Goal: Transaction & Acquisition: Download file/media

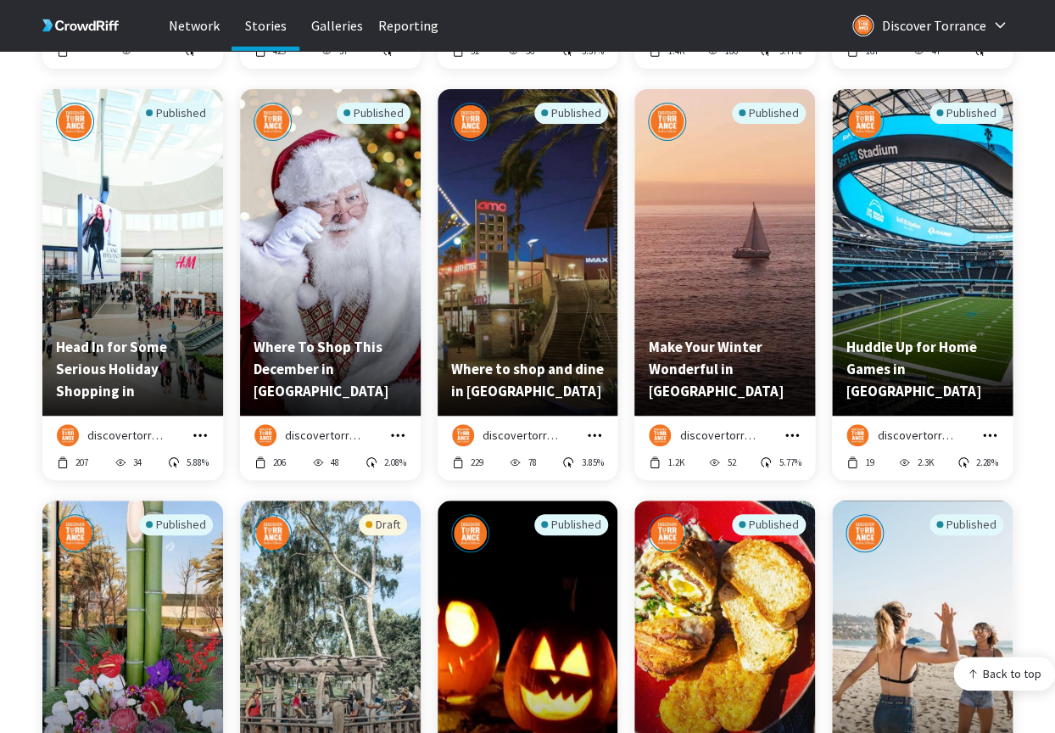
scroll to position [4266, 0]
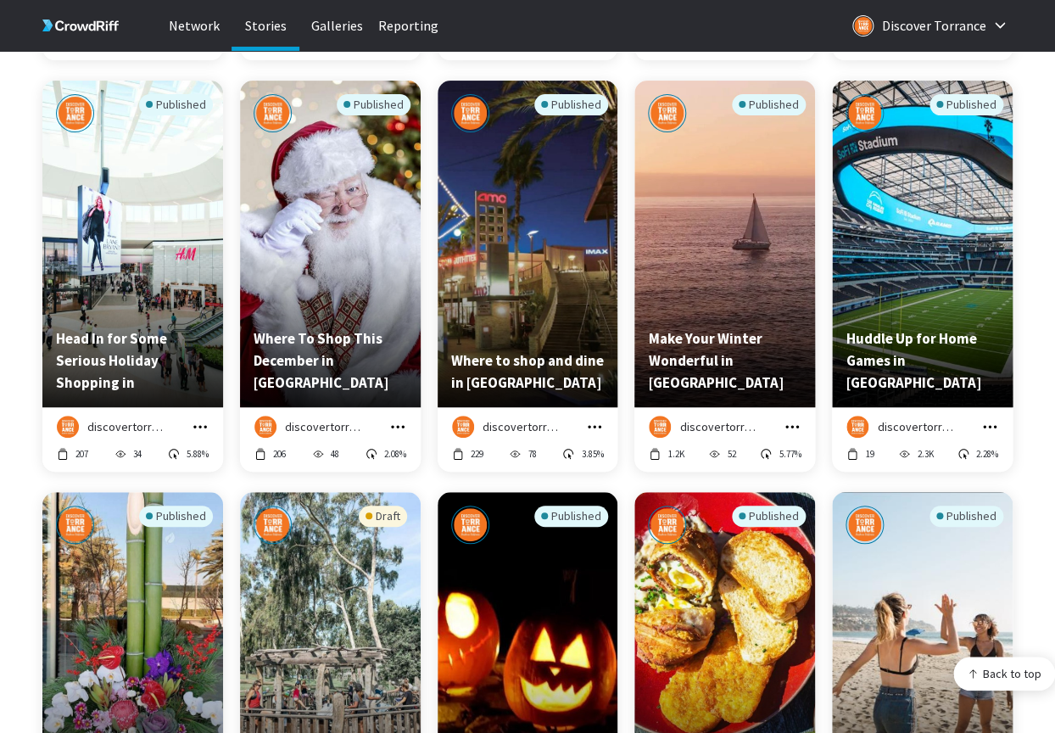
click at [204, 427] on icon "grid" at bounding box center [200, 426] width 14 height 3
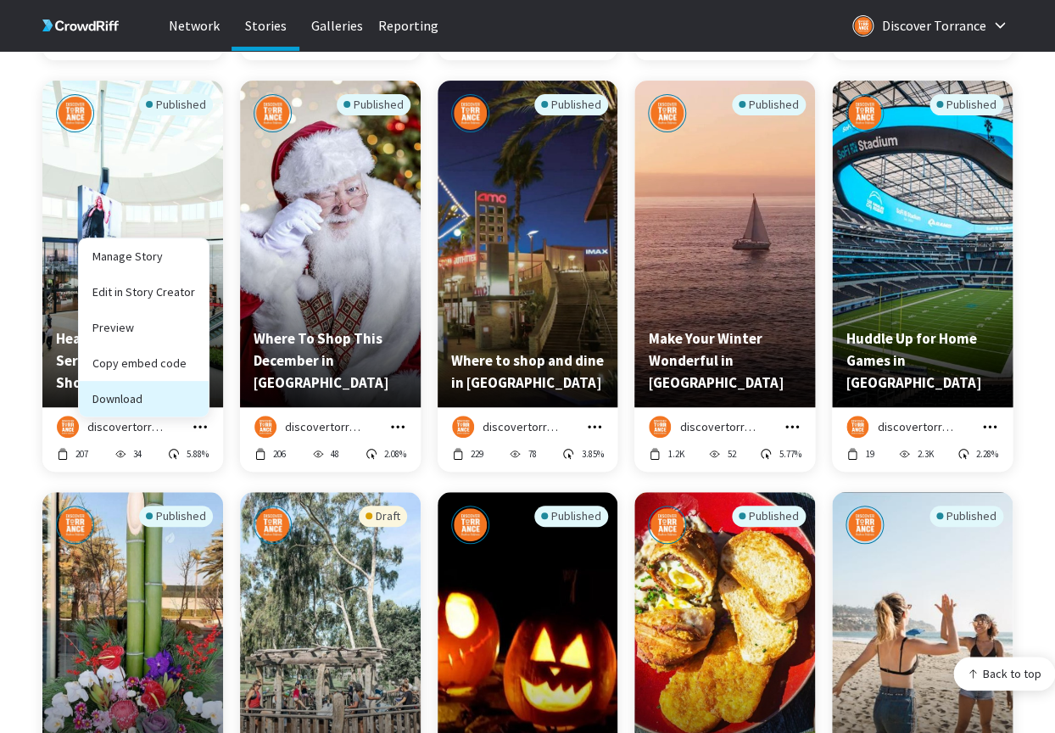
click at [185, 398] on button "Download" at bounding box center [144, 399] width 130 height 36
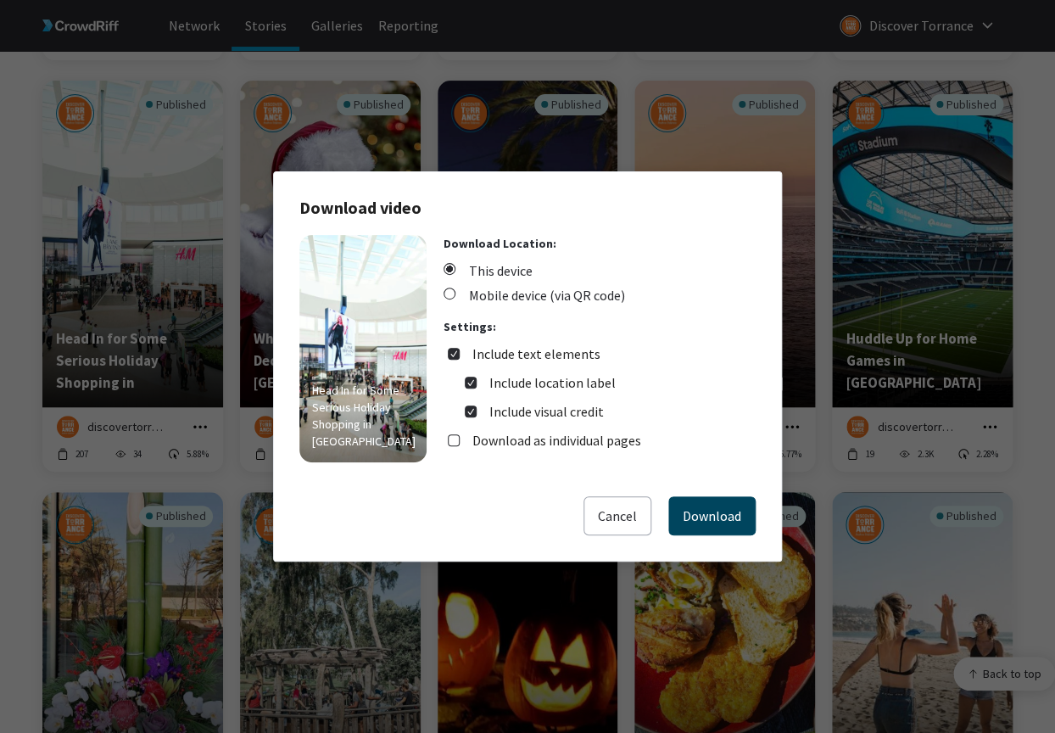
click at [711, 512] on button "Download" at bounding box center [711, 515] width 87 height 39
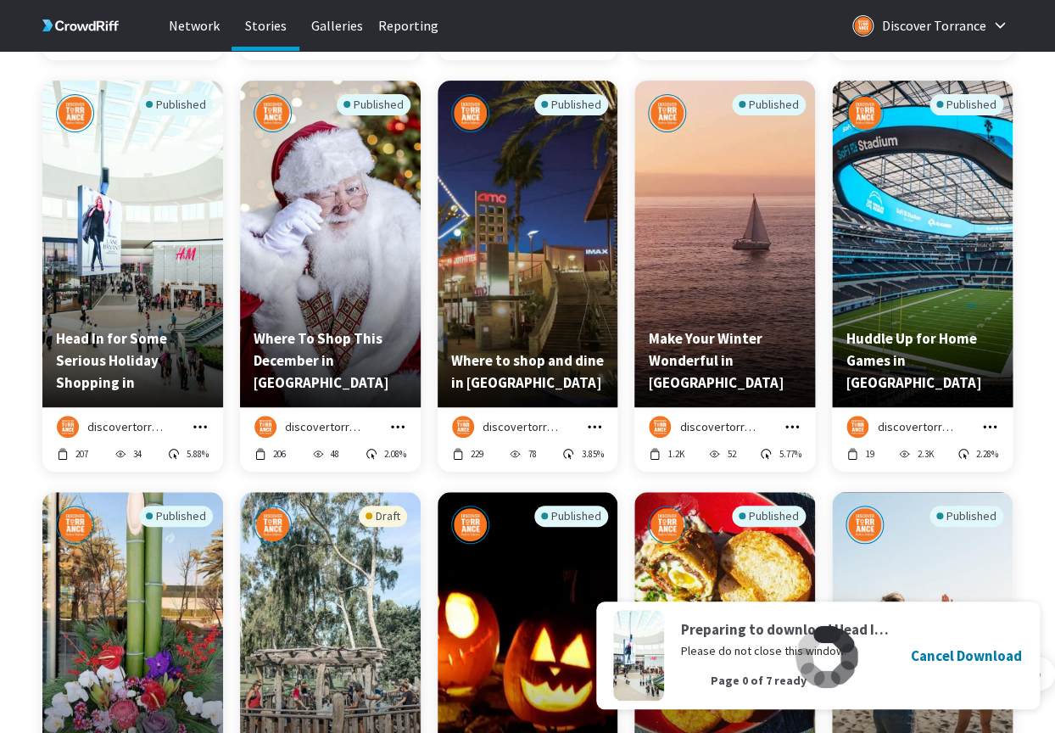
click at [388, 429] on div "discovertorrance Manage Story Edit in Story Creator Preview Copy embed code Dow…" at bounding box center [330, 426] width 153 height 22
click at [402, 422] on icon "grid" at bounding box center [397, 426] width 17 height 17
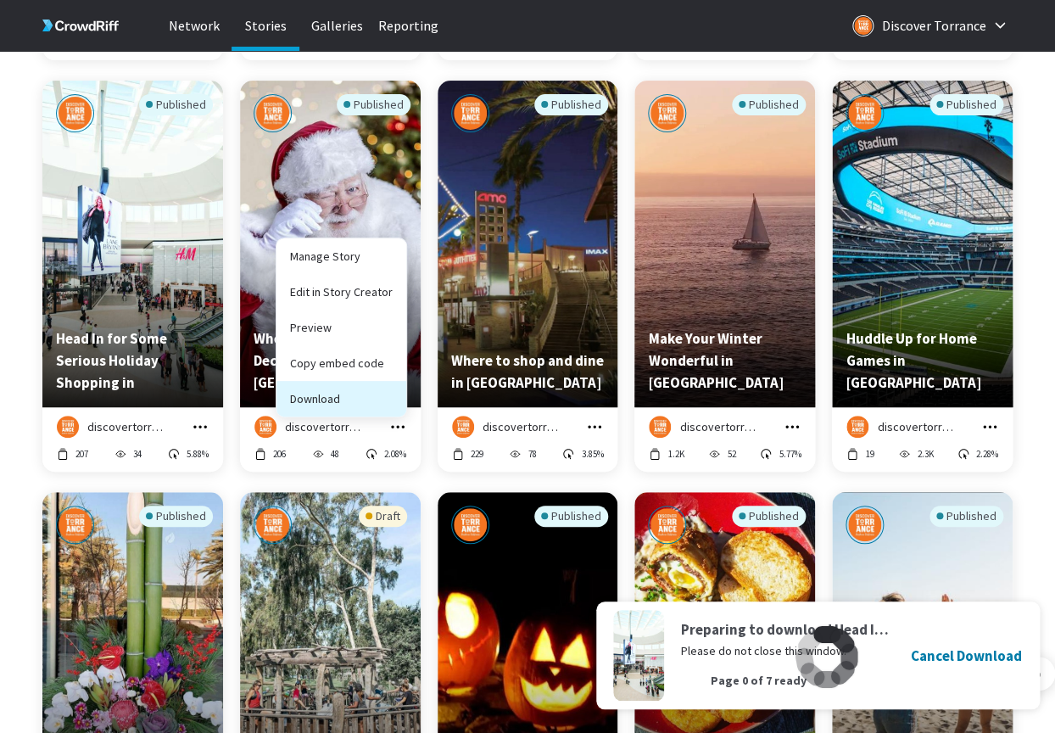
click at [364, 394] on button "Download" at bounding box center [341, 399] width 130 height 36
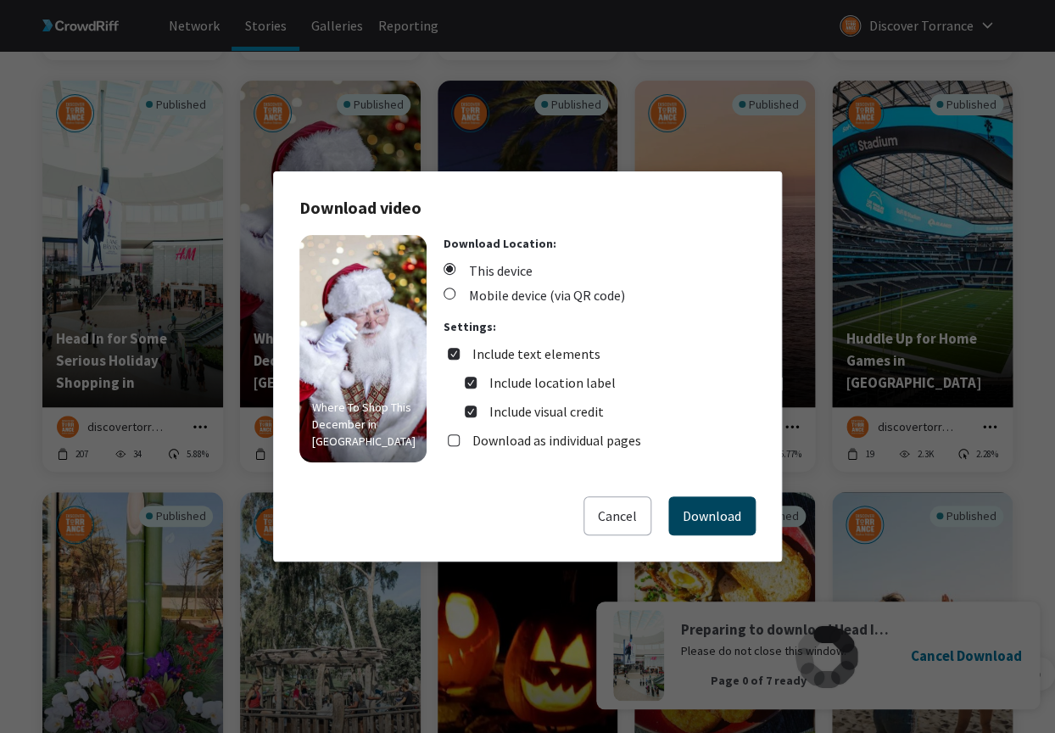
click at [714, 509] on button "Download" at bounding box center [711, 515] width 87 height 39
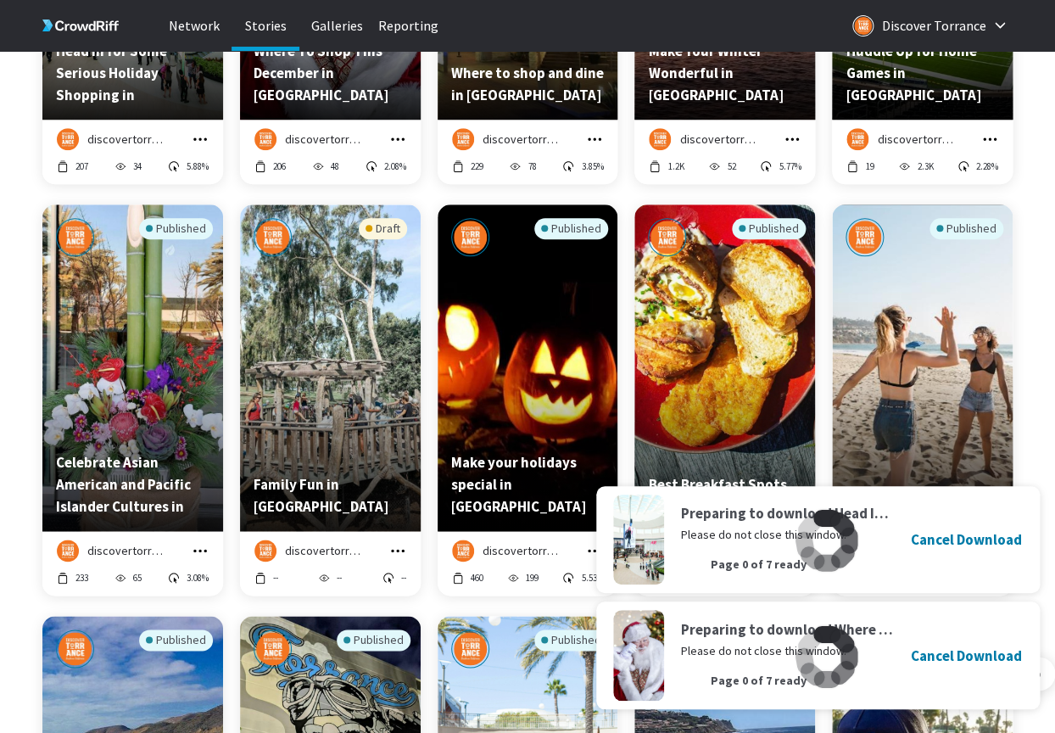
scroll to position [4567, 0]
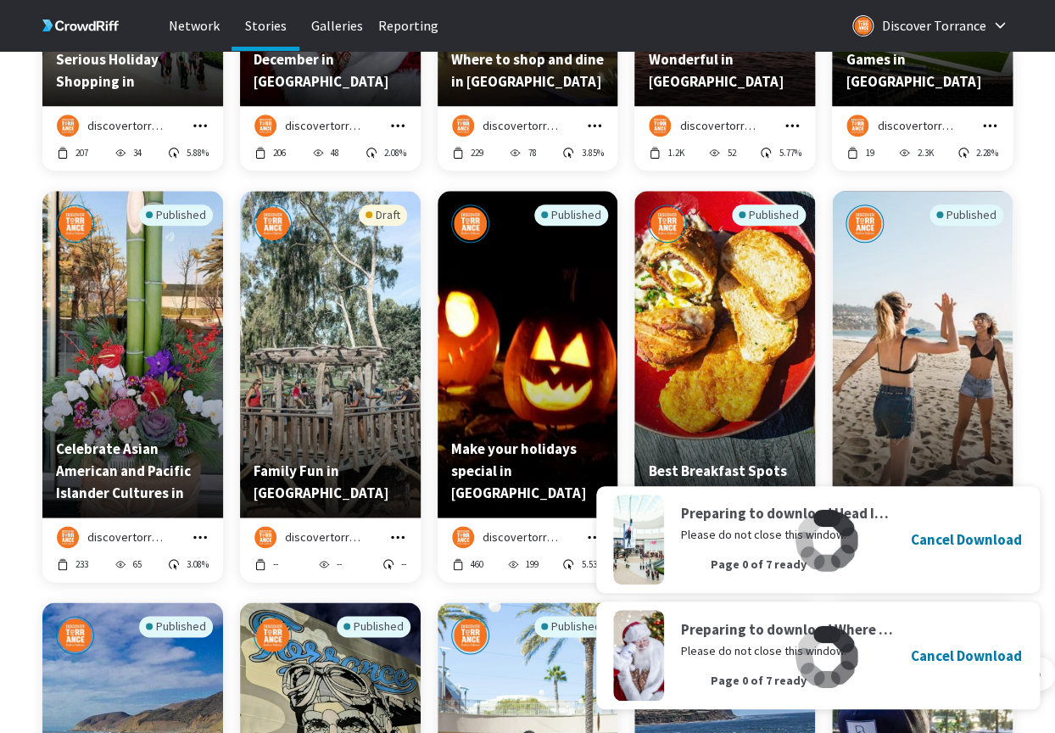
click at [599, 124] on icon "grid" at bounding box center [594, 125] width 17 height 17
click at [572, 99] on button "Download" at bounding box center [538, 98] width 130 height 36
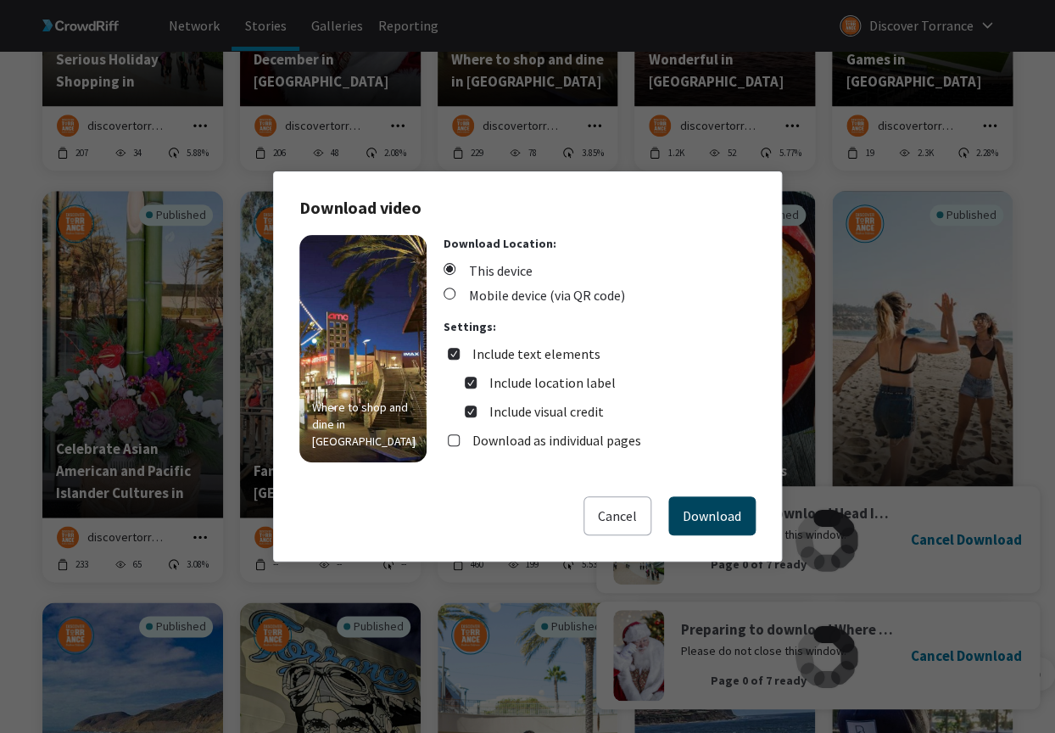
click at [691, 506] on button "Download" at bounding box center [711, 515] width 87 height 39
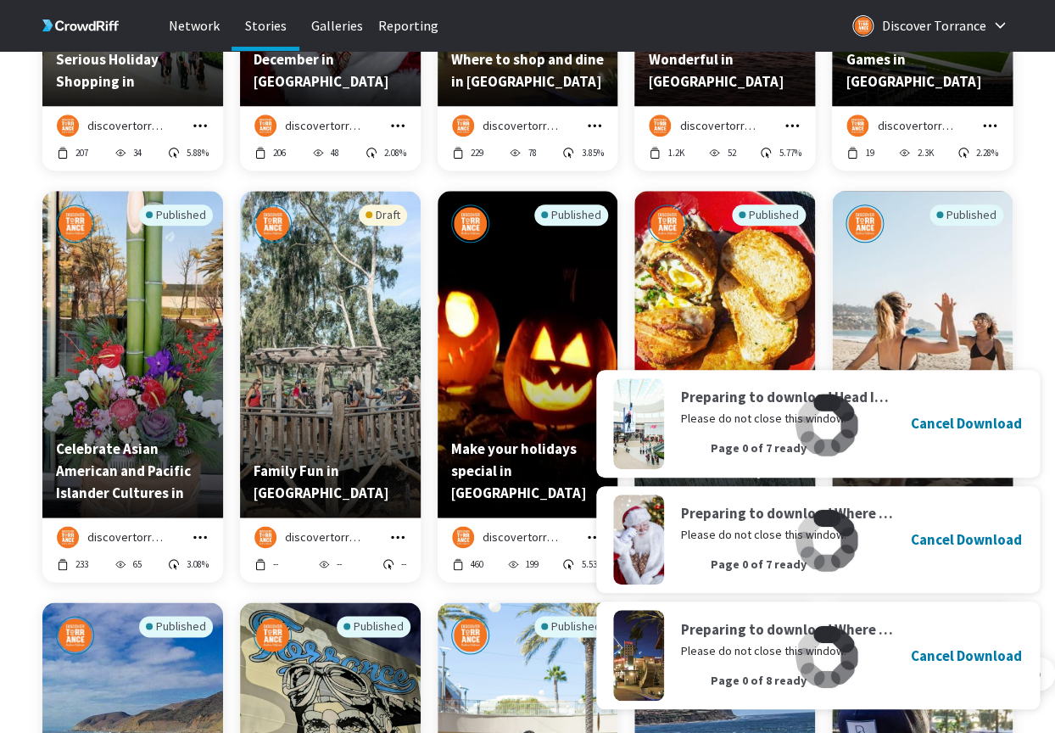
click at [796, 122] on icon "grid" at bounding box center [792, 125] width 17 height 17
click at [767, 103] on button "Download" at bounding box center [736, 98] width 130 height 36
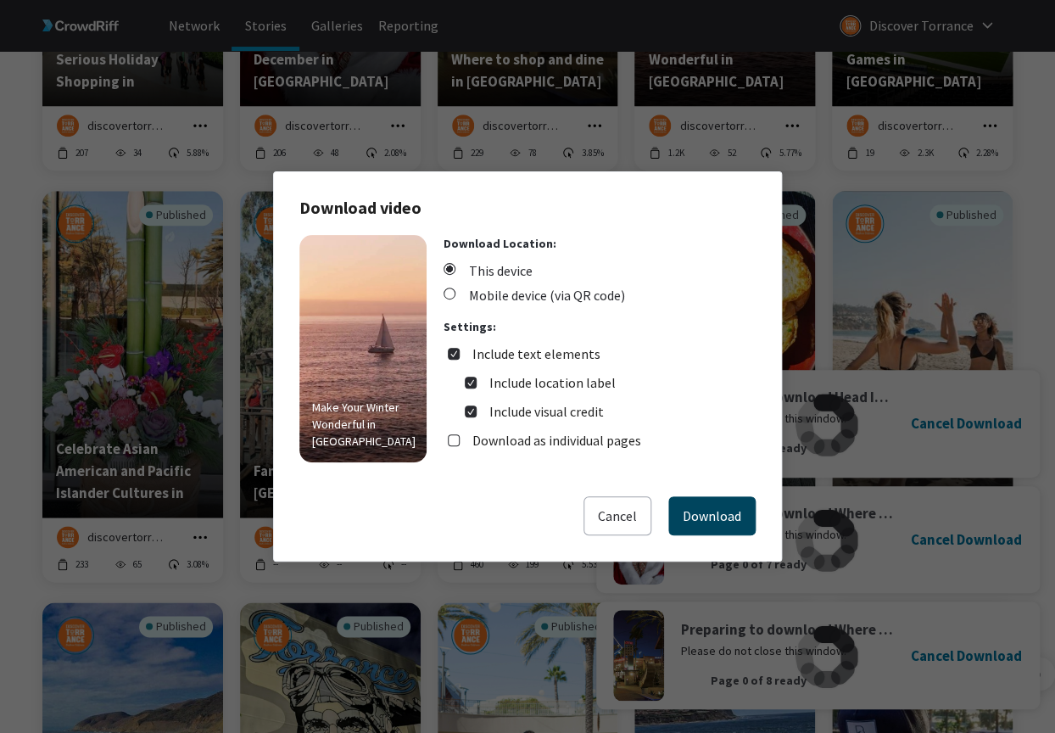
click at [715, 516] on button "Download" at bounding box center [711, 515] width 87 height 39
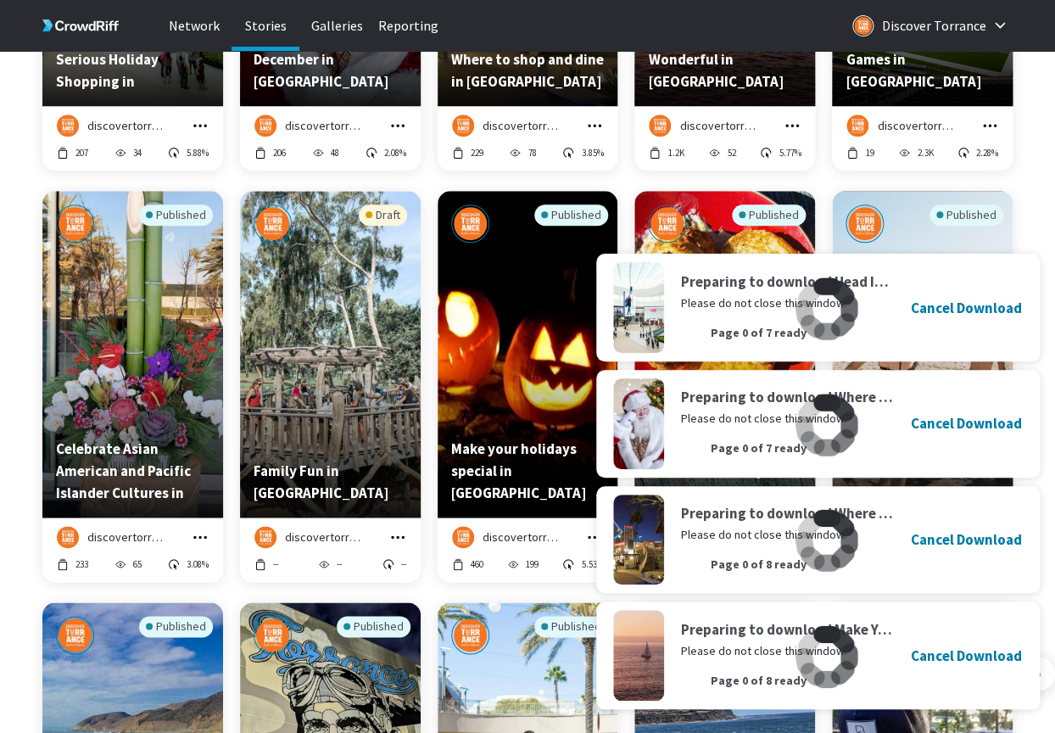
click at [990, 127] on icon "grid" at bounding box center [989, 125] width 17 height 17
click at [937, 102] on button "Download" at bounding box center [933, 98] width 130 height 36
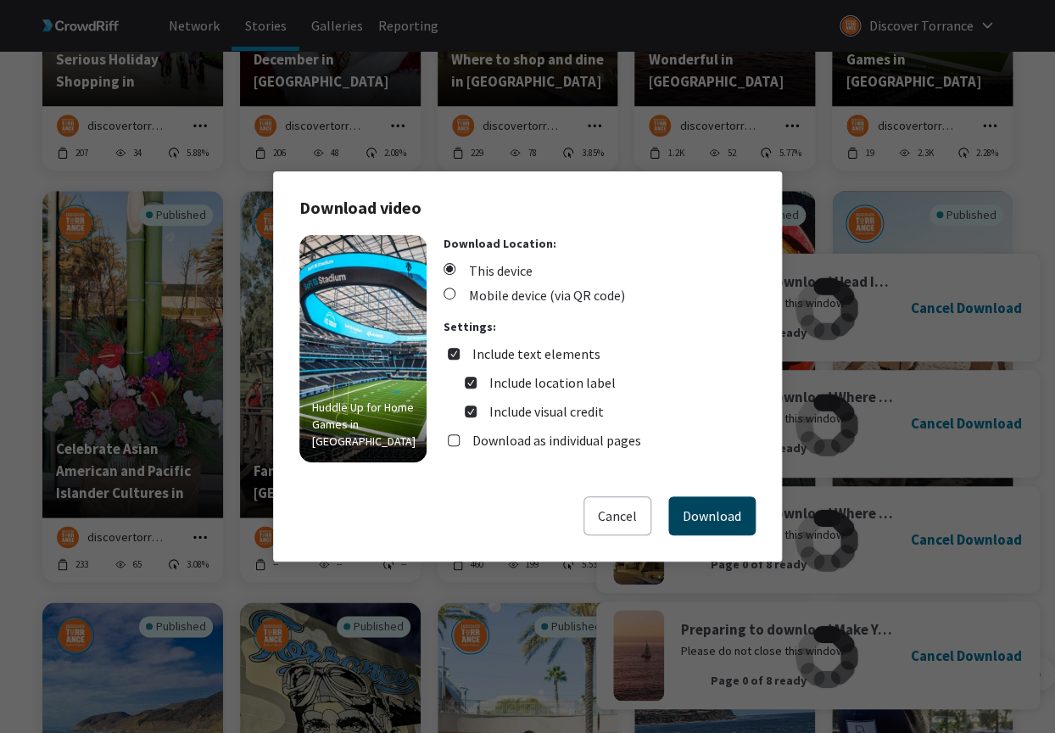
click at [712, 520] on button "Download" at bounding box center [711, 515] width 87 height 39
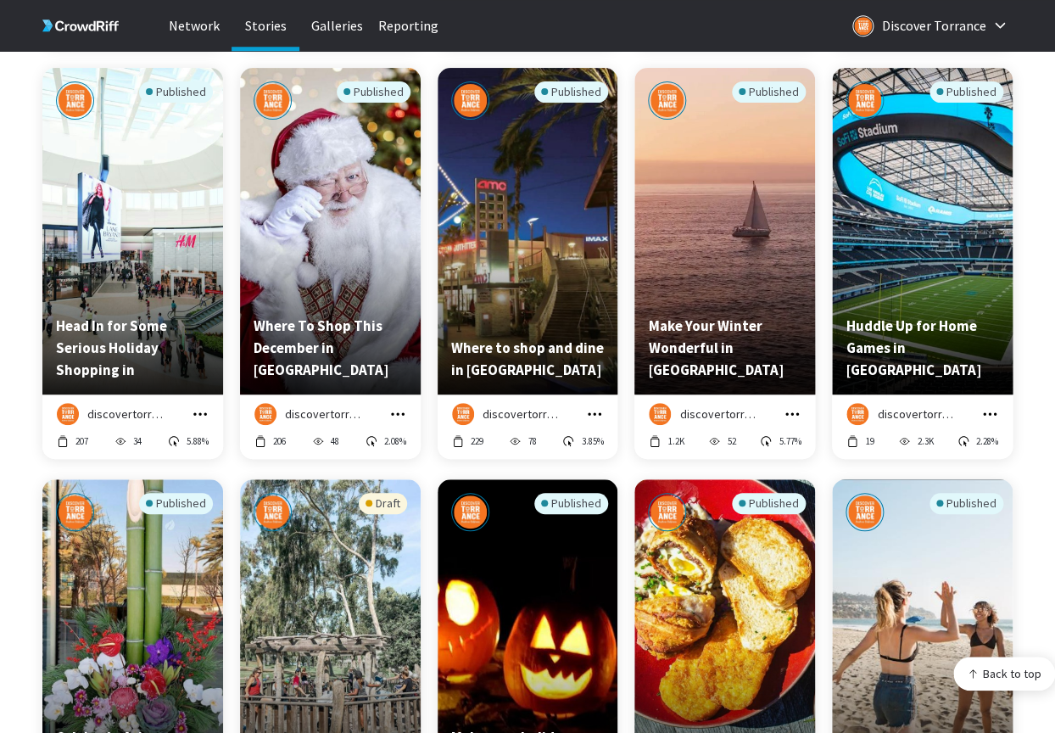
scroll to position [4282, 0]
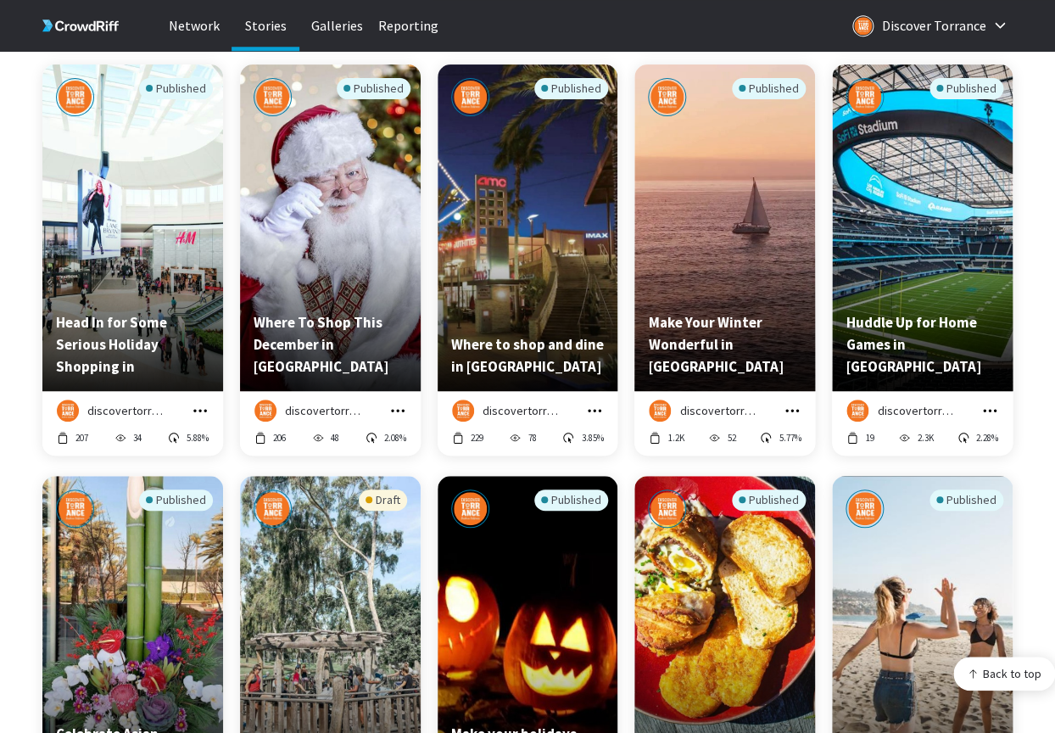
click at [801, 407] on button "grid" at bounding box center [792, 410] width 19 height 19
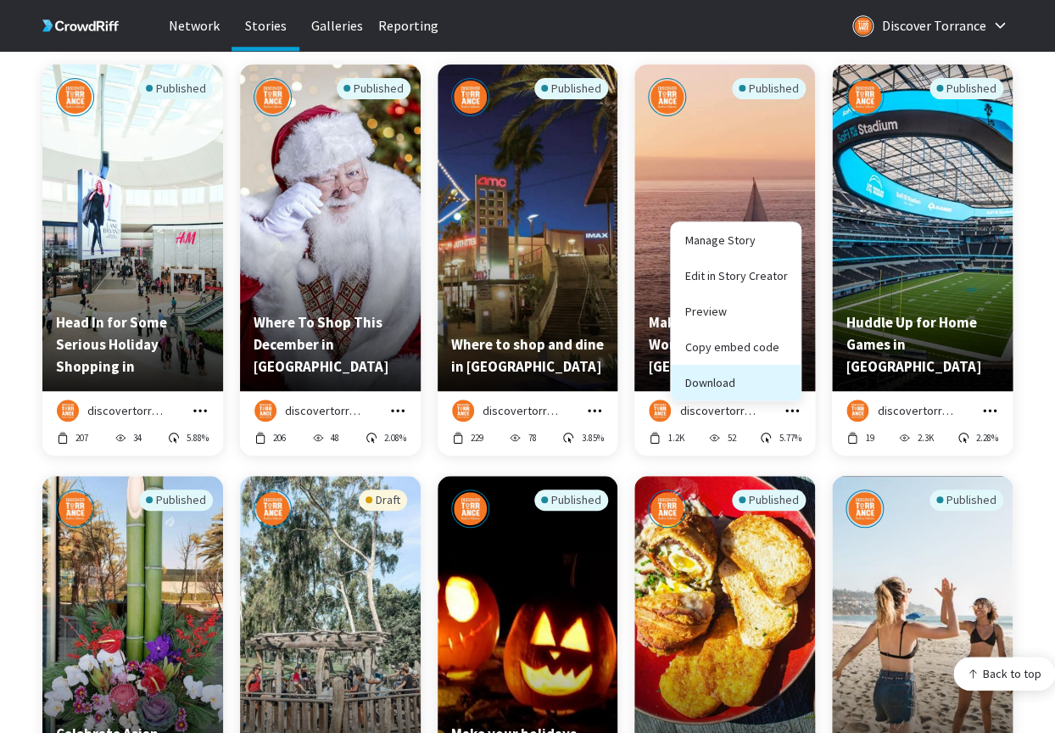
click at [730, 379] on button "Download" at bounding box center [736, 383] width 130 height 36
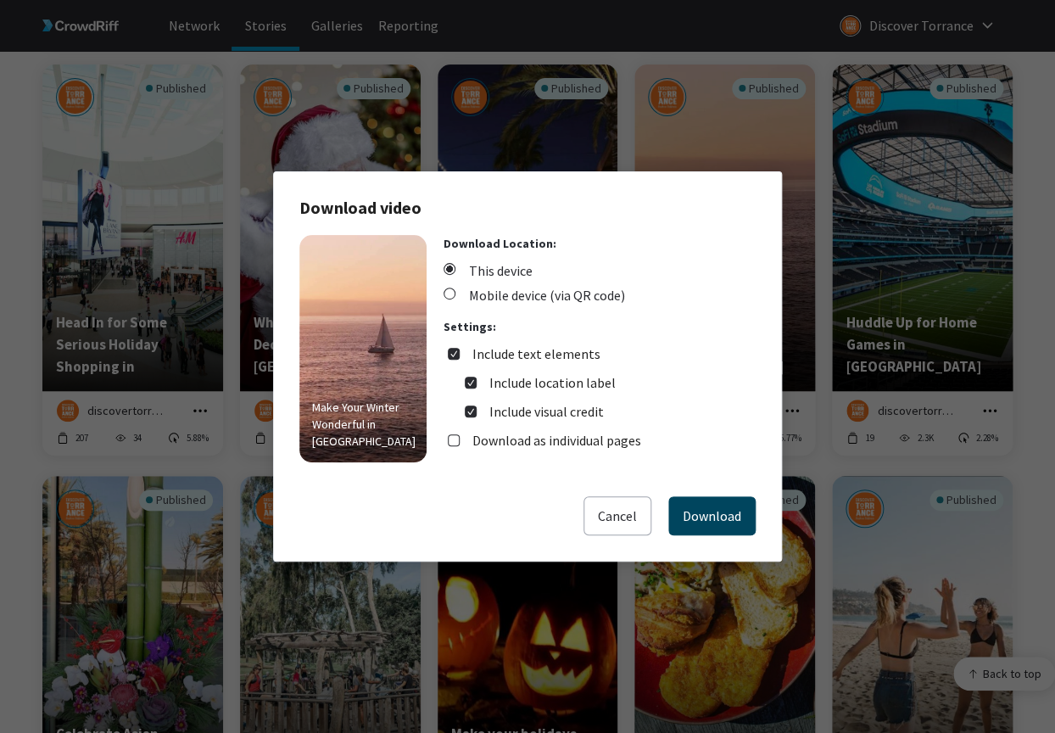
click at [715, 517] on button "Download" at bounding box center [711, 515] width 87 height 39
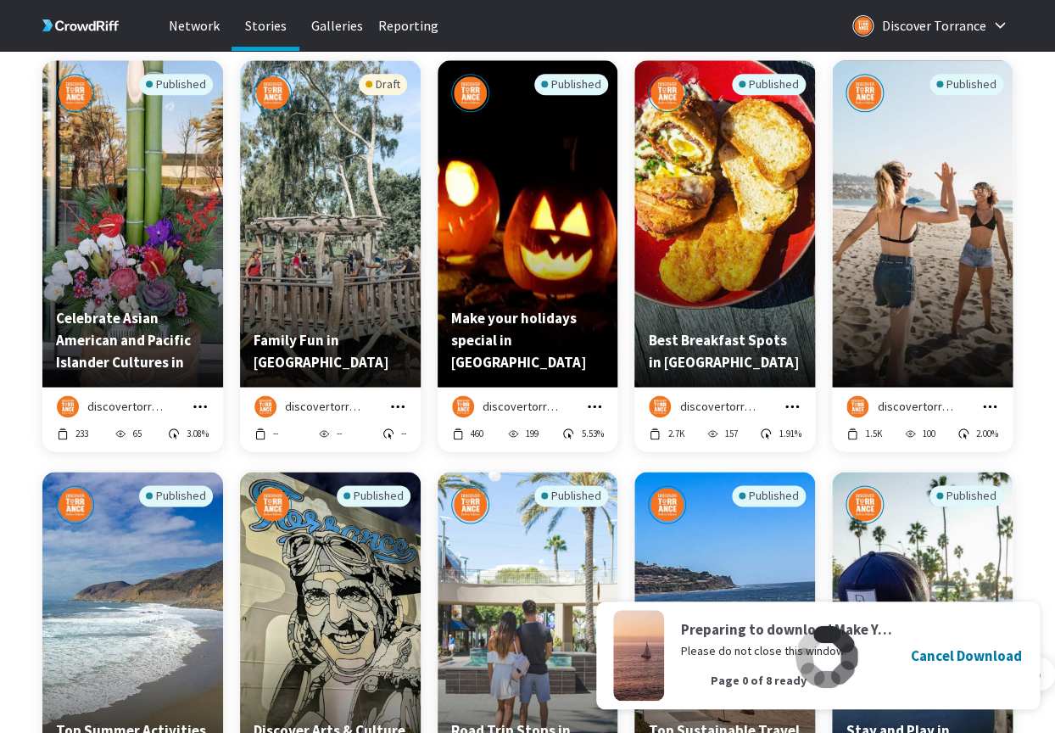
scroll to position [4701, 0]
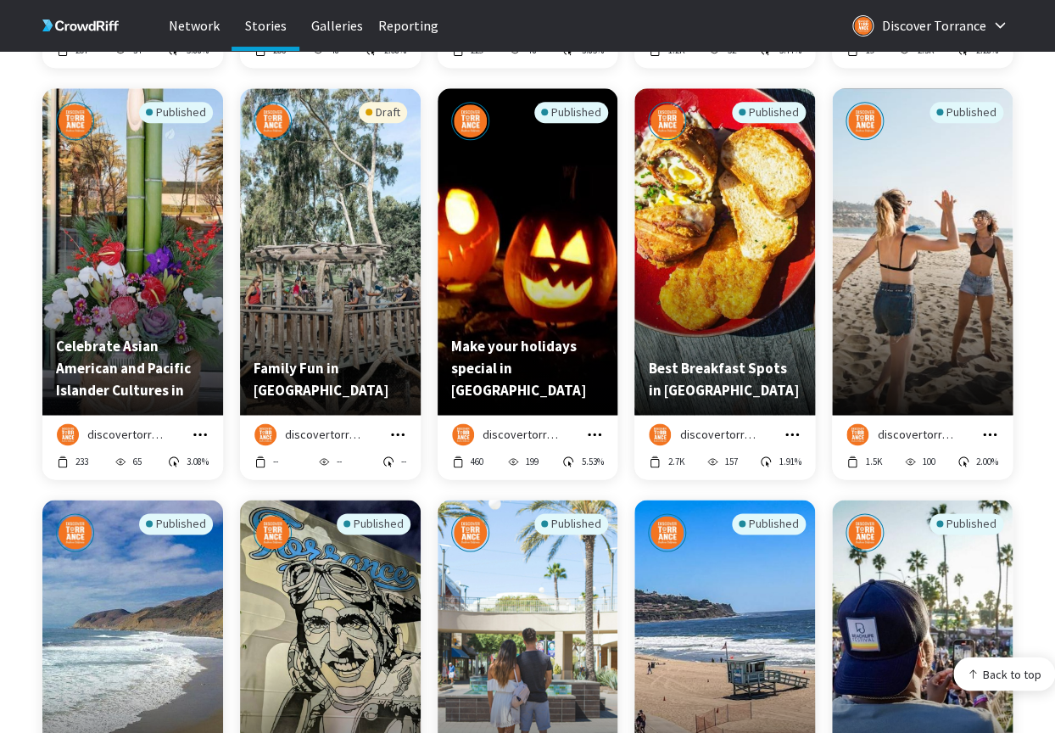
scroll to position [4673, 0]
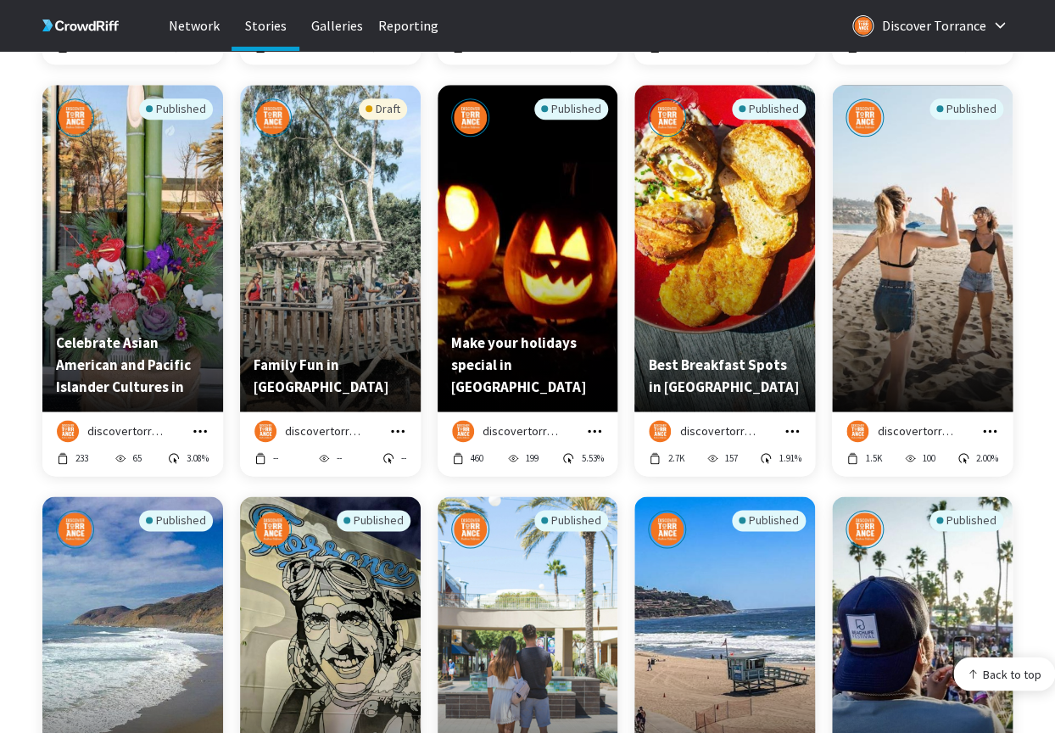
click at [202, 433] on icon "grid" at bounding box center [200, 430] width 17 height 17
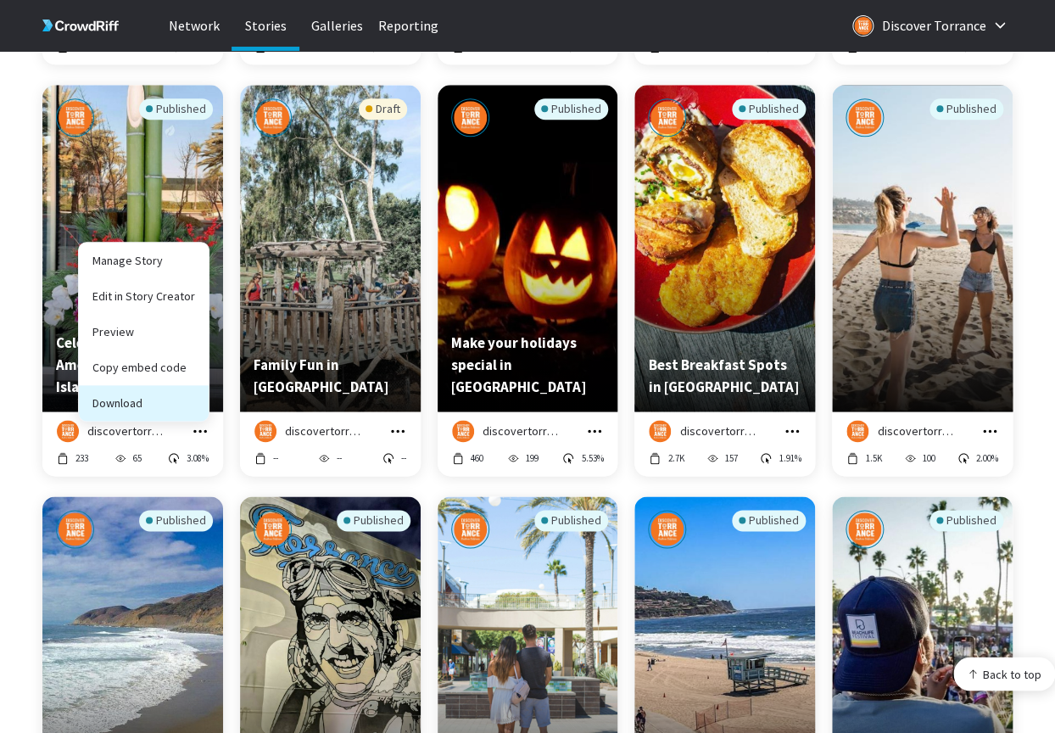
click at [166, 400] on button "Download" at bounding box center [144, 403] width 130 height 36
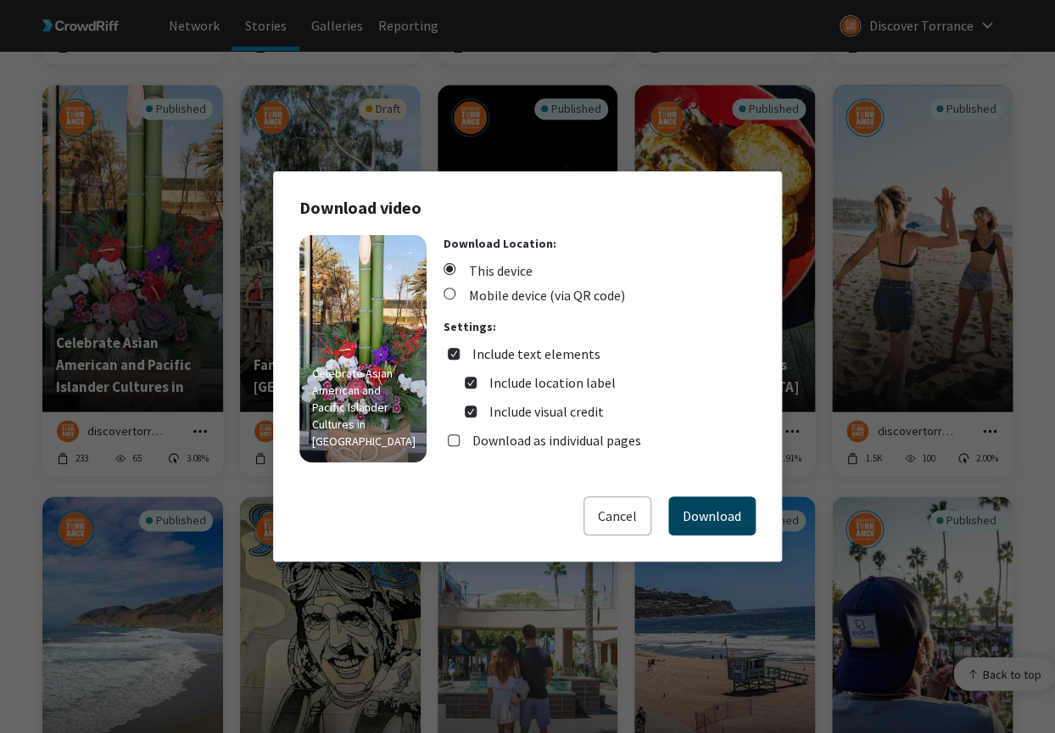
click at [717, 520] on button "Download" at bounding box center [711, 515] width 87 height 39
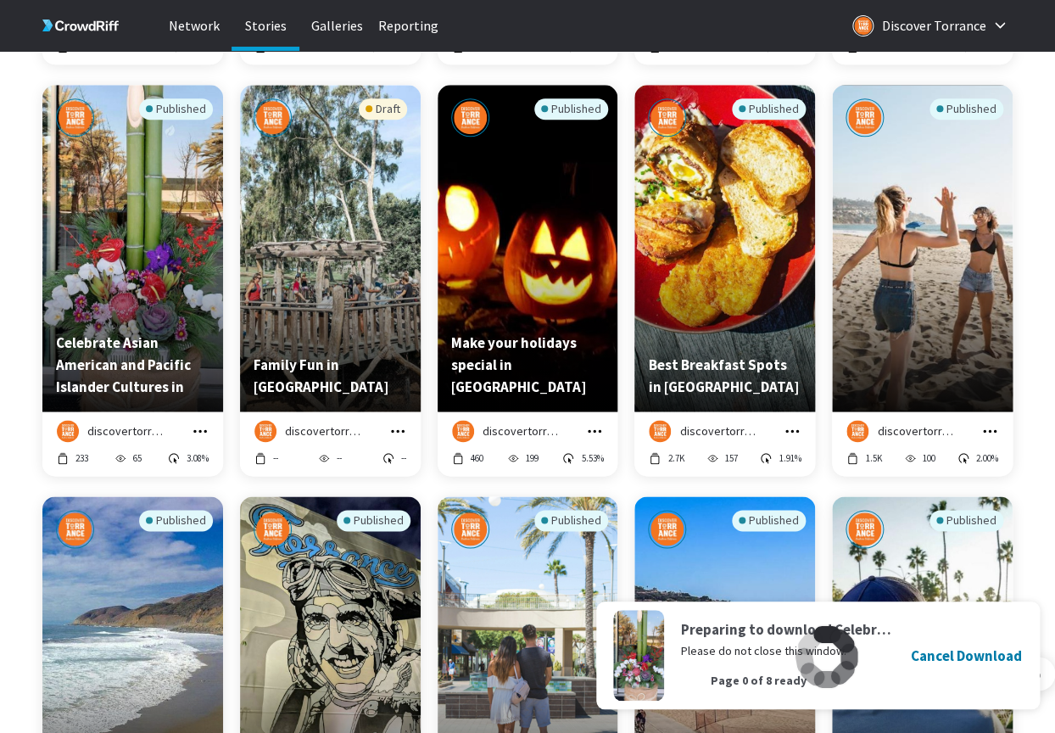
click at [399, 435] on icon "grid" at bounding box center [397, 430] width 17 height 17
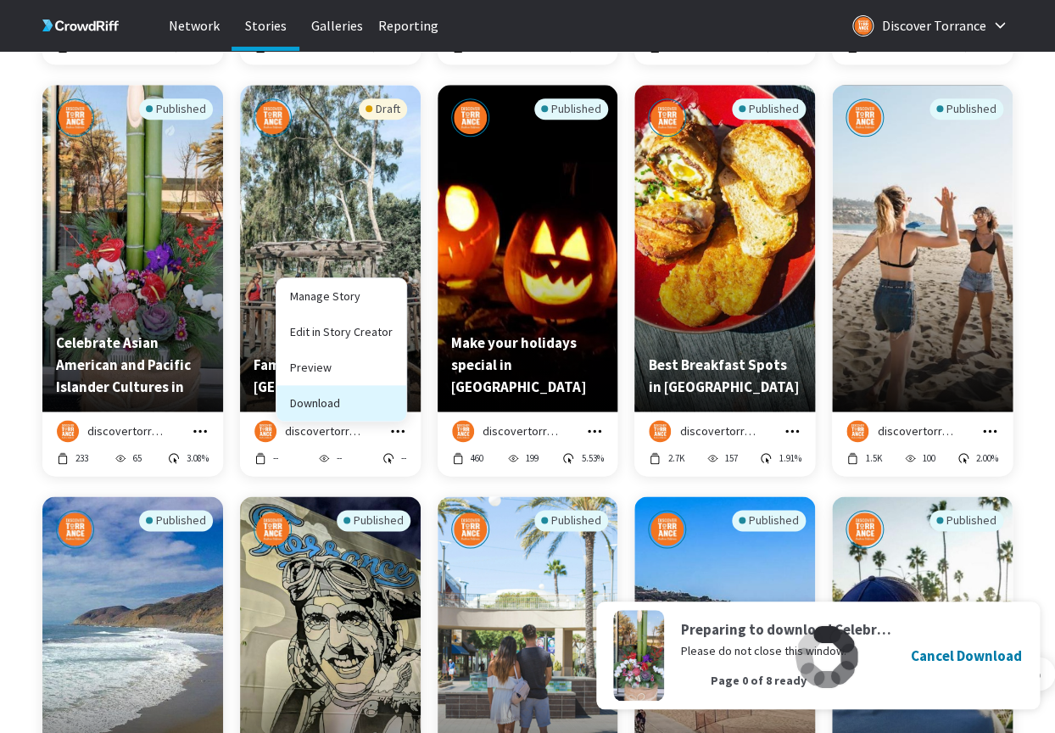
click at [377, 398] on button "Download" at bounding box center [341, 403] width 130 height 36
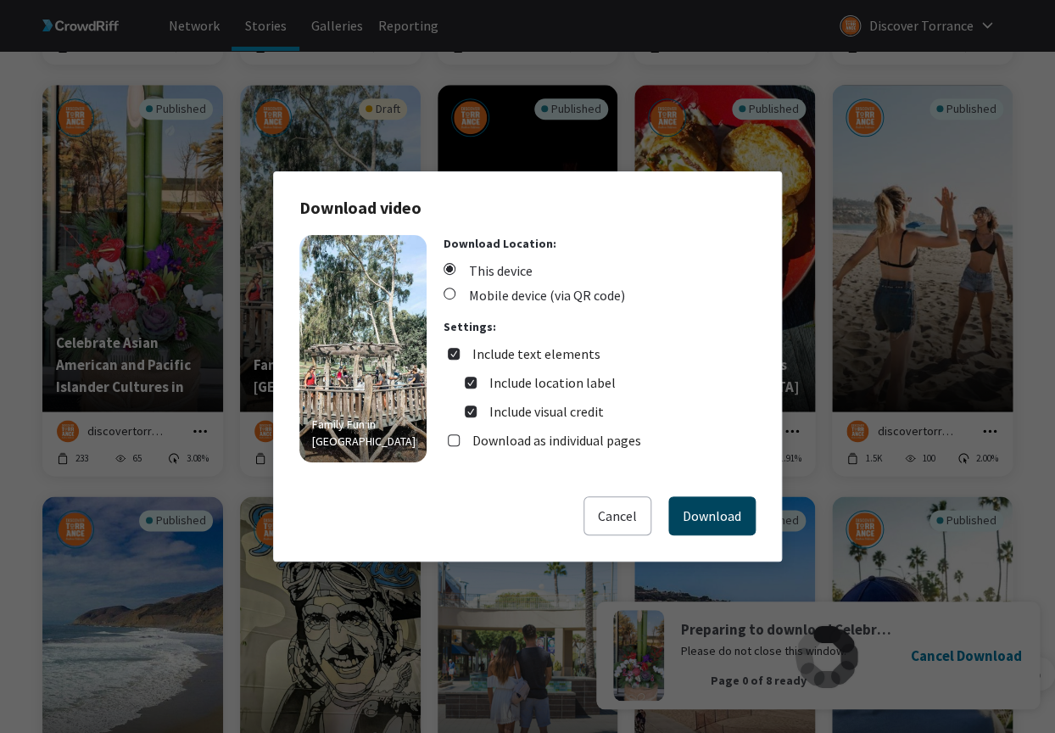
click at [705, 522] on button "Download" at bounding box center [711, 515] width 87 height 39
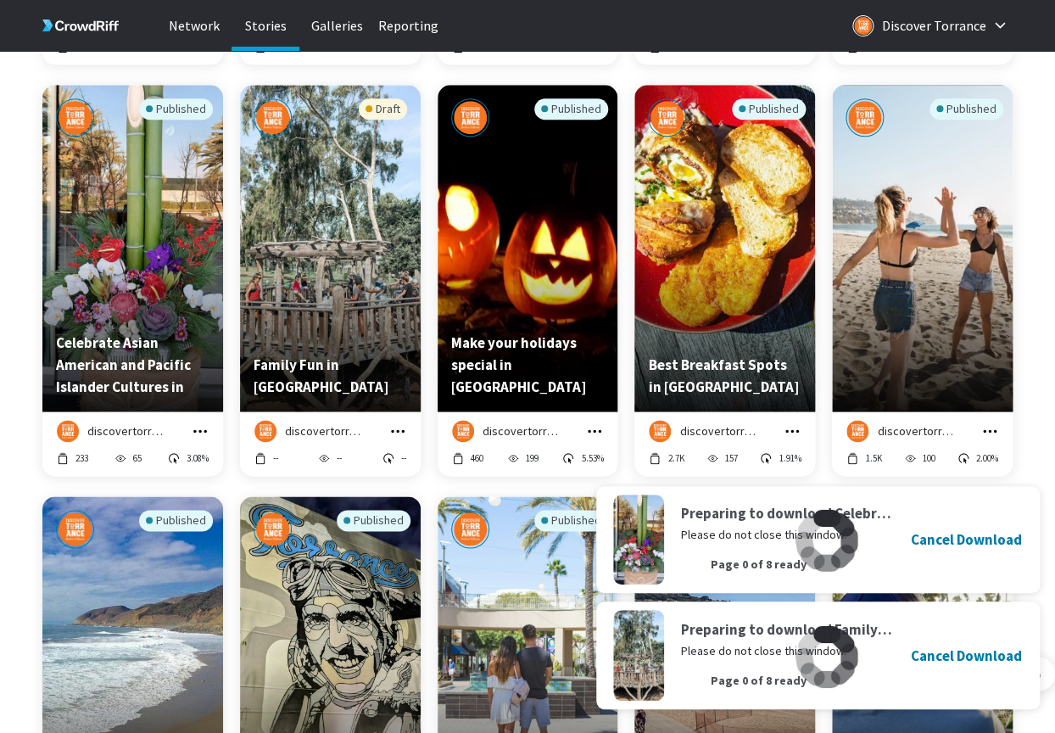
scroll to position [4761, 0]
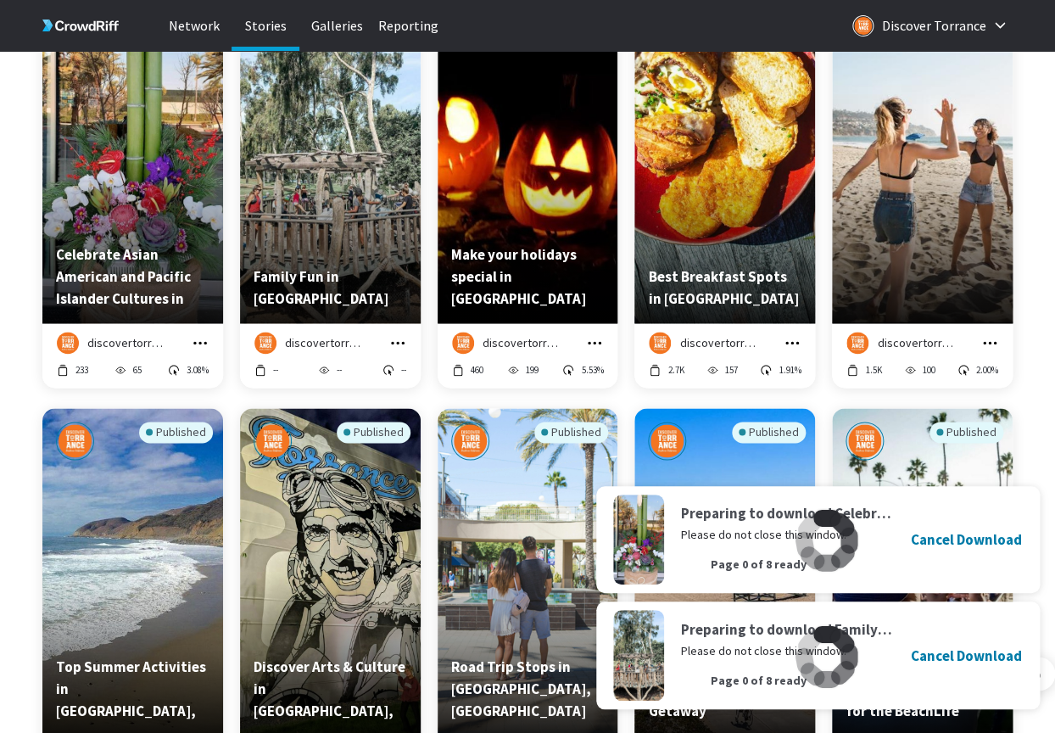
click at [598, 340] on icon "grid" at bounding box center [594, 342] width 17 height 17
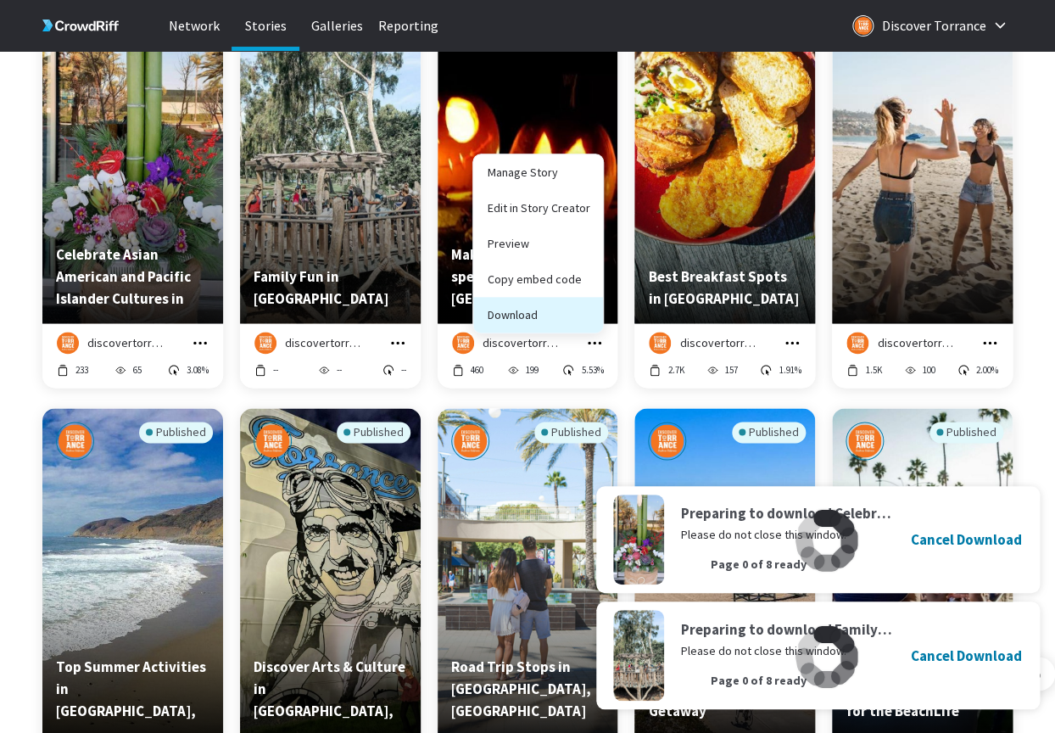
click at [570, 311] on button "Download" at bounding box center [538, 315] width 130 height 36
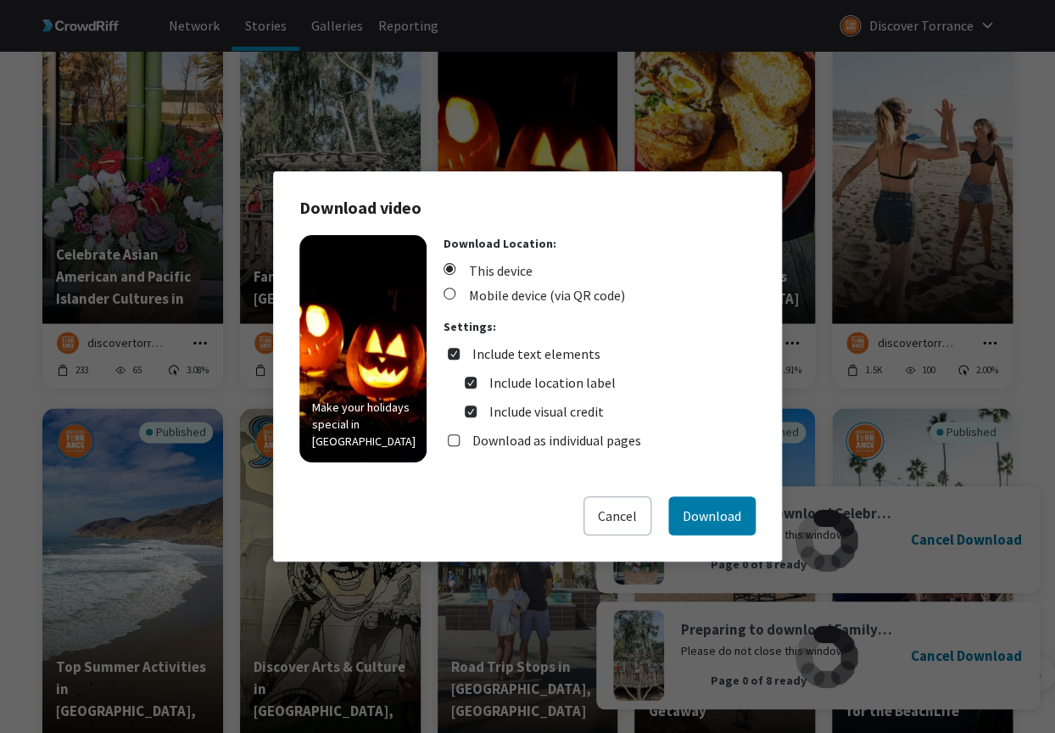
click at [720, 538] on div "Download video Make your holidays special in [GEOGRAPHIC_DATA] Download Locatio…" at bounding box center [527, 366] width 509 height 390
click at [723, 516] on button "Download" at bounding box center [711, 515] width 87 height 39
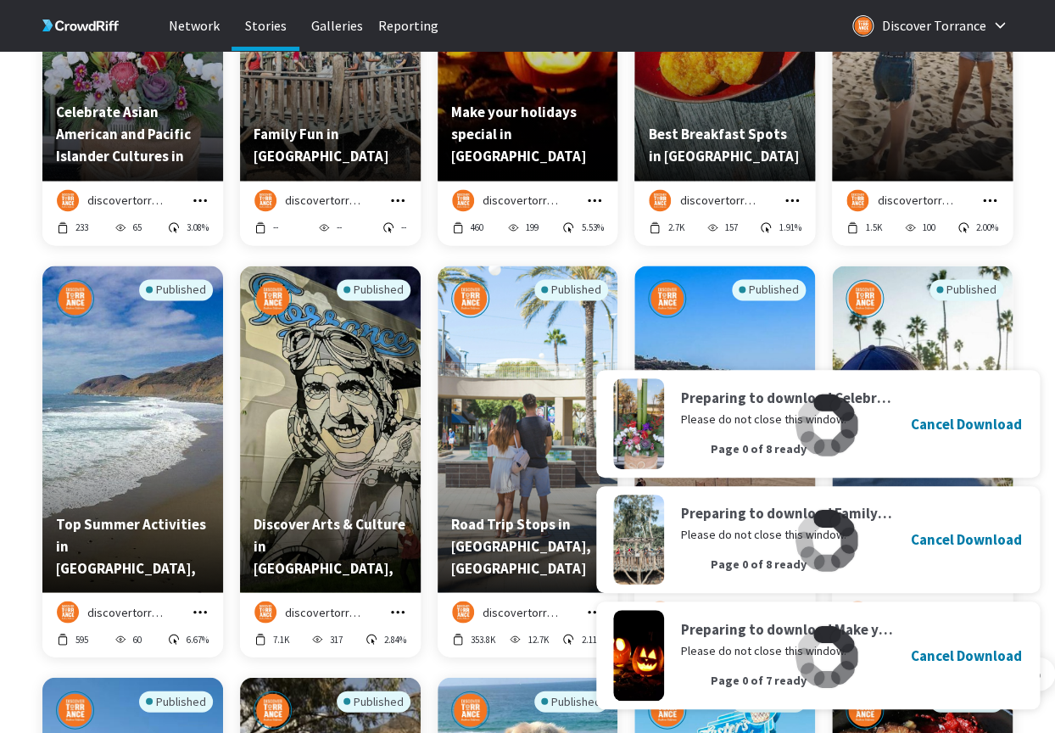
scroll to position [4957, 0]
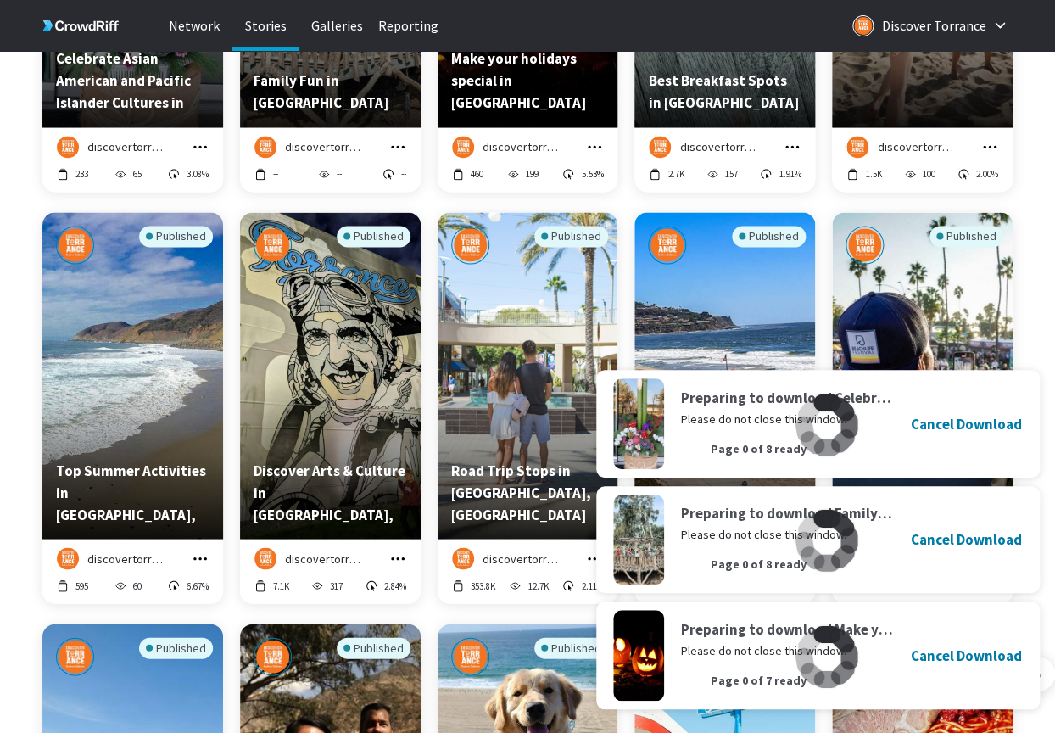
click at [792, 149] on icon "grid" at bounding box center [792, 146] width 17 height 17
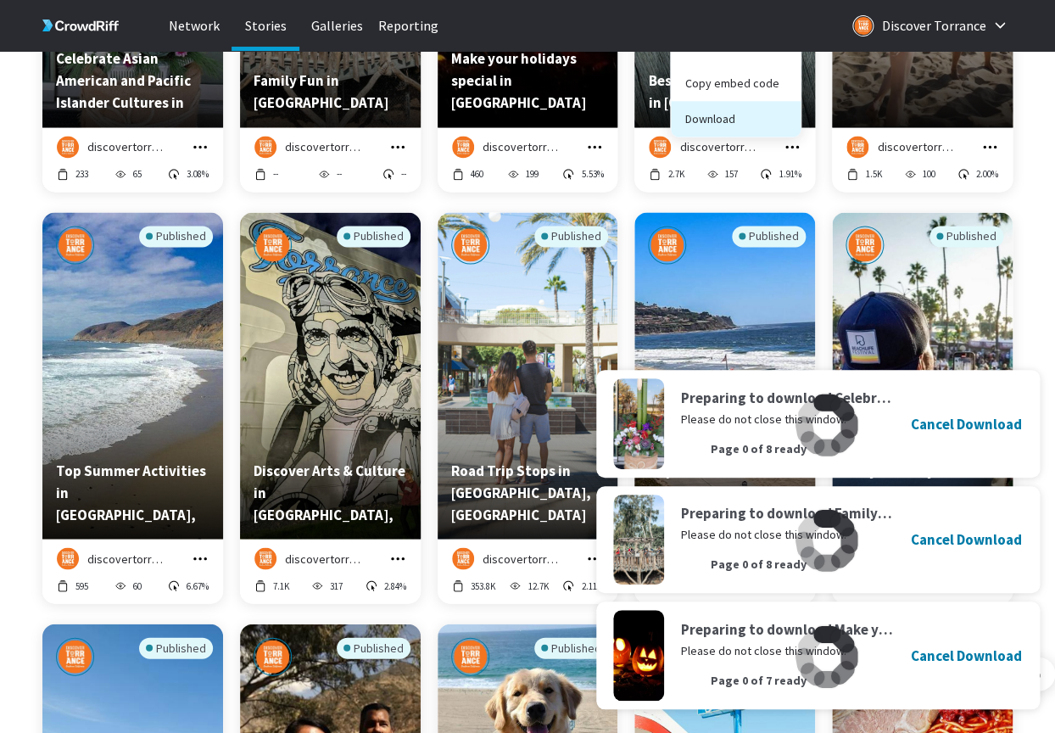
click at [762, 129] on button "Download" at bounding box center [736, 119] width 130 height 36
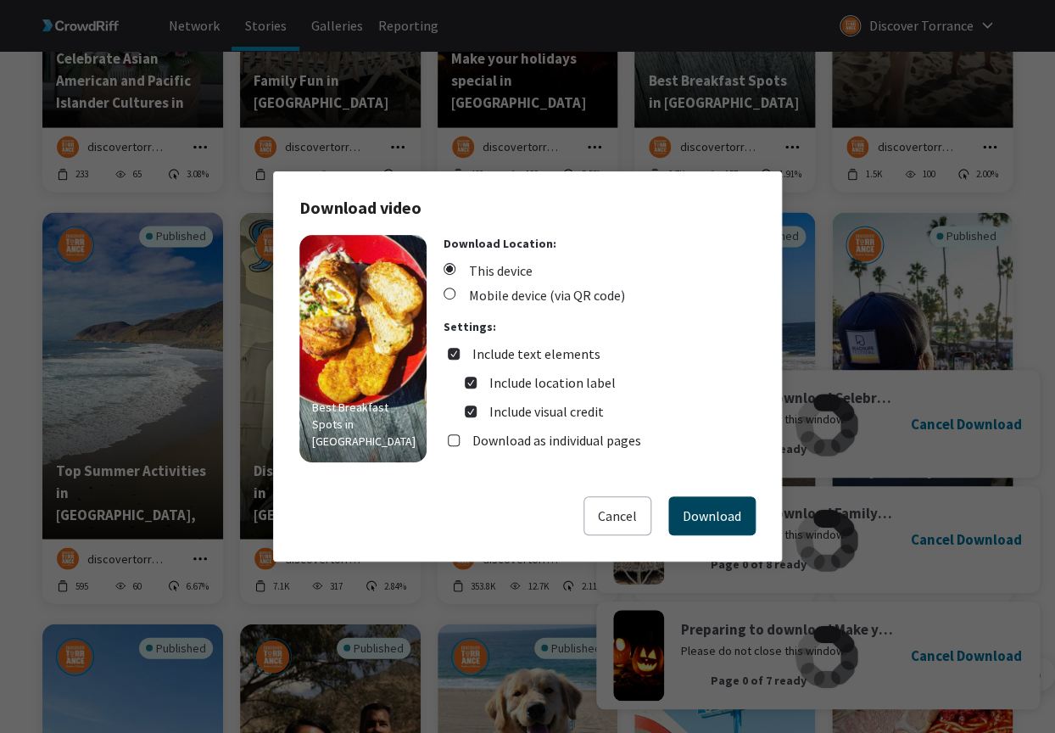
click at [706, 503] on button "Download" at bounding box center [711, 515] width 87 height 39
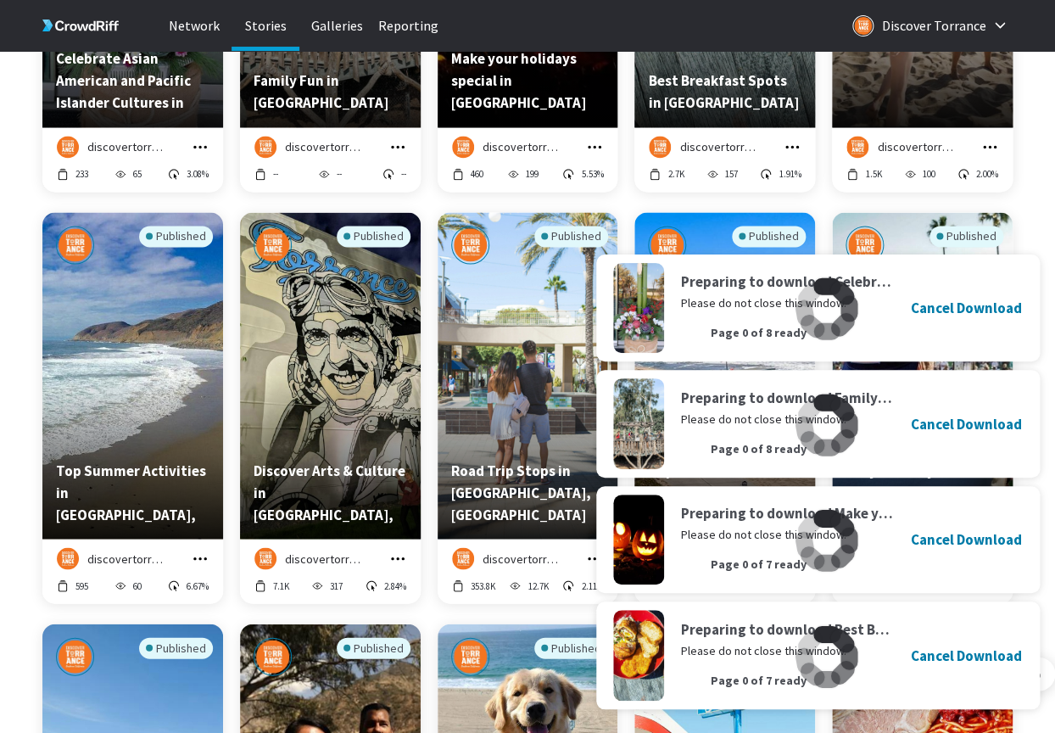
click at [987, 148] on icon "grid" at bounding box center [989, 146] width 17 height 17
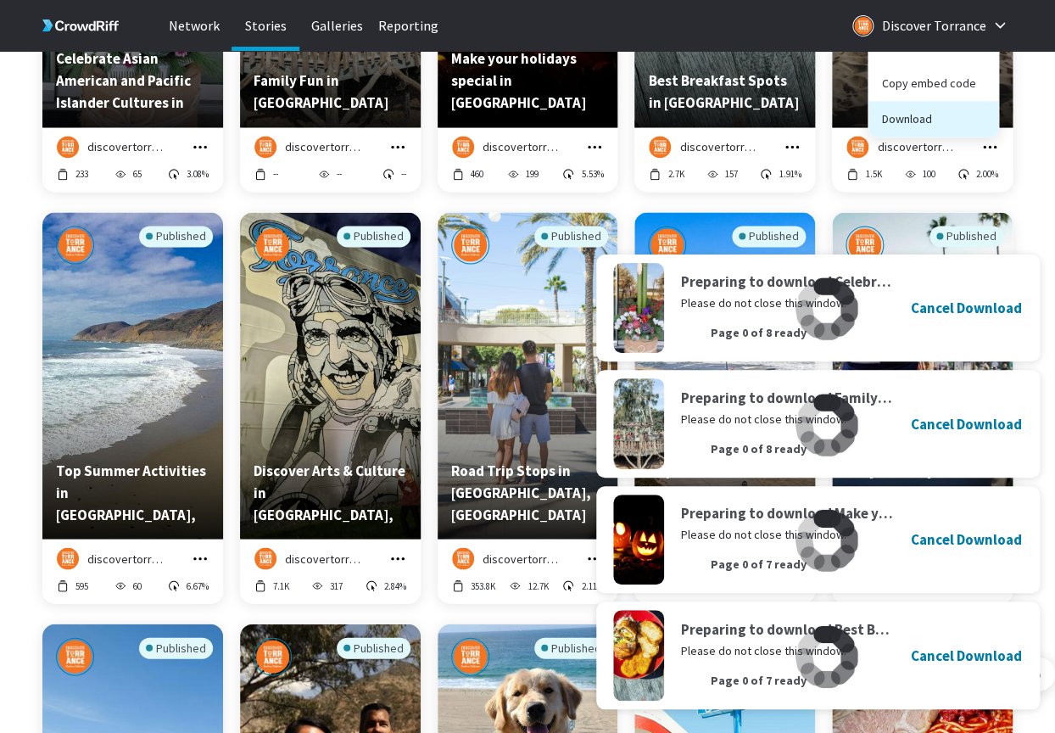
click at [941, 127] on button "Download" at bounding box center [933, 119] width 130 height 36
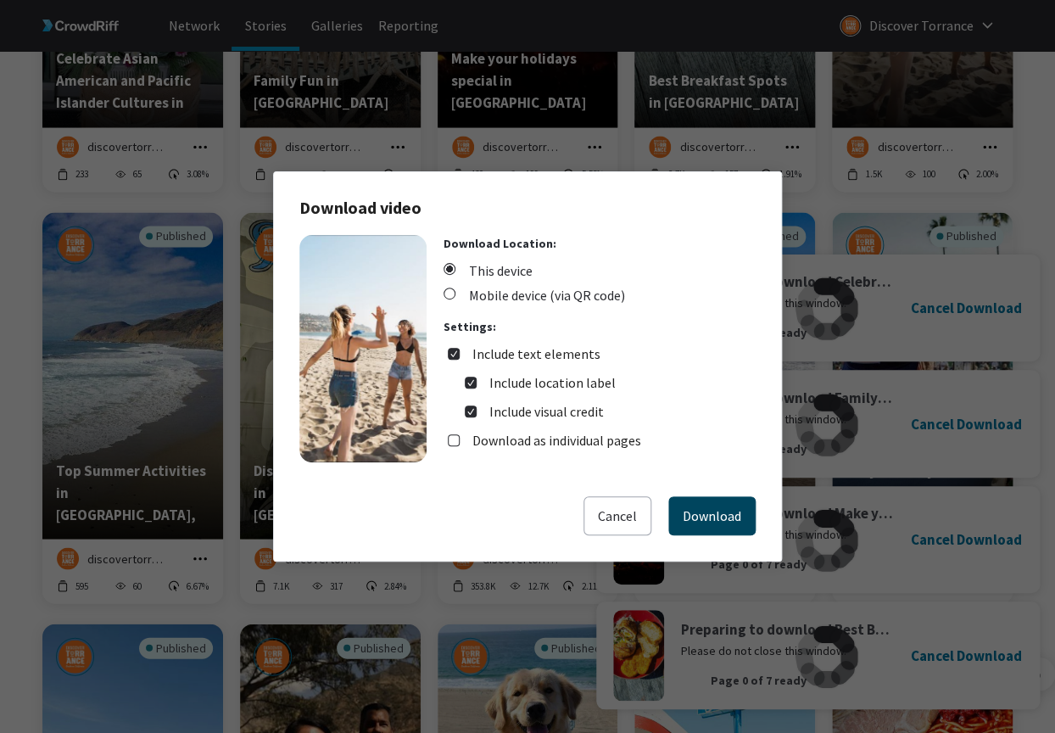
click at [693, 523] on button "Download" at bounding box center [711, 515] width 87 height 39
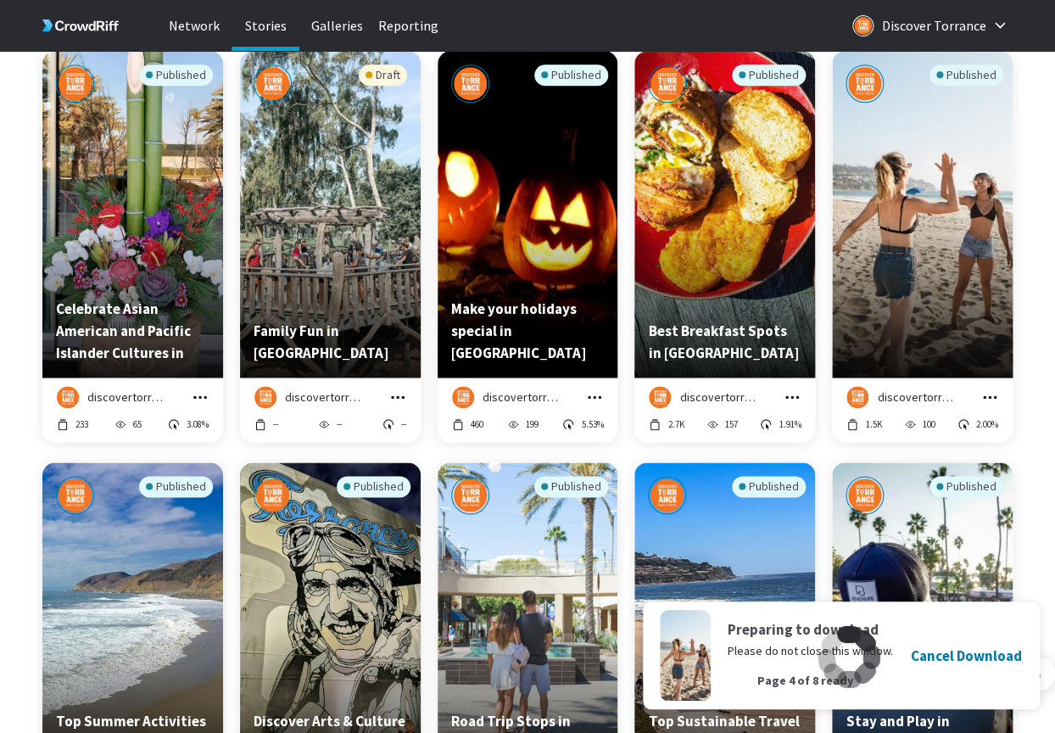
scroll to position [4705, 0]
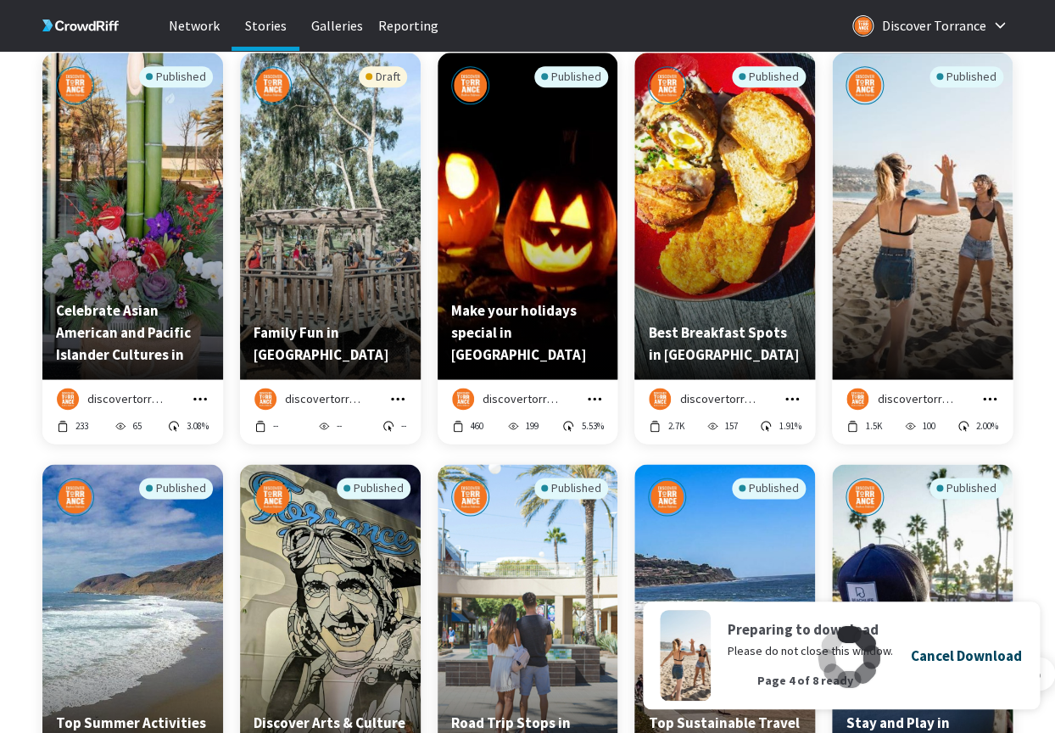
click at [961, 655] on h4 "Cancel Download" at bounding box center [966, 655] width 111 height 22
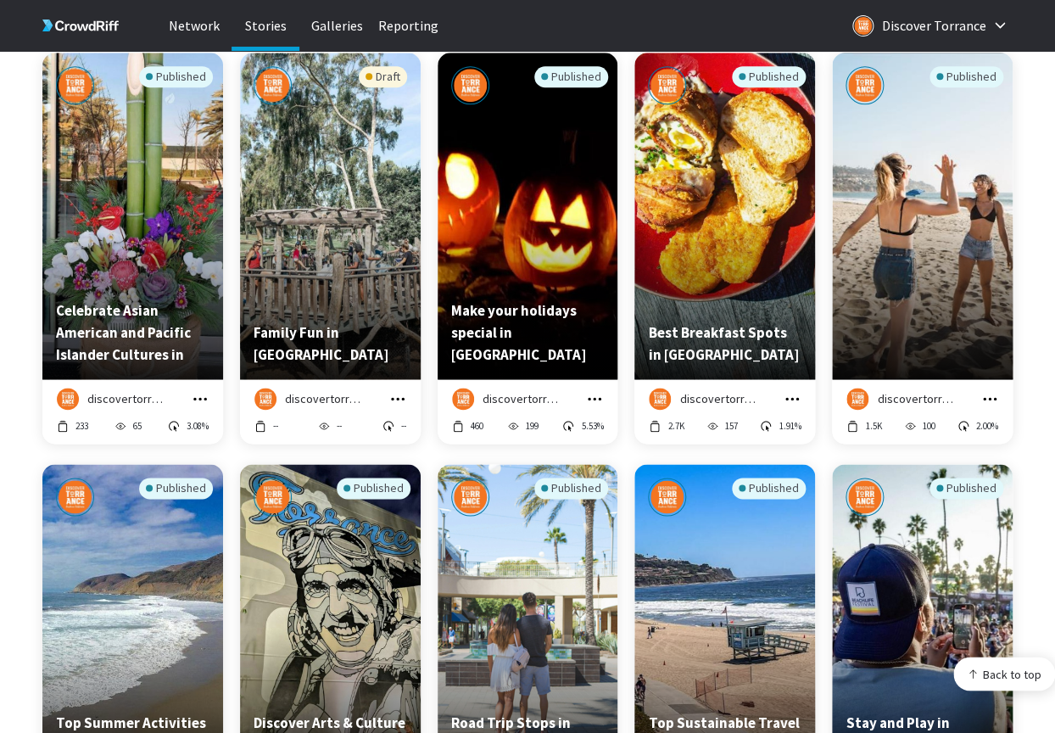
click at [988, 401] on icon "grid" at bounding box center [989, 398] width 17 height 17
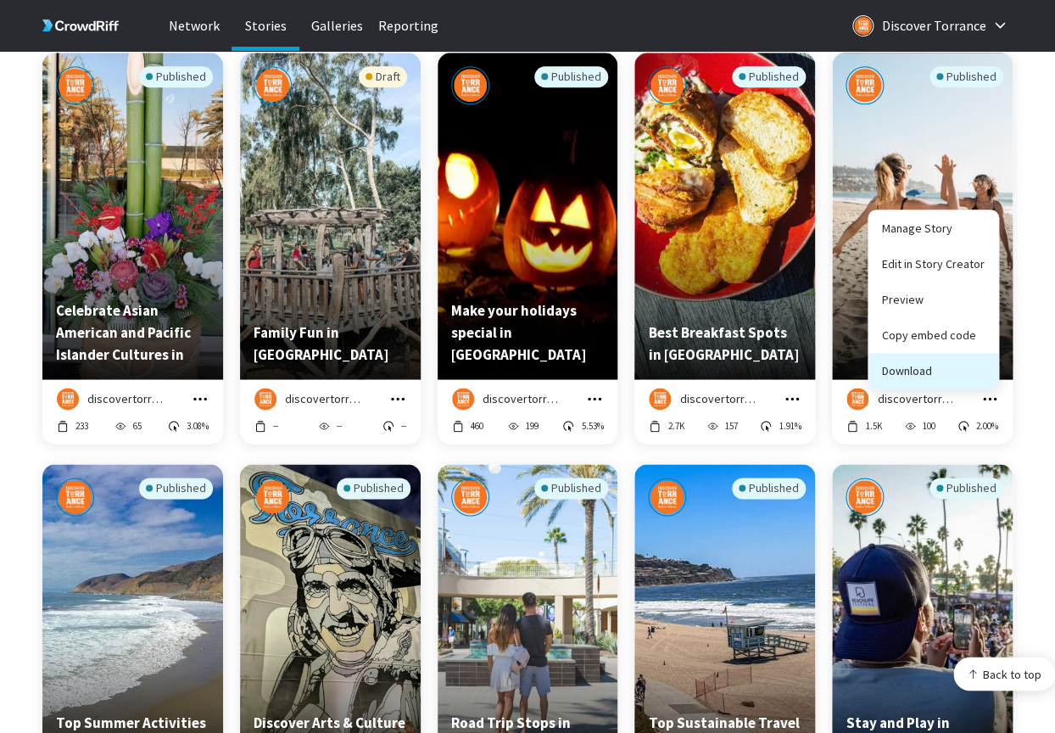
click at [928, 378] on button "Download" at bounding box center [933, 371] width 130 height 36
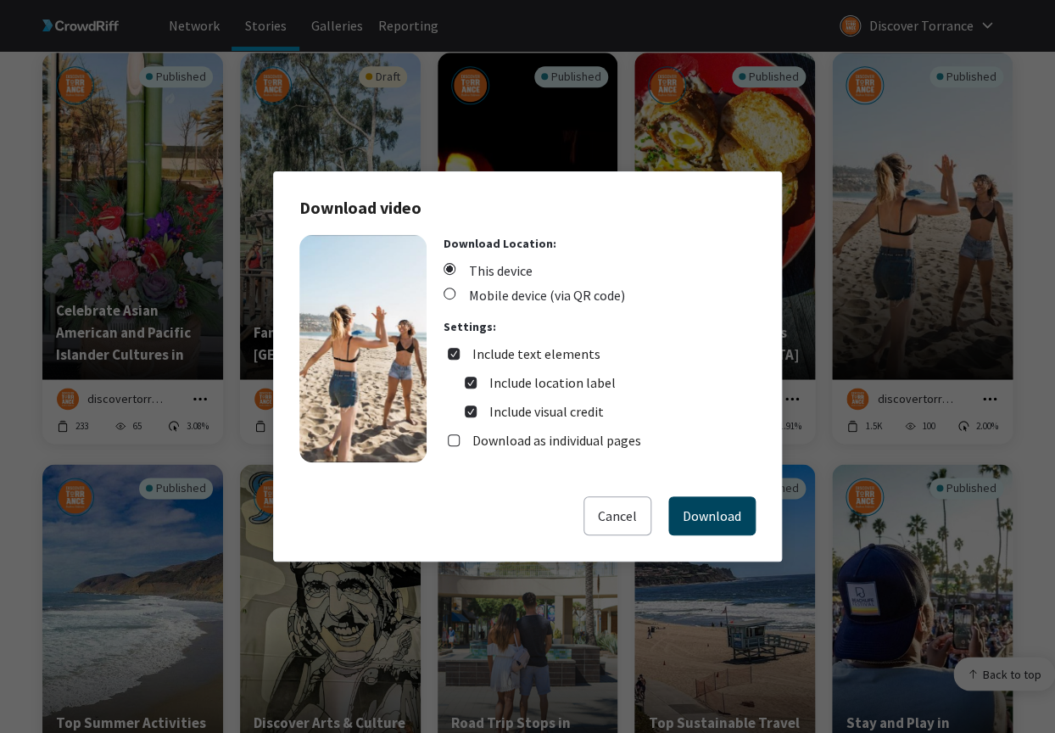
click at [722, 520] on button "Download" at bounding box center [711, 515] width 87 height 39
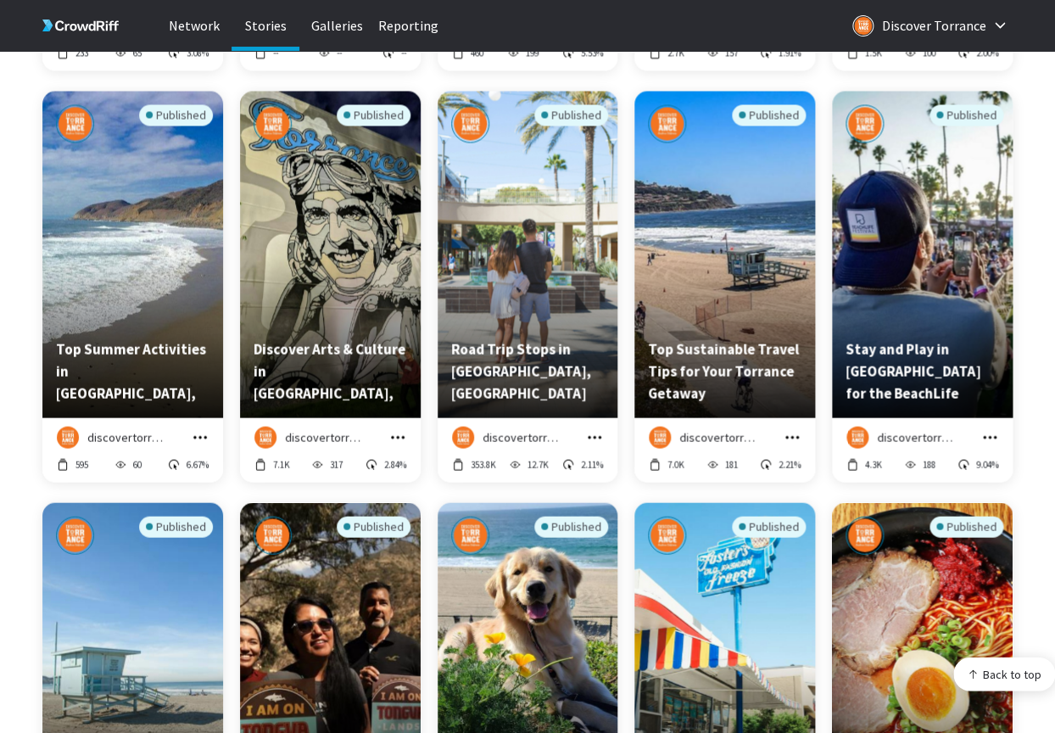
scroll to position [5080, 0]
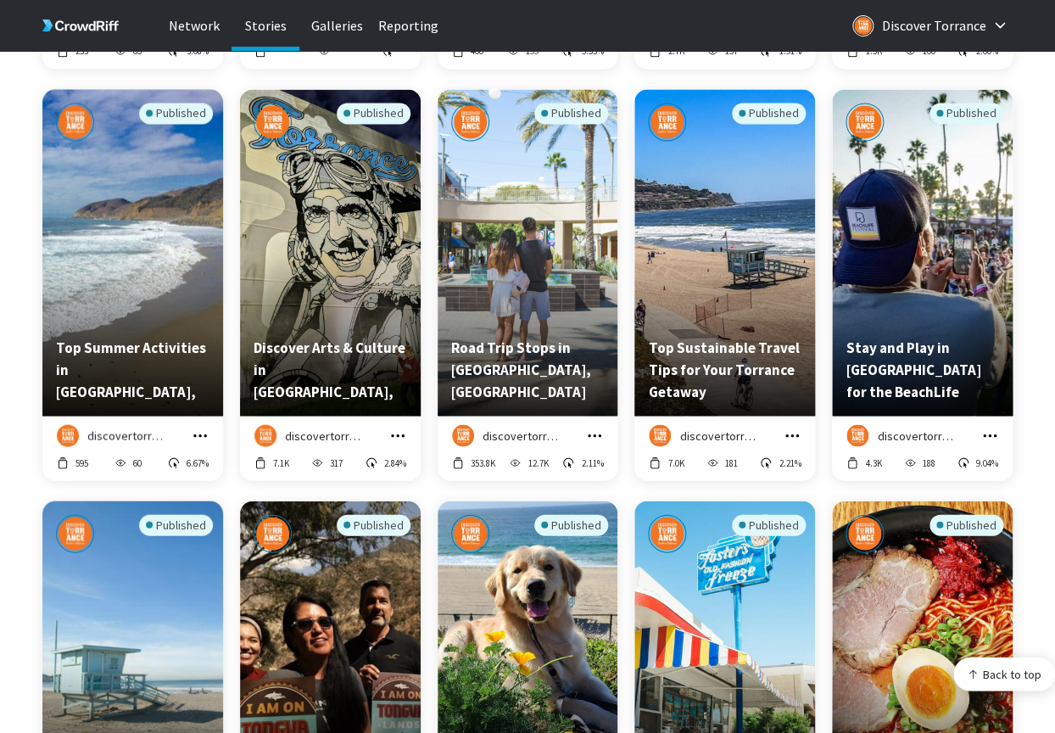
click at [193, 435] on icon "grid" at bounding box center [200, 435] width 17 height 17
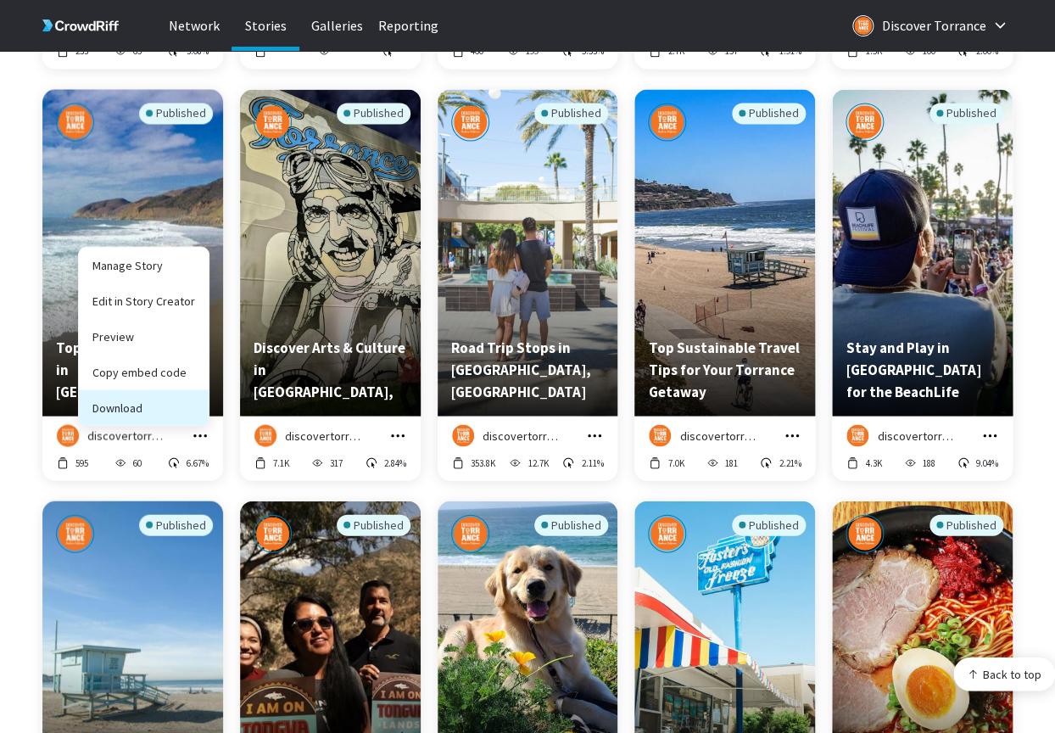
click at [140, 409] on button "Download" at bounding box center [144, 407] width 130 height 36
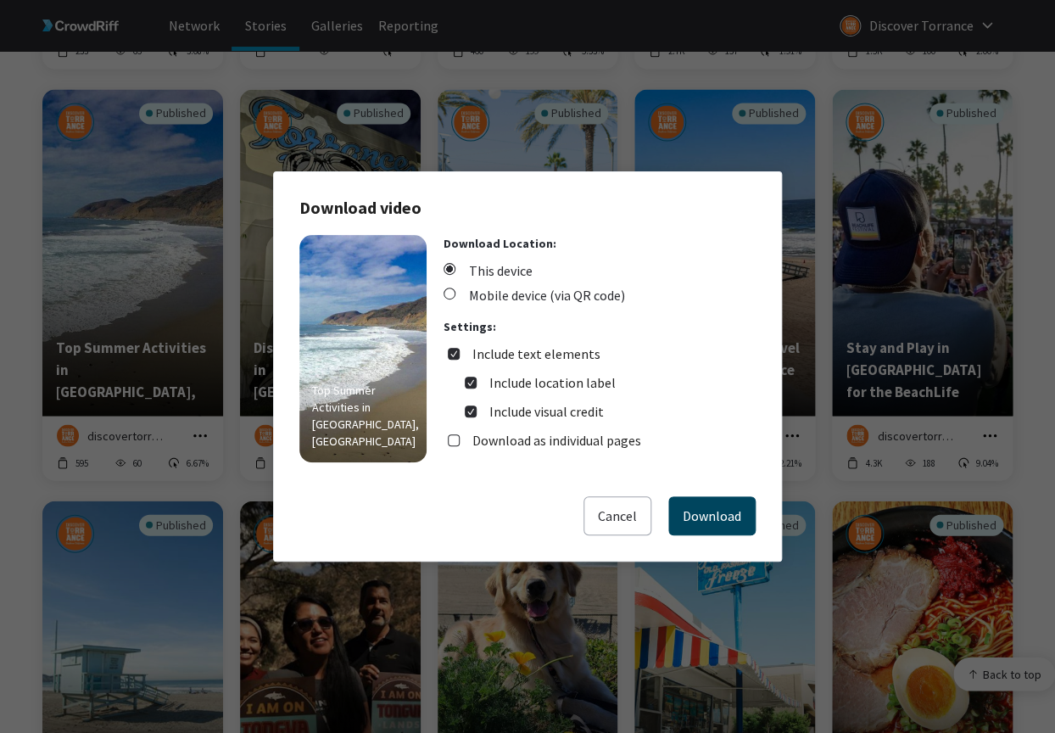
click at [717, 523] on button "Download" at bounding box center [711, 515] width 87 height 39
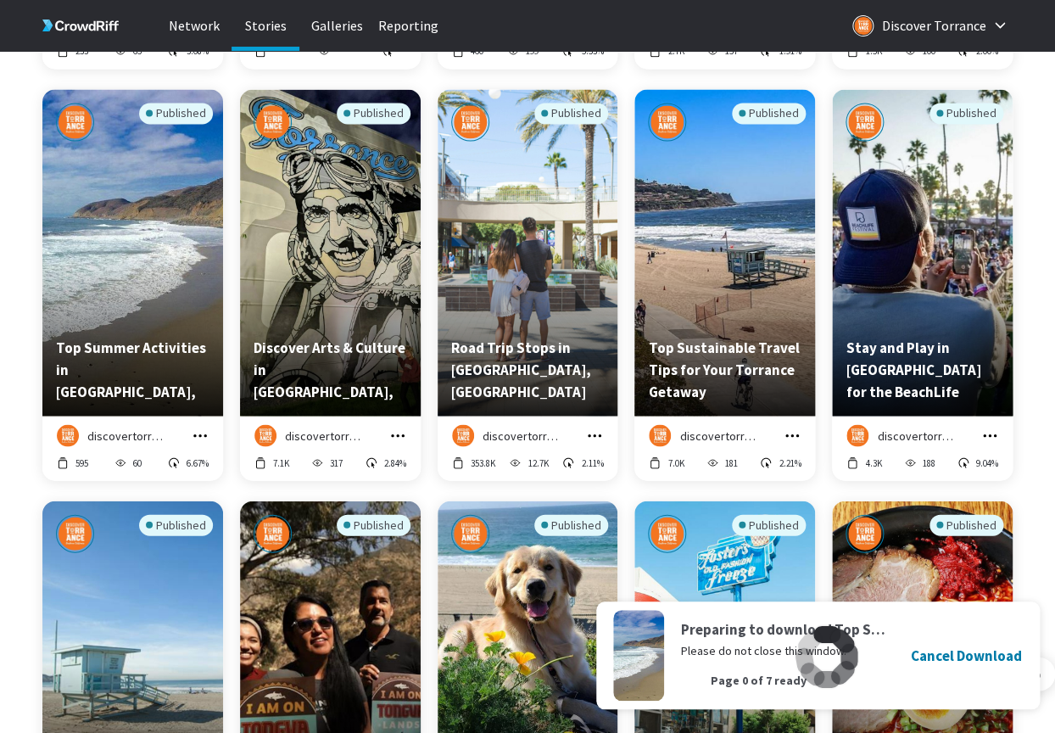
click at [397, 439] on icon "grid" at bounding box center [397, 435] width 17 height 17
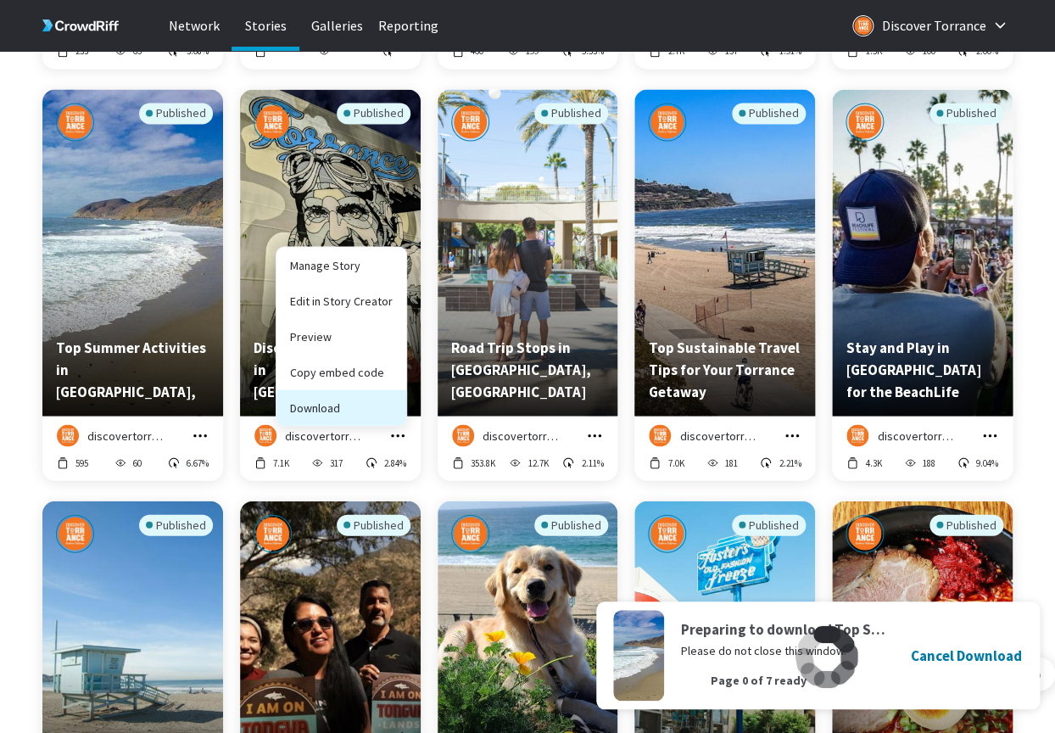
click at [372, 408] on button "Download" at bounding box center [341, 407] width 130 height 36
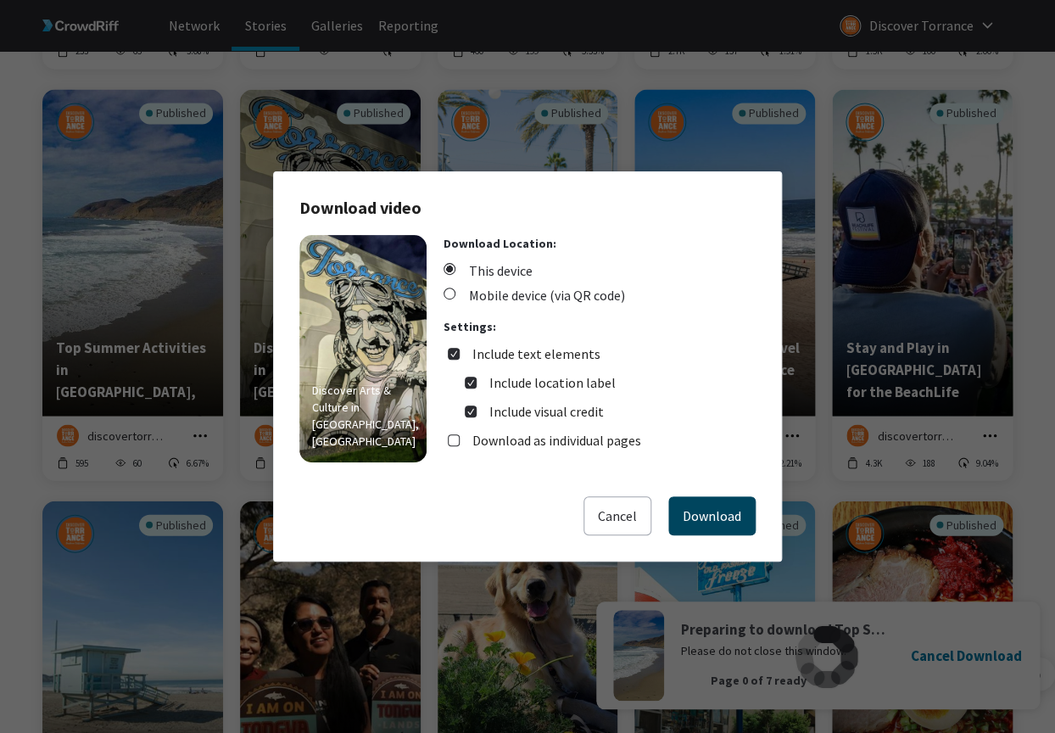
click at [689, 497] on button "Download" at bounding box center [711, 515] width 87 height 39
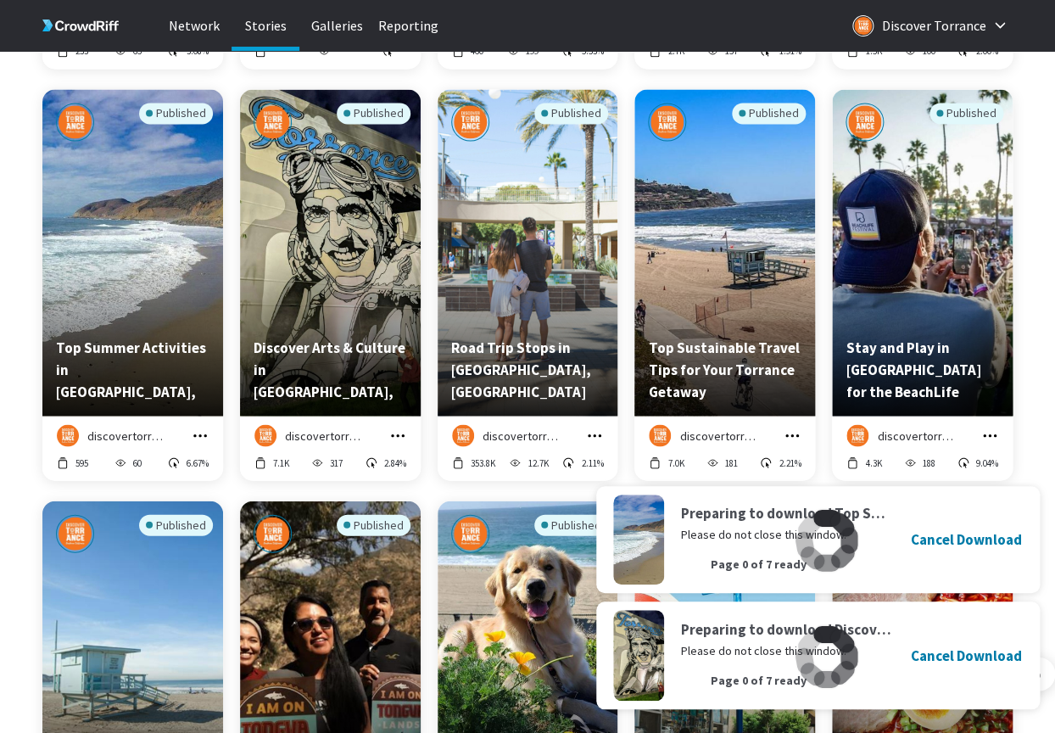
click at [599, 431] on icon "grid" at bounding box center [594, 435] width 17 height 17
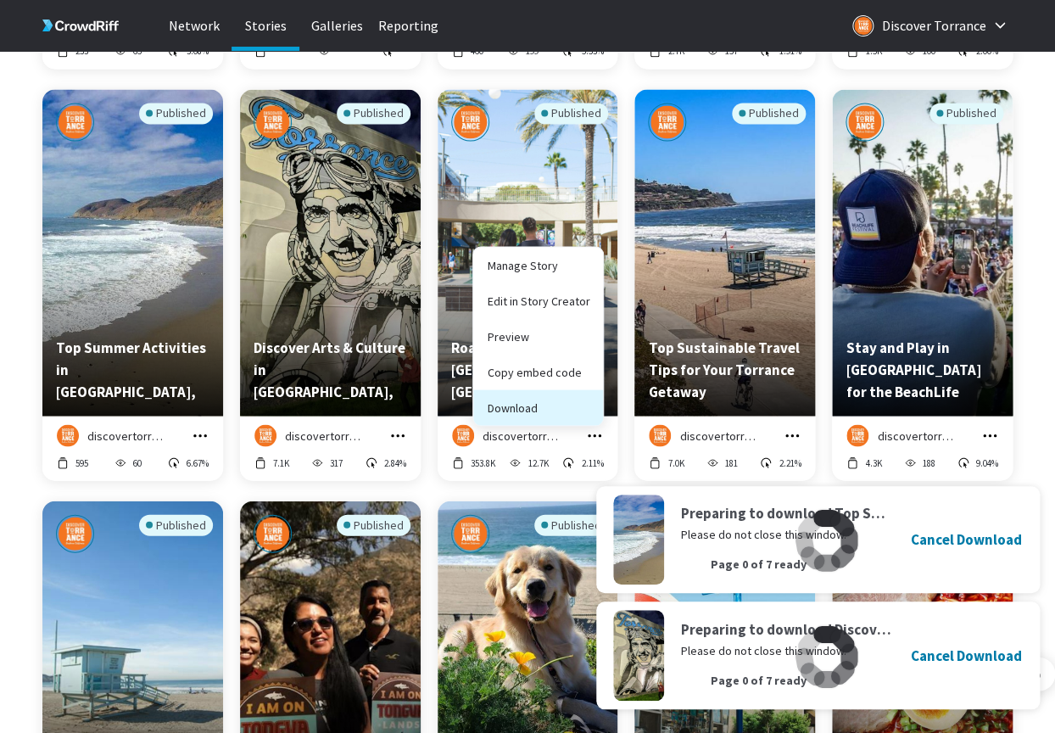
click at [566, 404] on button "Download" at bounding box center [538, 407] width 130 height 36
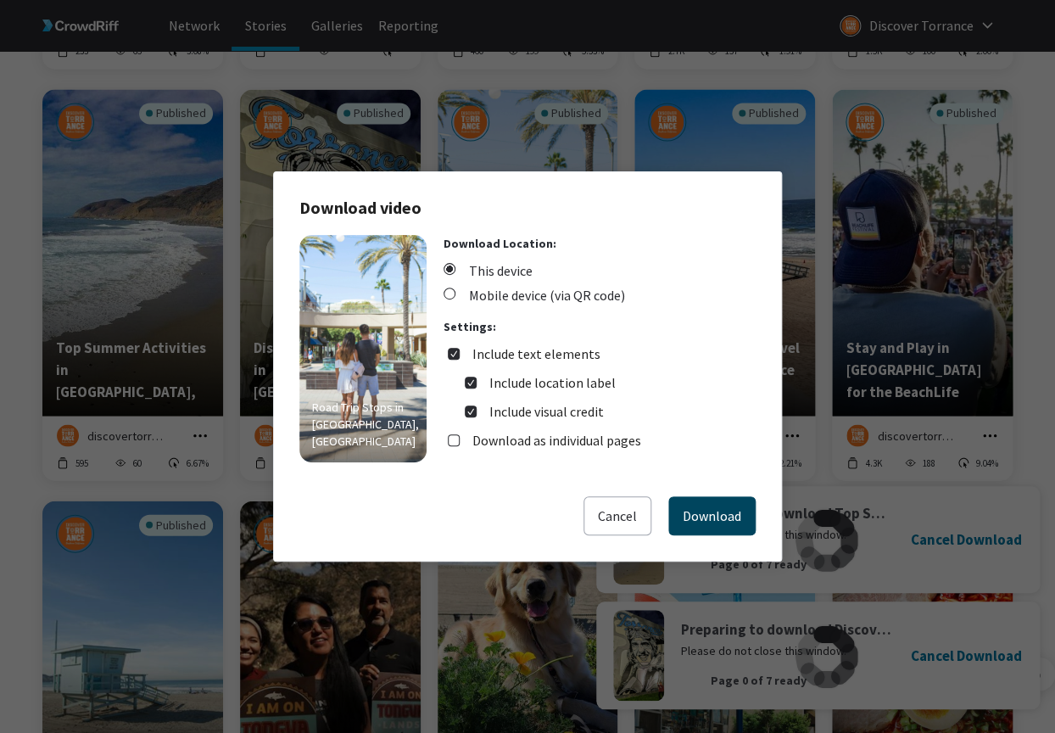
click at [731, 521] on button "Download" at bounding box center [711, 515] width 87 height 39
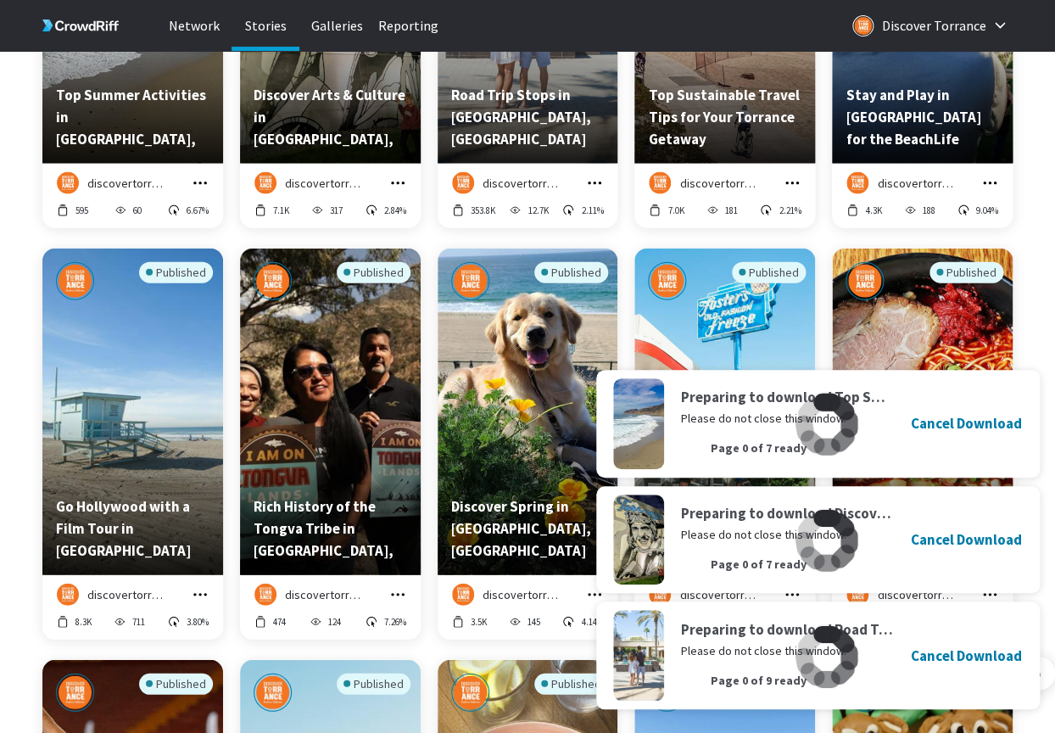
scroll to position [5334, 0]
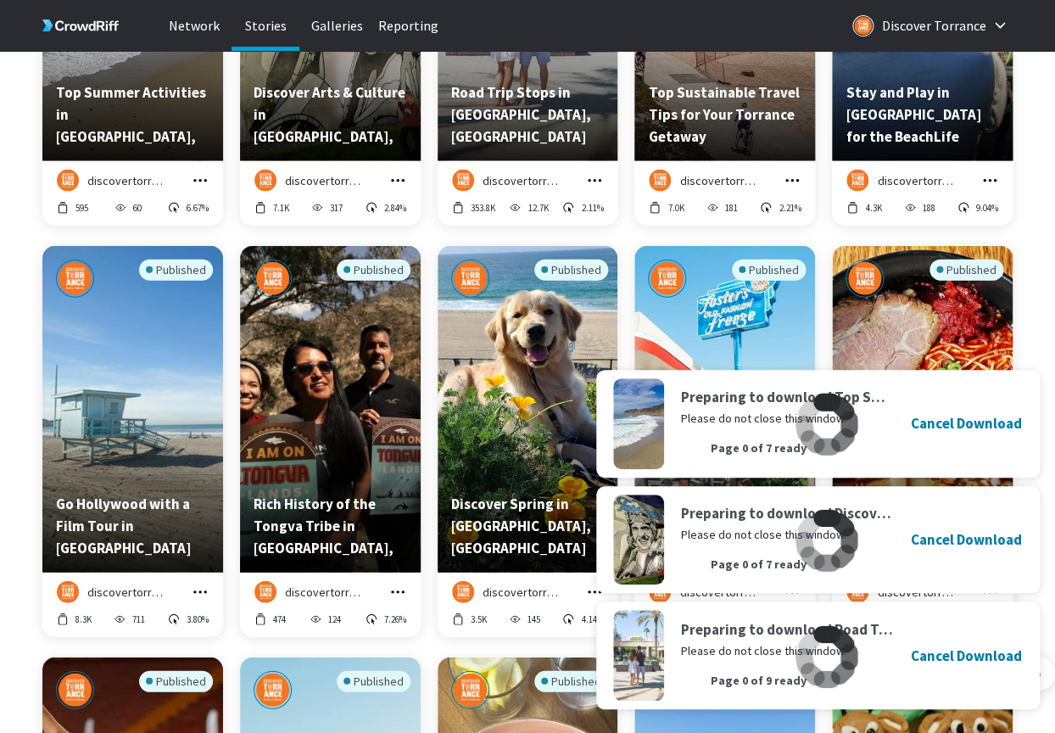
click at [790, 180] on icon "grid" at bounding box center [792, 180] width 17 height 17
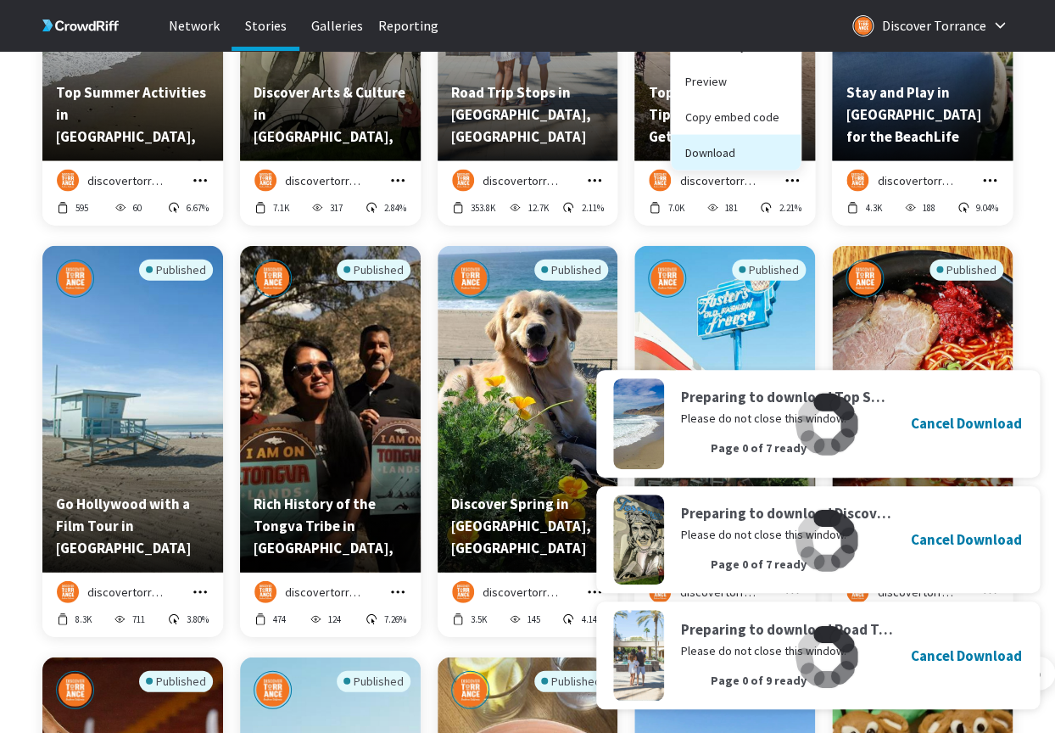
click at [744, 162] on button "Download" at bounding box center [736, 153] width 130 height 36
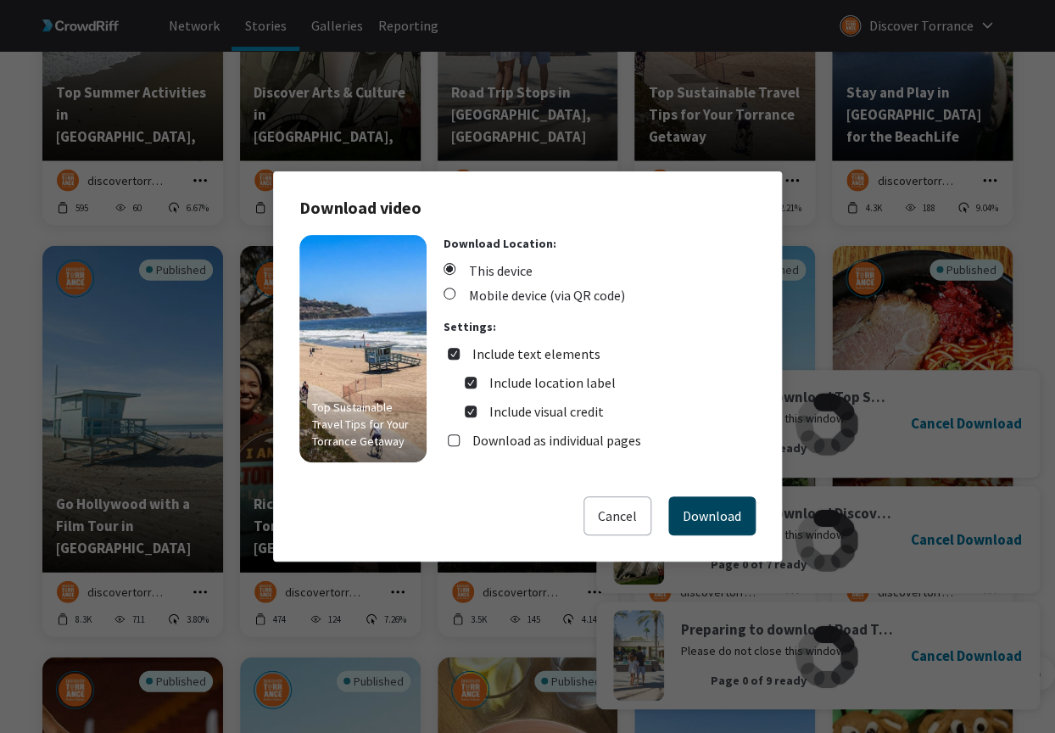
click at [710, 527] on button "Download" at bounding box center [711, 515] width 87 height 39
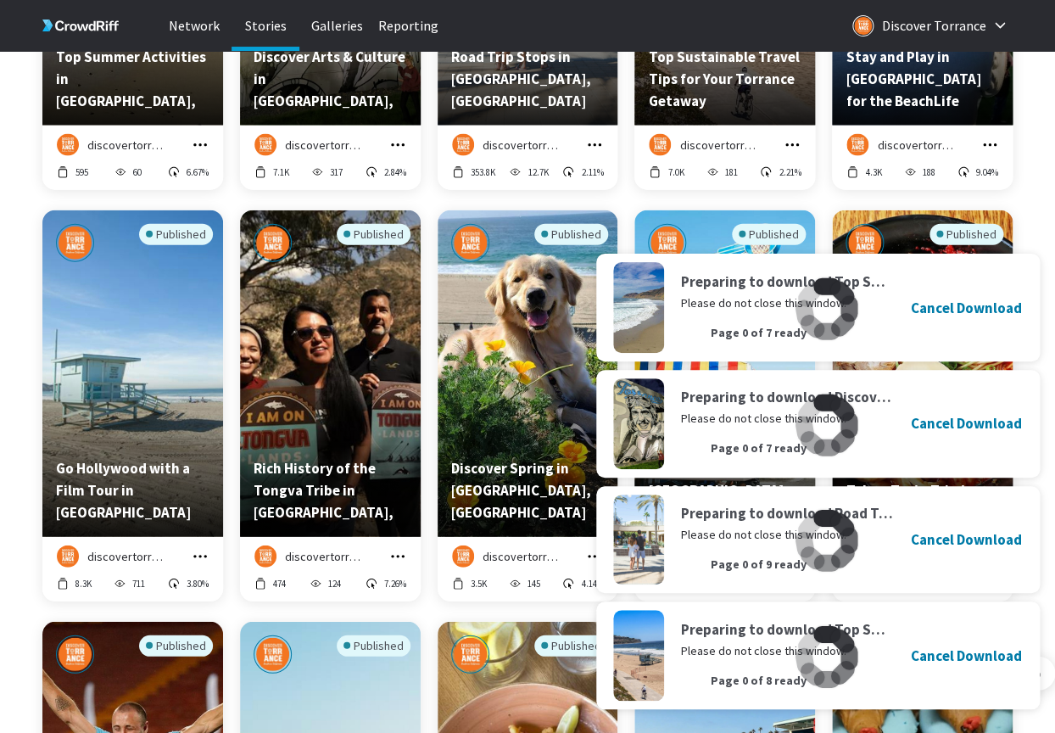
scroll to position [5374, 0]
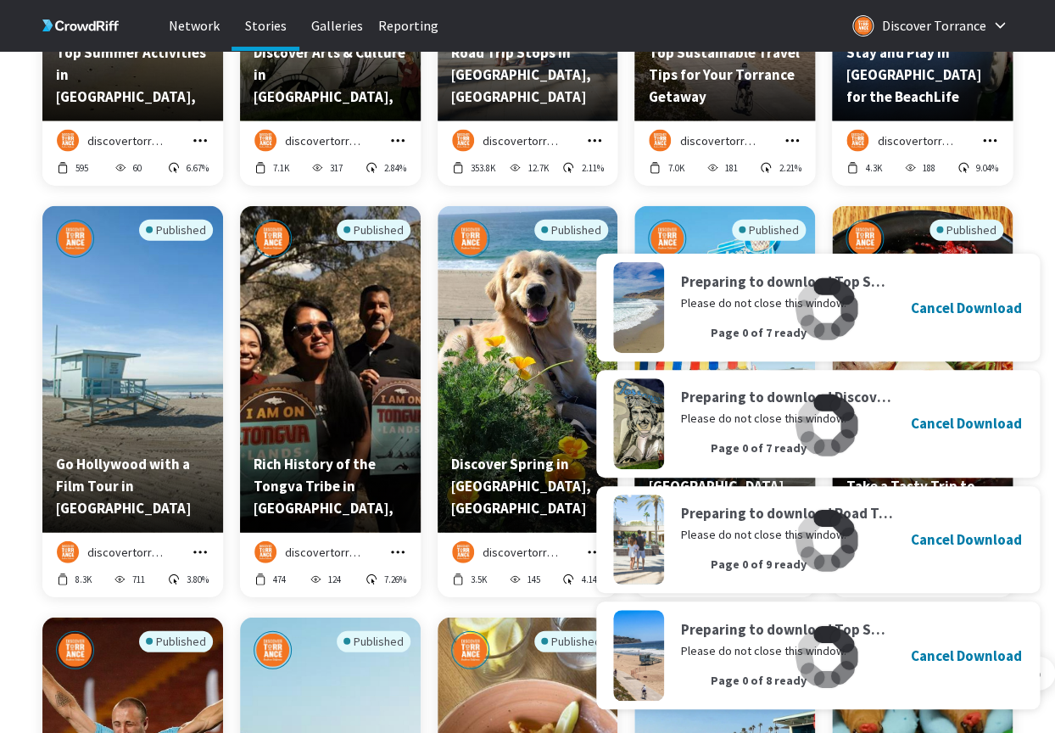
click at [994, 138] on icon "grid" at bounding box center [989, 140] width 17 height 17
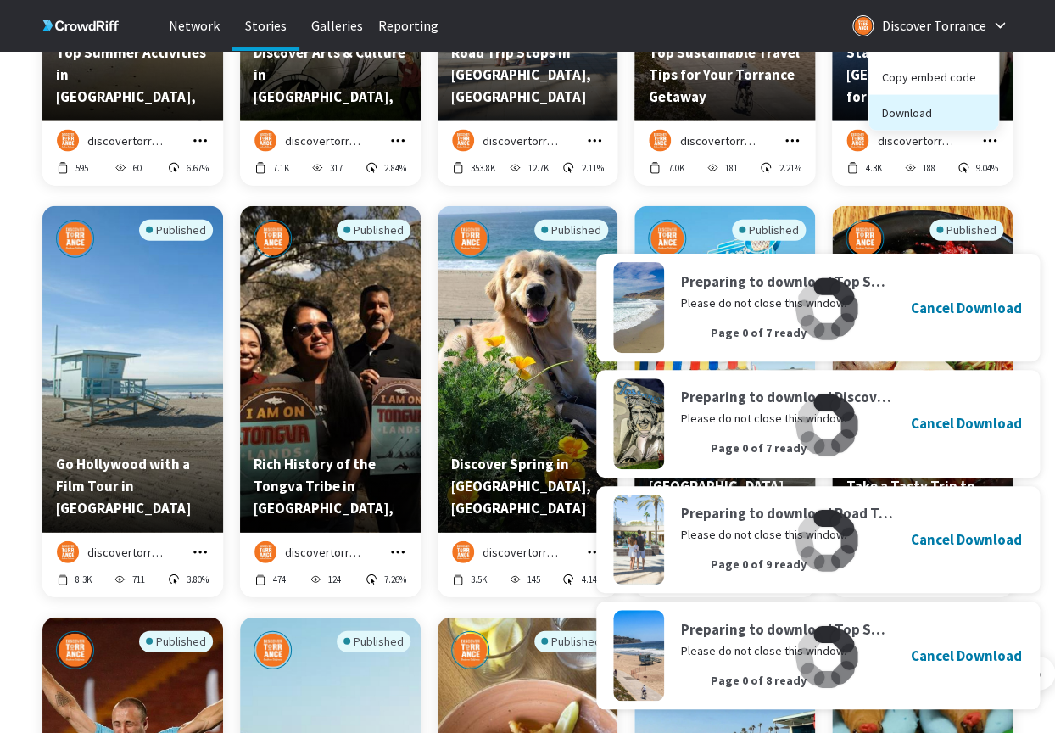
click at [934, 115] on button "Download" at bounding box center [933, 113] width 130 height 36
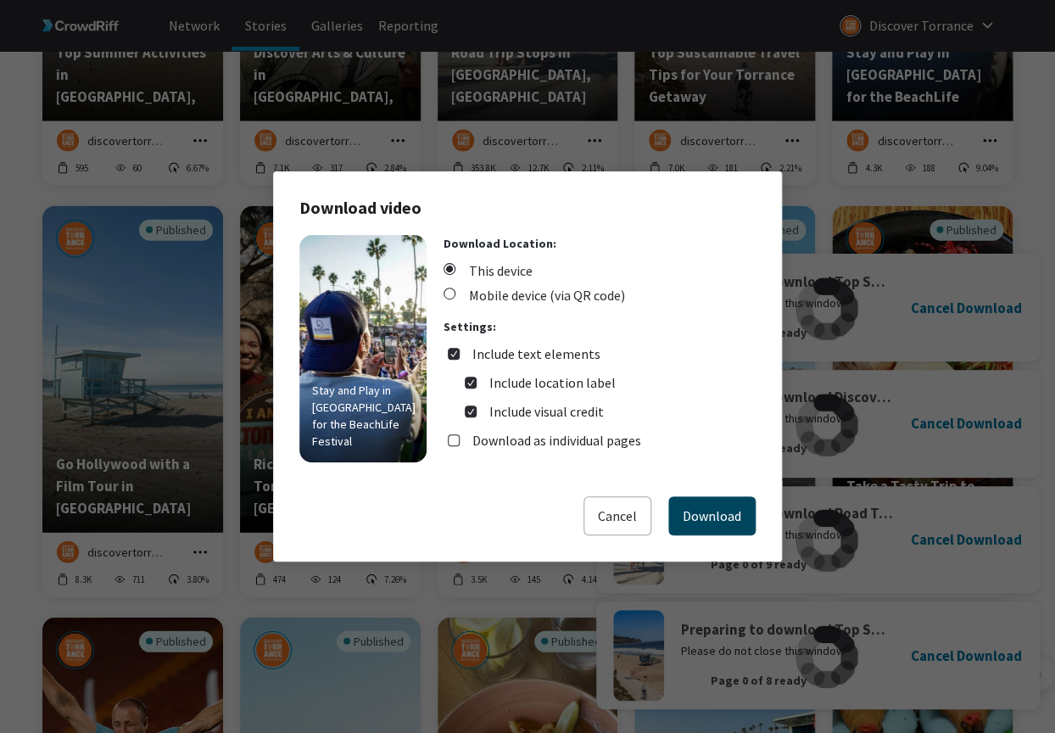
click at [738, 504] on button "Download" at bounding box center [711, 515] width 87 height 39
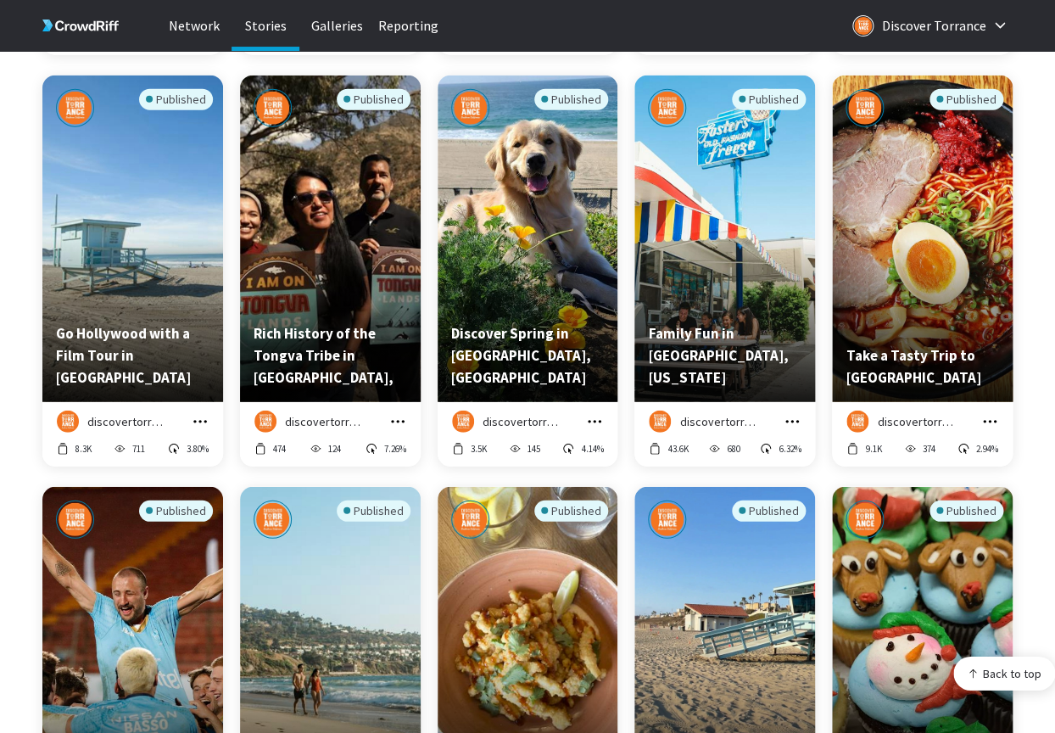
scroll to position [5507, 0]
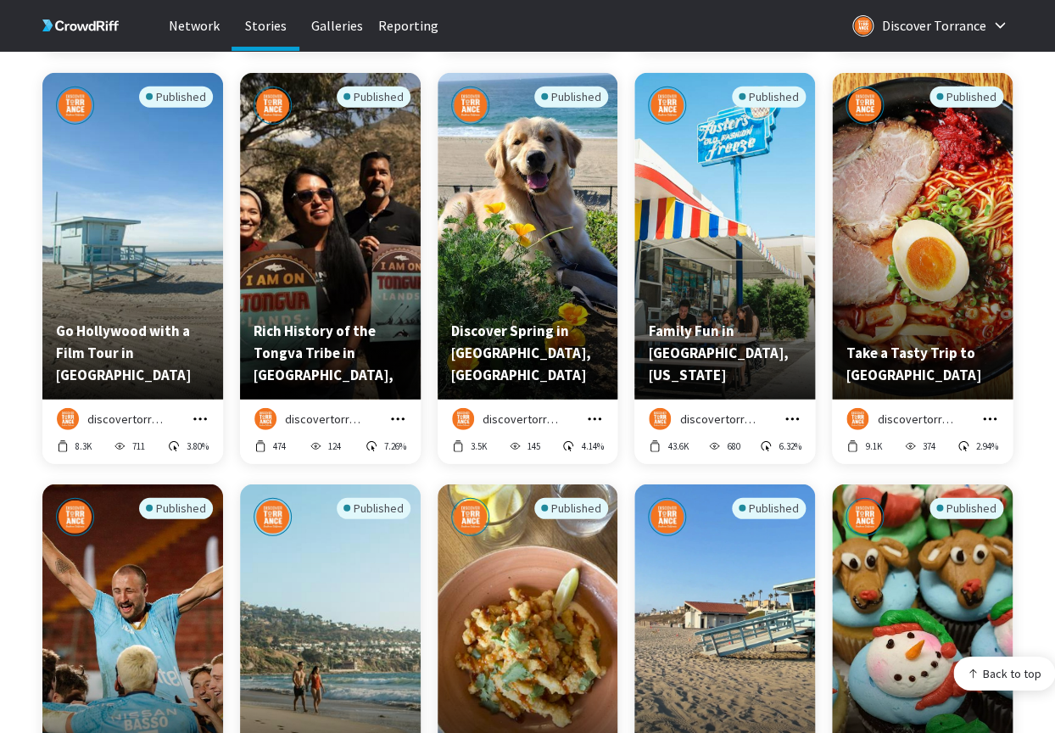
click at [199, 418] on icon "grid" at bounding box center [200, 418] width 14 height 3
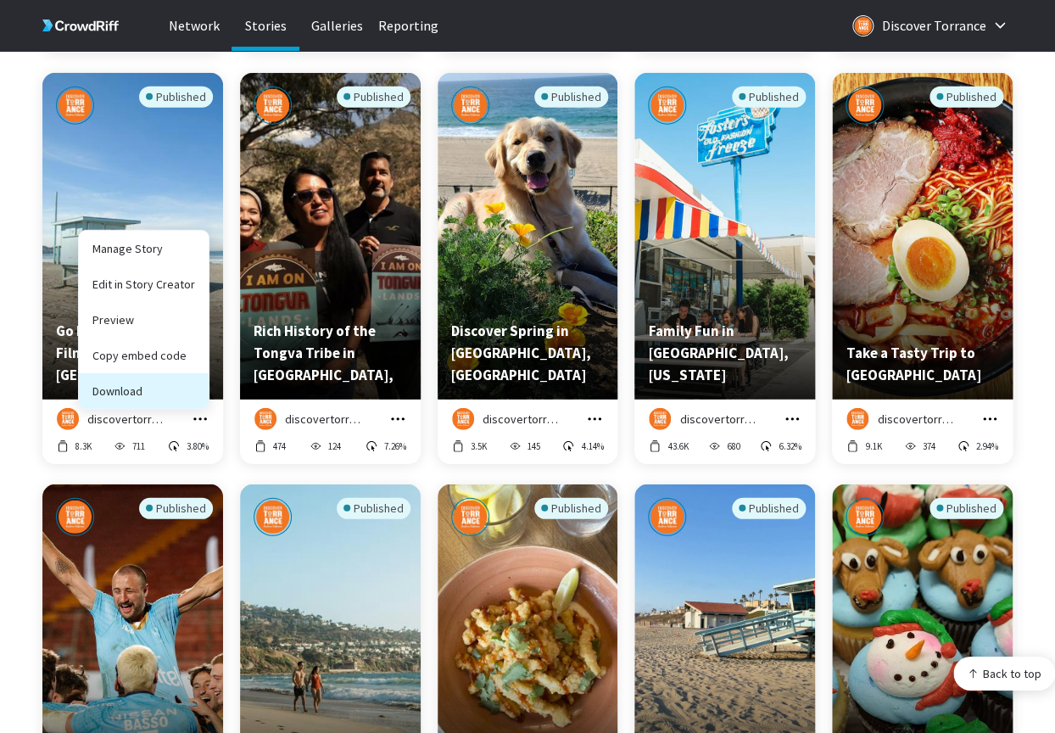
click at [157, 389] on button "Download" at bounding box center [144, 391] width 130 height 36
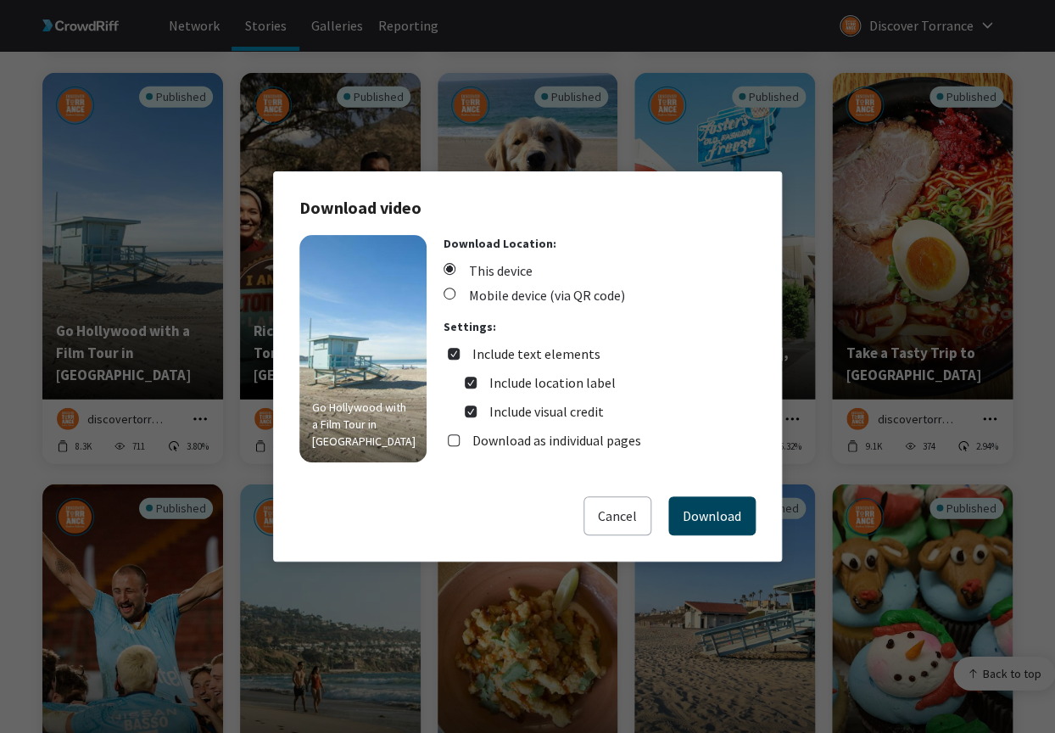
click at [711, 517] on button "Download" at bounding box center [711, 515] width 87 height 39
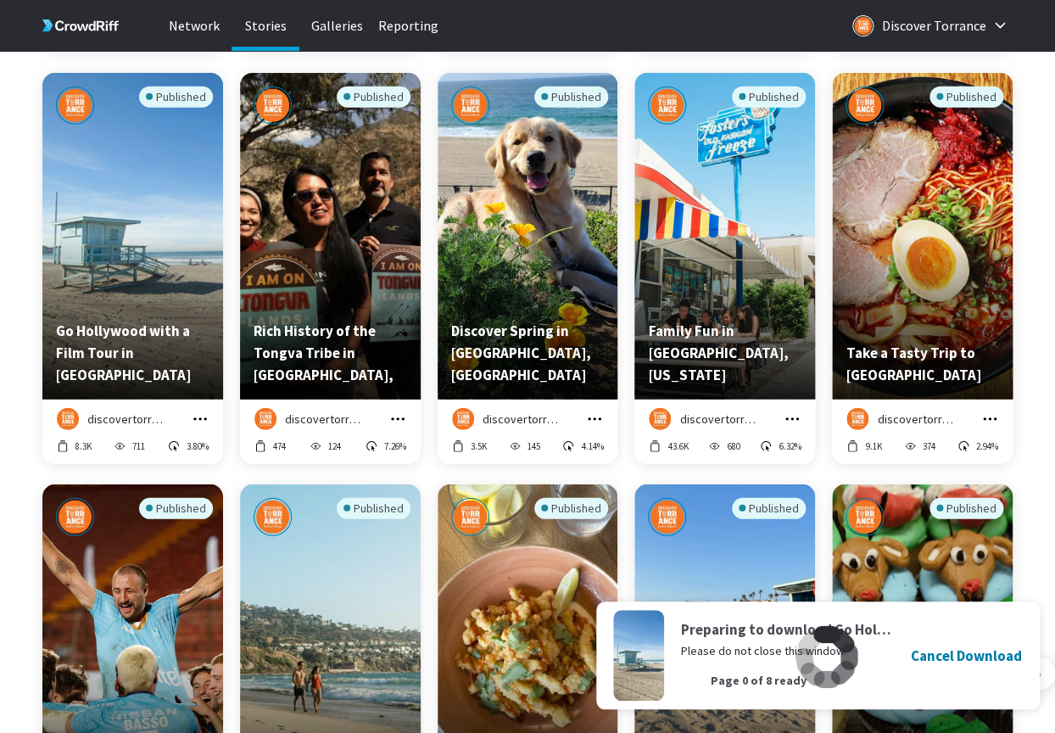
click at [402, 415] on icon "grid" at bounding box center [397, 418] width 17 height 17
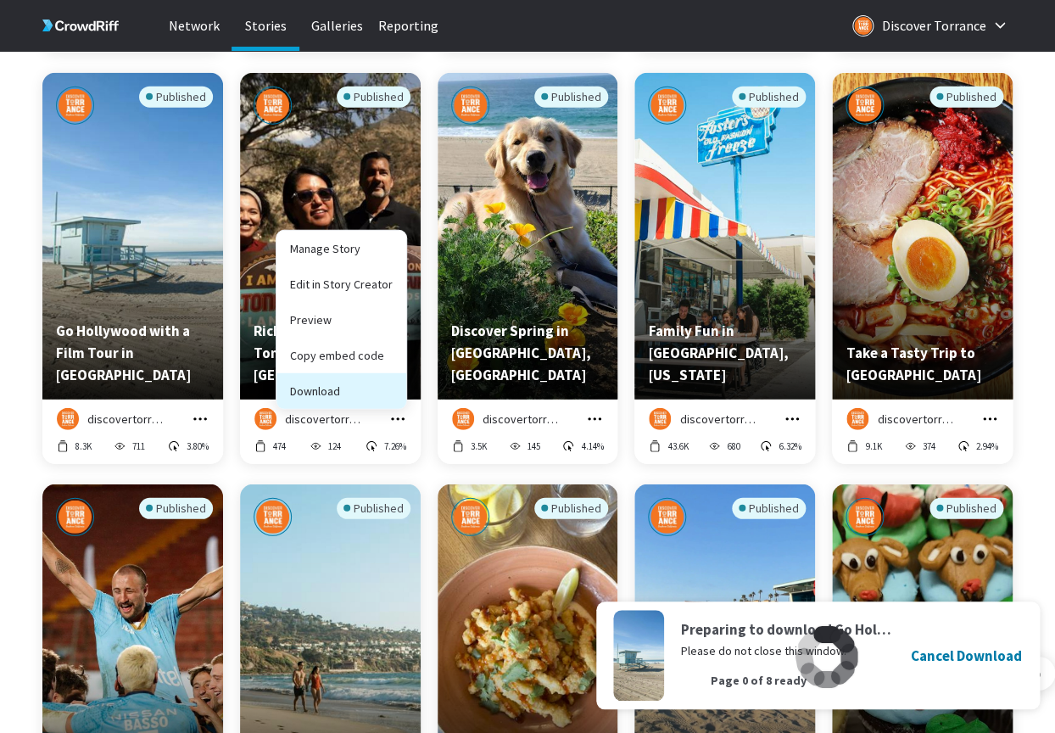
click at [369, 393] on button "Download" at bounding box center [341, 391] width 130 height 36
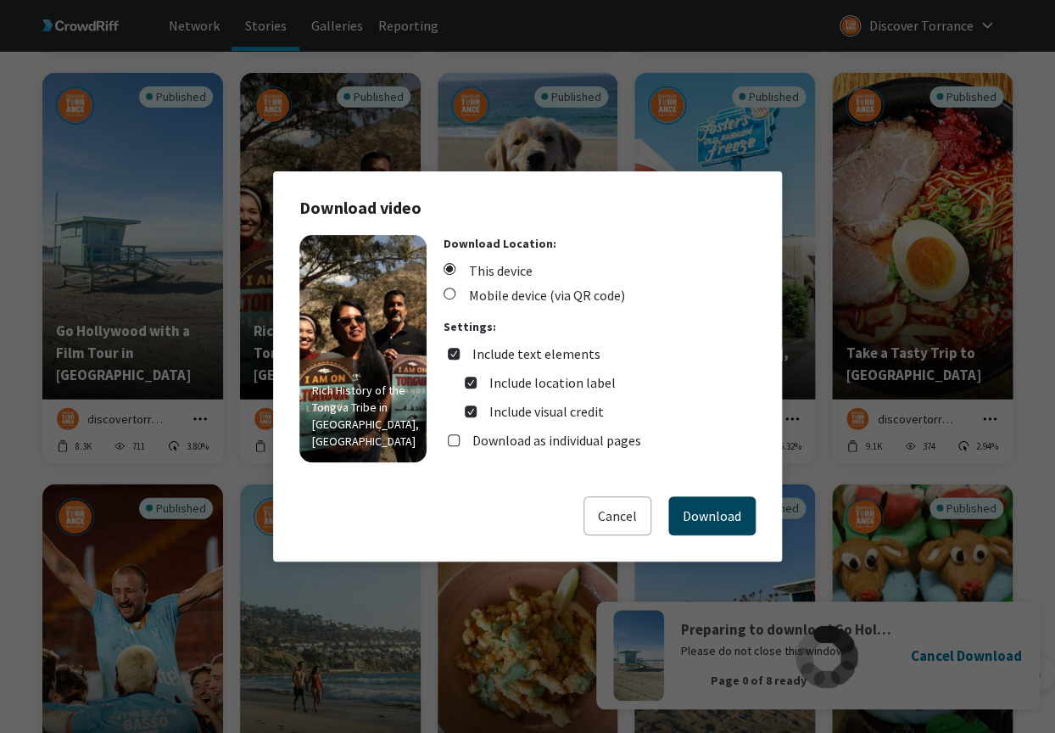
click at [722, 513] on button "Download" at bounding box center [711, 515] width 87 height 39
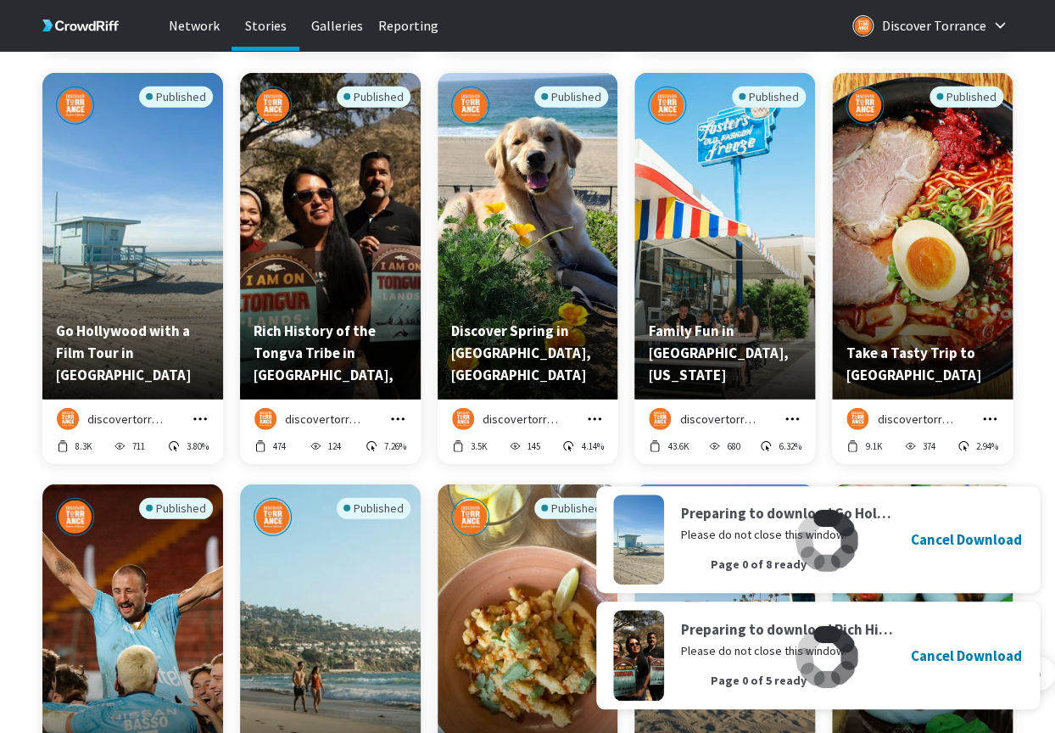
click at [600, 419] on icon "grid" at bounding box center [595, 418] width 14 height 3
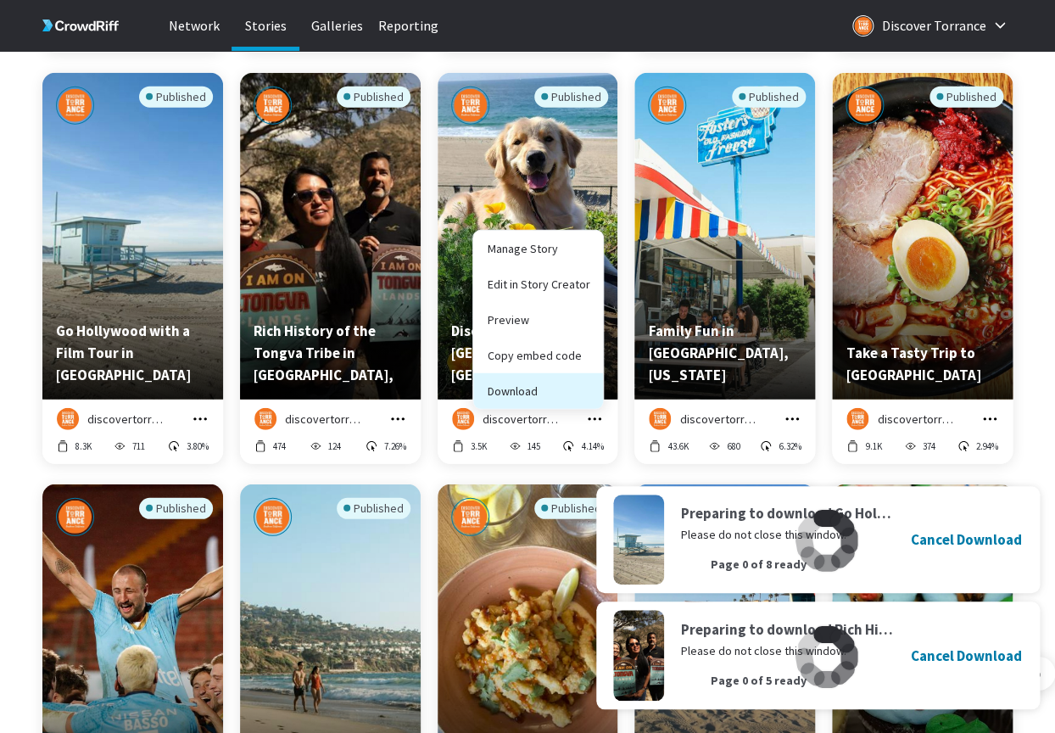
click at [564, 393] on button "Download" at bounding box center [538, 391] width 130 height 36
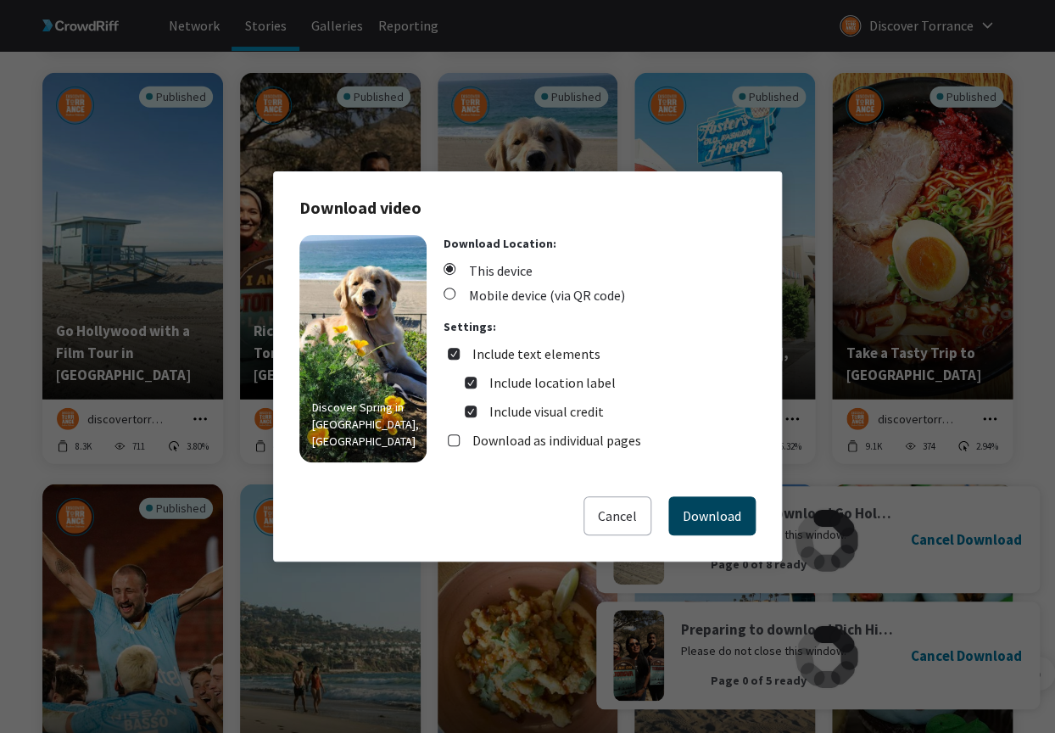
click at [701, 527] on button "Download" at bounding box center [711, 515] width 87 height 39
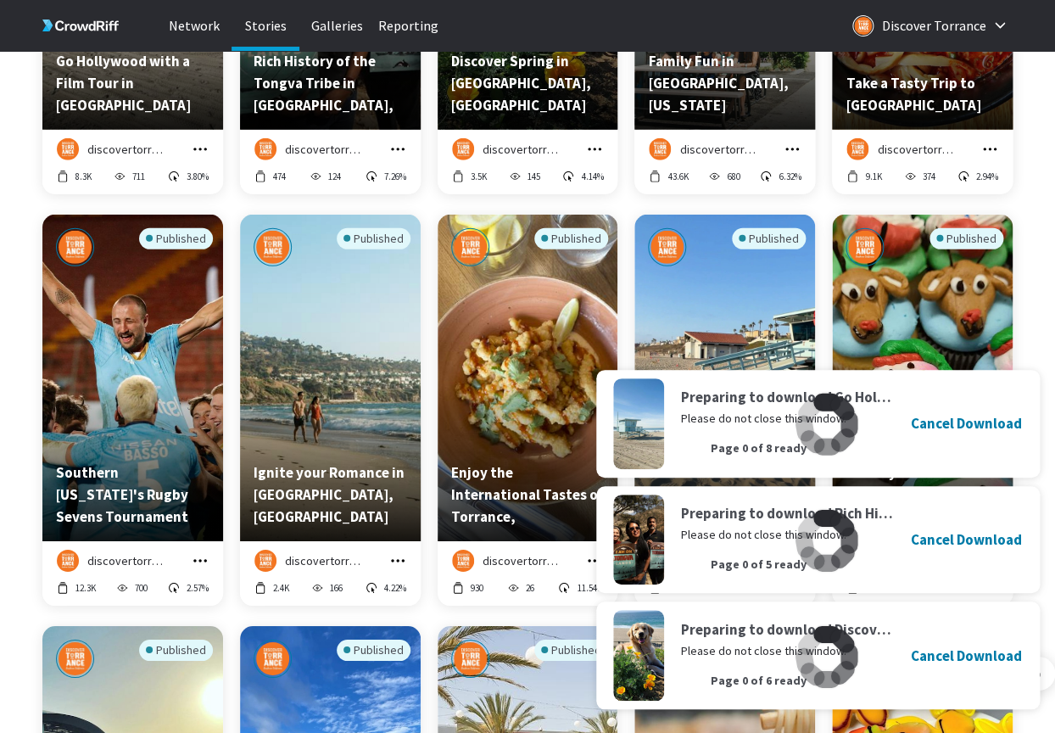
scroll to position [5787, 0]
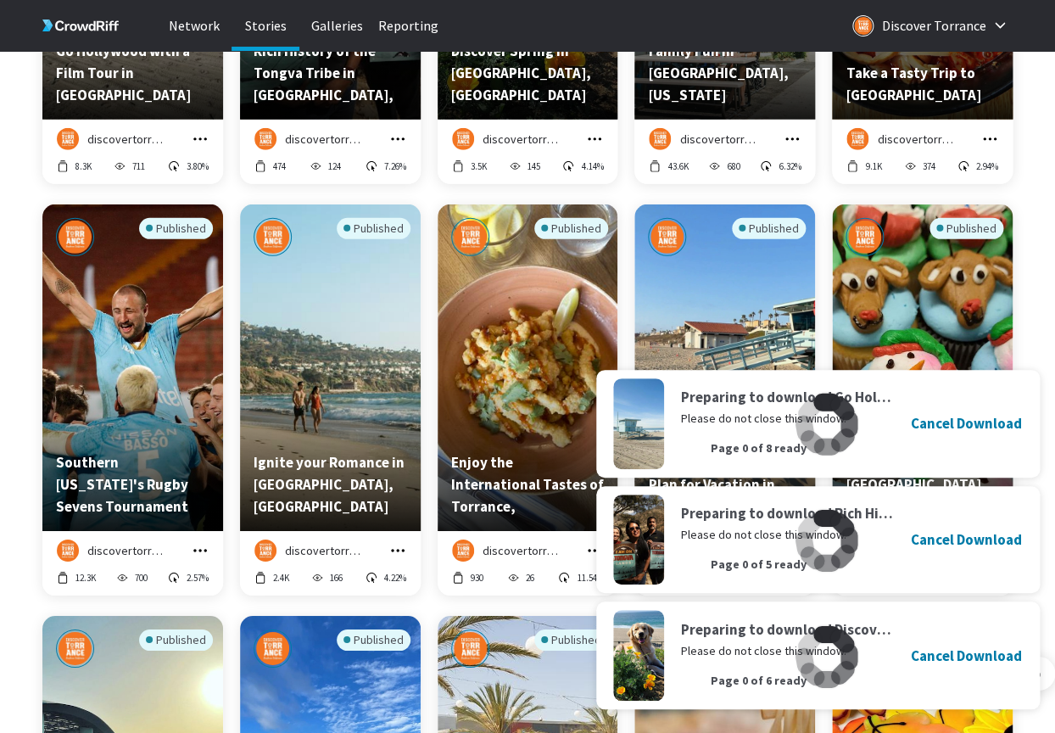
click at [795, 136] on icon "grid" at bounding box center [792, 139] width 17 height 17
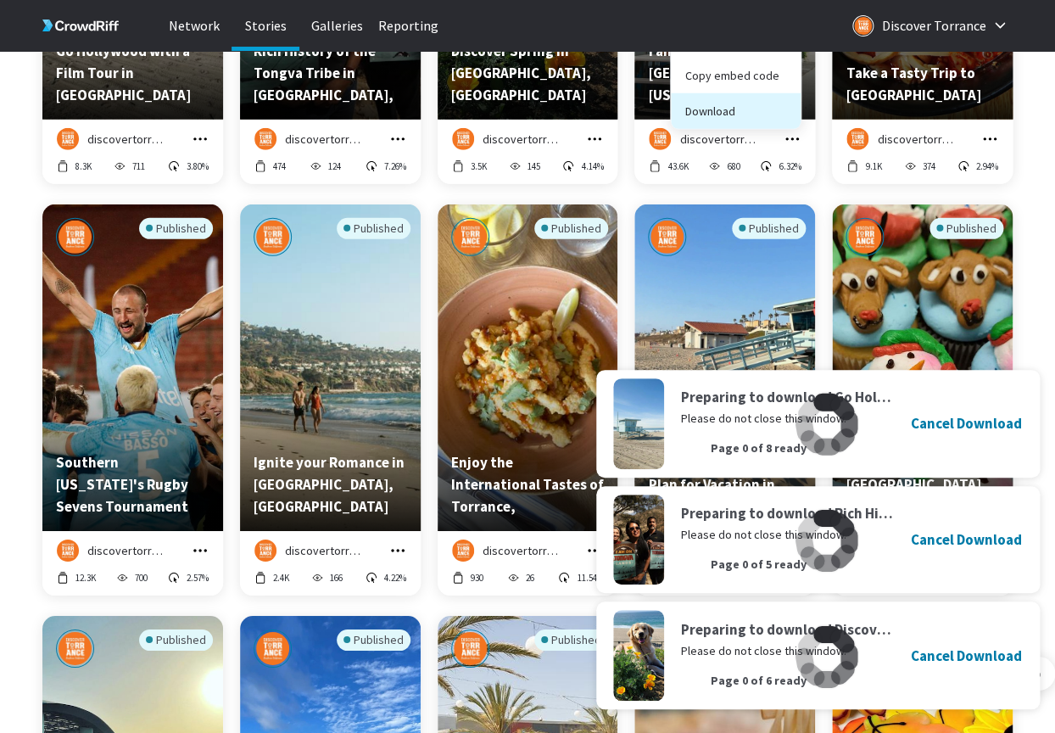
click at [747, 116] on button "Download" at bounding box center [736, 111] width 130 height 36
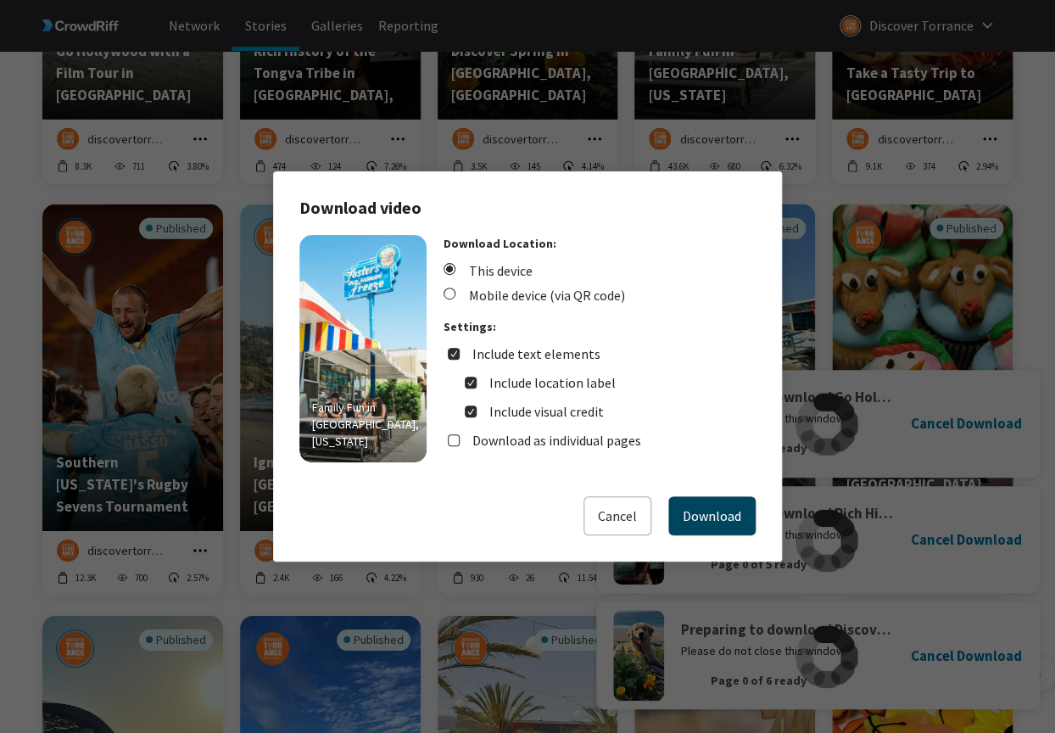
click at [728, 507] on button "Download" at bounding box center [711, 515] width 87 height 39
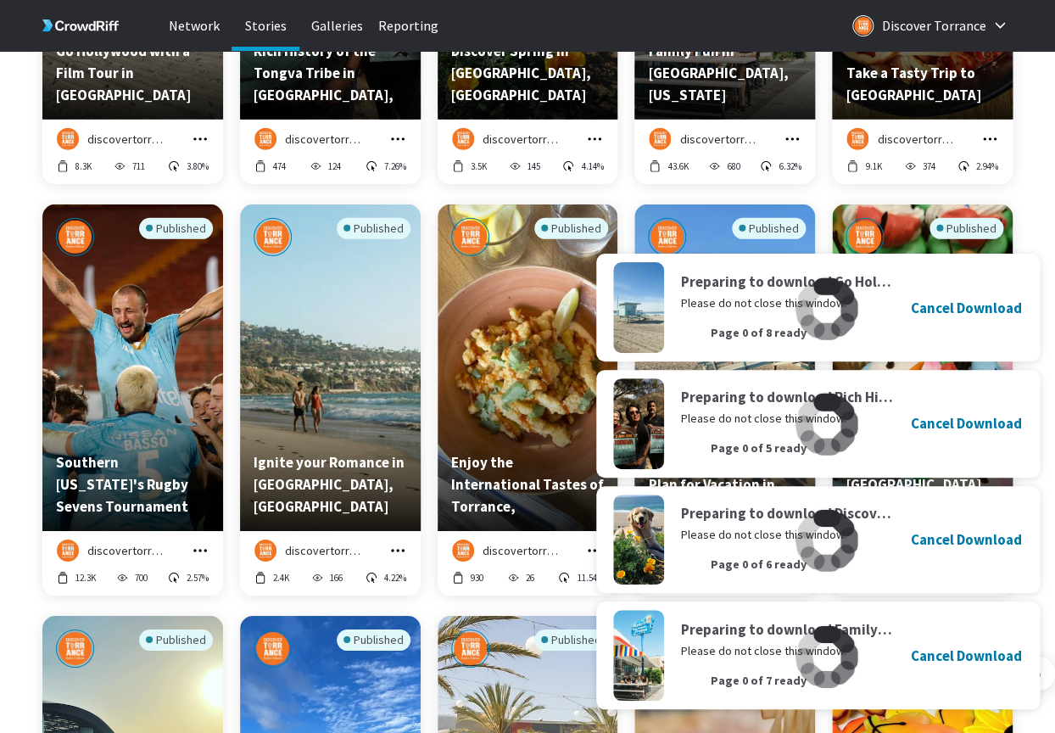
click at [988, 137] on icon "grid" at bounding box center [989, 139] width 17 height 17
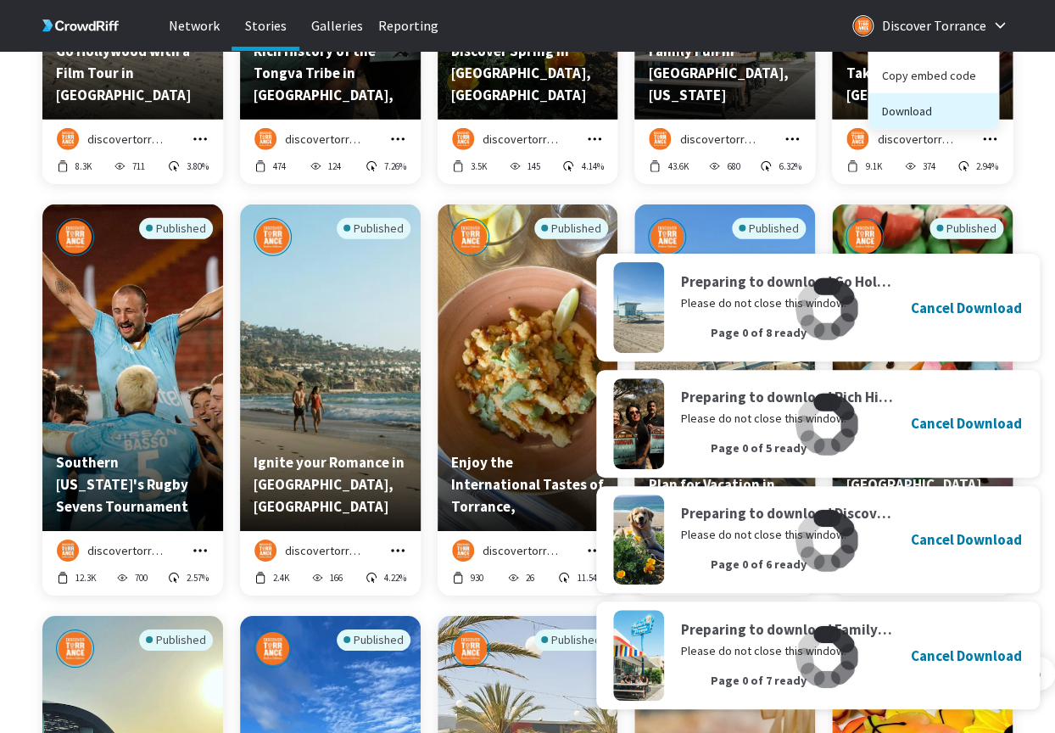
click at [940, 120] on button "Download" at bounding box center [933, 111] width 130 height 36
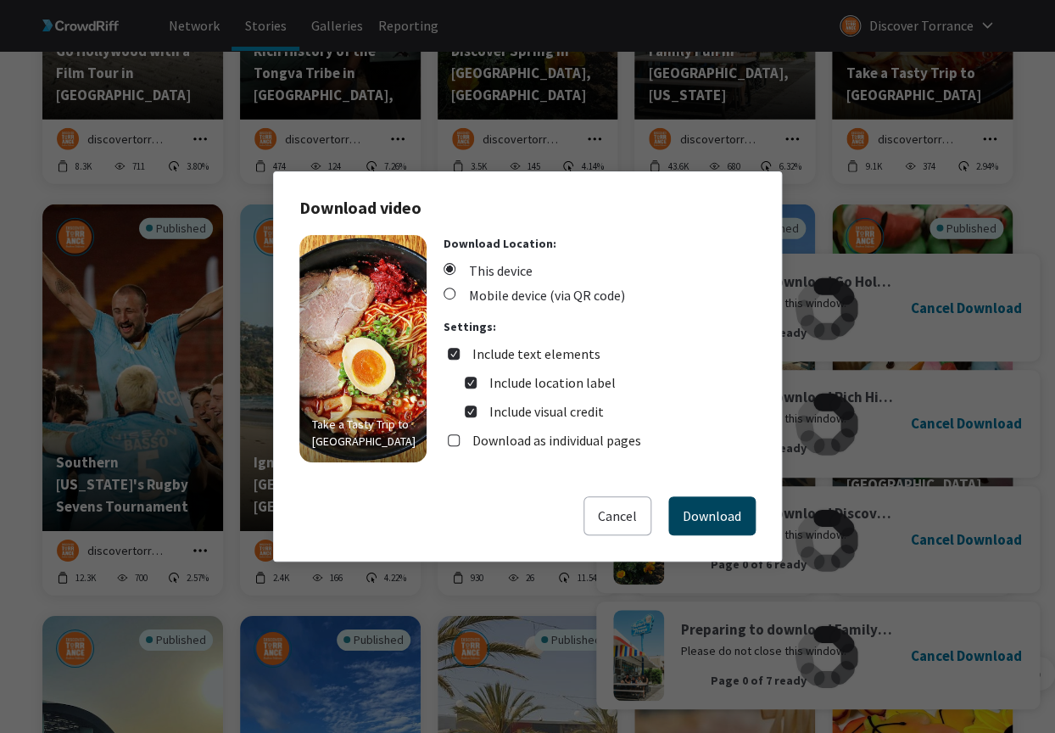
click at [705, 517] on button "Download" at bounding box center [711, 515] width 87 height 39
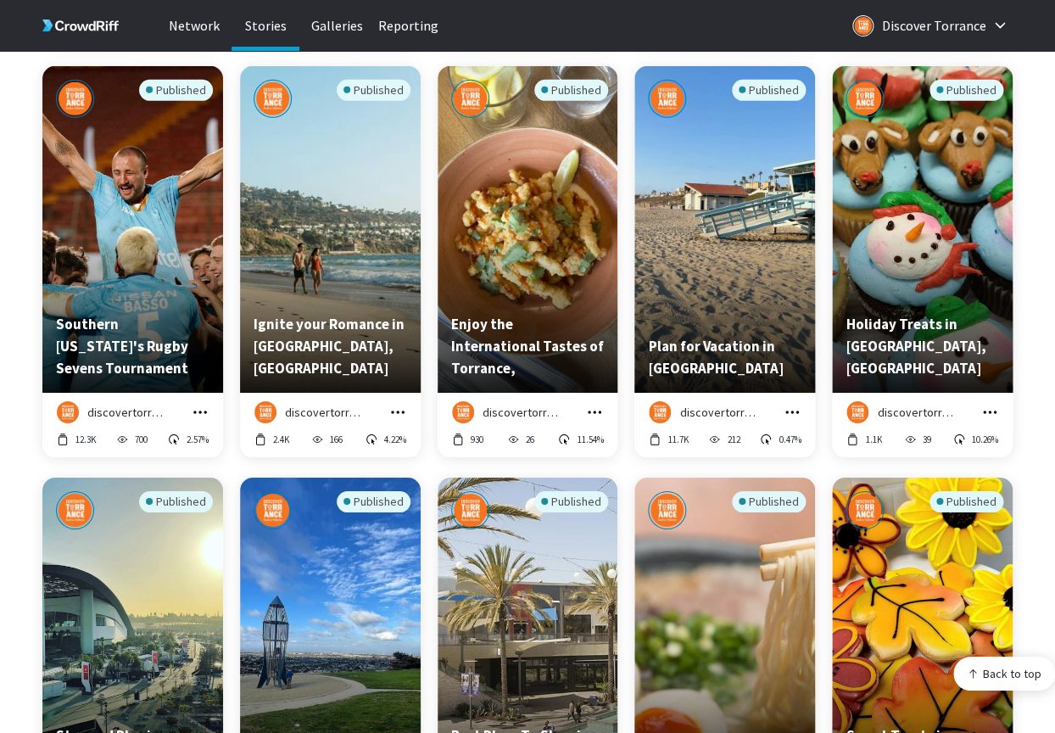
scroll to position [5931, 0]
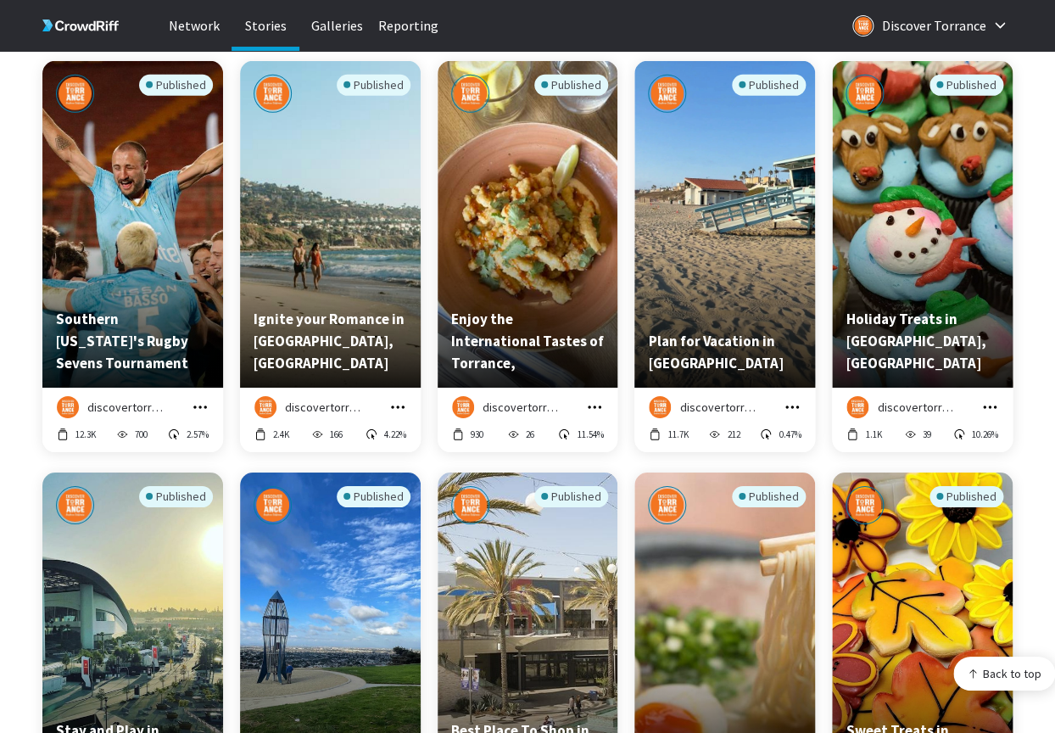
click at [198, 408] on icon "grid" at bounding box center [200, 407] width 17 height 17
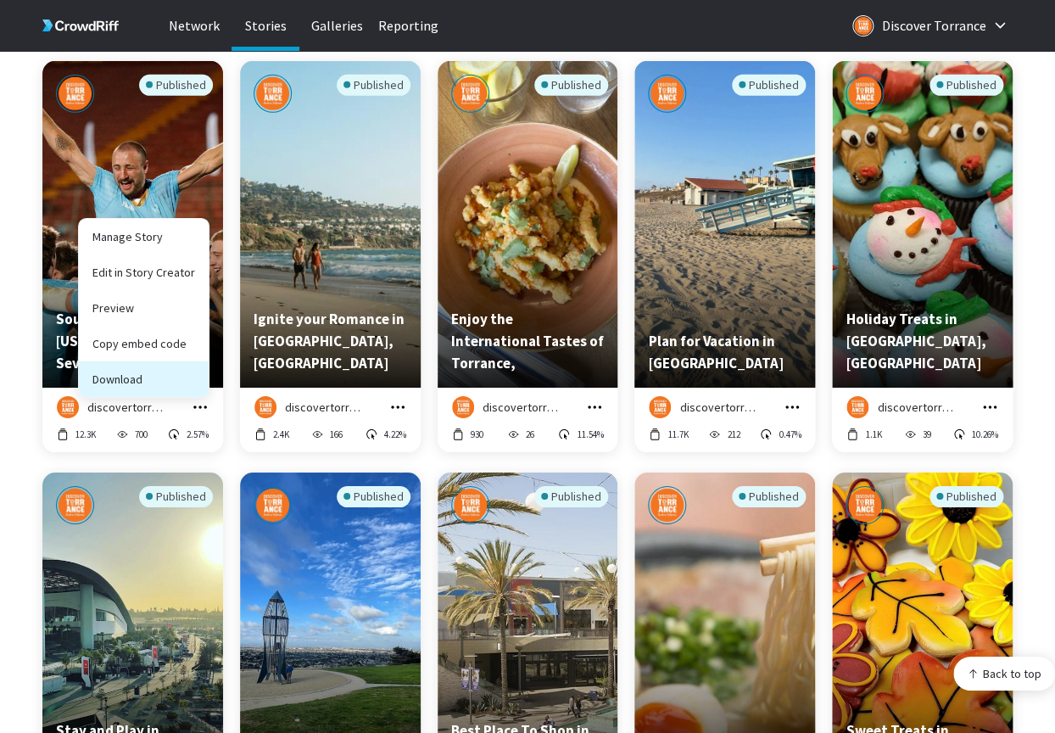
click at [176, 381] on button "Download" at bounding box center [144, 379] width 130 height 36
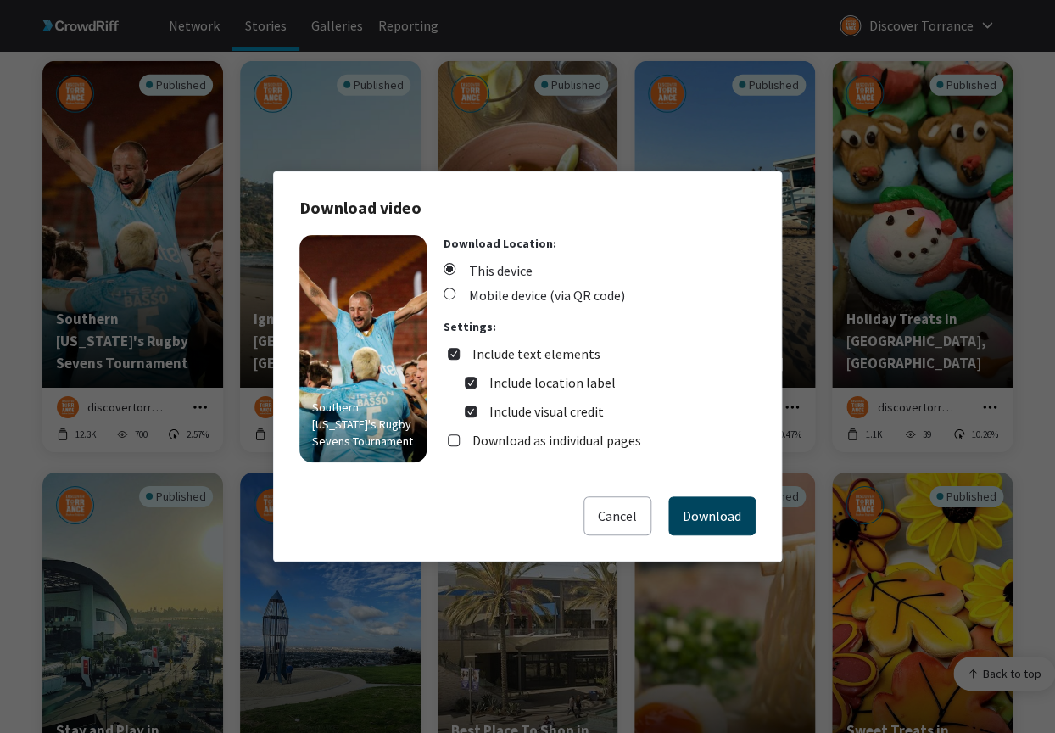
click at [701, 515] on button "Download" at bounding box center [711, 515] width 87 height 39
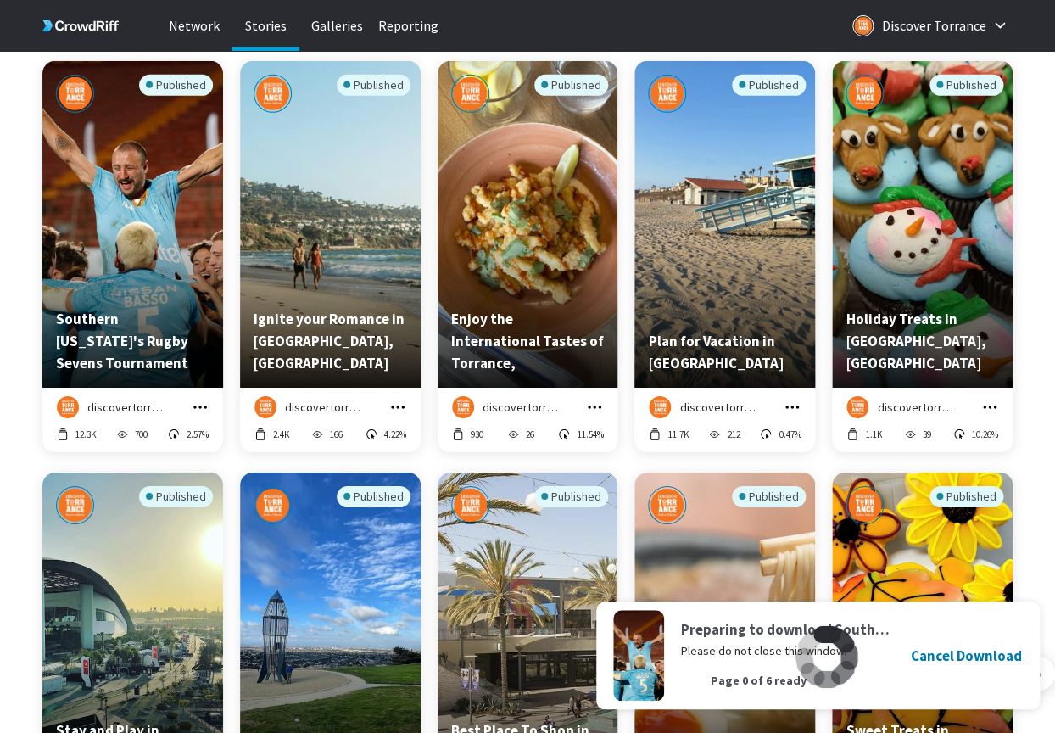
click at [398, 408] on icon "grid" at bounding box center [398, 406] width 14 height 3
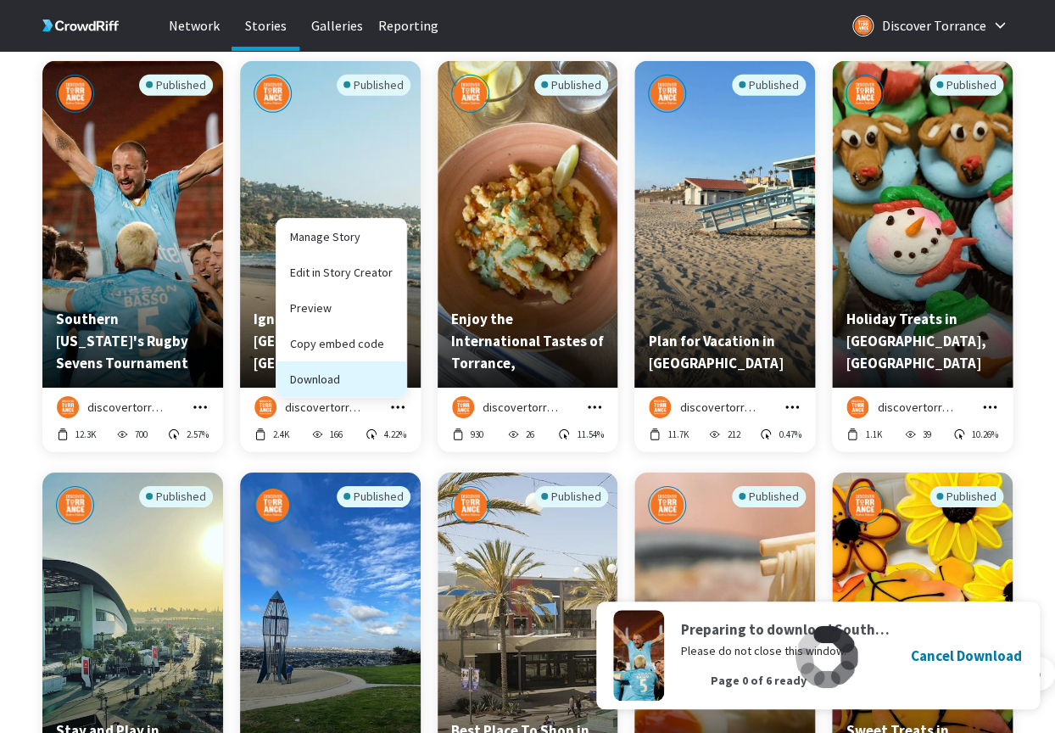
click at [381, 384] on button "Download" at bounding box center [341, 379] width 130 height 36
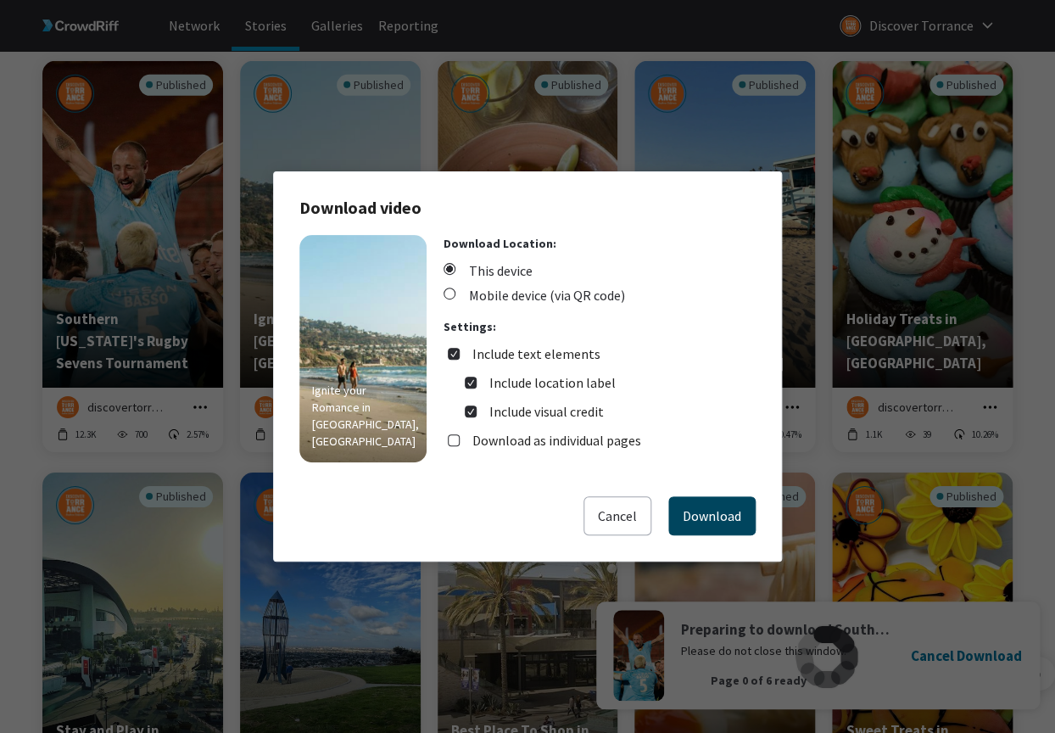
click at [708, 524] on button "Download" at bounding box center [711, 515] width 87 height 39
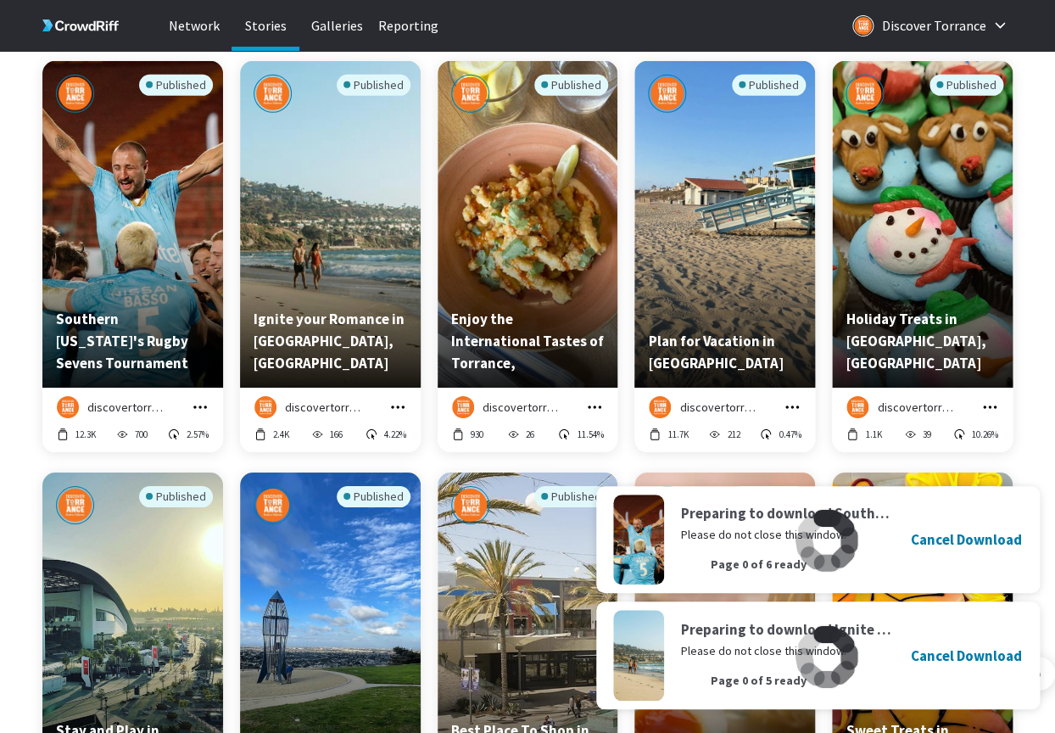
click at [603, 407] on icon "grid" at bounding box center [594, 407] width 17 height 17
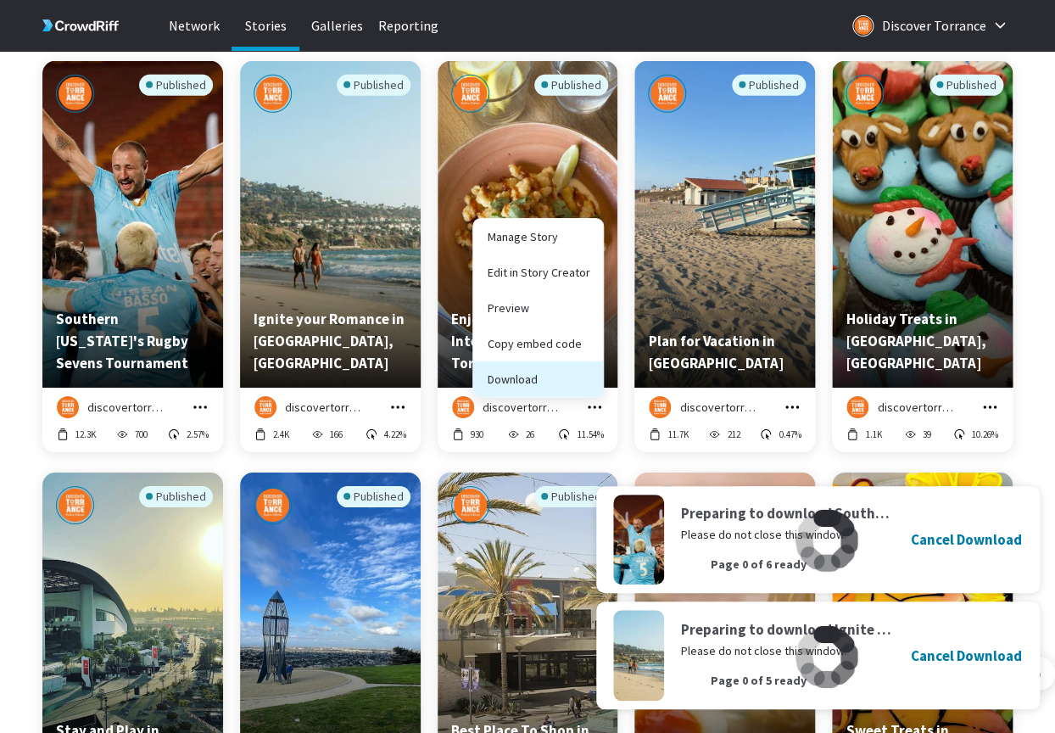
click at [562, 368] on button "Download" at bounding box center [538, 379] width 130 height 36
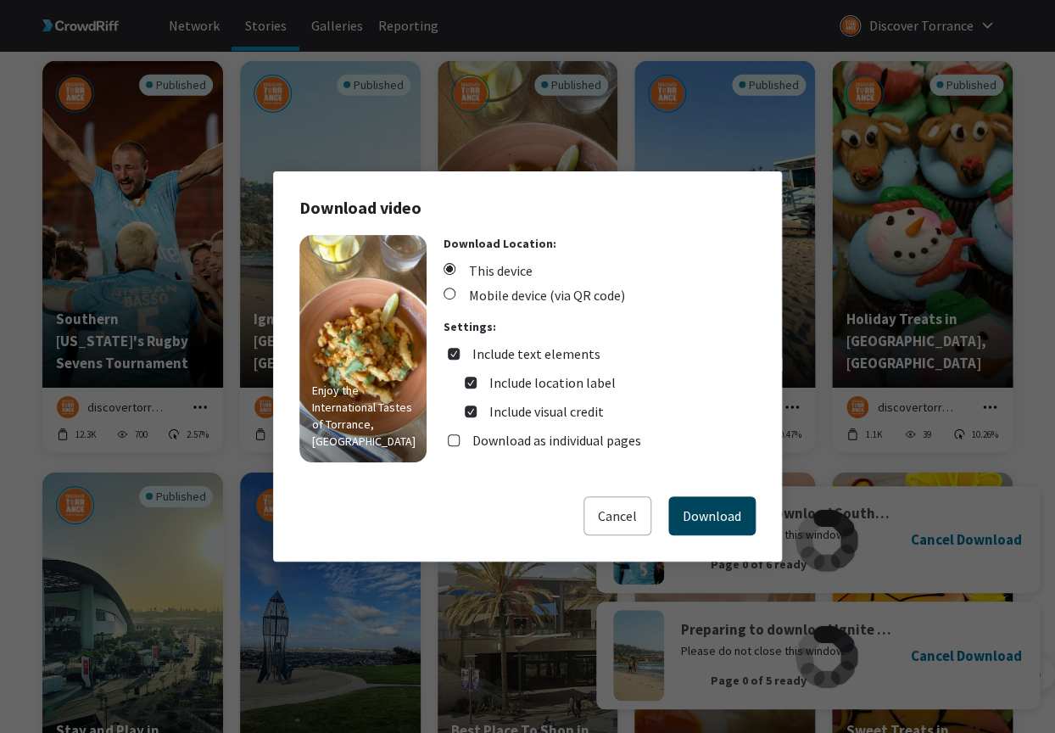
click at [700, 497] on button "Download" at bounding box center [711, 515] width 87 height 39
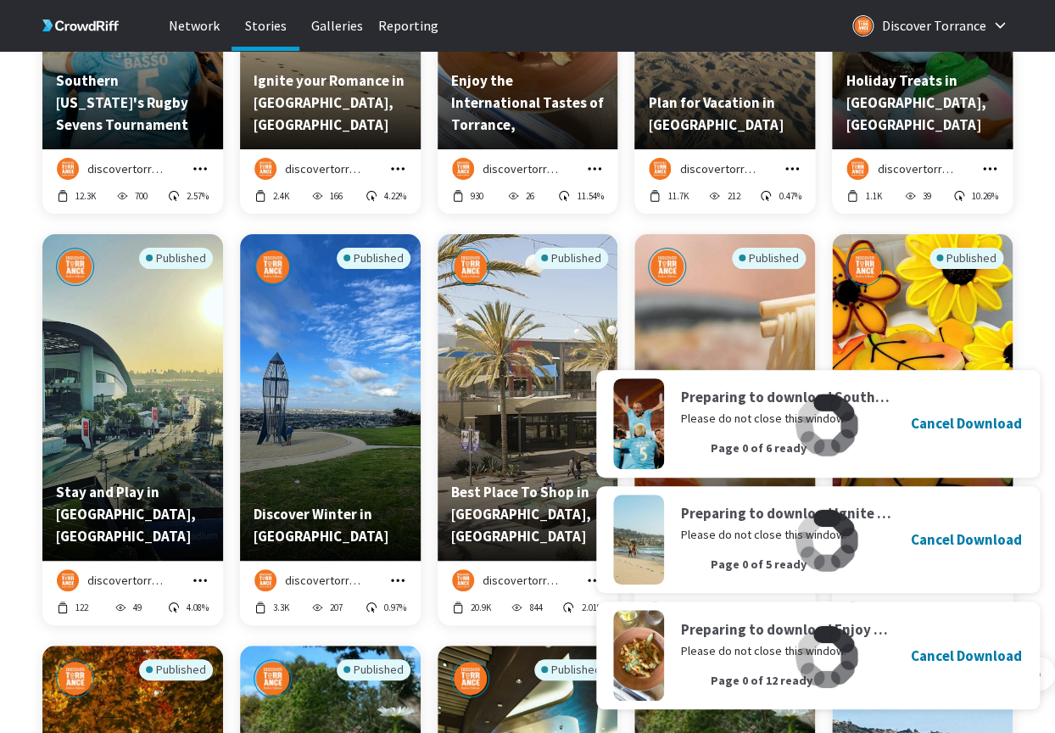
scroll to position [6176, 0]
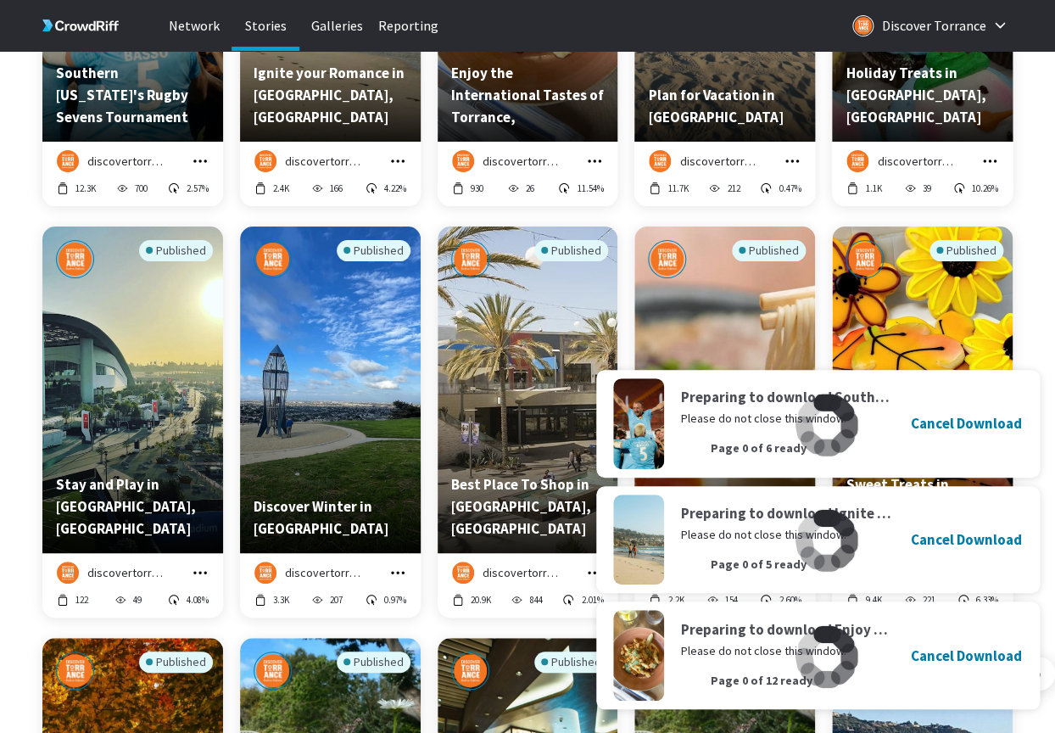
click at [795, 148] on div "discovertorrance Manage Story Edit in Story Creator Preview Copy embed code Dow…" at bounding box center [724, 174] width 181 height 64
click at [795, 161] on icon "grid" at bounding box center [792, 161] width 17 height 17
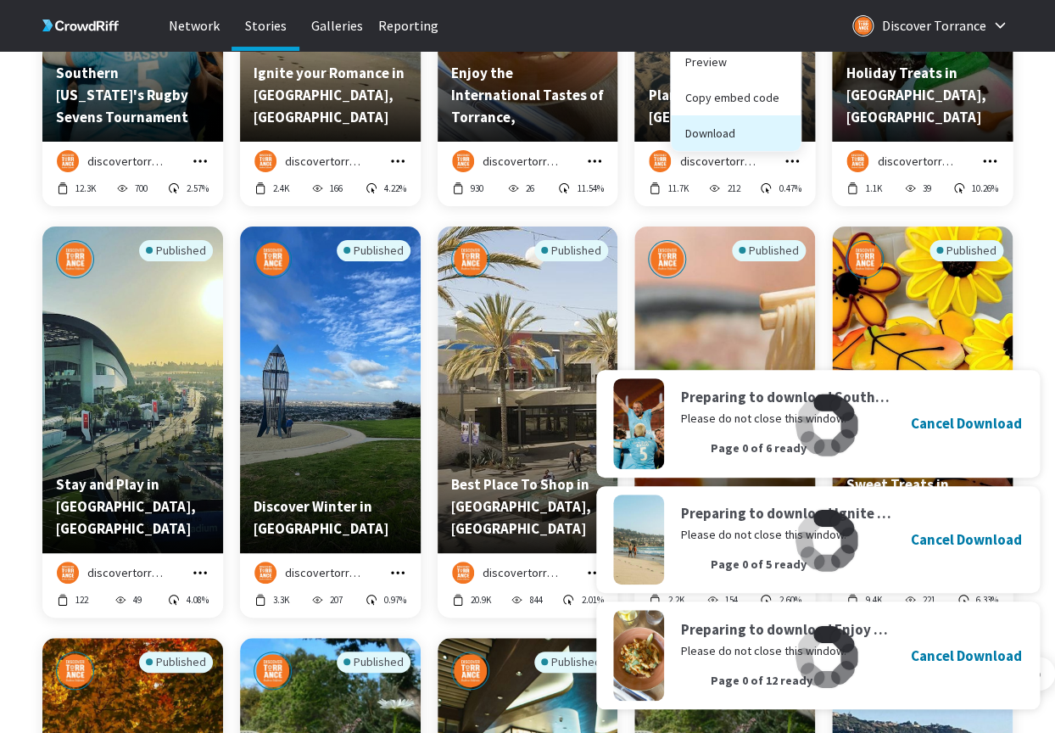
click at [756, 140] on button "Download" at bounding box center [736, 133] width 130 height 36
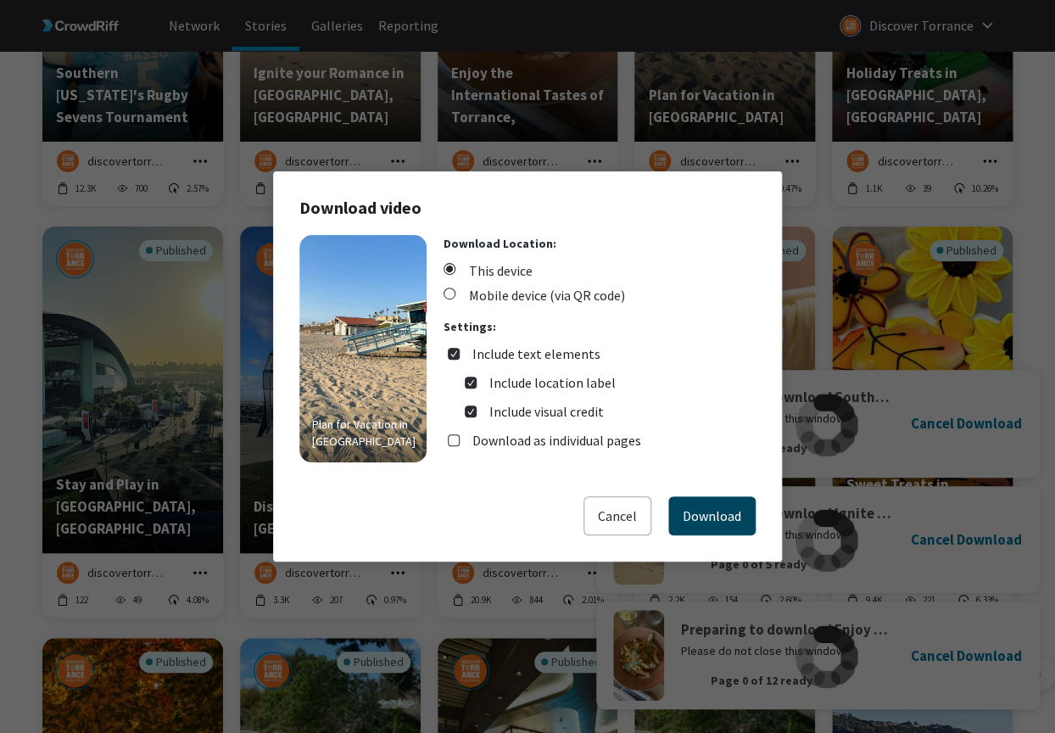
click at [717, 519] on button "Download" at bounding box center [711, 515] width 87 height 39
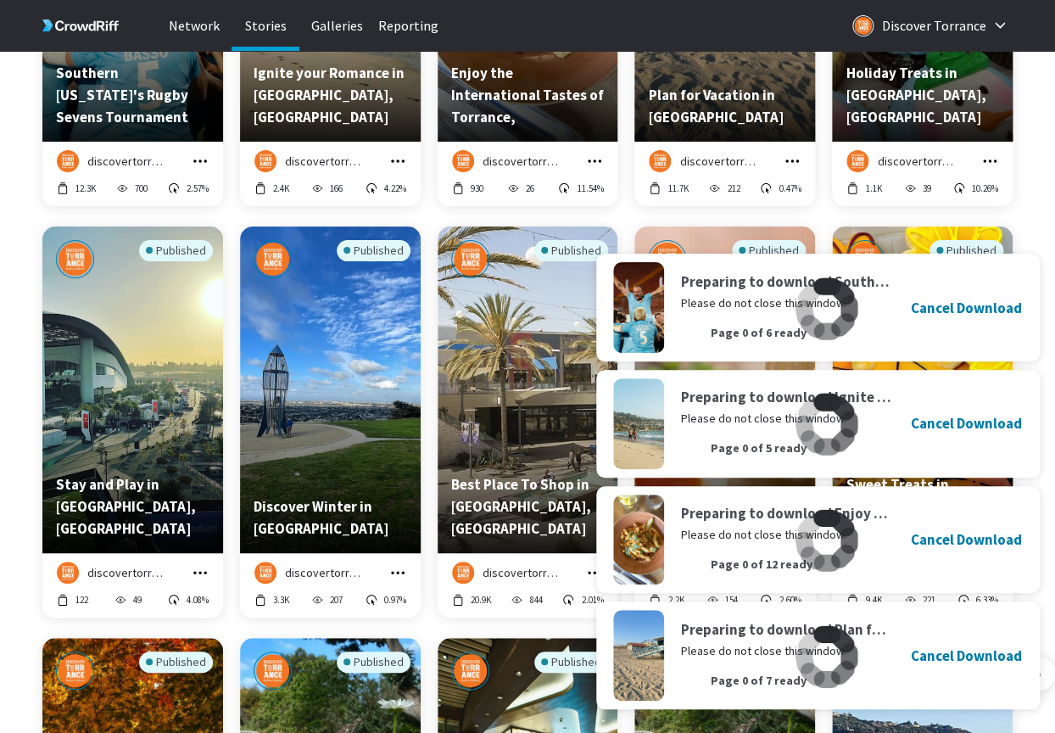
click at [990, 163] on icon "grid" at bounding box center [989, 161] width 17 height 17
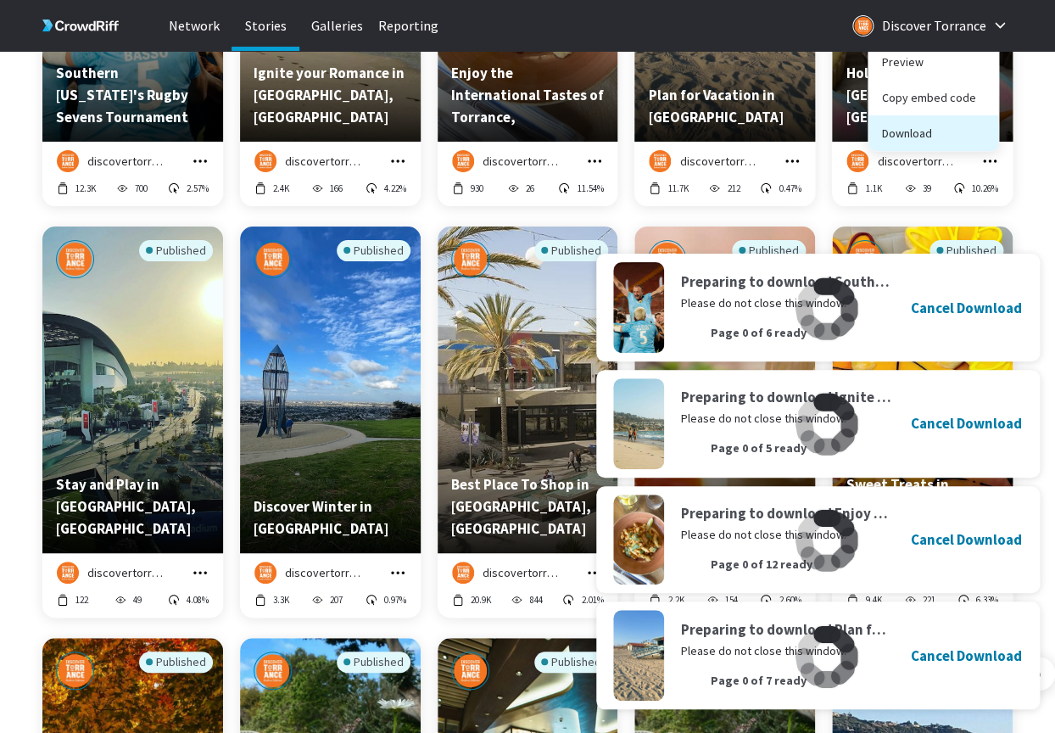
click at [923, 136] on button "Download" at bounding box center [933, 133] width 130 height 36
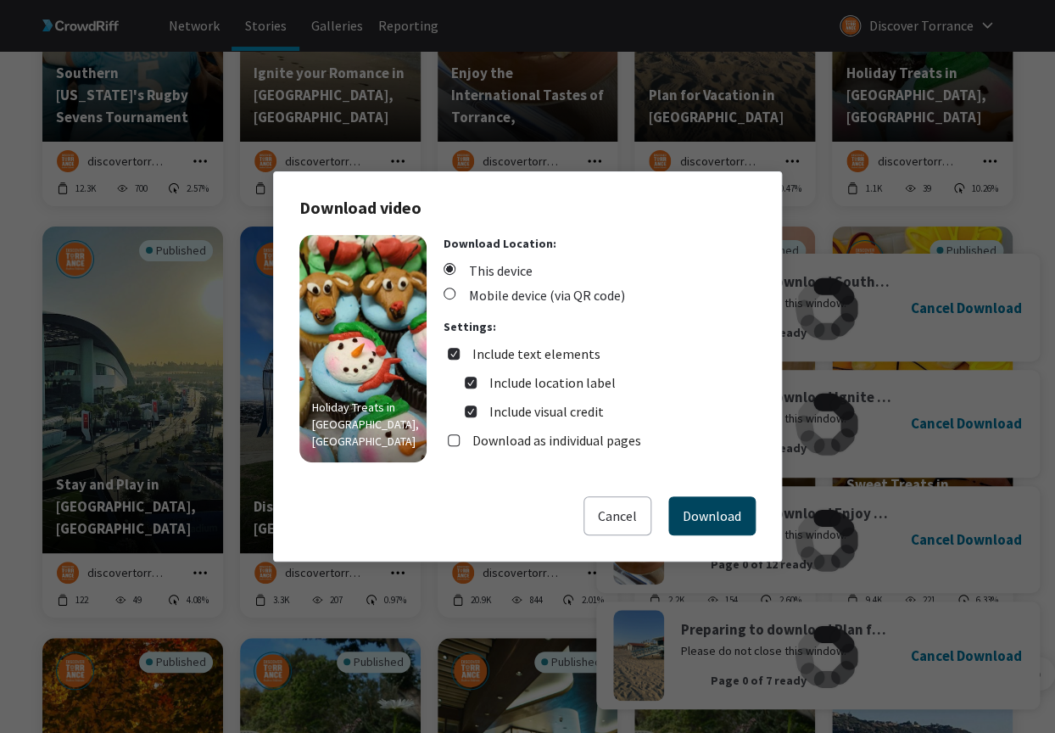
click at [701, 504] on button "Download" at bounding box center [711, 515] width 87 height 39
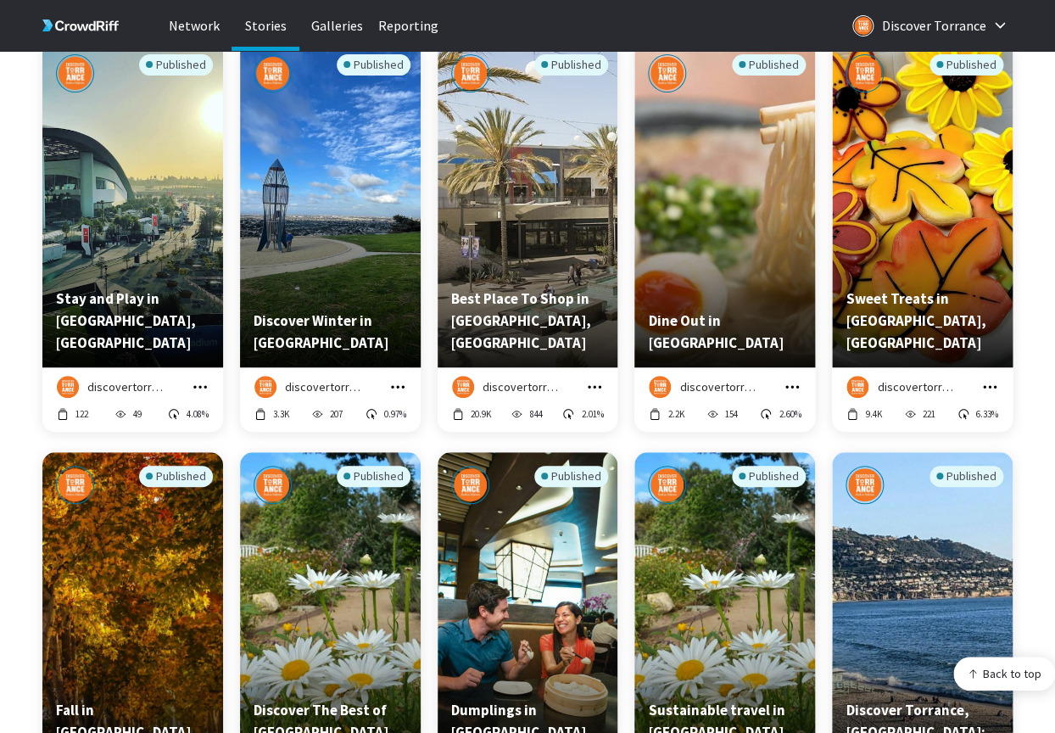
scroll to position [6363, 0]
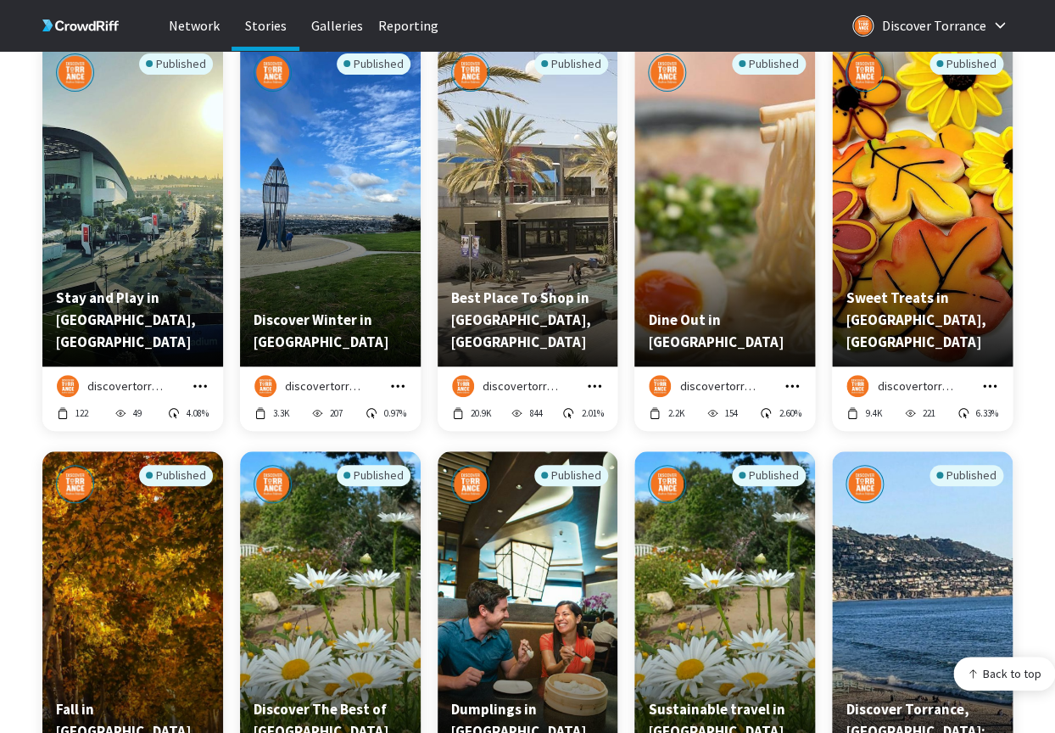
click at [203, 384] on icon "grid" at bounding box center [200, 385] width 17 height 17
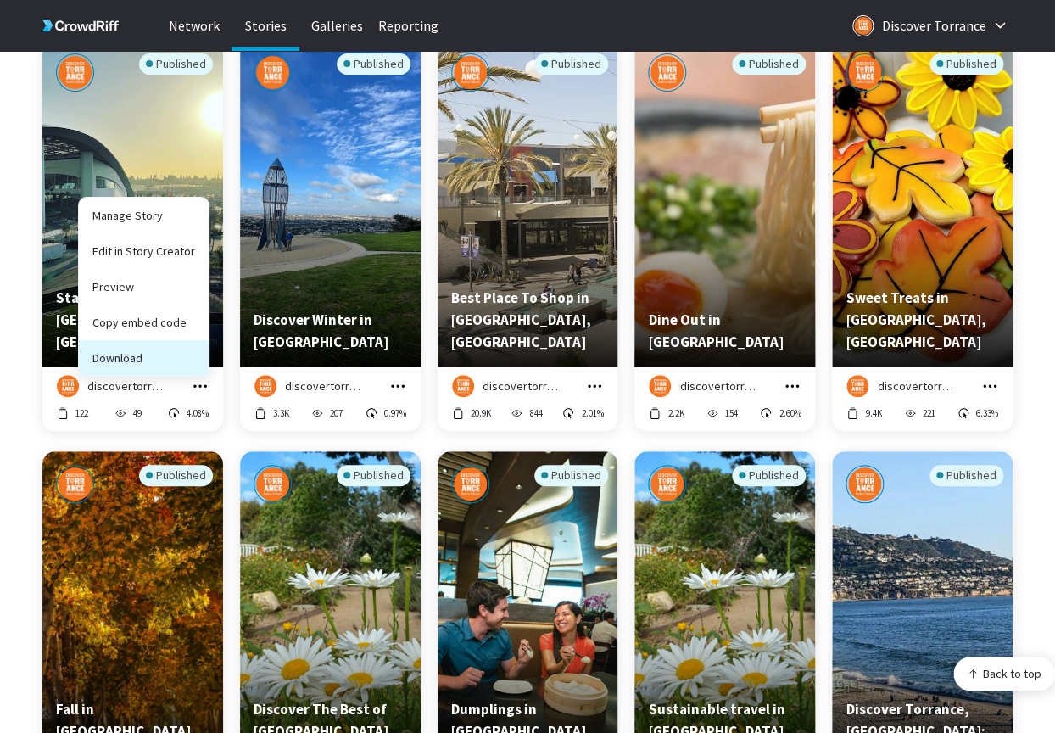
click at [187, 355] on button "Download" at bounding box center [144, 358] width 130 height 36
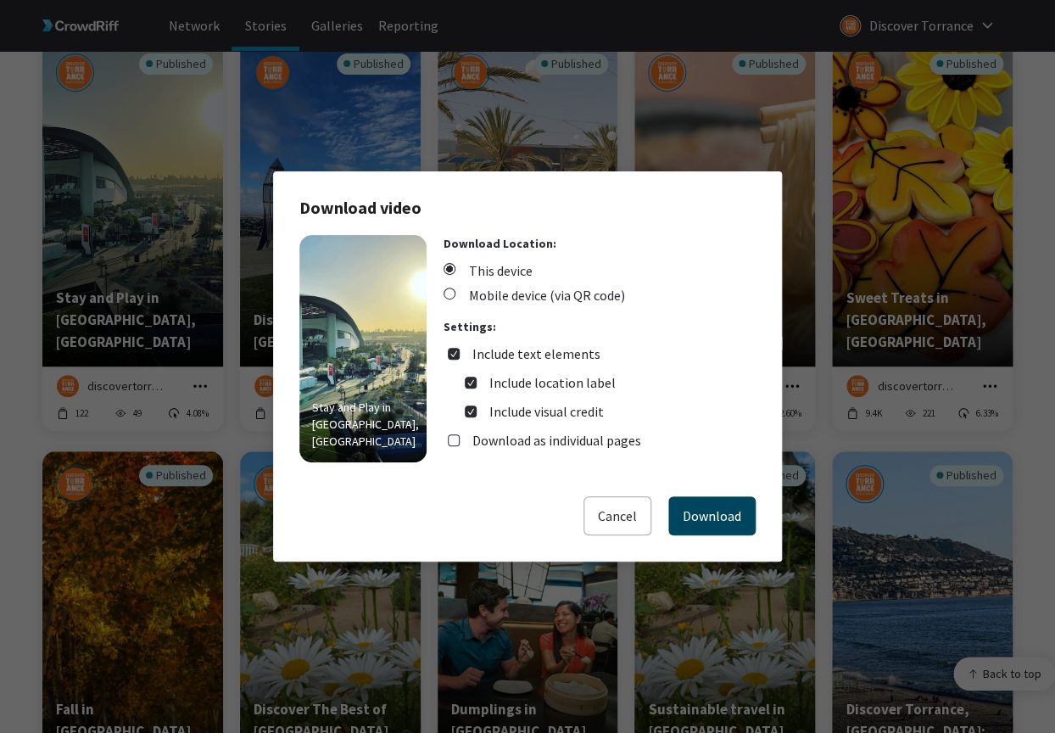
click at [718, 510] on button "Download" at bounding box center [711, 515] width 87 height 39
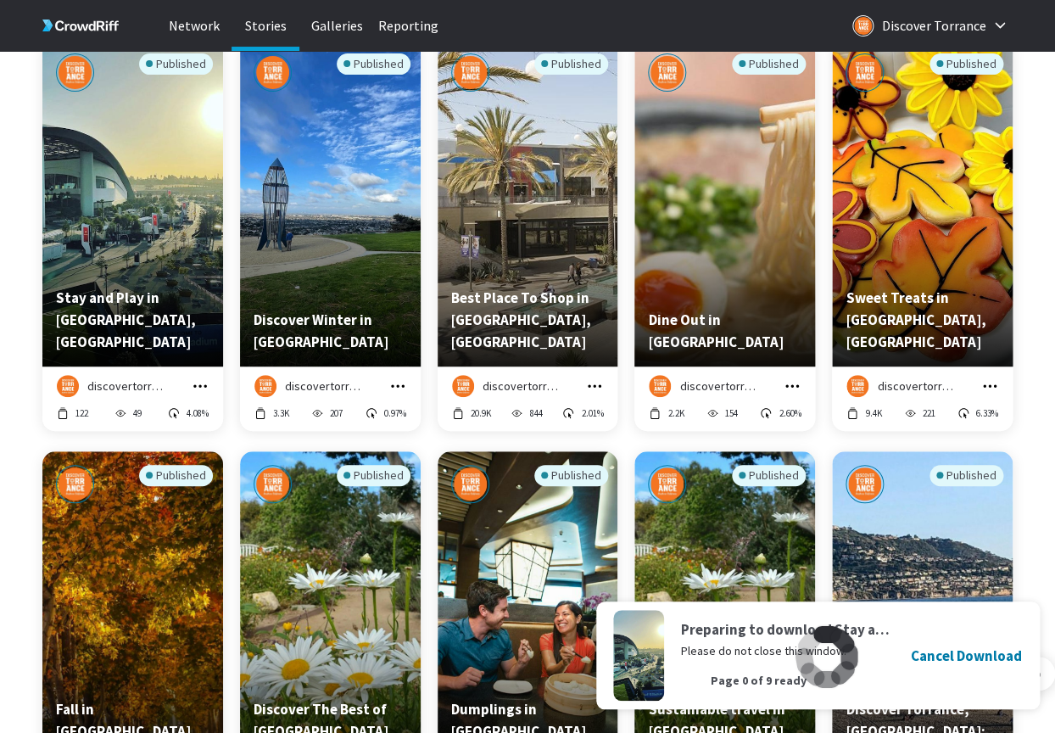
click at [390, 388] on icon "grid" at bounding box center [397, 385] width 17 height 17
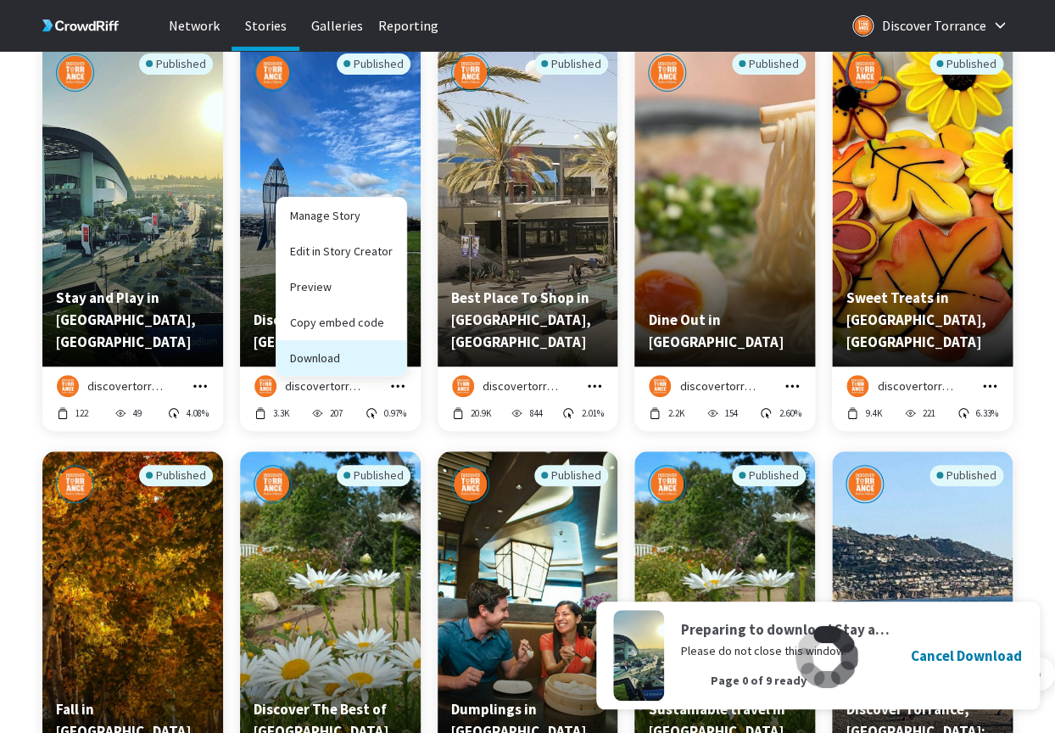
click at [377, 360] on button "Download" at bounding box center [341, 358] width 130 height 36
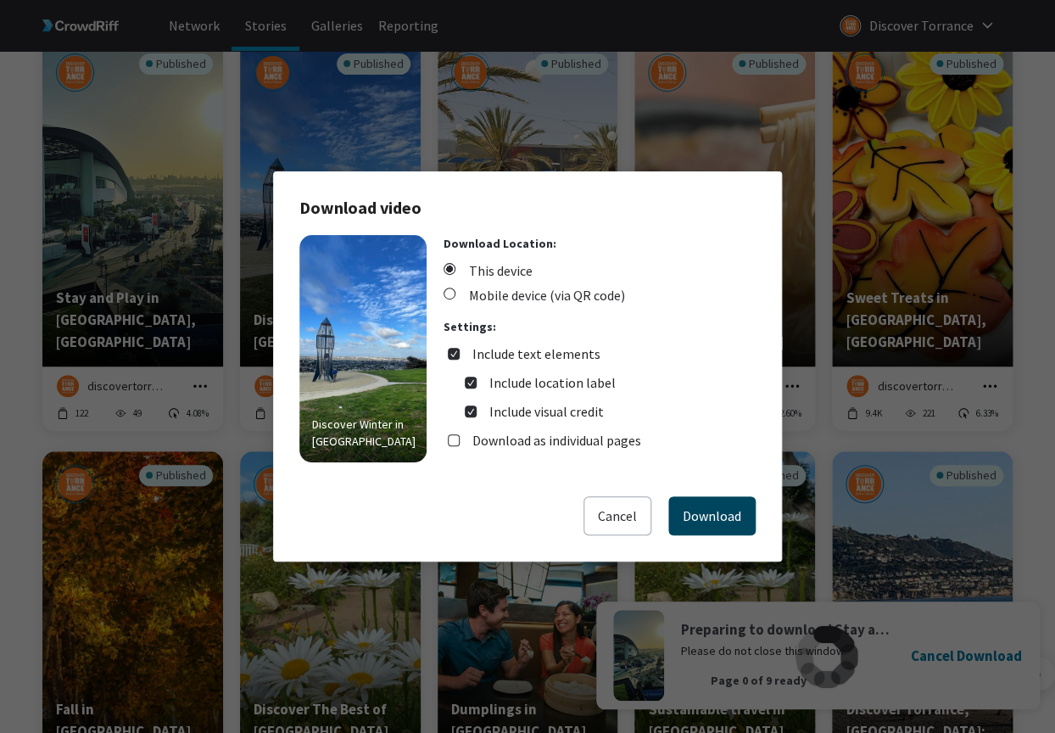
click at [708, 521] on button "Download" at bounding box center [711, 515] width 87 height 39
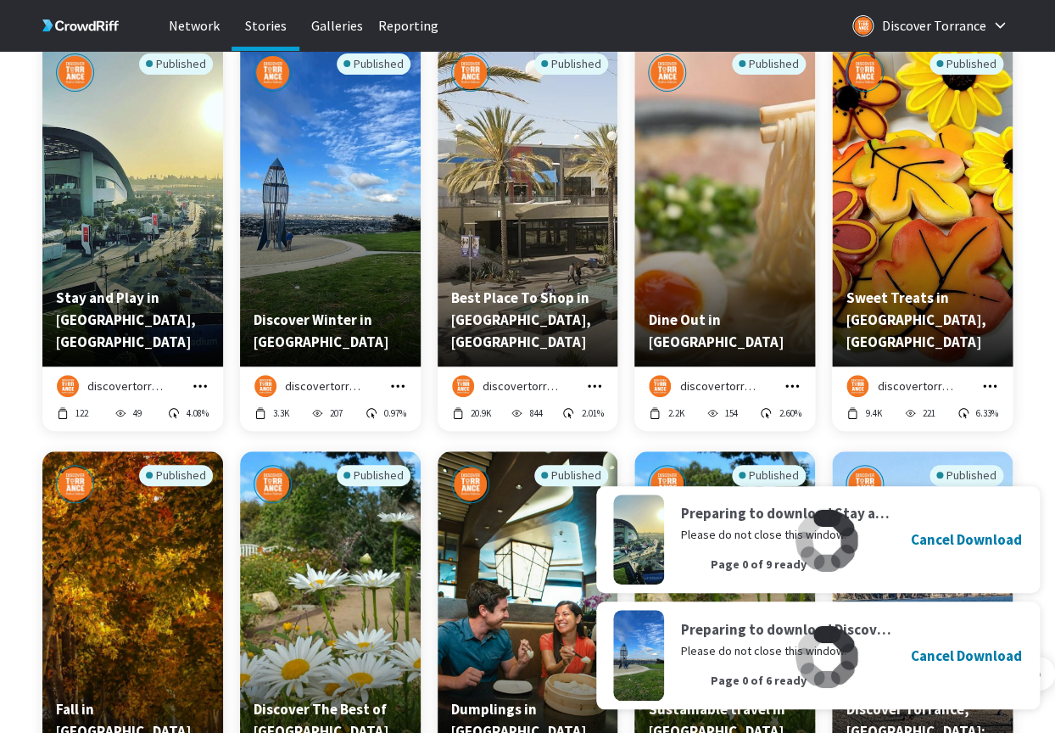
click at [595, 388] on icon "grid" at bounding box center [594, 385] width 17 height 17
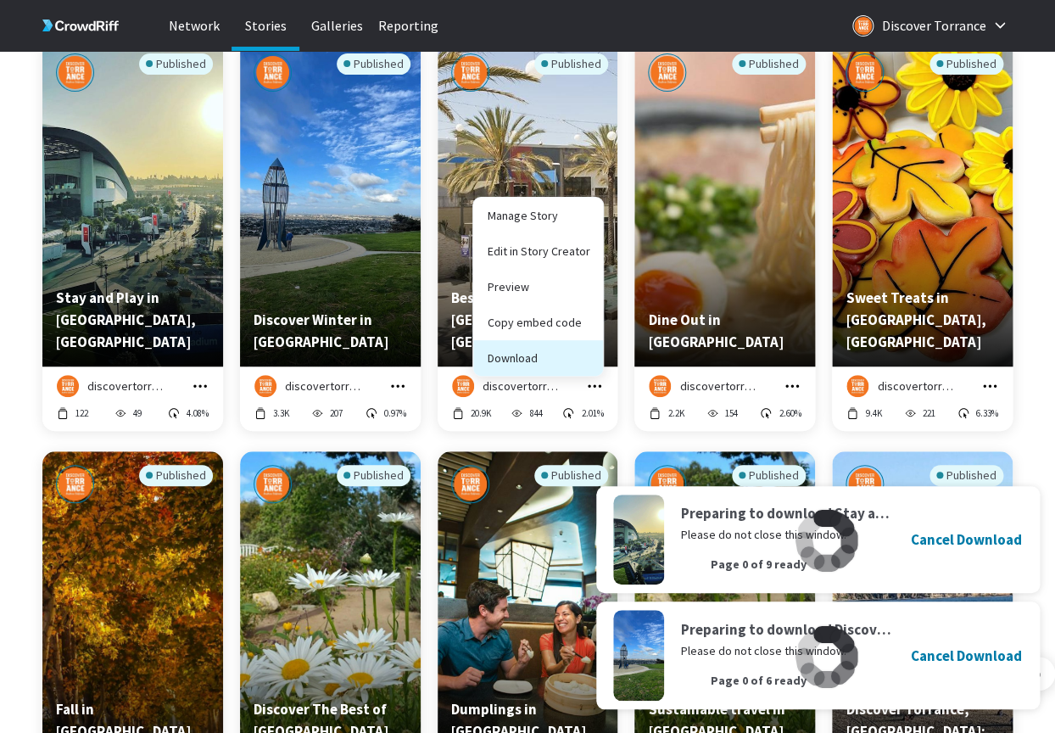
click at [569, 361] on button "Download" at bounding box center [538, 358] width 130 height 36
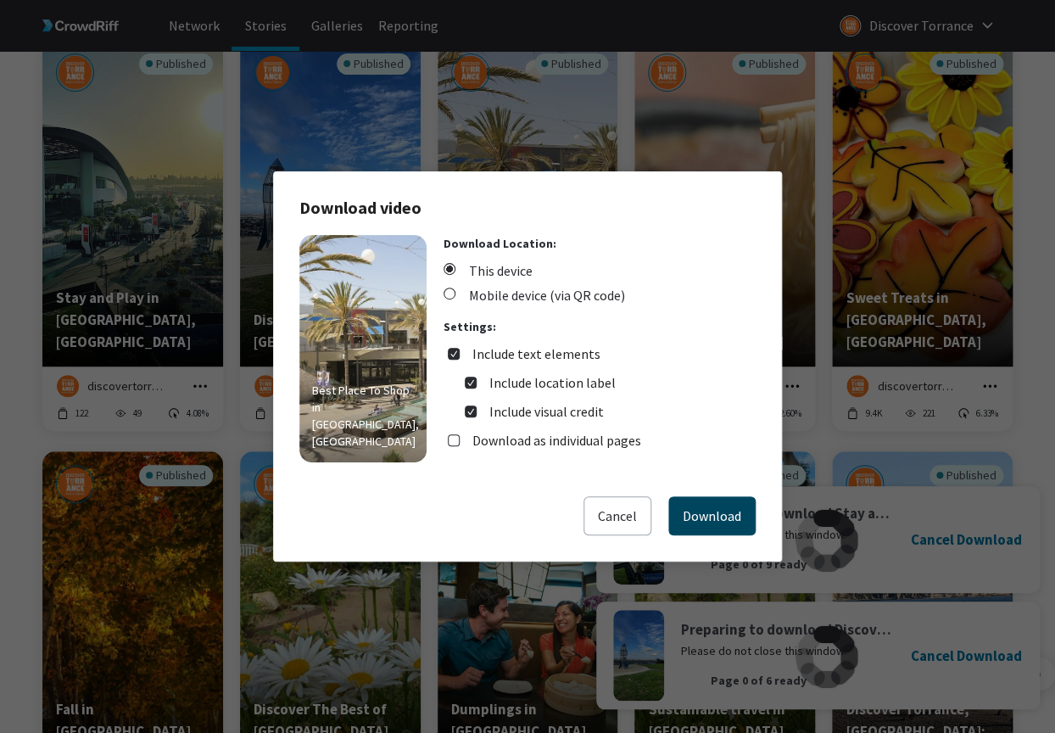
click at [717, 505] on button "Download" at bounding box center [711, 515] width 87 height 39
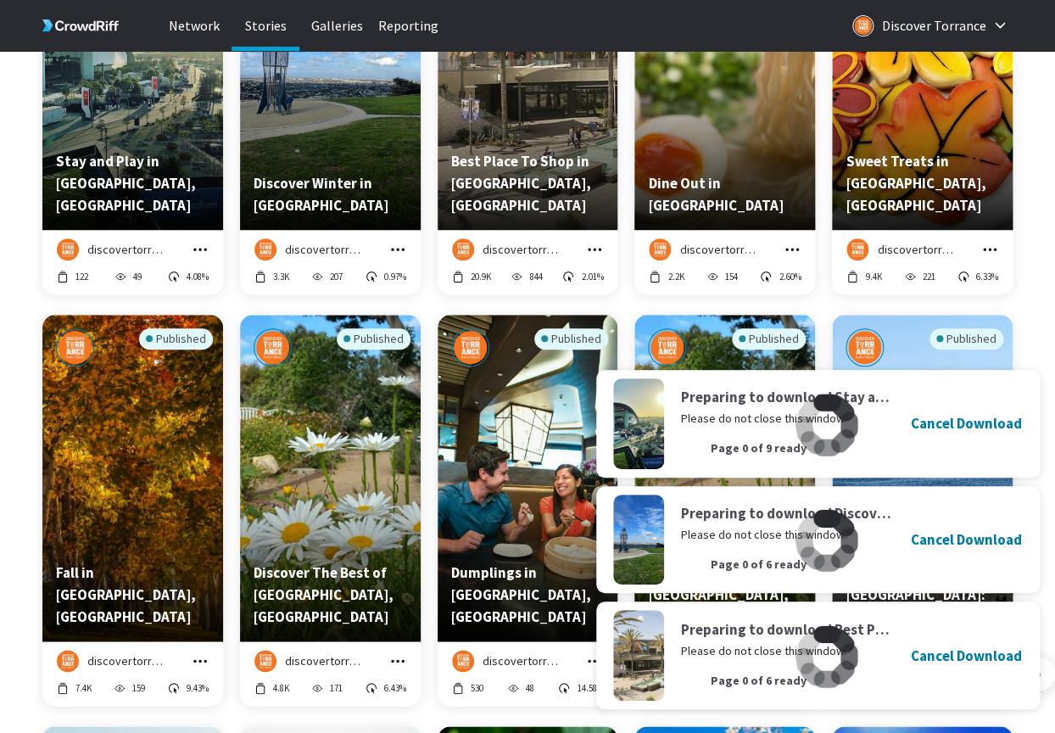
scroll to position [6503, 0]
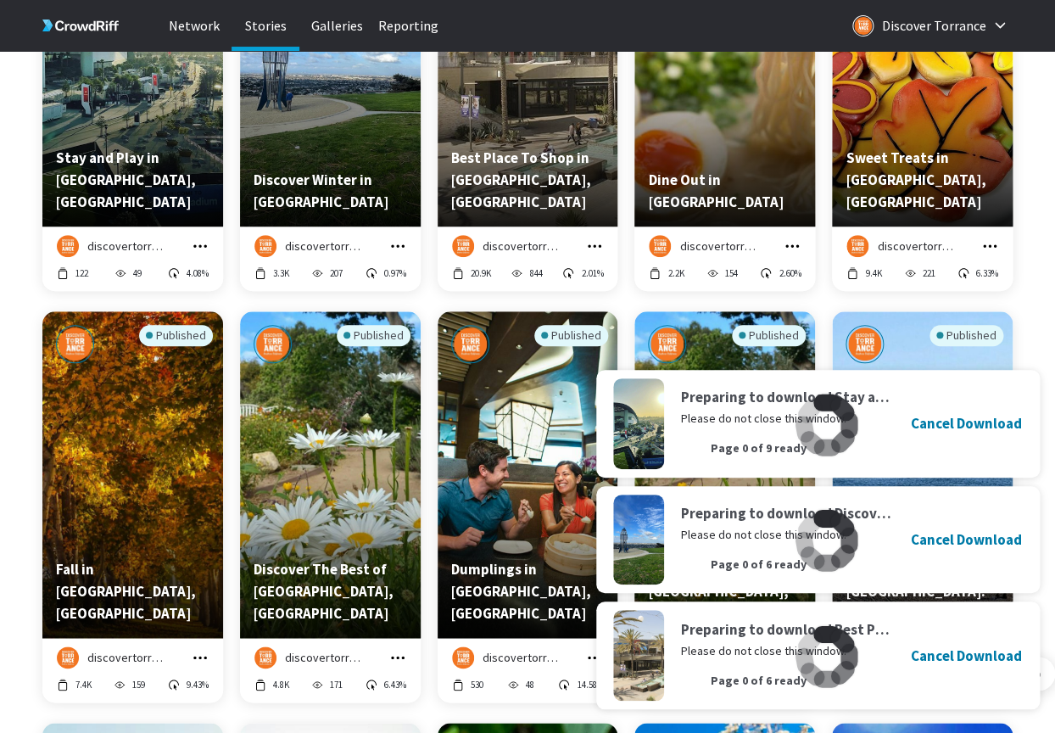
click at [789, 243] on icon "grid" at bounding box center [792, 245] width 17 height 17
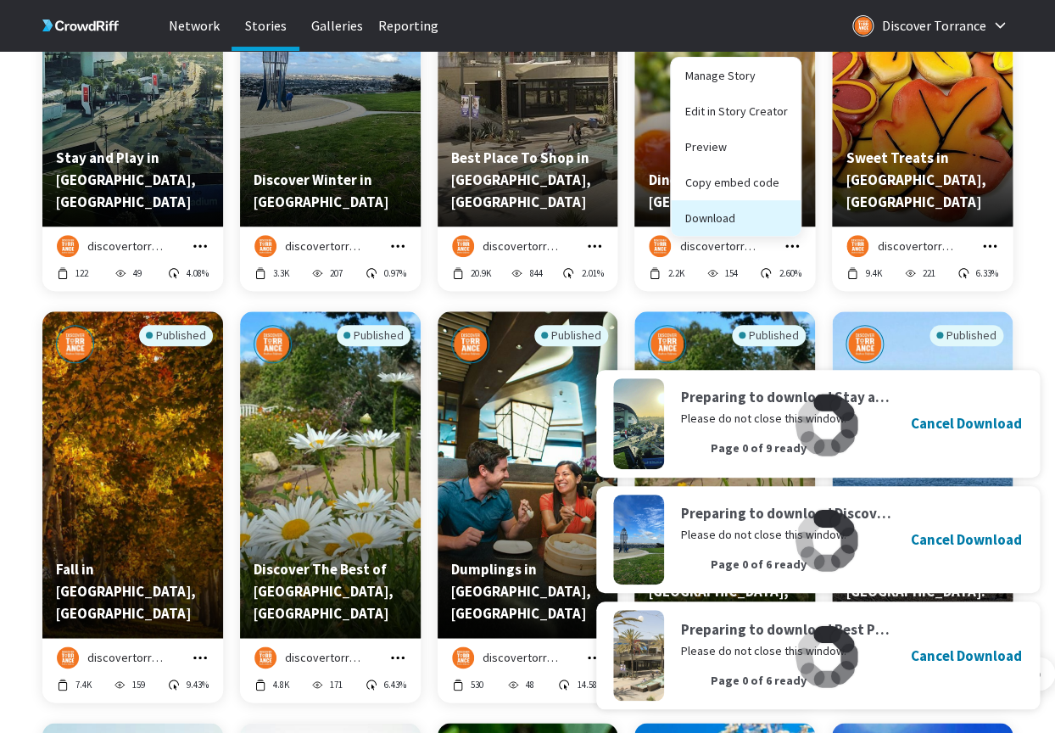
click at [753, 223] on button "Download" at bounding box center [736, 218] width 130 height 36
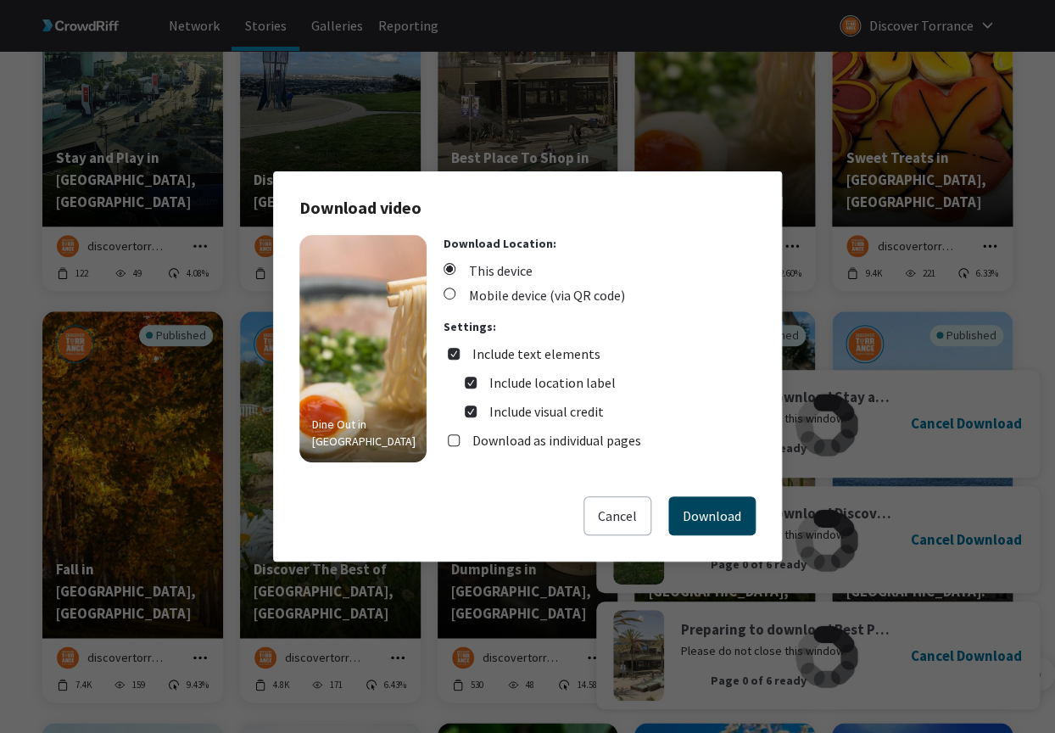
click at [726, 499] on button "Download" at bounding box center [711, 515] width 87 height 39
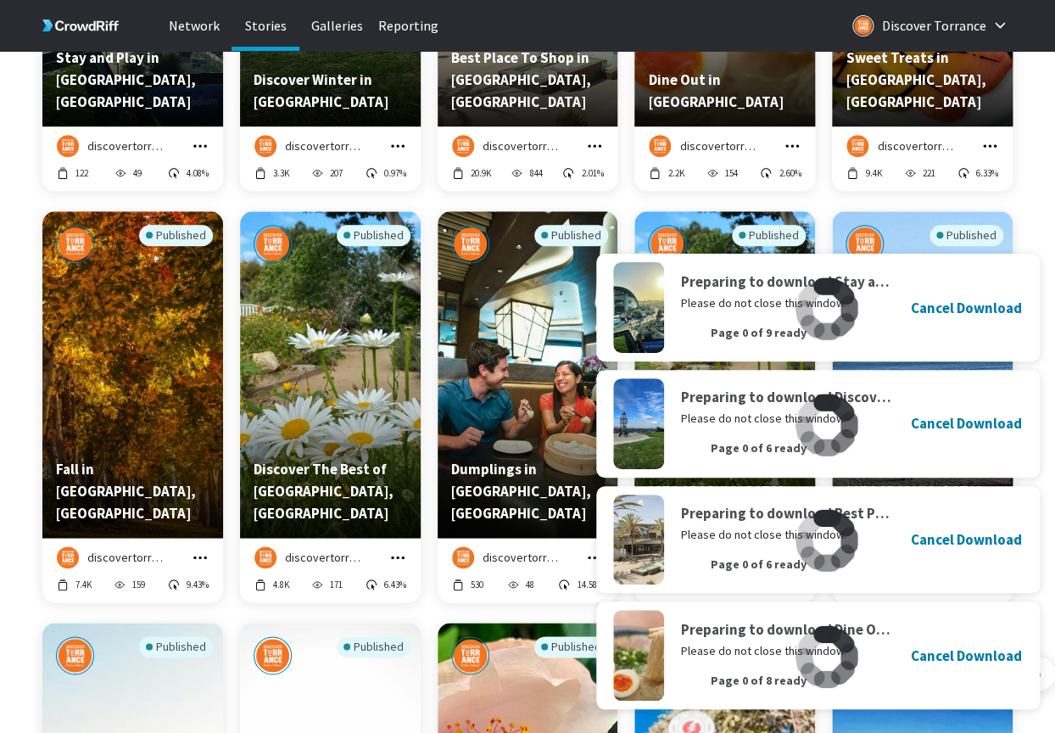
scroll to position [6607, 0]
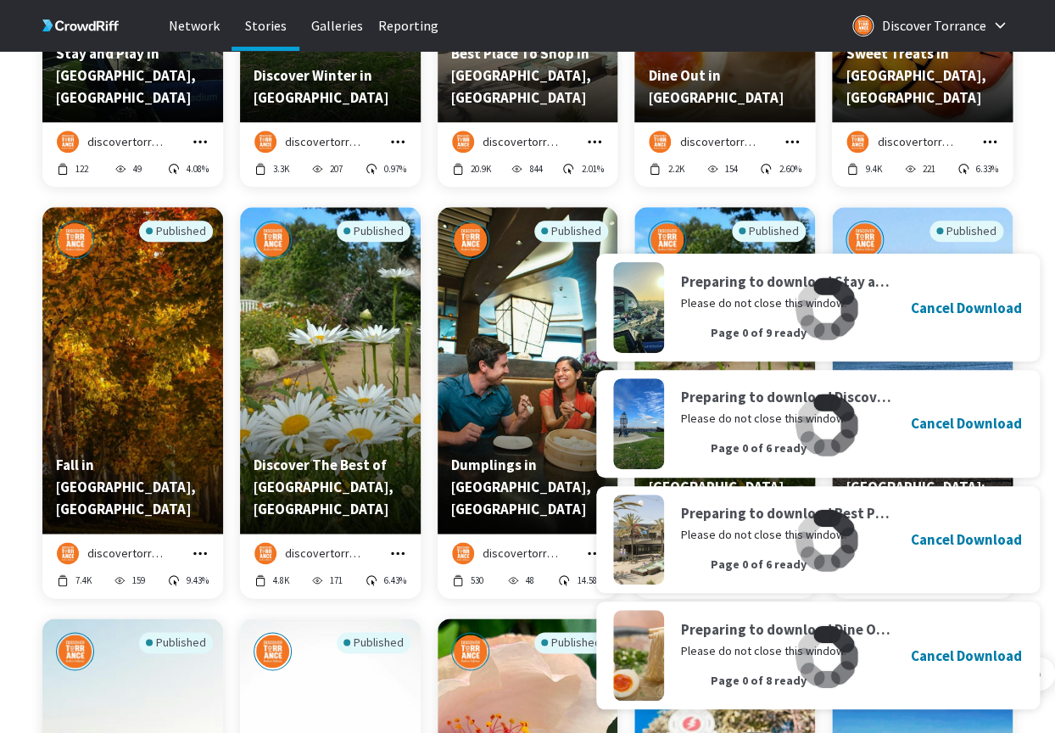
click at [992, 138] on icon "grid" at bounding box center [989, 141] width 17 height 17
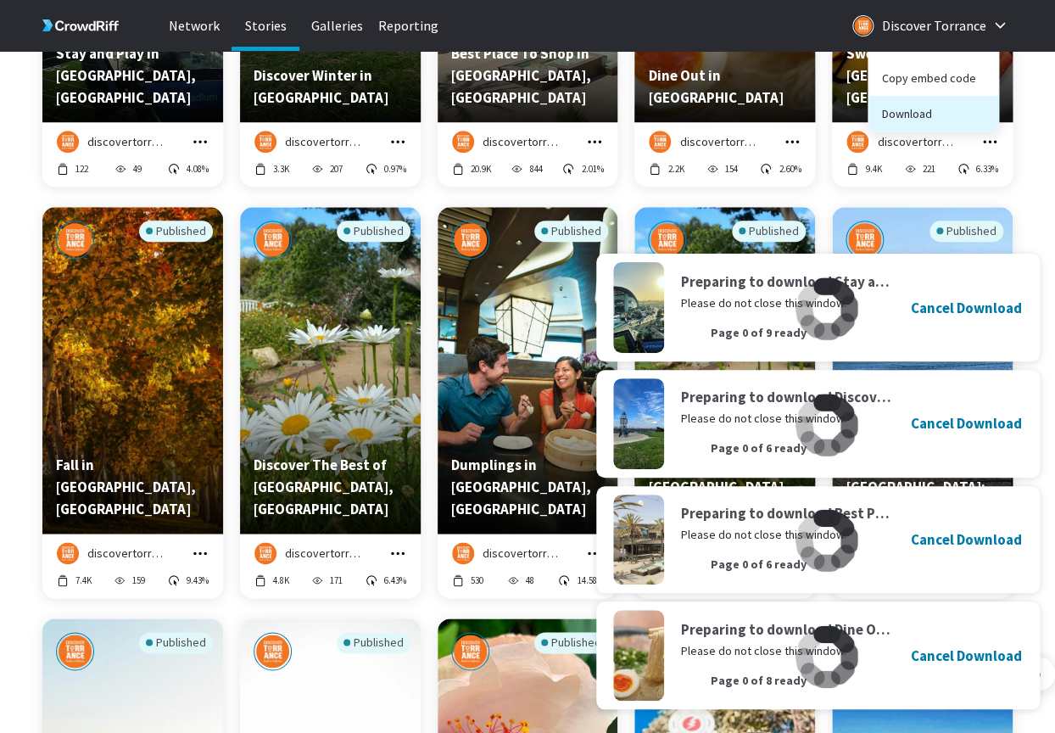
click at [942, 120] on button "Download" at bounding box center [933, 114] width 130 height 36
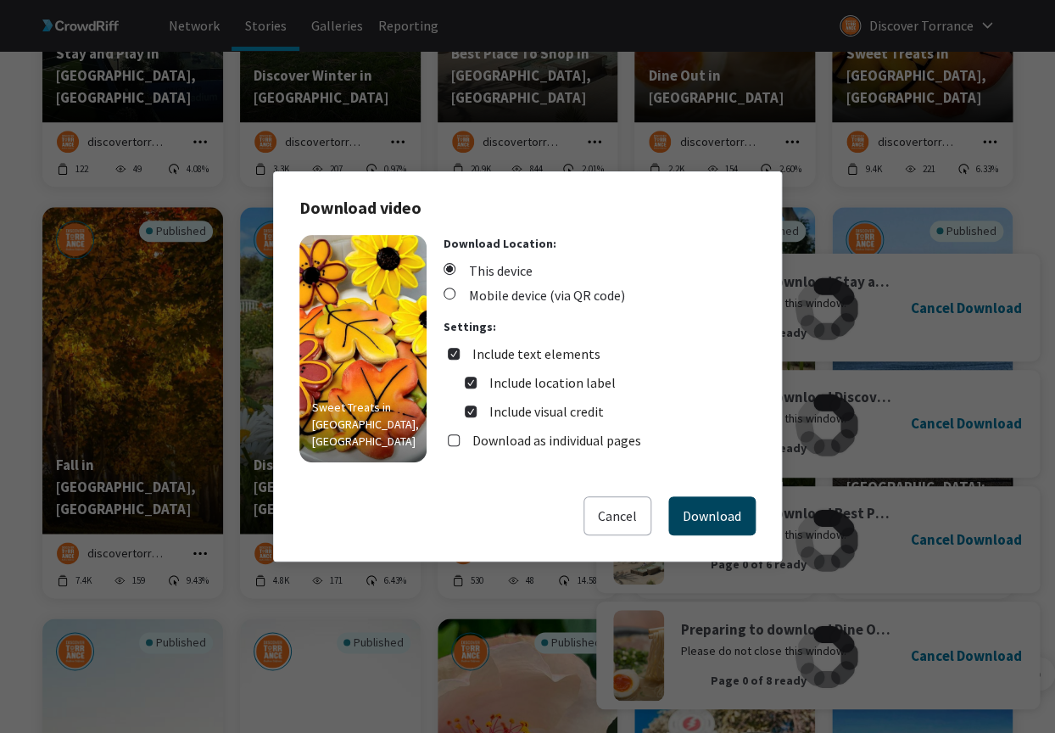
click at [713, 505] on button "Download" at bounding box center [711, 515] width 87 height 39
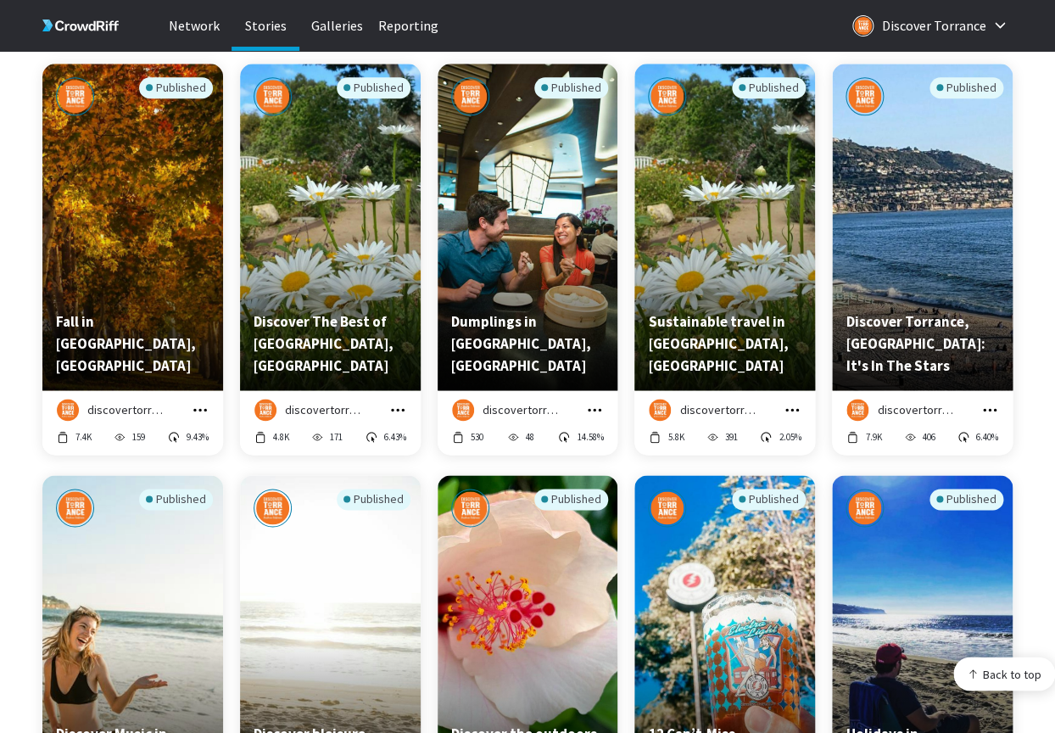
scroll to position [6751, 0]
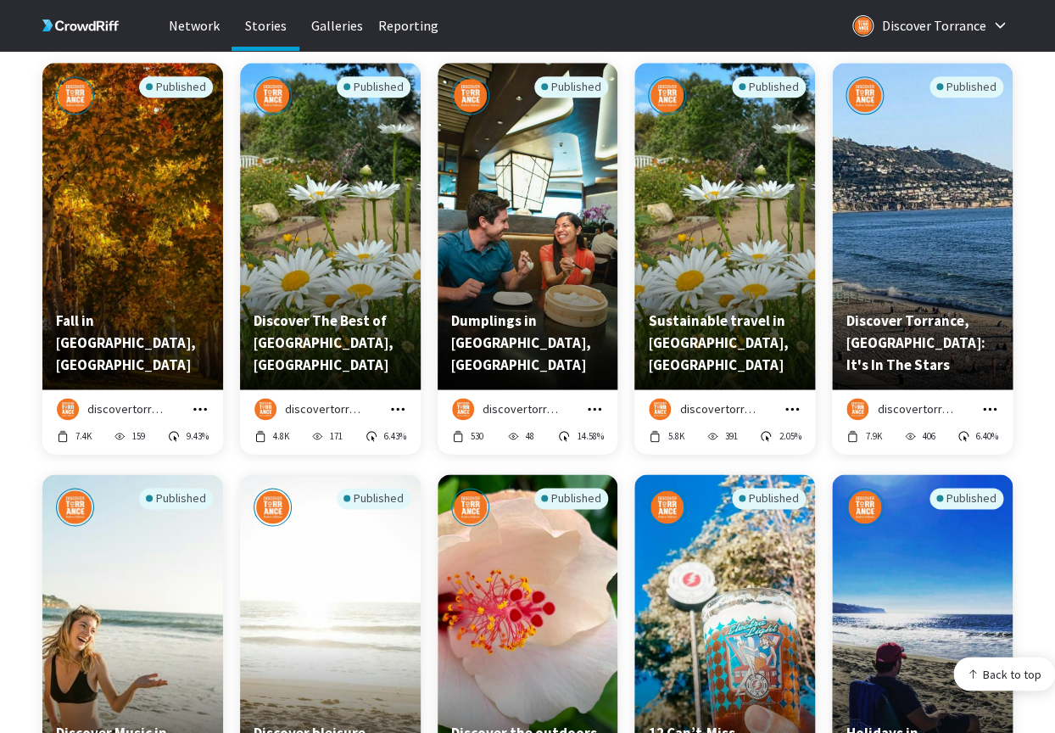
click at [202, 408] on icon "grid" at bounding box center [200, 408] width 17 height 17
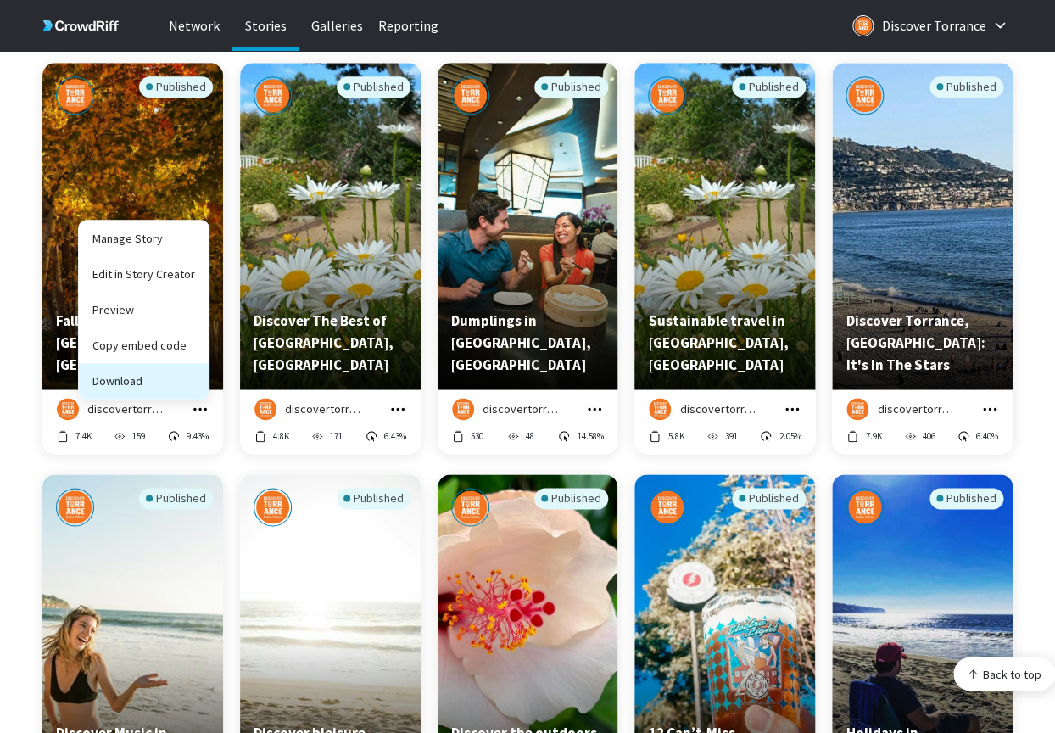
click at [179, 388] on button "Download" at bounding box center [144, 381] width 130 height 36
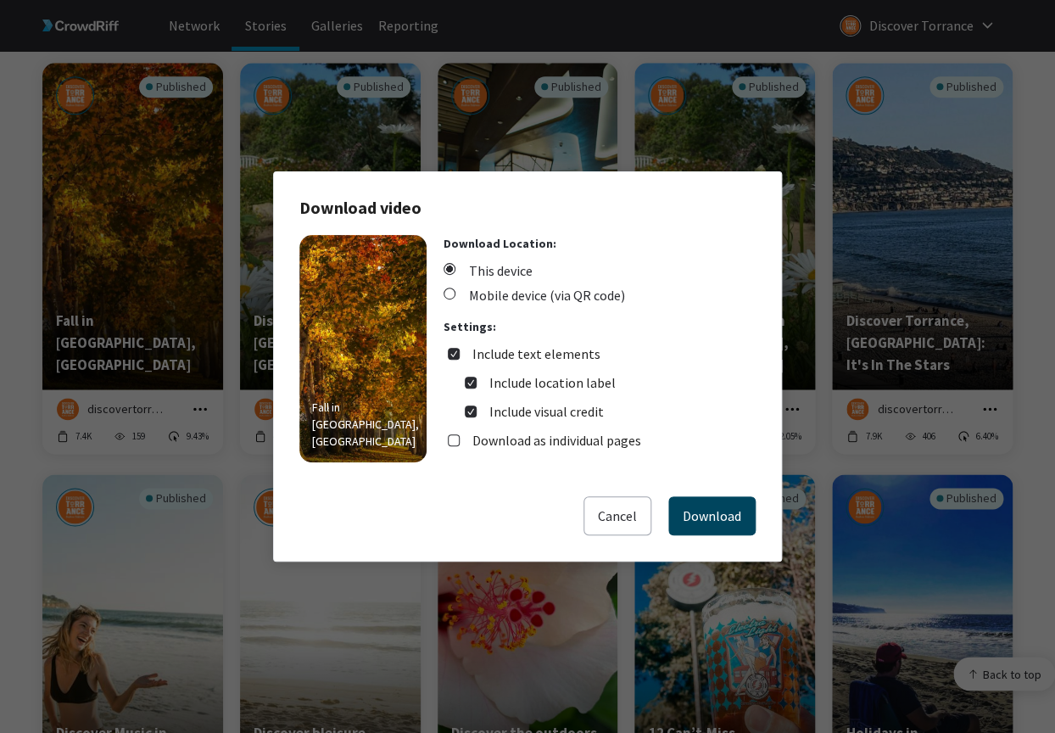
click at [726, 512] on button "Download" at bounding box center [711, 515] width 87 height 39
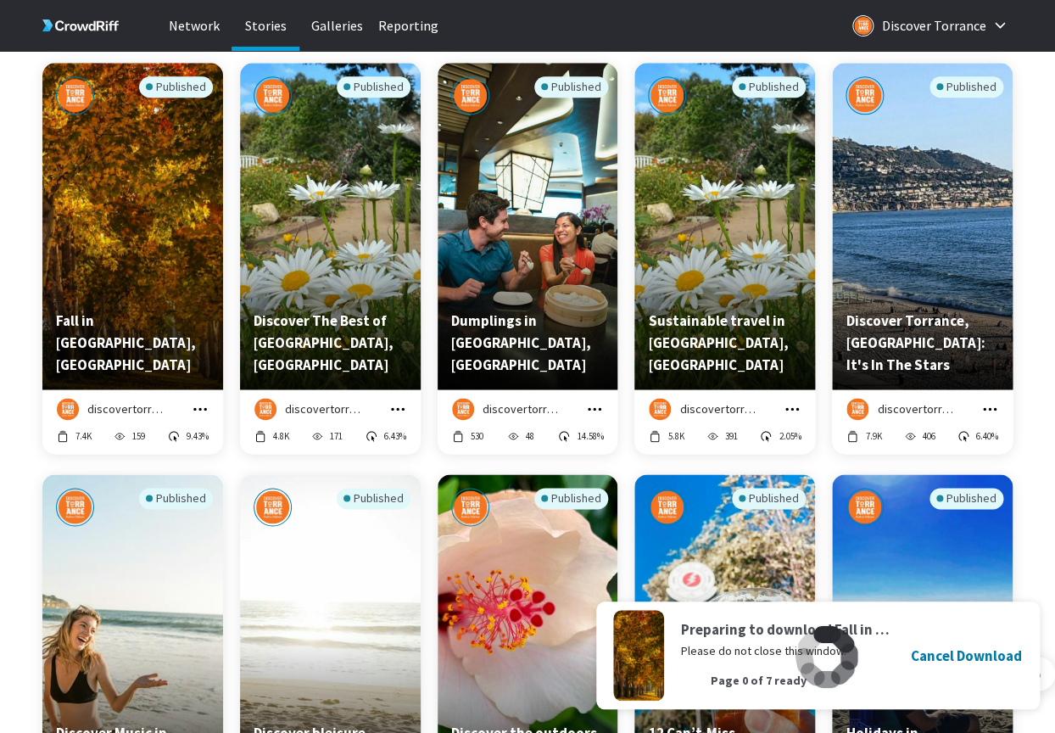
click at [403, 411] on icon "grid" at bounding box center [397, 408] width 17 height 17
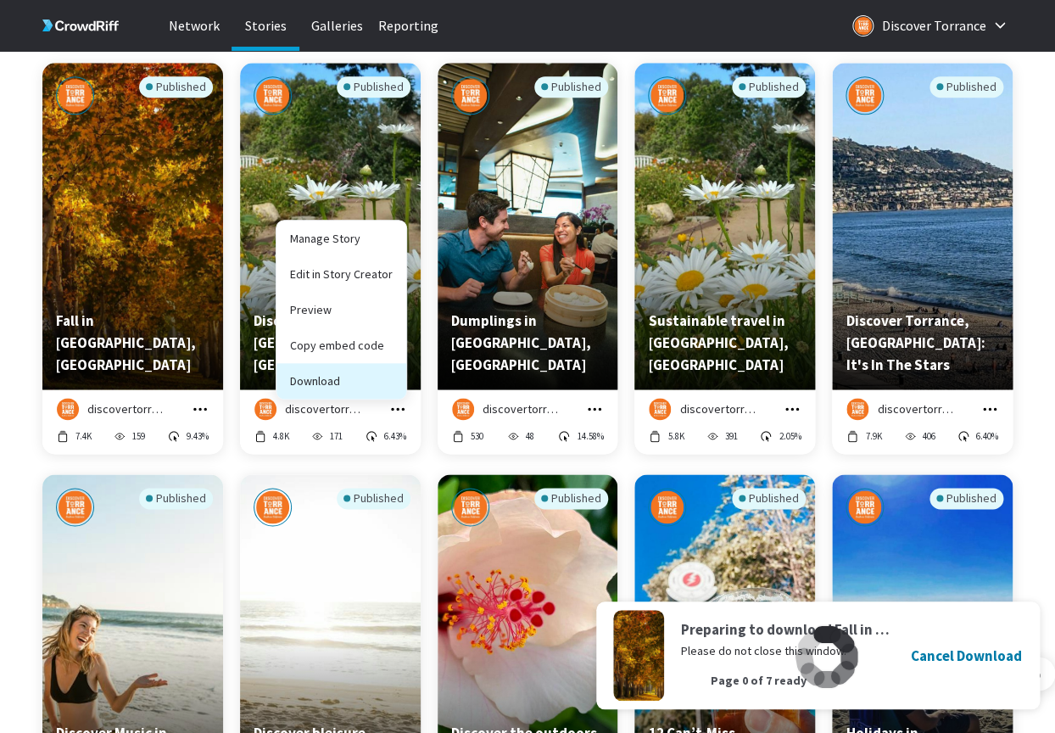
click at [354, 377] on button "Download" at bounding box center [341, 381] width 130 height 36
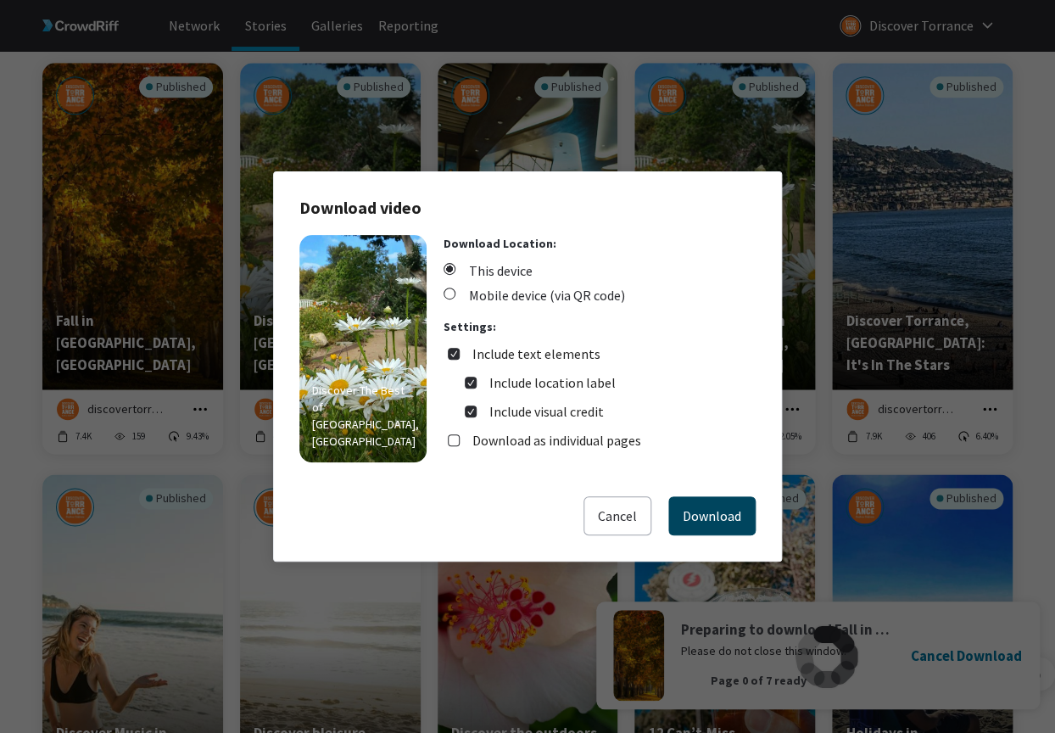
click at [692, 519] on button "Download" at bounding box center [711, 515] width 87 height 39
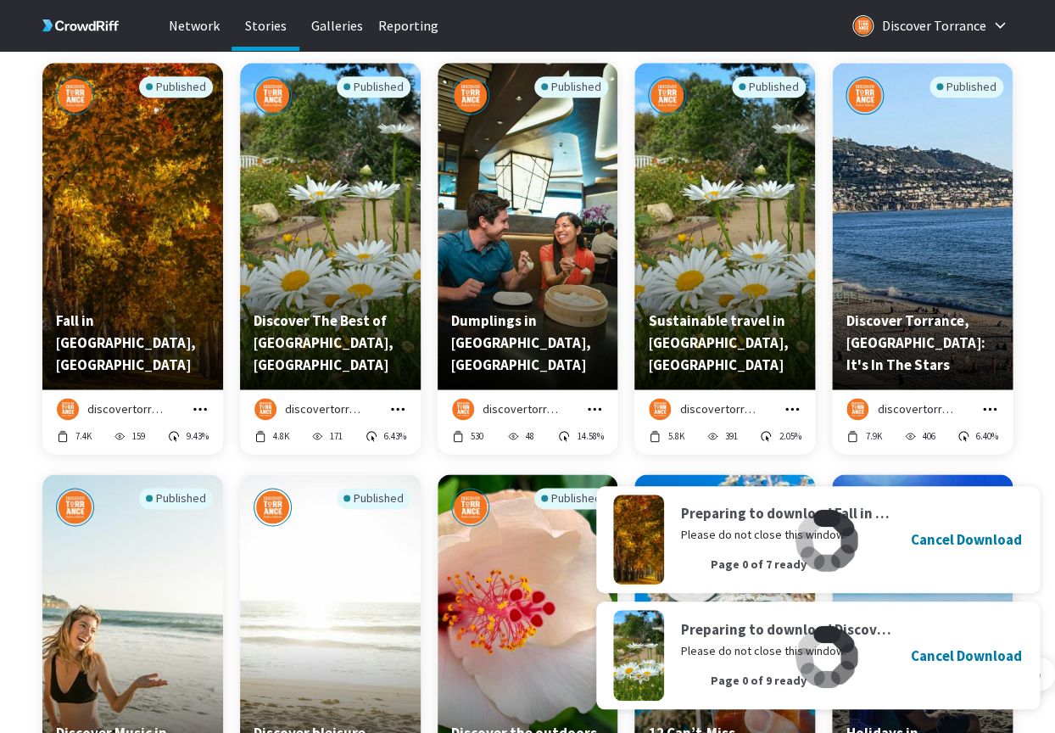
click at [598, 412] on icon "grid" at bounding box center [594, 408] width 17 height 17
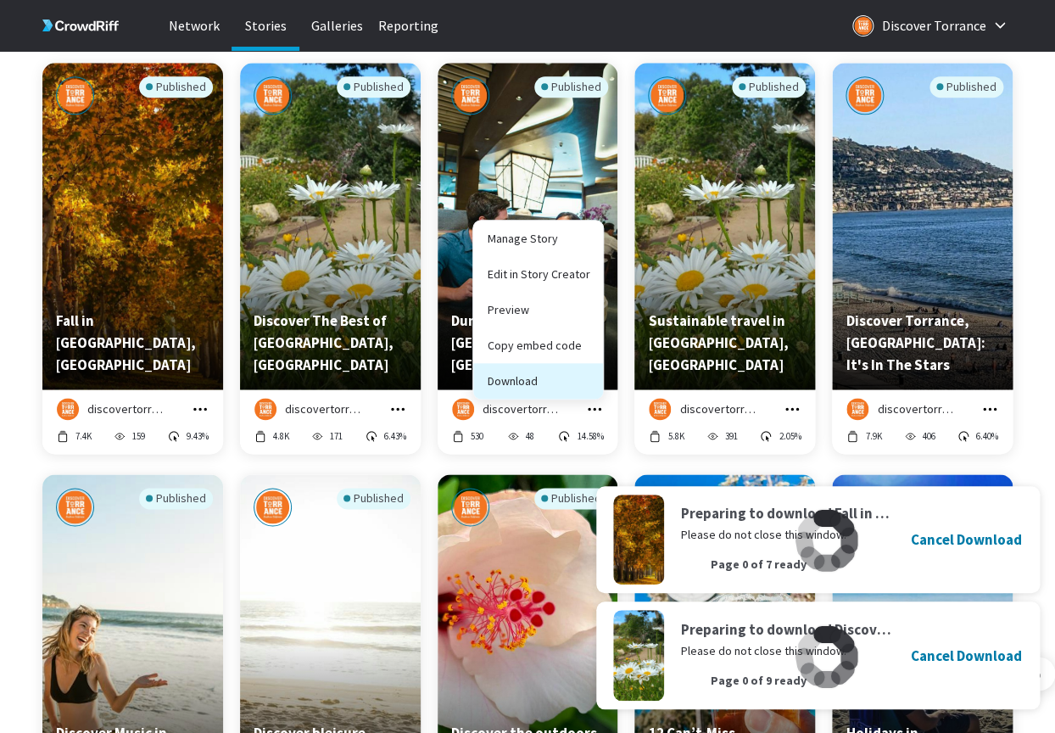
click at [563, 389] on button "Download" at bounding box center [538, 381] width 130 height 36
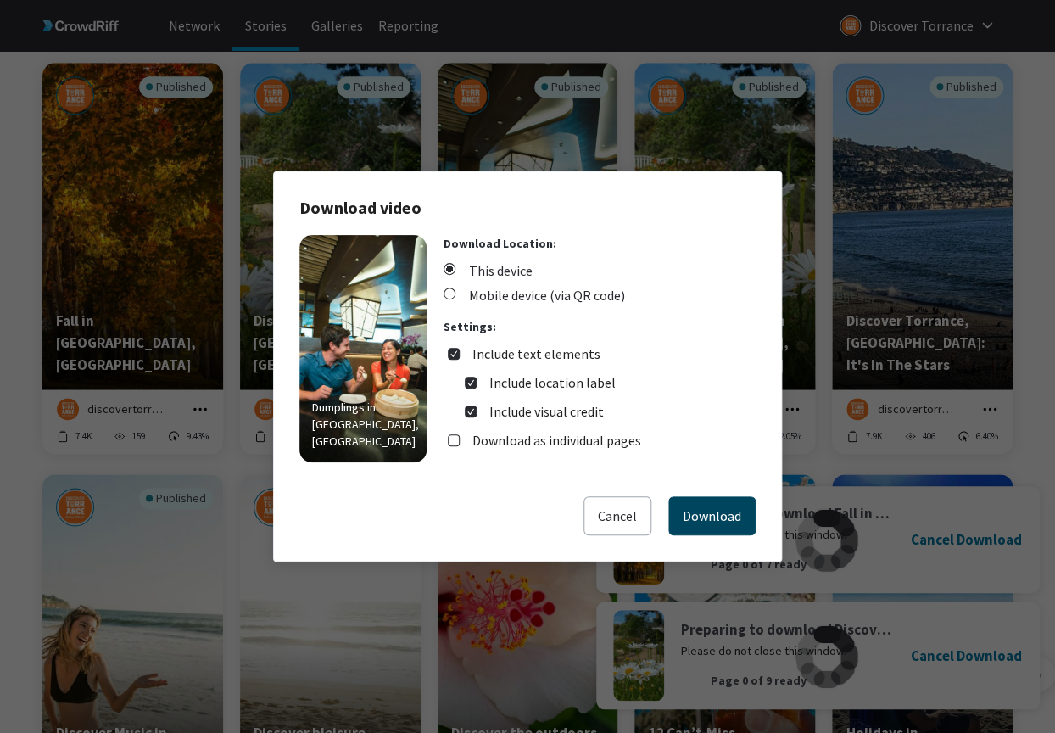
click at [742, 512] on button "Download" at bounding box center [711, 515] width 87 height 39
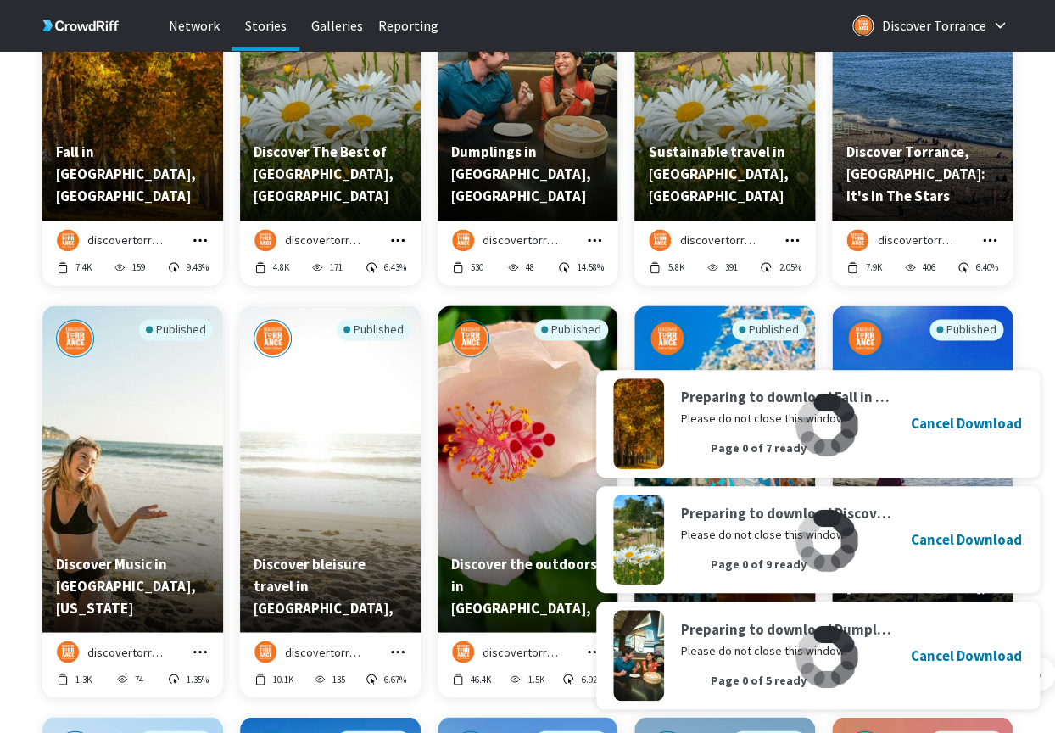
scroll to position [6981, 0]
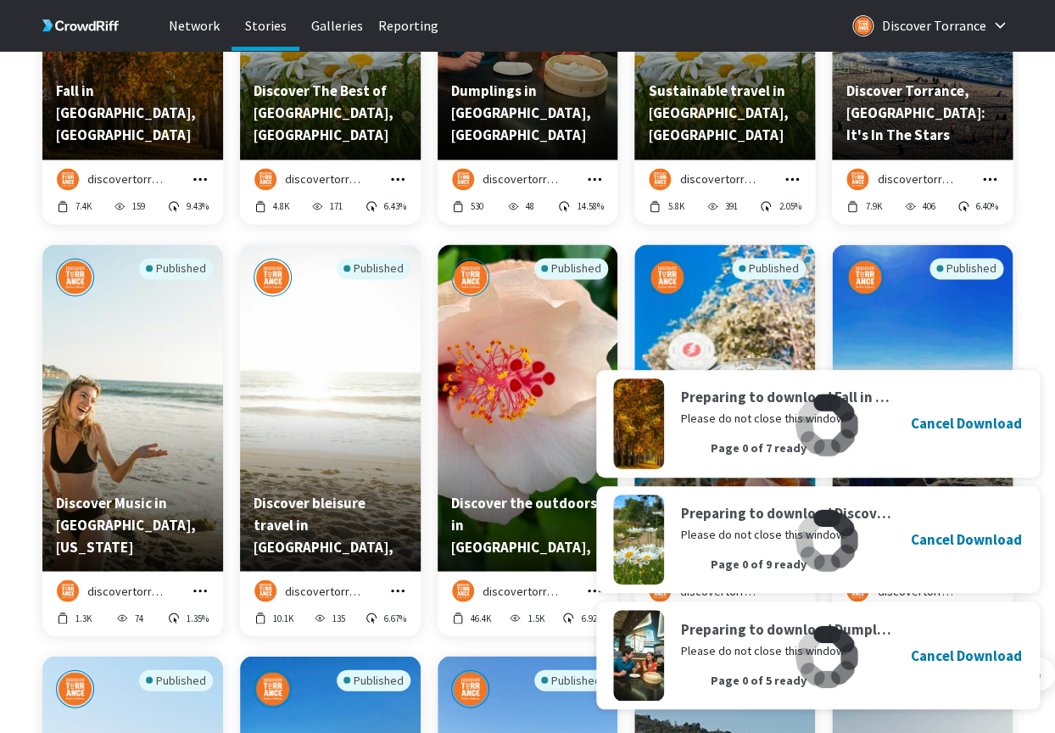
click at [793, 175] on icon "grid" at bounding box center [792, 178] width 17 height 17
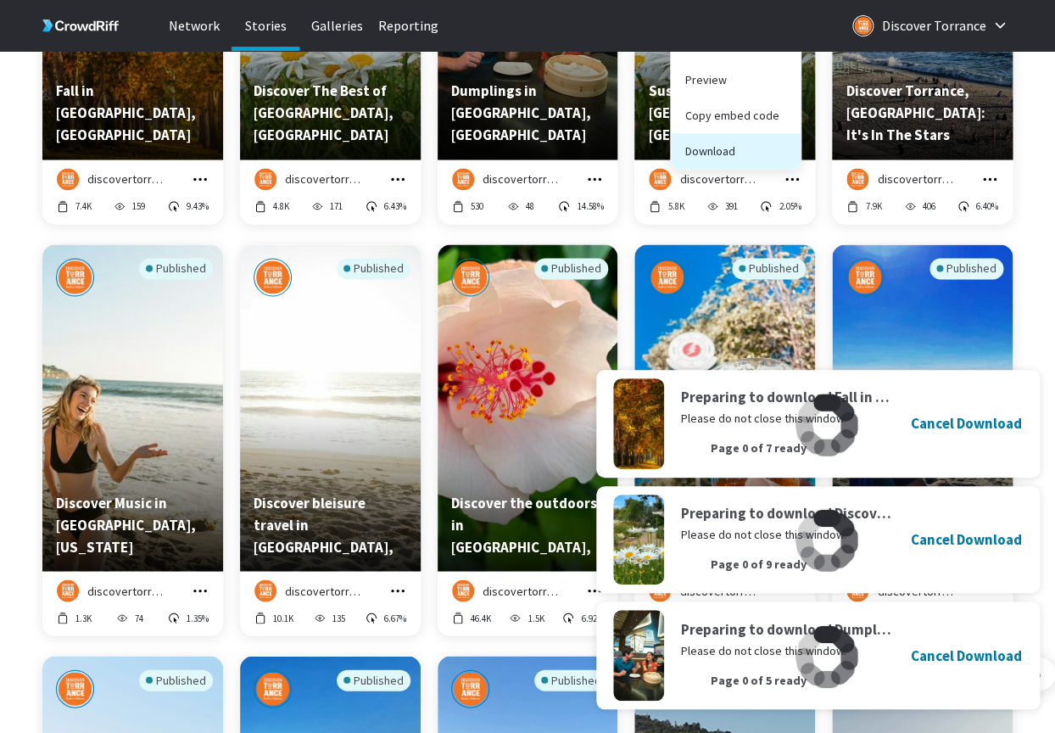
click at [742, 154] on button "Download" at bounding box center [736, 151] width 130 height 36
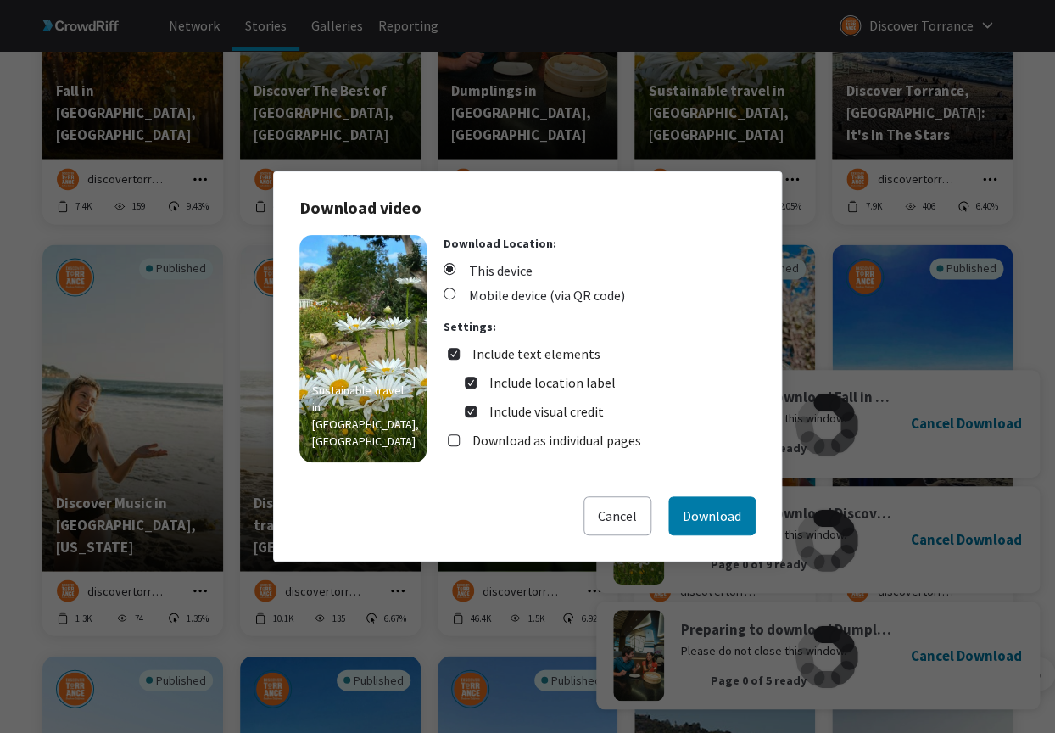
click at [734, 494] on div "Sustainable travel in [GEOGRAPHIC_DATA], [GEOGRAPHIC_DATA] Download Location: T…" at bounding box center [527, 365] width 456 height 261
click at [727, 515] on button "Download" at bounding box center [711, 515] width 87 height 39
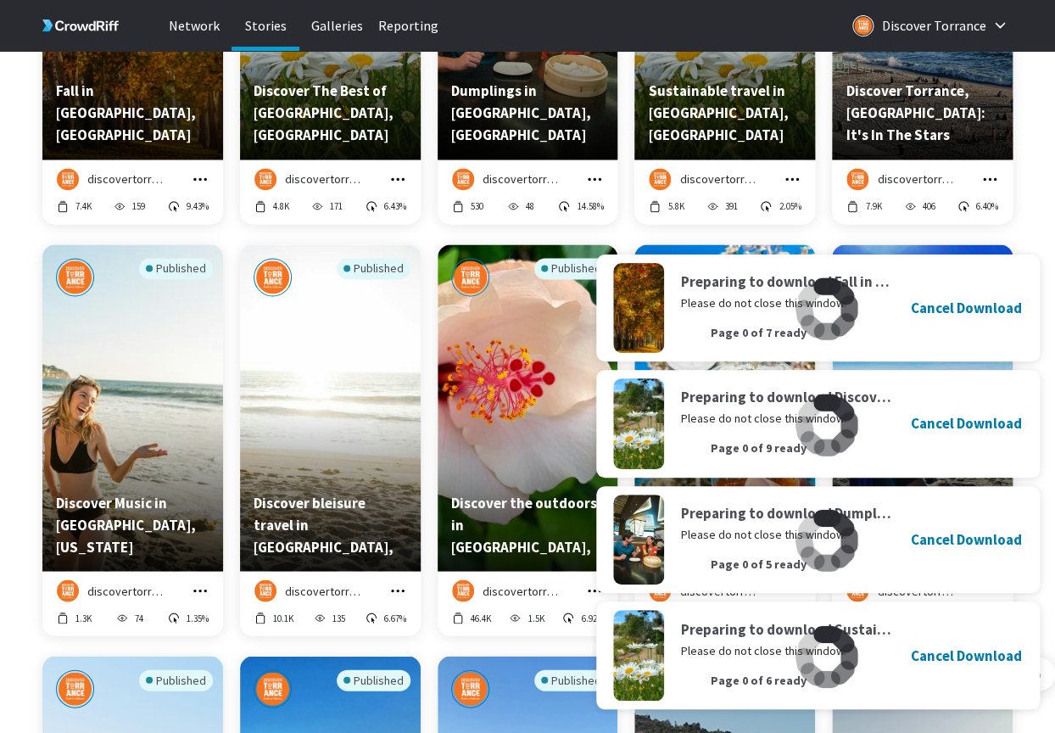
click at [993, 185] on icon "grid" at bounding box center [989, 178] width 17 height 17
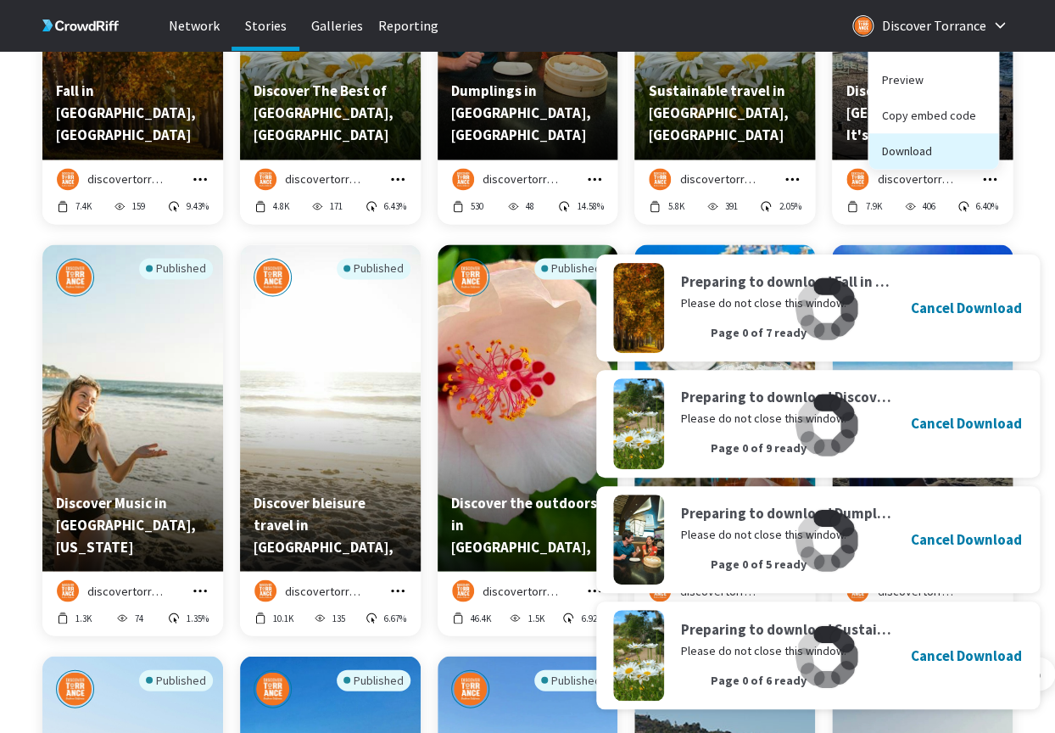
click at [943, 165] on button "Download" at bounding box center [933, 151] width 130 height 36
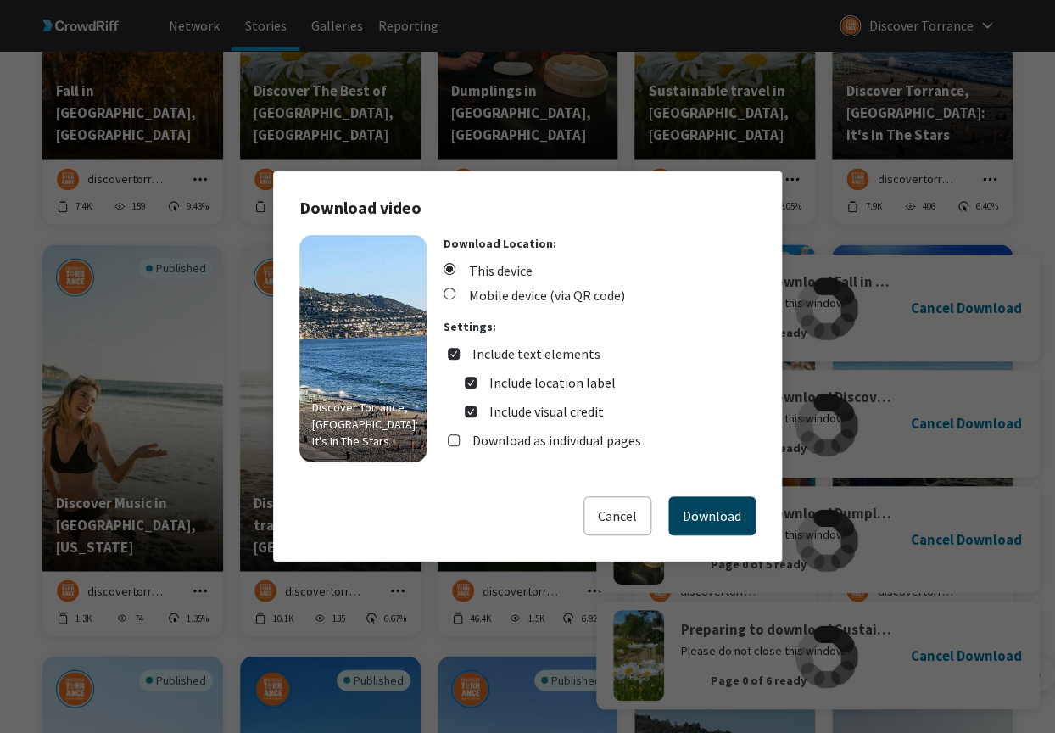
click at [704, 527] on button "Download" at bounding box center [711, 515] width 87 height 39
click at [597, 517] on button "Cancel" at bounding box center [598, 515] width 68 height 39
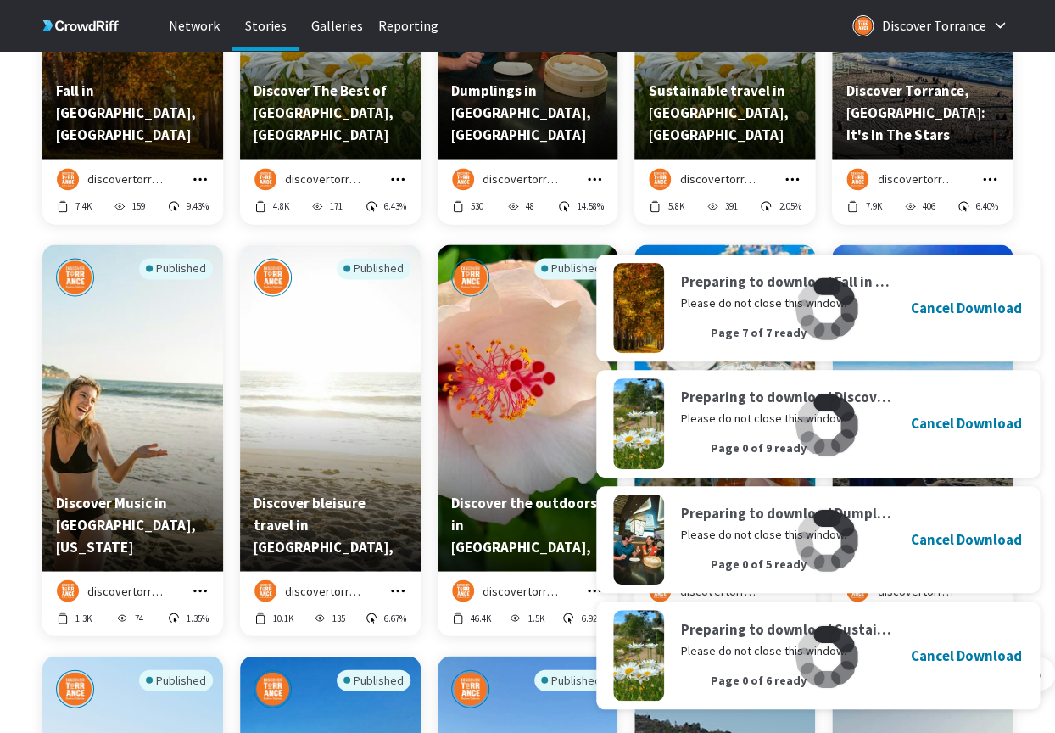
click at [984, 177] on icon "grid" at bounding box center [989, 178] width 17 height 17
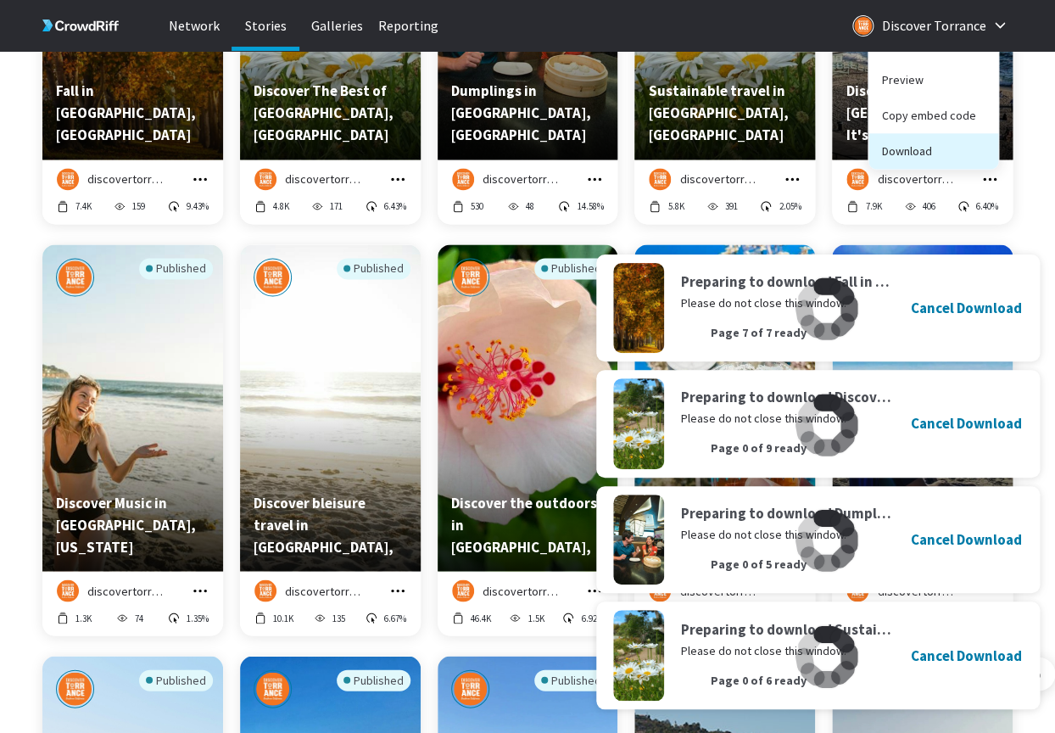
click at [928, 144] on button "Download" at bounding box center [933, 151] width 130 height 36
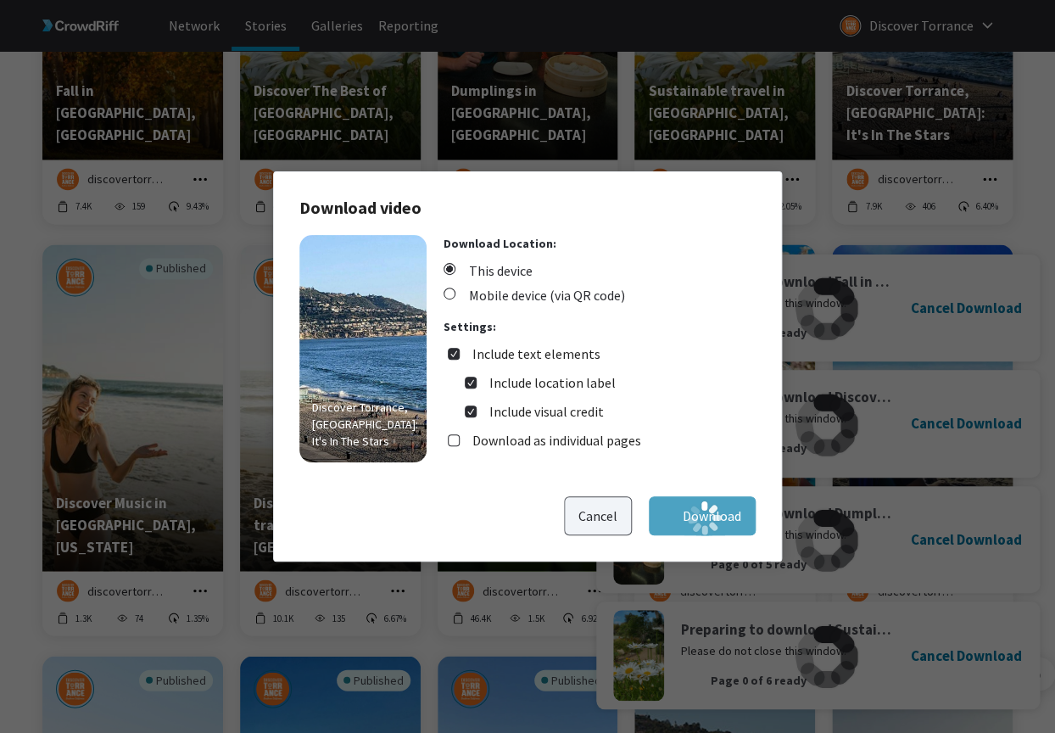
click at [601, 521] on button "Cancel" at bounding box center [598, 515] width 68 height 39
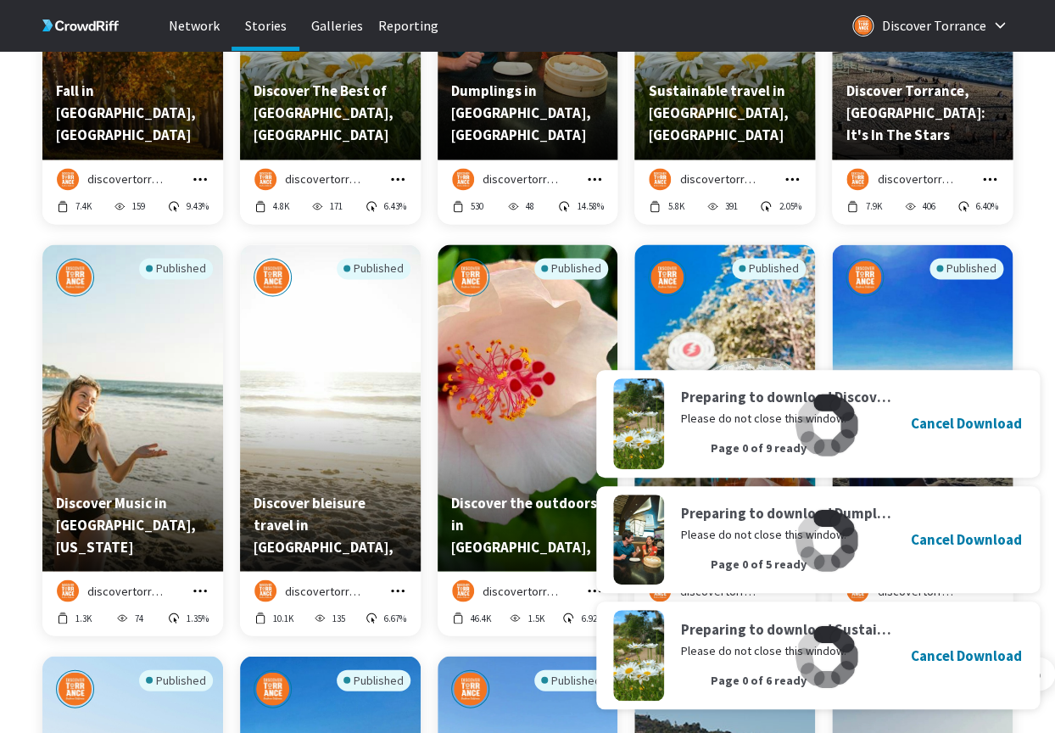
click at [996, 181] on icon "grid" at bounding box center [989, 178] width 17 height 17
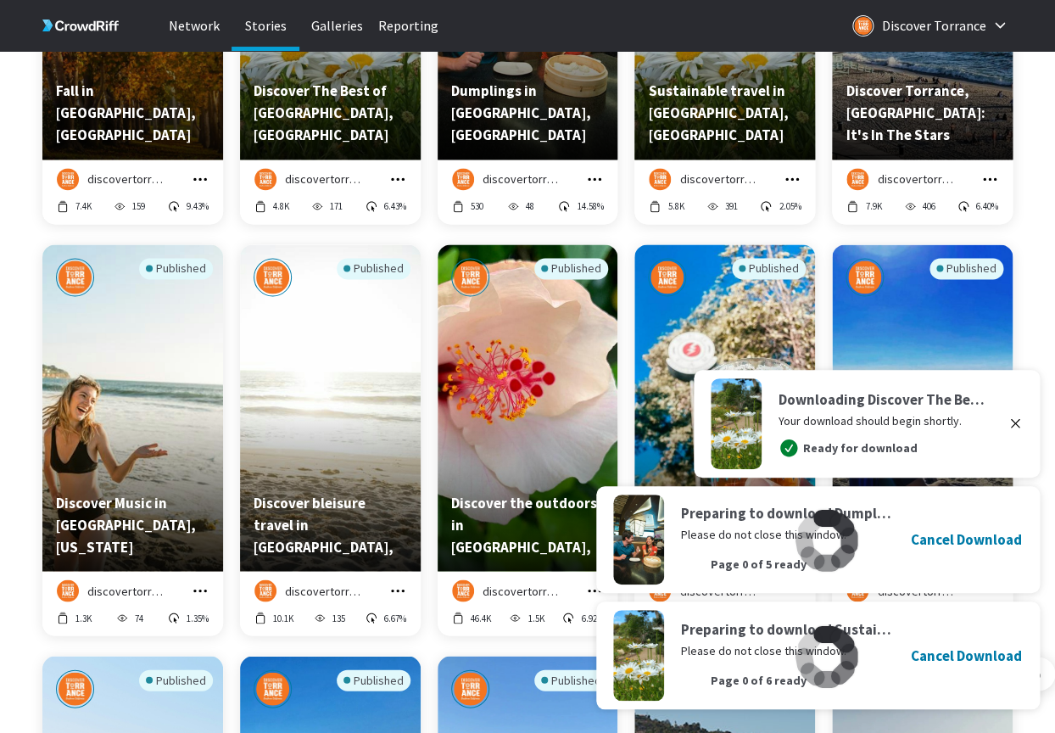
click at [983, 175] on icon "grid" at bounding box center [989, 178] width 17 height 17
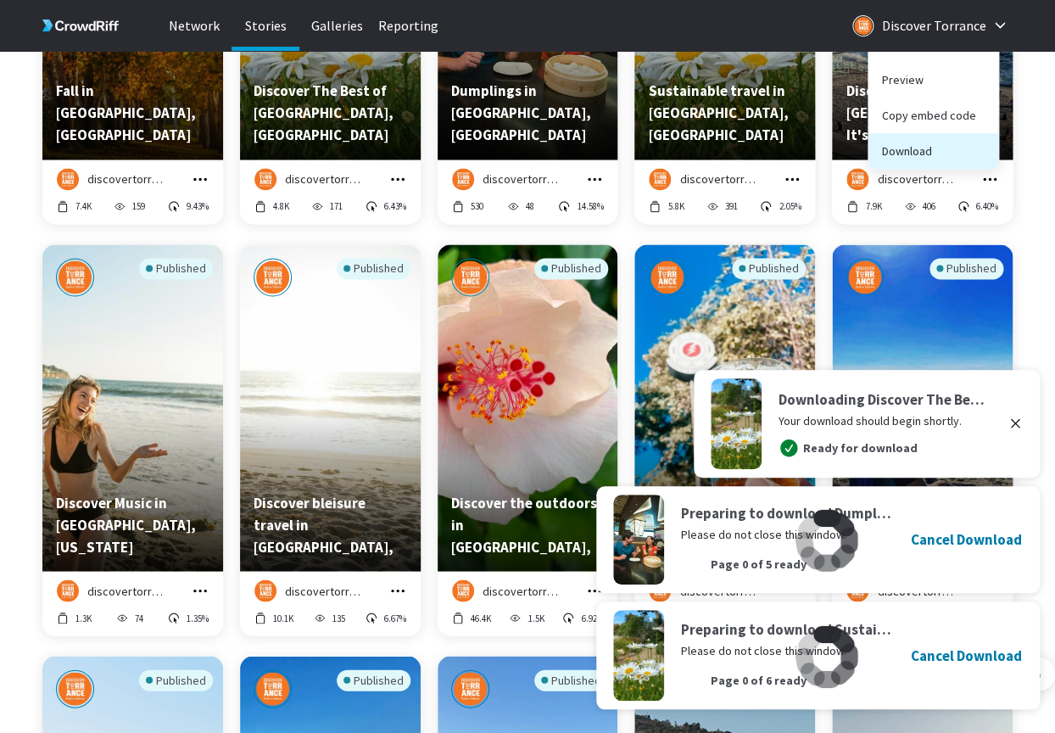
click at [933, 152] on button "Download" at bounding box center [933, 151] width 130 height 36
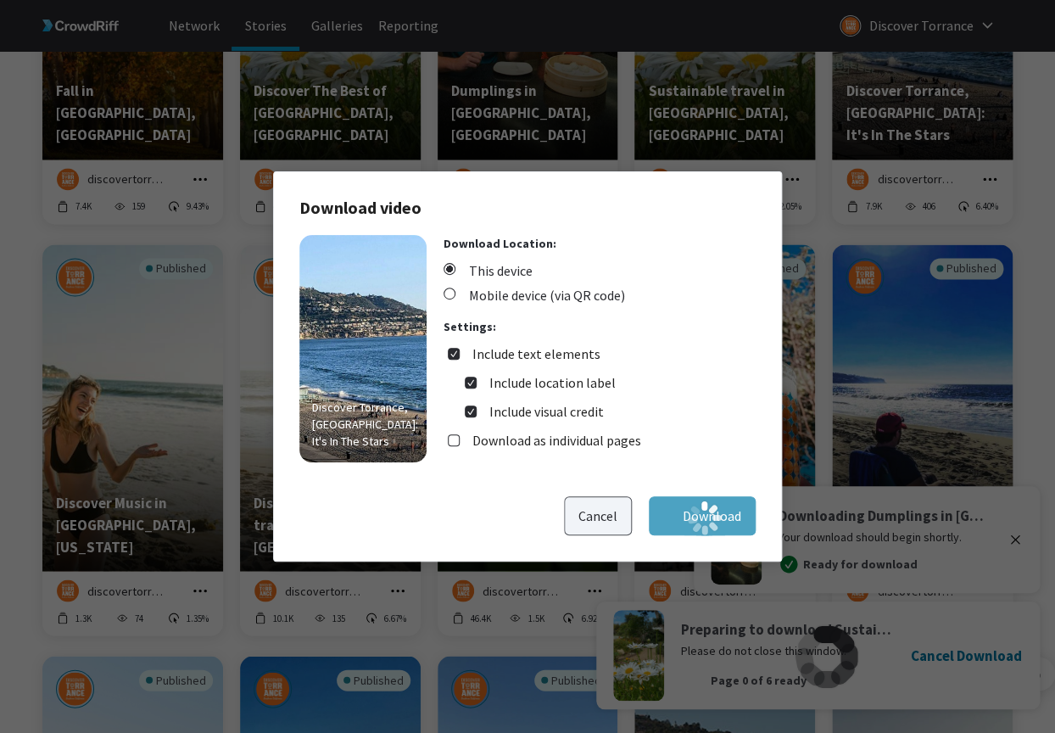
click at [607, 521] on button "Cancel" at bounding box center [598, 515] width 68 height 39
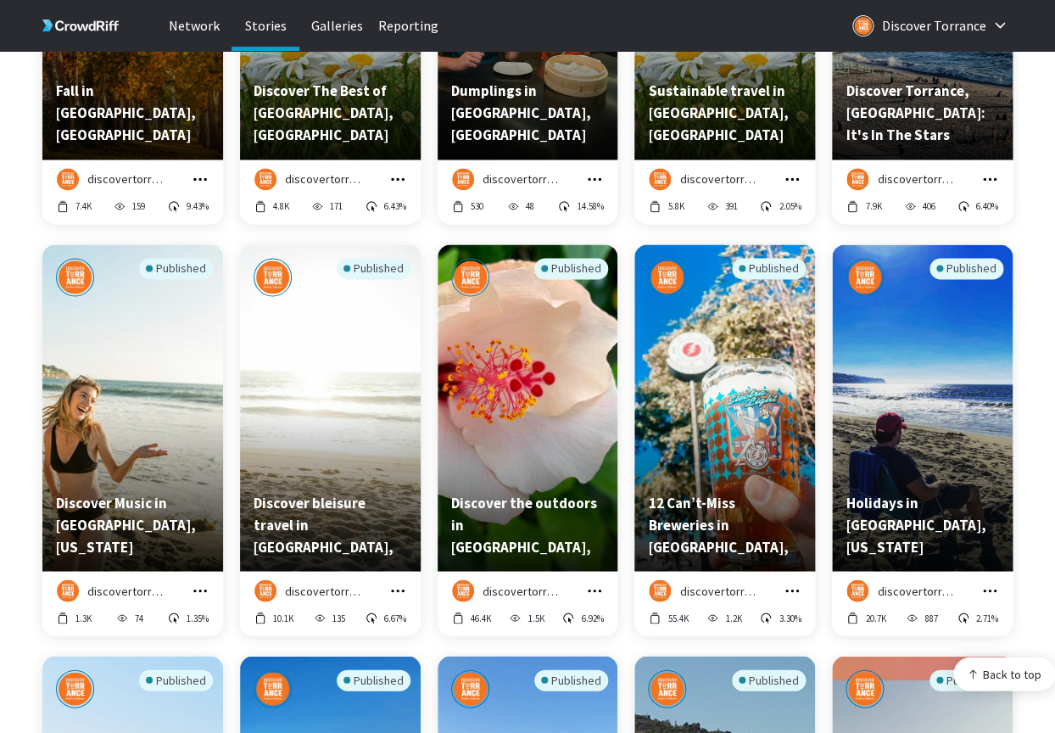
click at [994, 182] on icon "grid" at bounding box center [989, 178] width 17 height 17
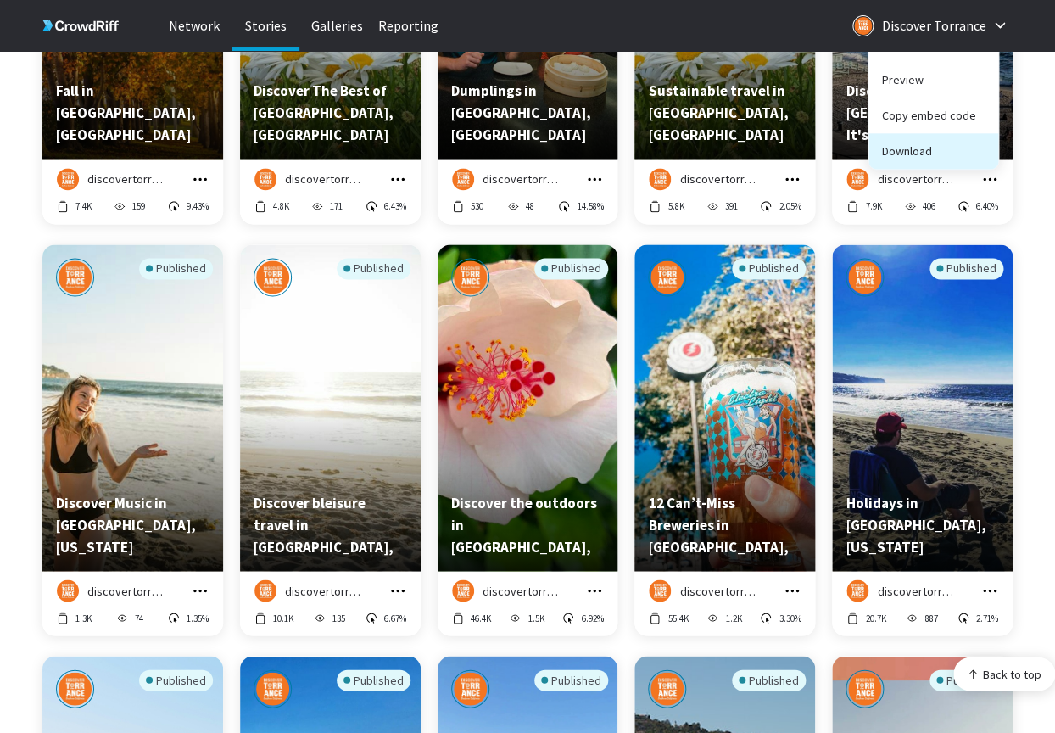
click at [958, 155] on button "Download" at bounding box center [933, 151] width 130 height 36
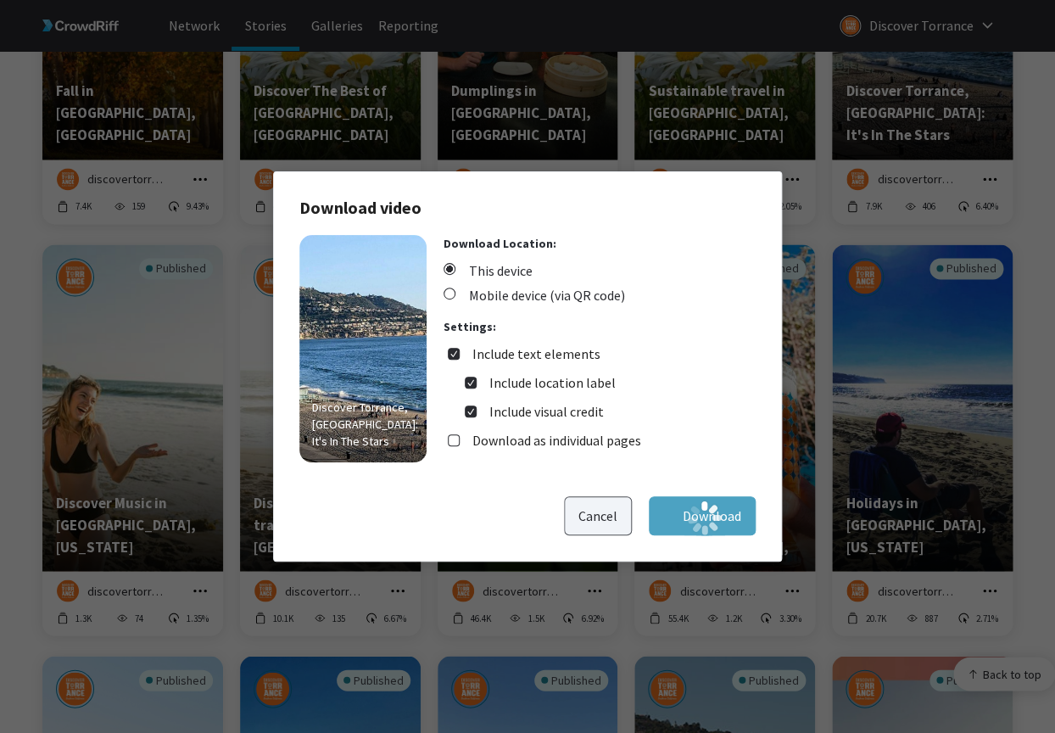
click at [620, 516] on button "Cancel" at bounding box center [598, 515] width 68 height 39
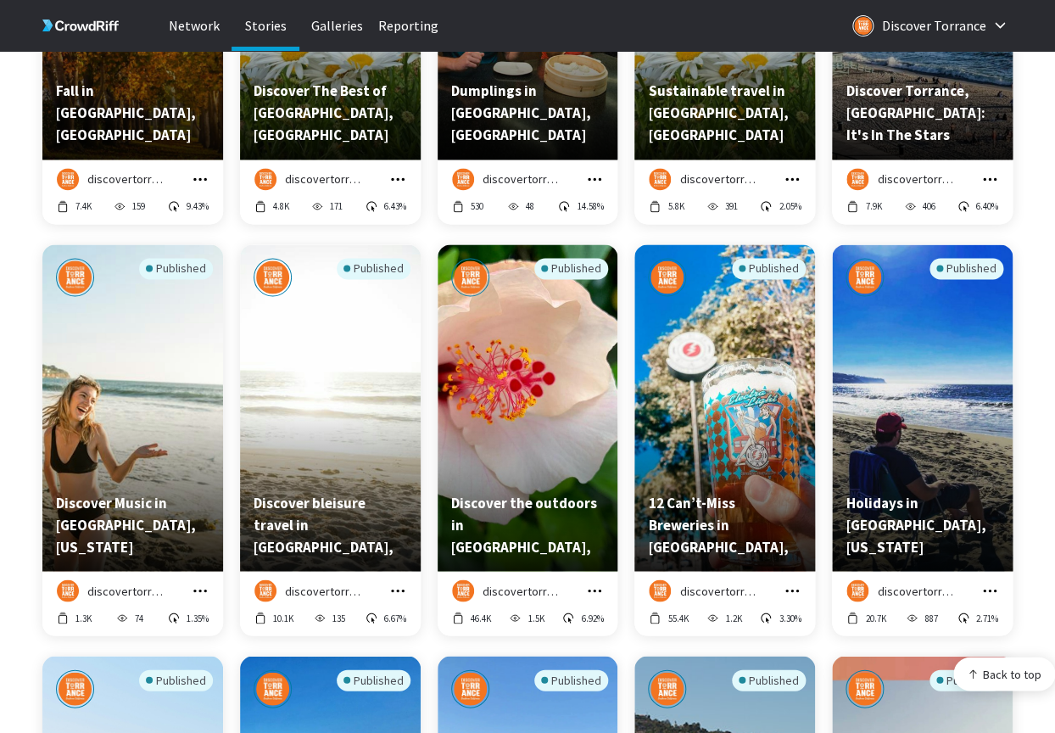
click at [988, 170] on button "grid" at bounding box center [989, 179] width 19 height 19
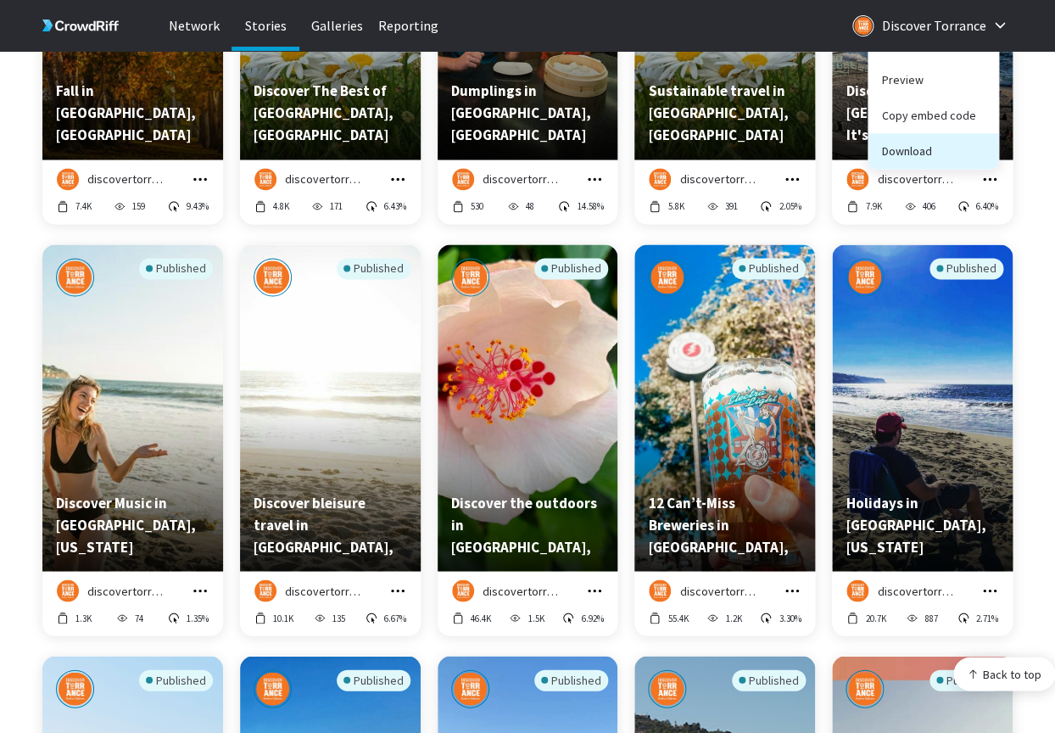
click at [945, 158] on button "Download" at bounding box center [933, 151] width 130 height 36
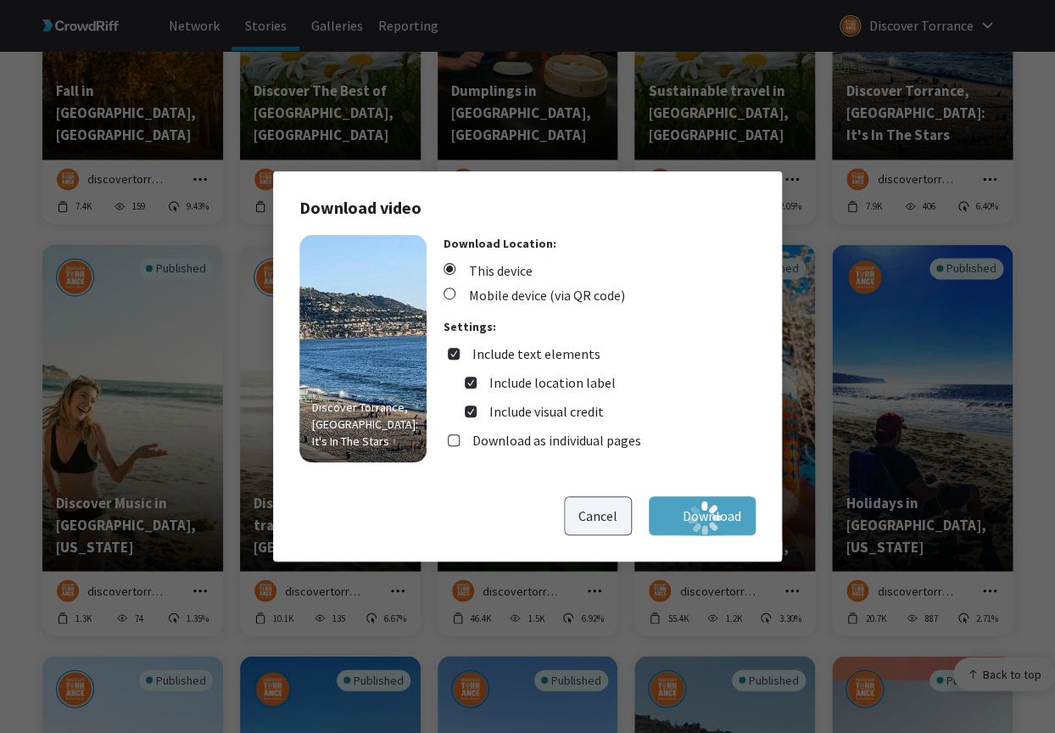
click at [597, 525] on button "Cancel" at bounding box center [598, 515] width 68 height 39
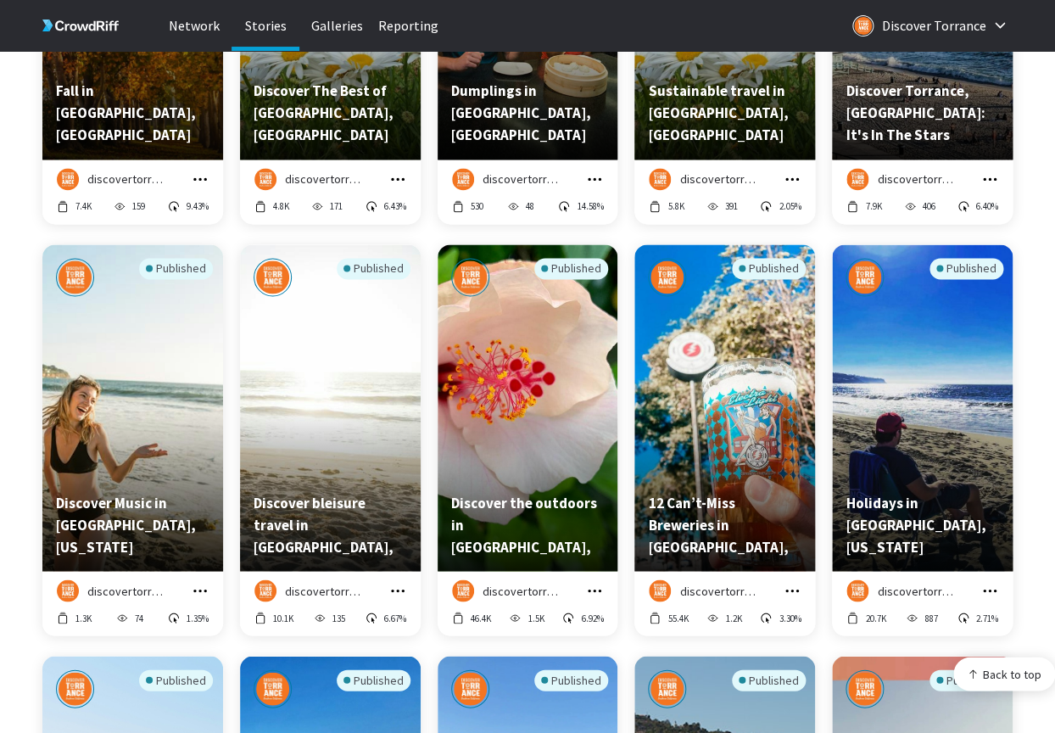
click at [990, 181] on icon "grid" at bounding box center [989, 178] width 17 height 17
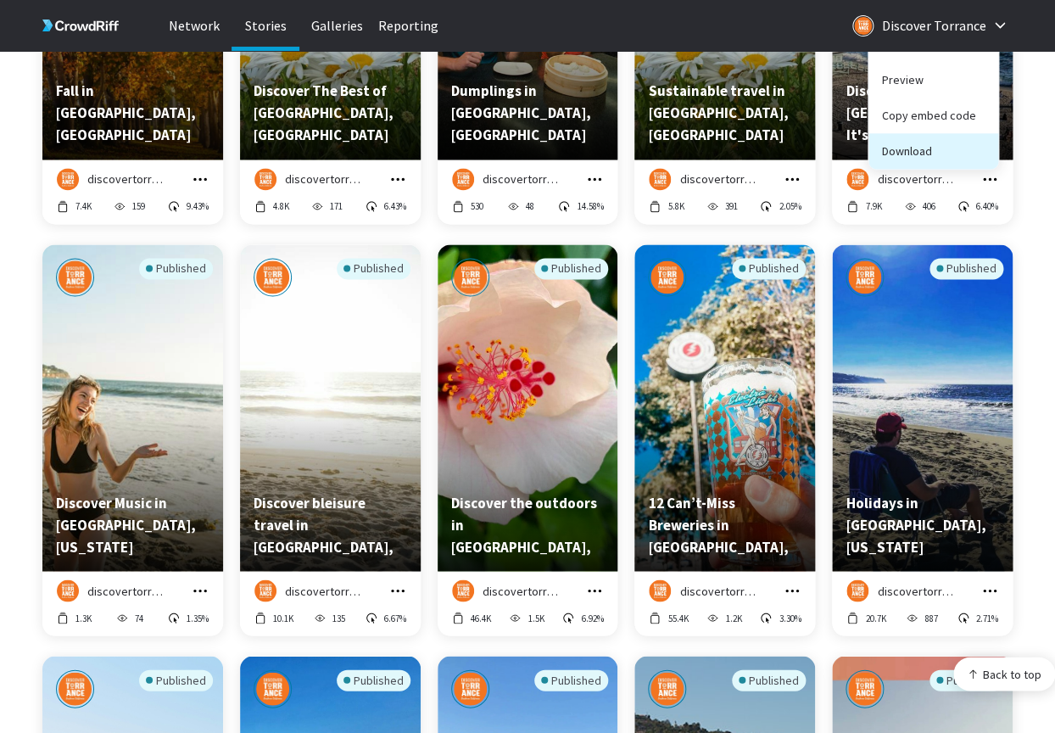
click at [901, 142] on button "Download" at bounding box center [933, 151] width 130 height 36
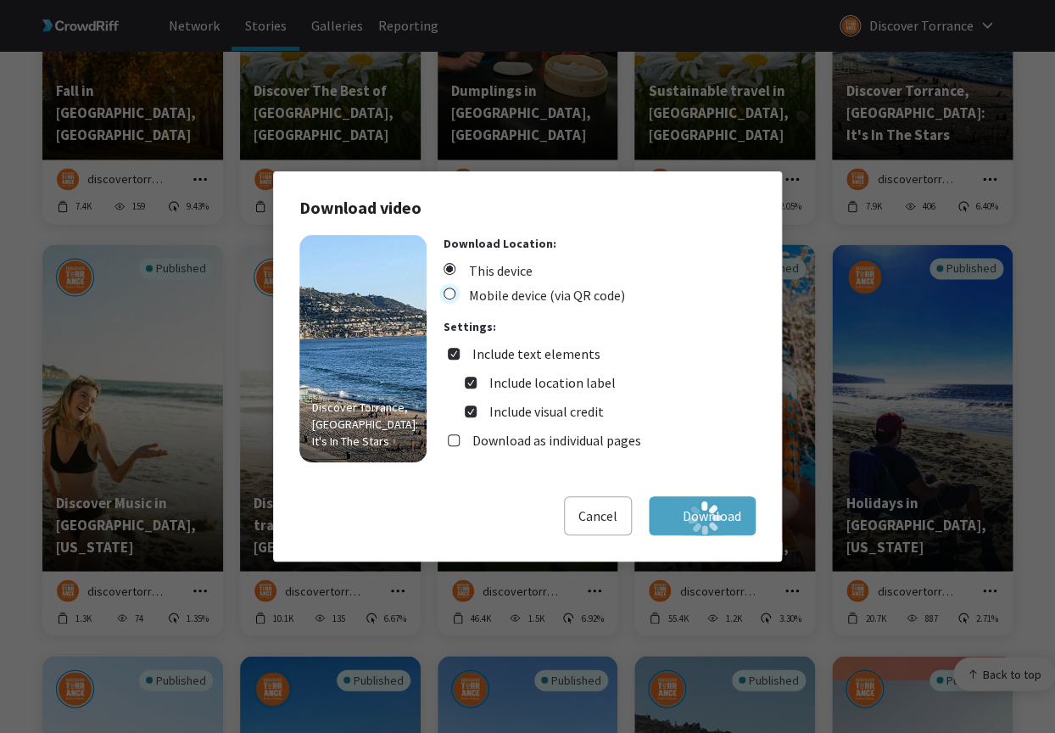
click at [517, 294] on span "Mobile device (via QR code)" at bounding box center [533, 295] width 181 height 20
click at [0, 0] on input "Mobile device (via QR code)" at bounding box center [0, 0] width 0 height 0
click at [518, 265] on span "This device" at bounding box center [487, 270] width 89 height 20
click at [0, 0] on input "This device" at bounding box center [0, 0] width 0 height 0
click at [514, 304] on span "Mobile device (via QR code)" at bounding box center [533, 295] width 181 height 20
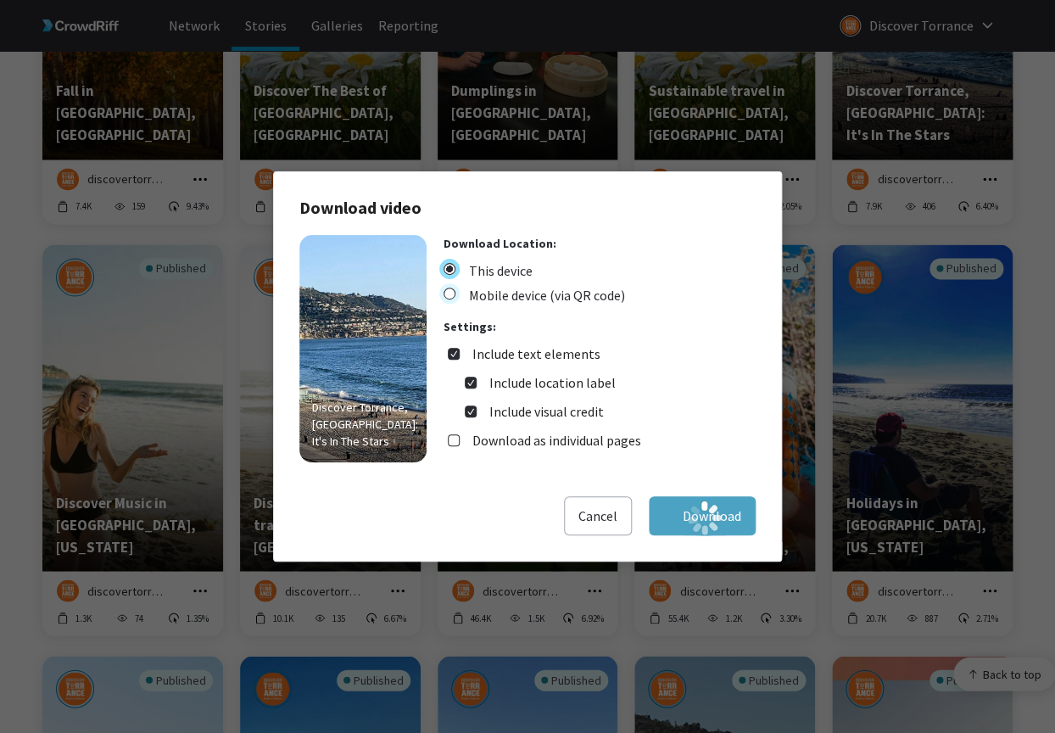
click at [0, 0] on input "Mobile device (via QR code)" at bounding box center [0, 0] width 0 height 0
click at [510, 273] on span "This device" at bounding box center [487, 270] width 89 height 20
click at [0, 0] on input "This device" at bounding box center [0, 0] width 0 height 0
click at [505, 440] on label "Download as individual pages" at bounding box center [556, 440] width 169 height 20
click at [460, 440] on input "Download as individual pages" at bounding box center [454, 440] width 12 height 12
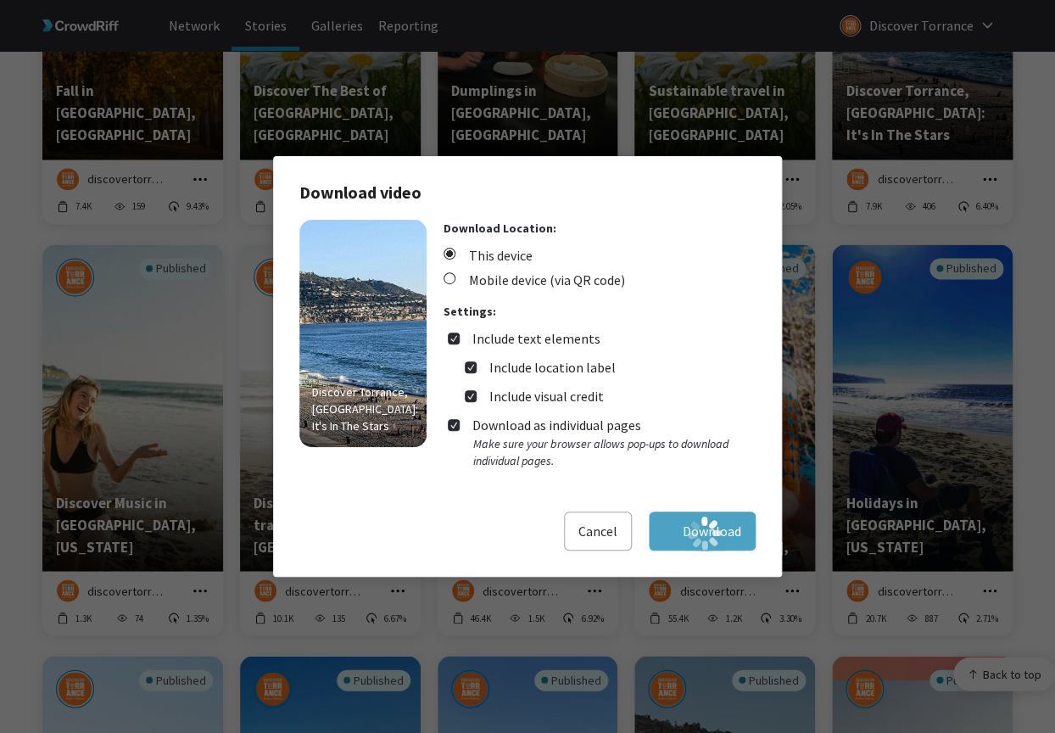
click at [516, 430] on label "Download as individual pages" at bounding box center [556, 425] width 169 height 20
click at [460, 430] on input "Download as individual pages" at bounding box center [454, 425] width 12 height 12
checkbox input "false"
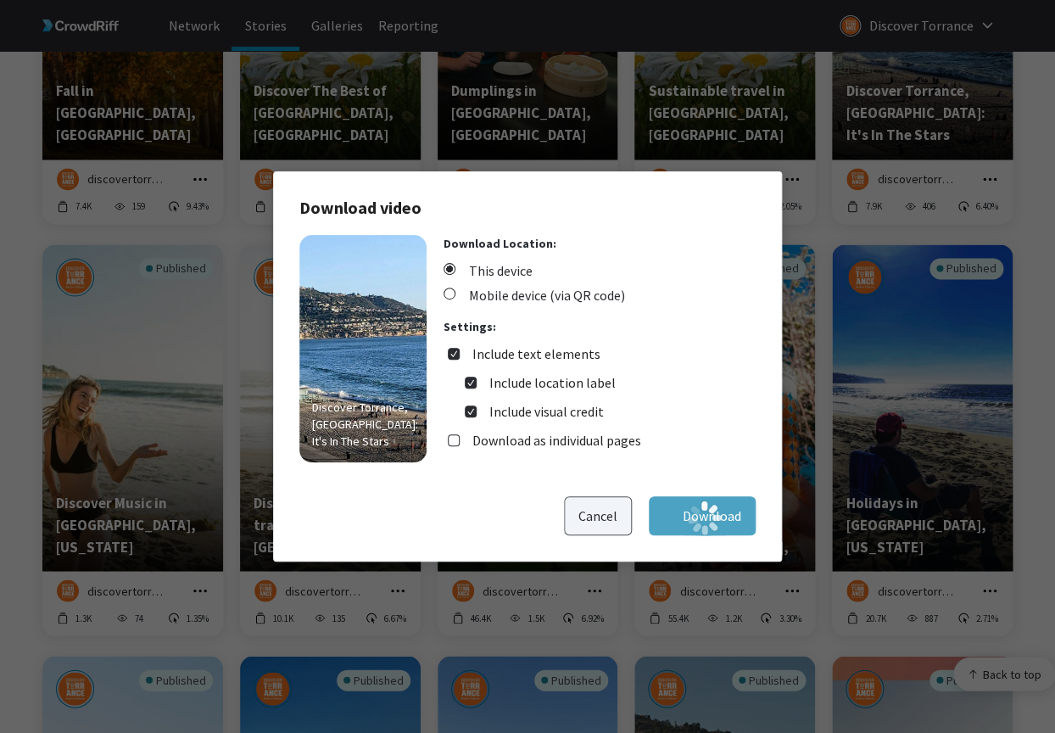
click at [602, 525] on button "Cancel" at bounding box center [598, 515] width 68 height 39
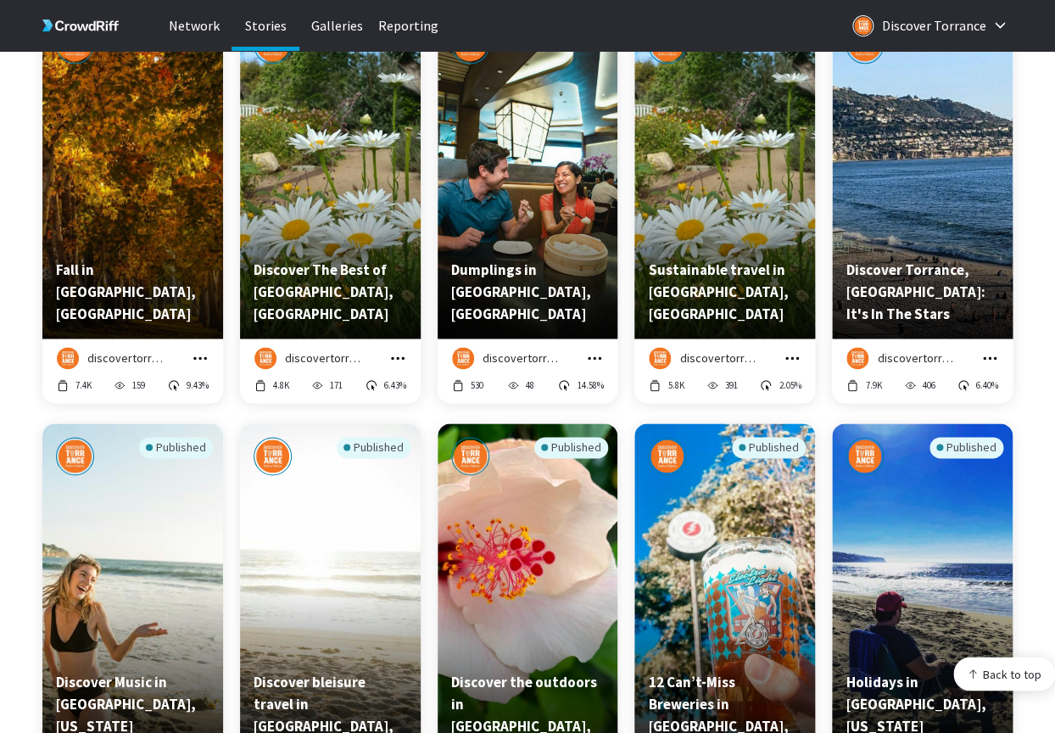
scroll to position [6701, 0]
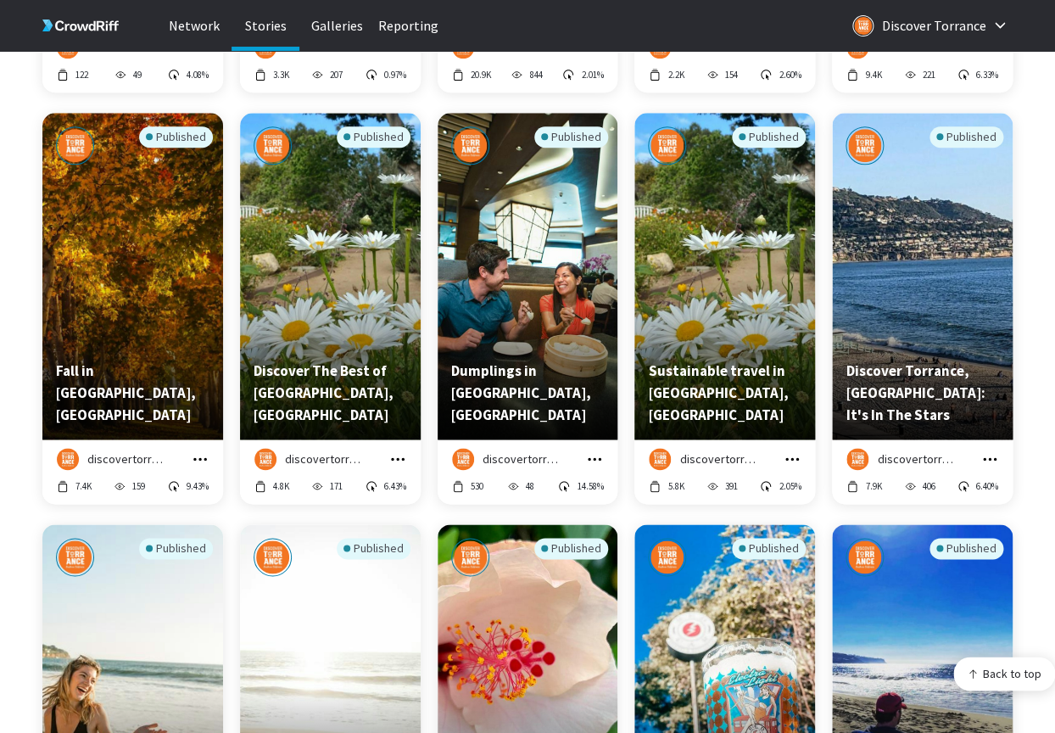
click at [986, 461] on icon "grid" at bounding box center [989, 458] width 17 height 17
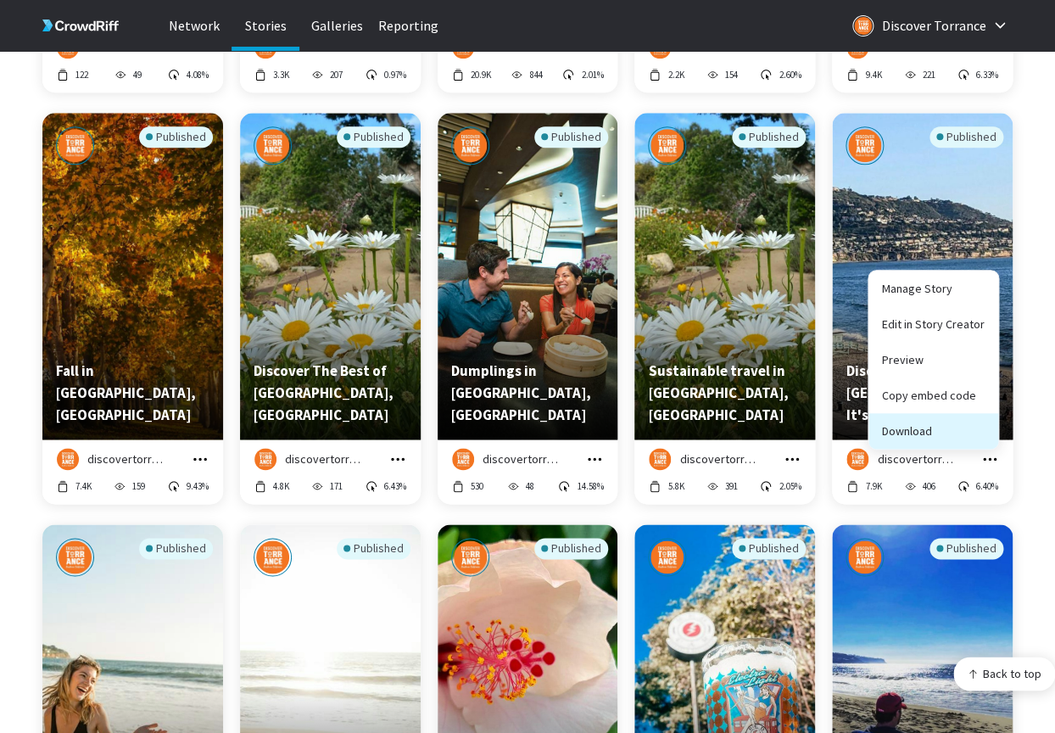
click at [953, 436] on button "Download" at bounding box center [933, 431] width 130 height 36
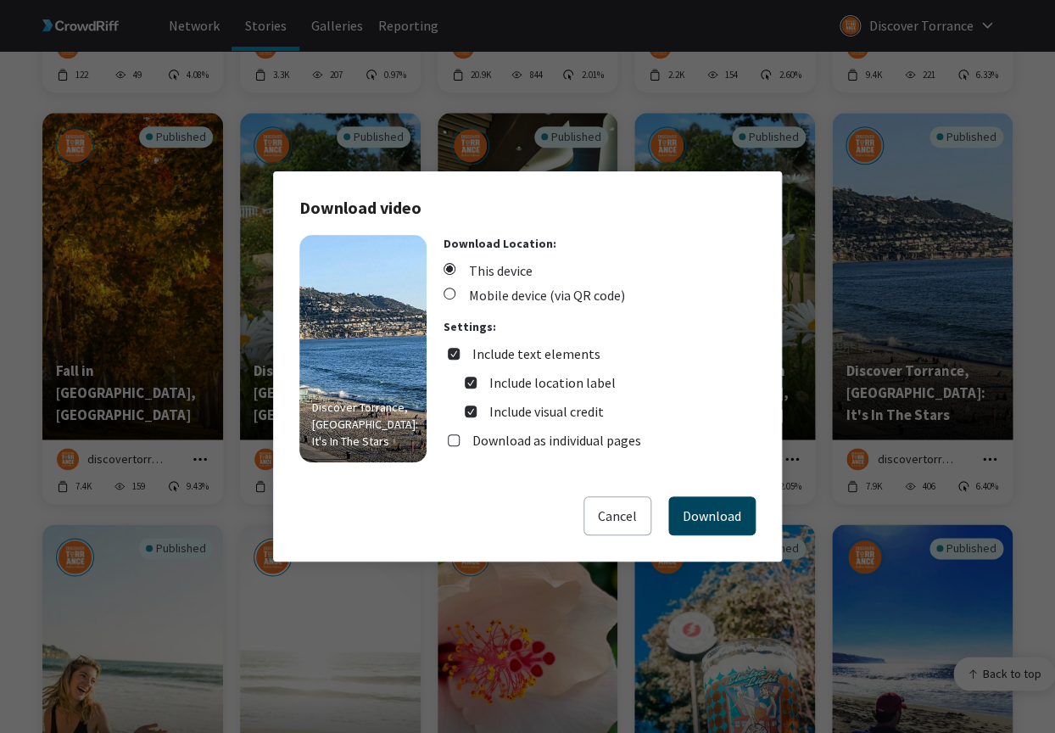
click at [731, 511] on button "Download" at bounding box center [711, 515] width 87 height 39
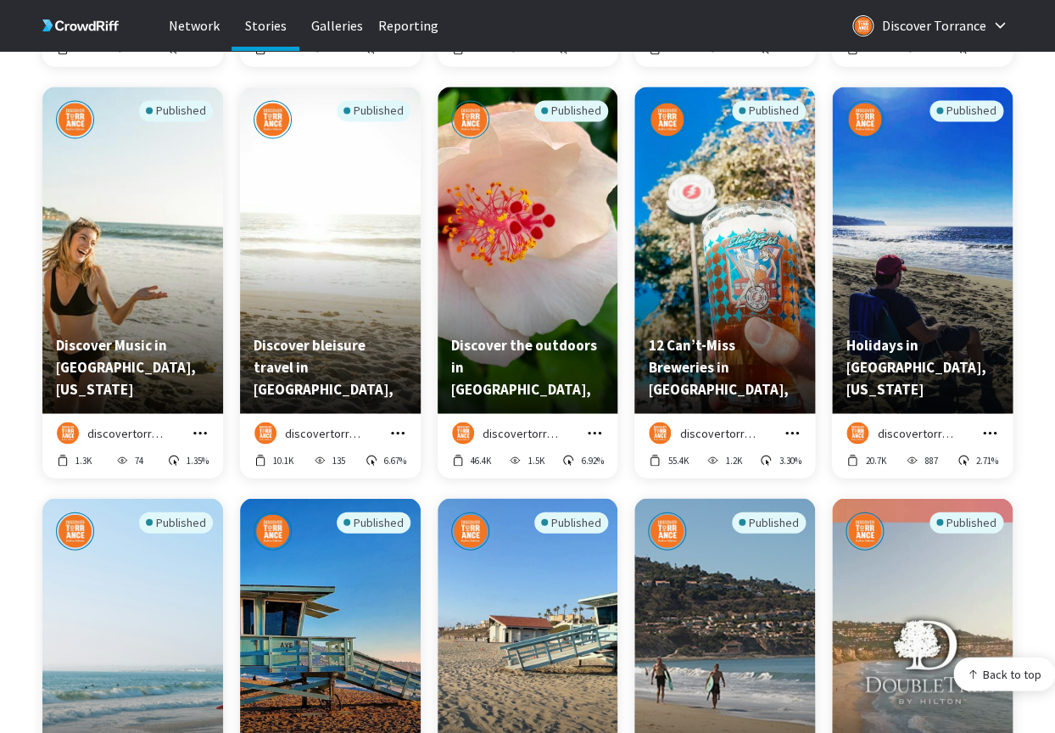
scroll to position [7142, 0]
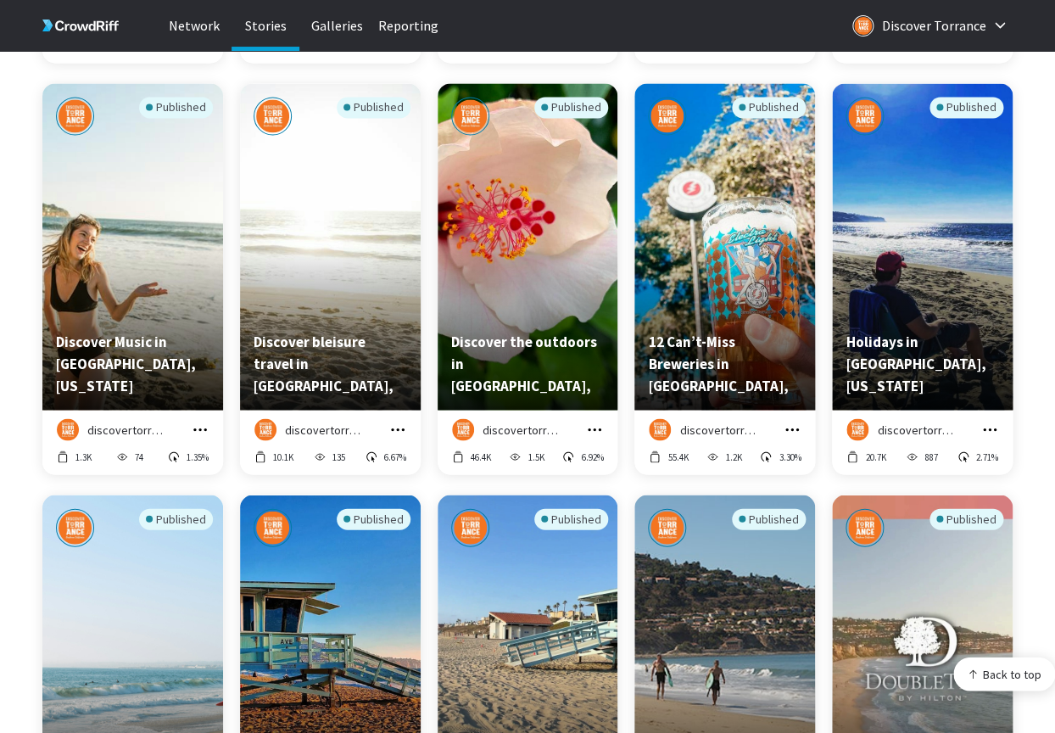
click at [197, 426] on icon "grid" at bounding box center [200, 429] width 17 height 17
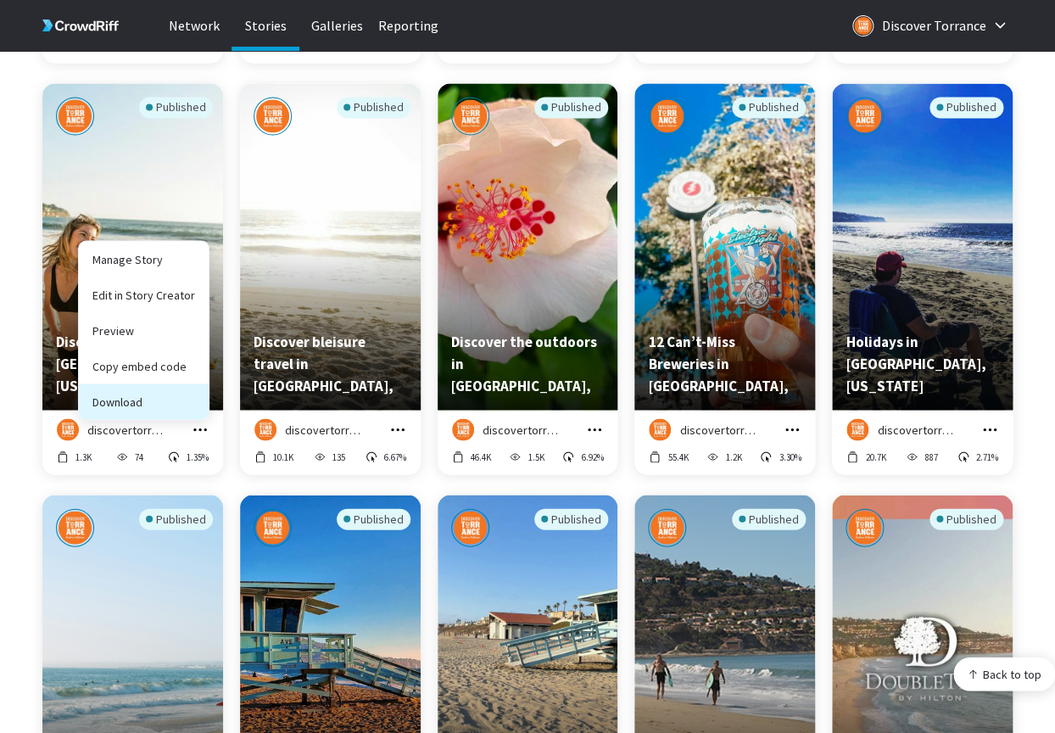
click at [159, 408] on button "Download" at bounding box center [144, 401] width 130 height 36
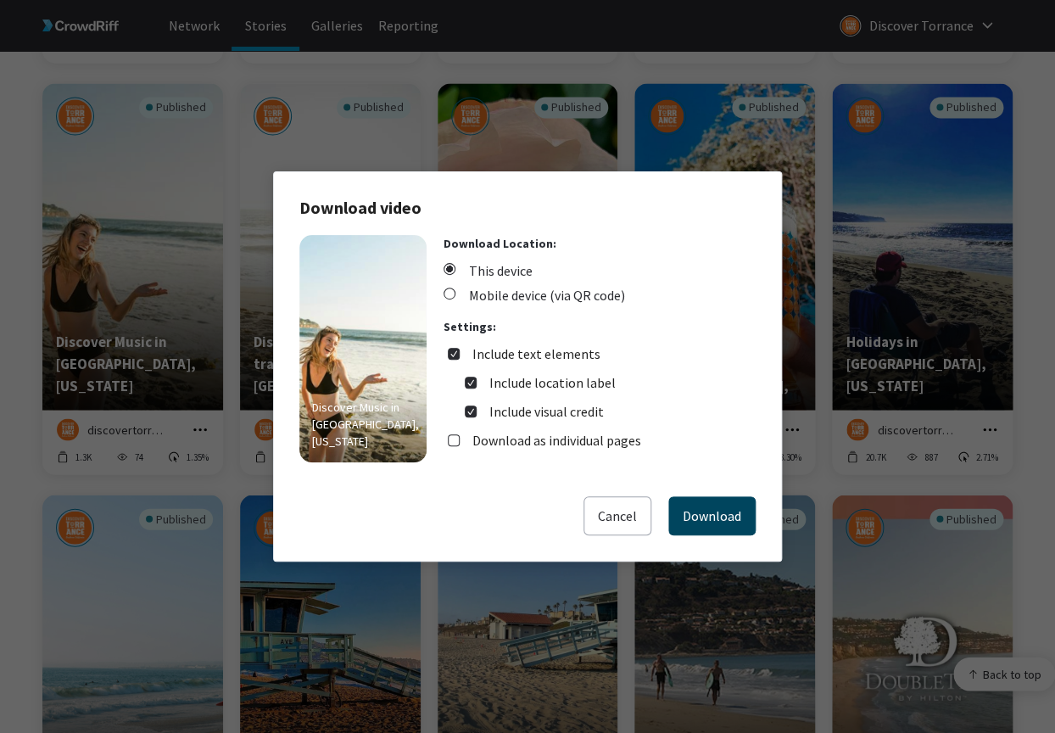
click at [705, 513] on button "Download" at bounding box center [711, 515] width 87 height 39
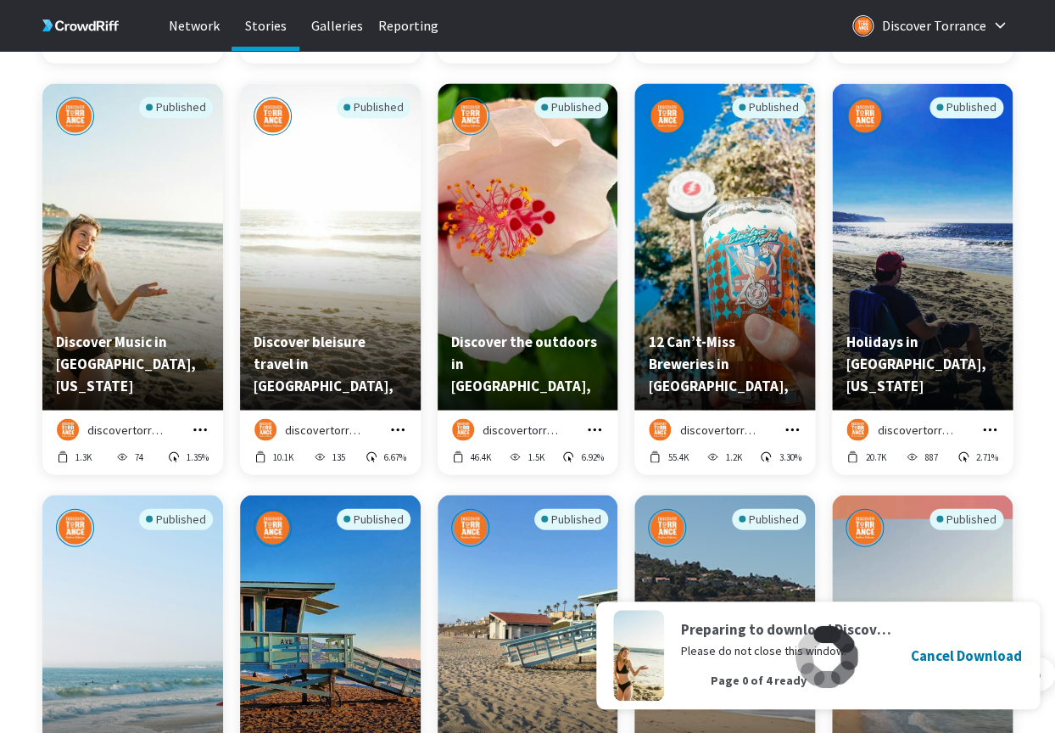
click at [395, 427] on icon "grid" at bounding box center [397, 429] width 17 height 17
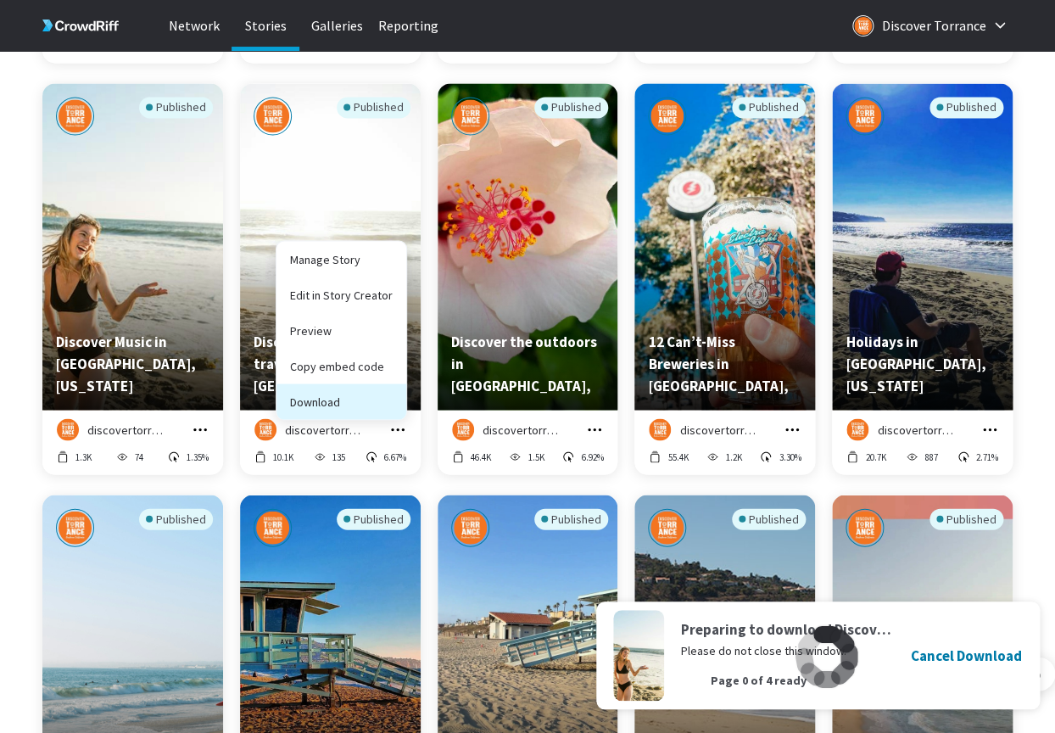
click at [360, 401] on button "Download" at bounding box center [341, 401] width 130 height 36
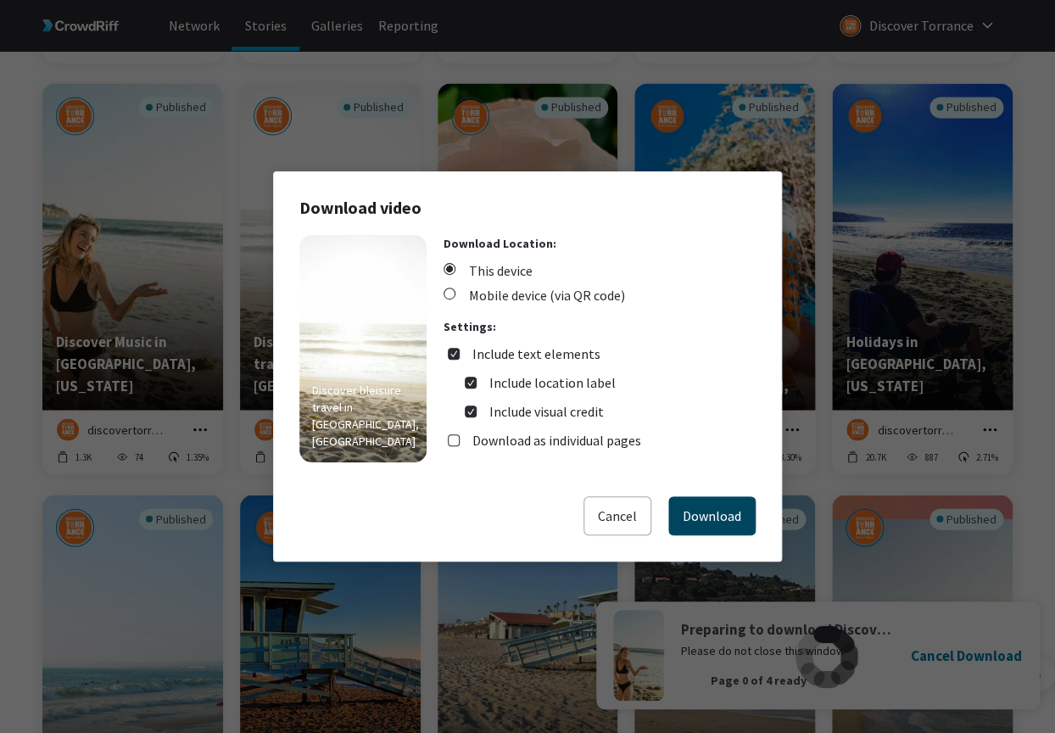
click at [711, 508] on button "Download" at bounding box center [711, 515] width 87 height 39
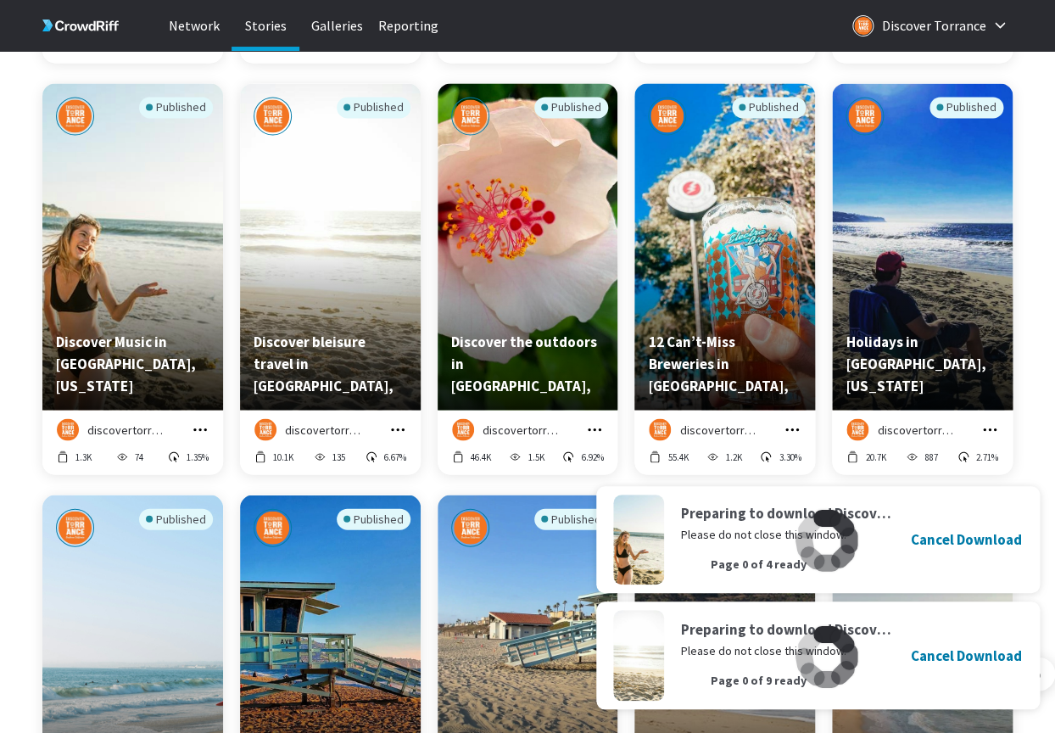
click at [595, 431] on icon "grid" at bounding box center [594, 429] width 17 height 17
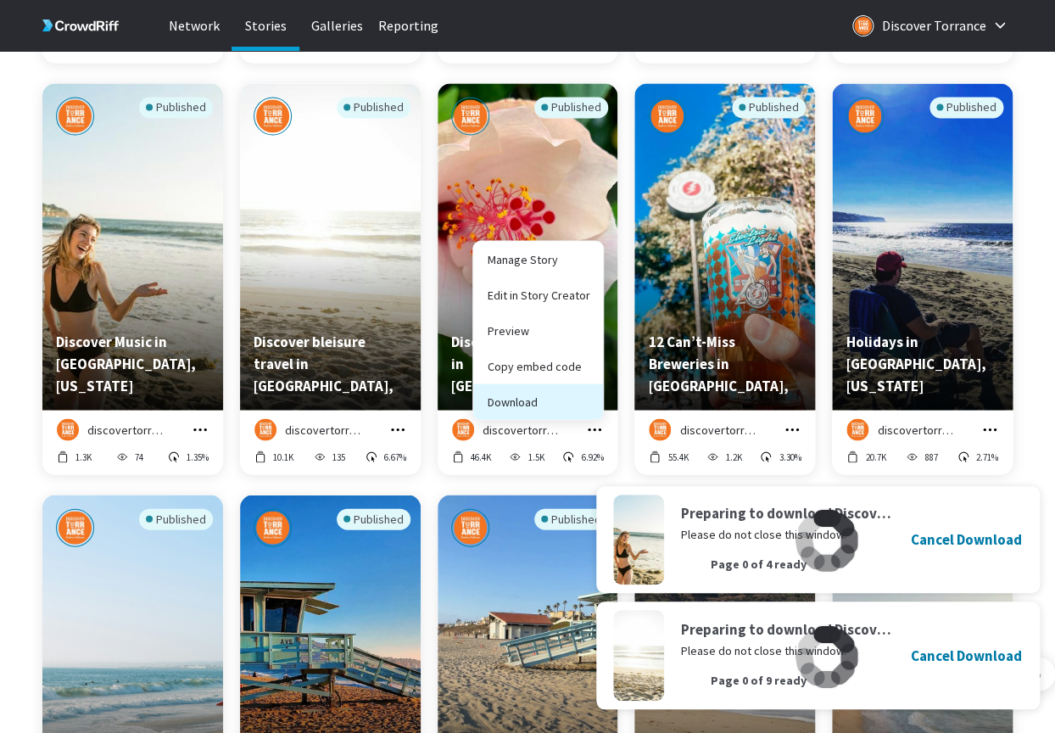
click at [562, 403] on button "Download" at bounding box center [538, 401] width 130 height 36
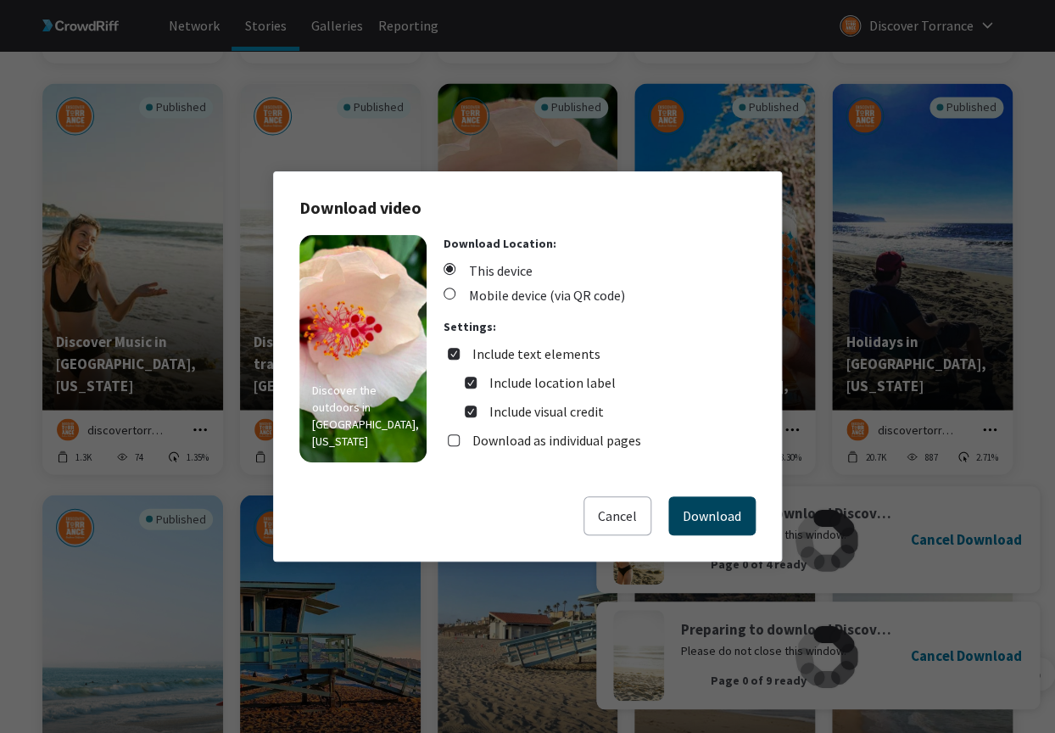
click at [696, 505] on button "Download" at bounding box center [711, 515] width 87 height 39
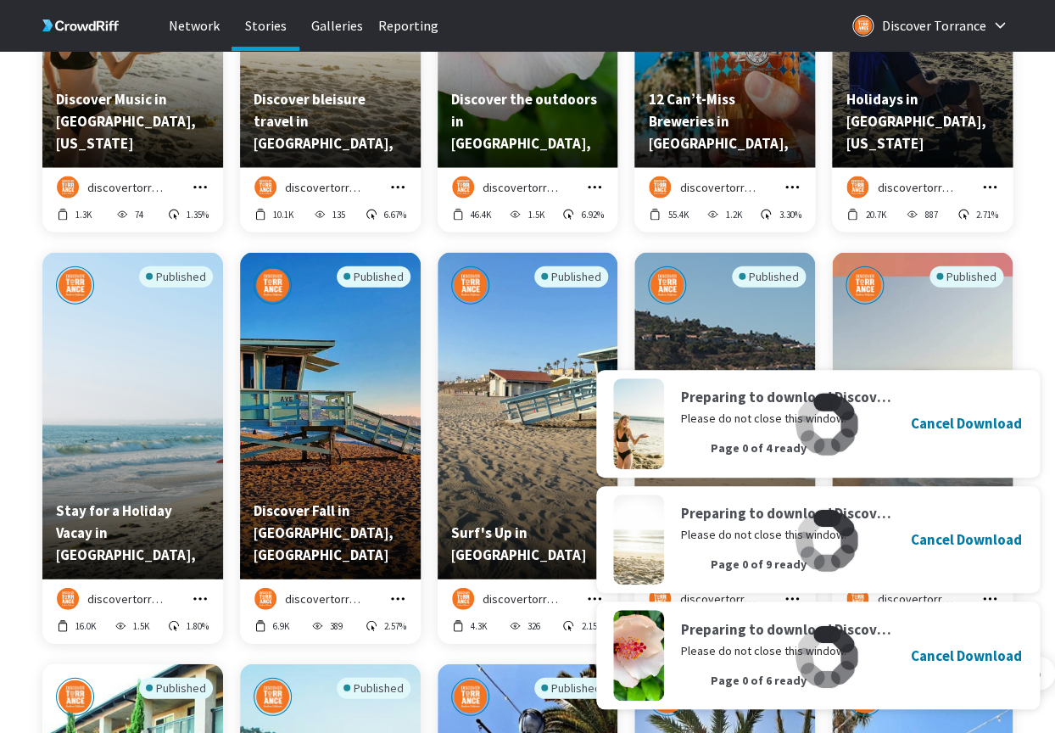
scroll to position [7414, 0]
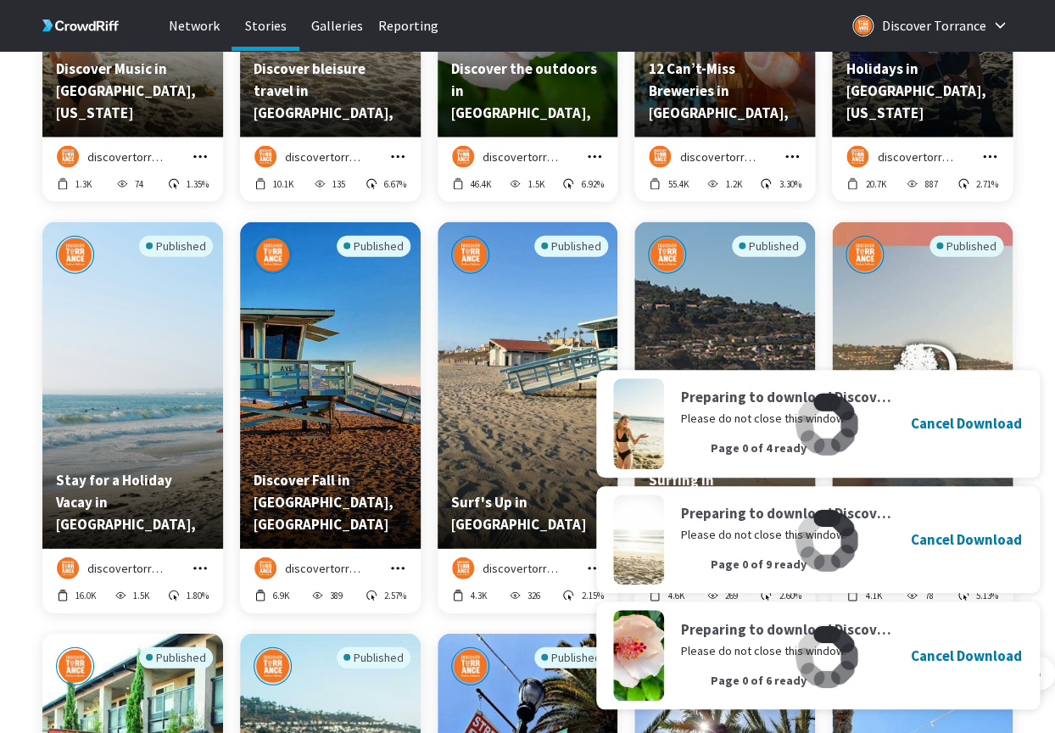
click at [795, 153] on icon "grid" at bounding box center [792, 156] width 17 height 17
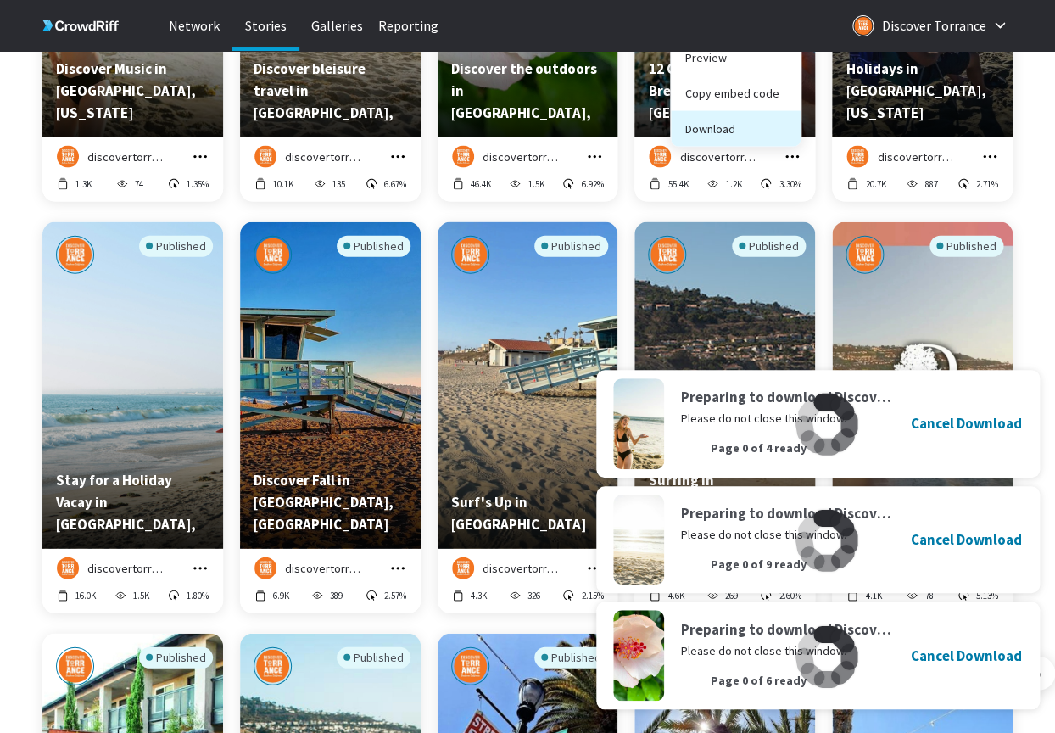
click at [767, 127] on button "Download" at bounding box center [736, 129] width 130 height 36
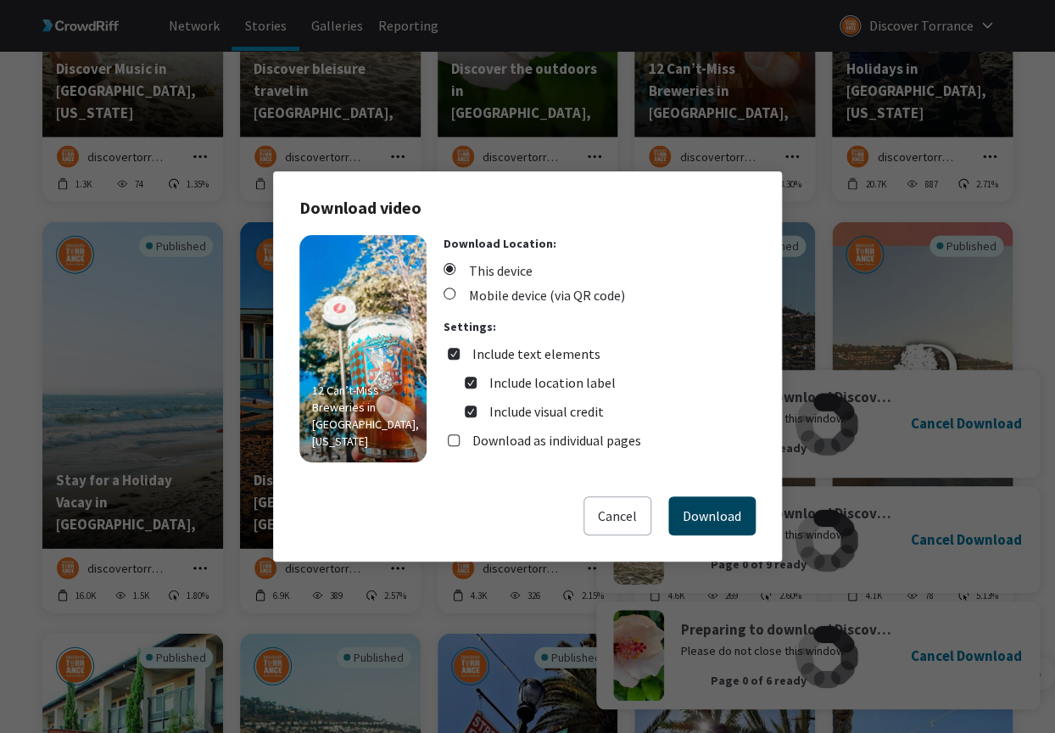
click at [712, 506] on button "Download" at bounding box center [711, 515] width 87 height 39
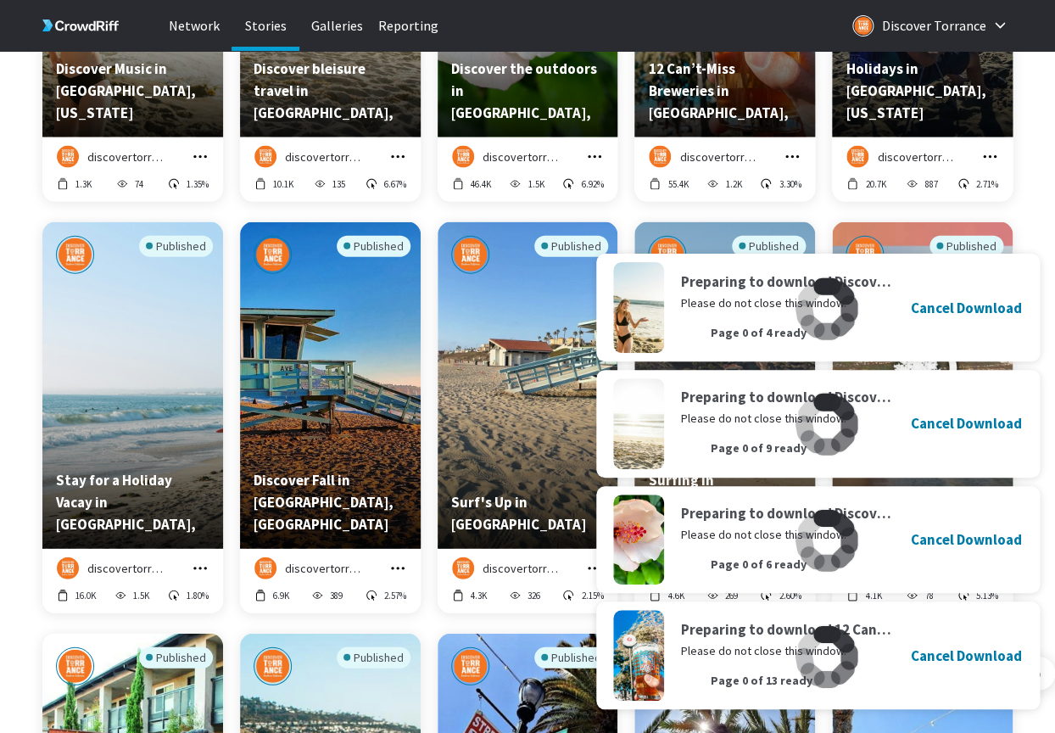
click at [991, 154] on icon "grid" at bounding box center [989, 156] width 17 height 17
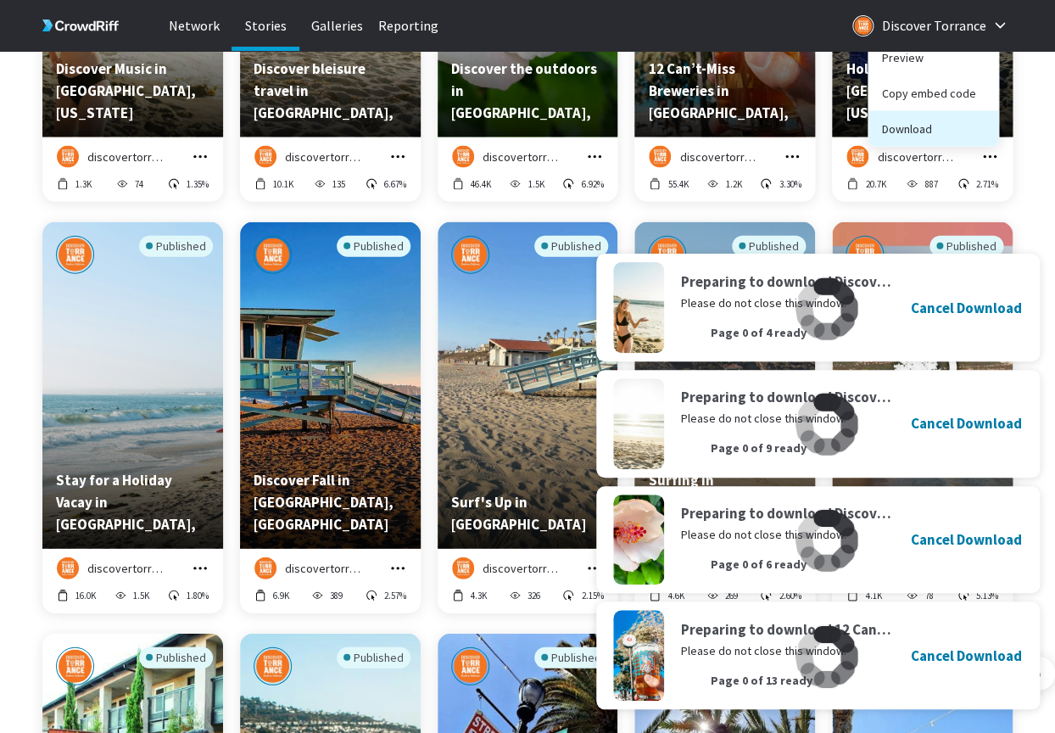
click at [934, 131] on button "Download" at bounding box center [933, 129] width 130 height 36
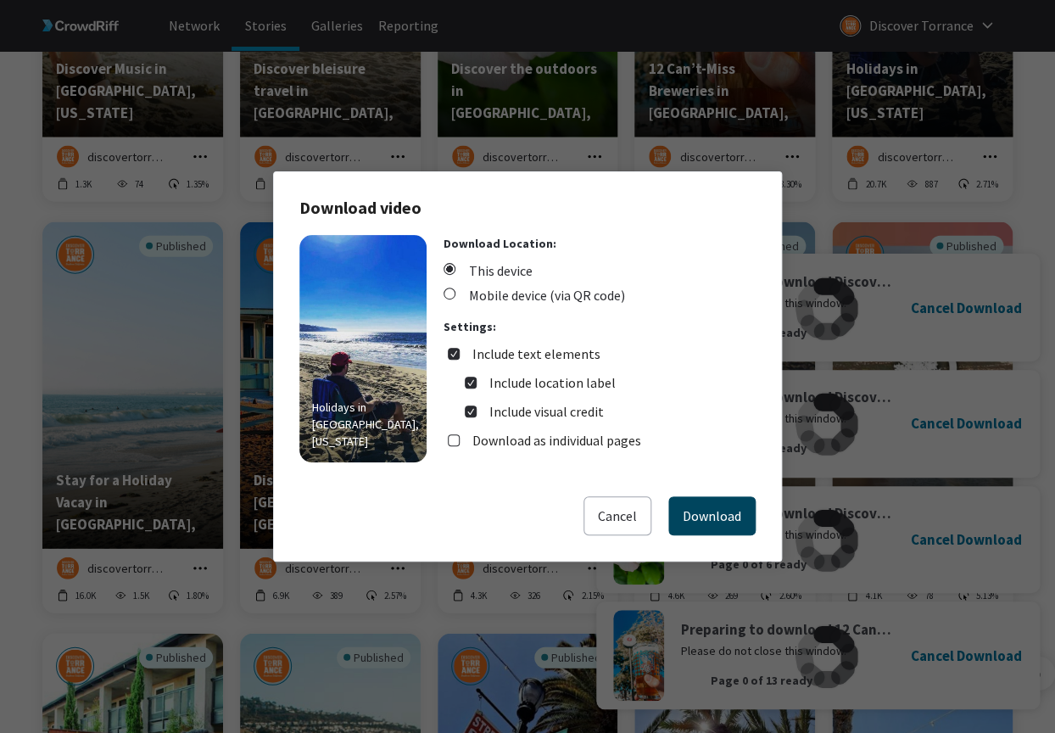
click at [711, 507] on button "Download" at bounding box center [711, 515] width 87 height 39
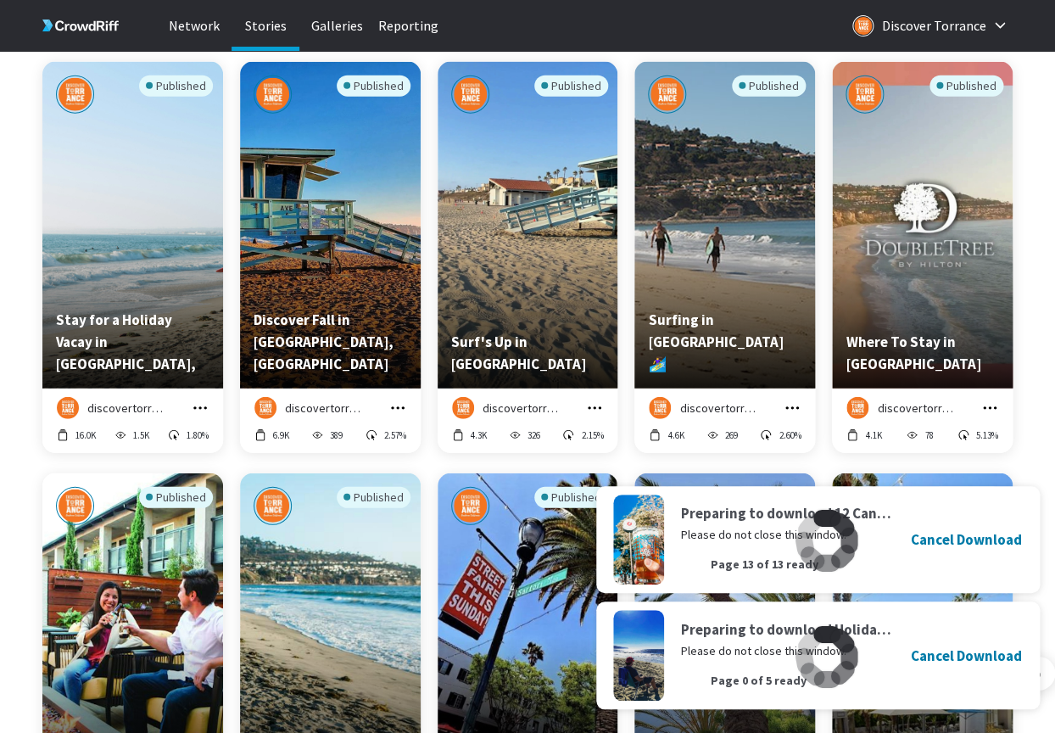
scroll to position [7576, 0]
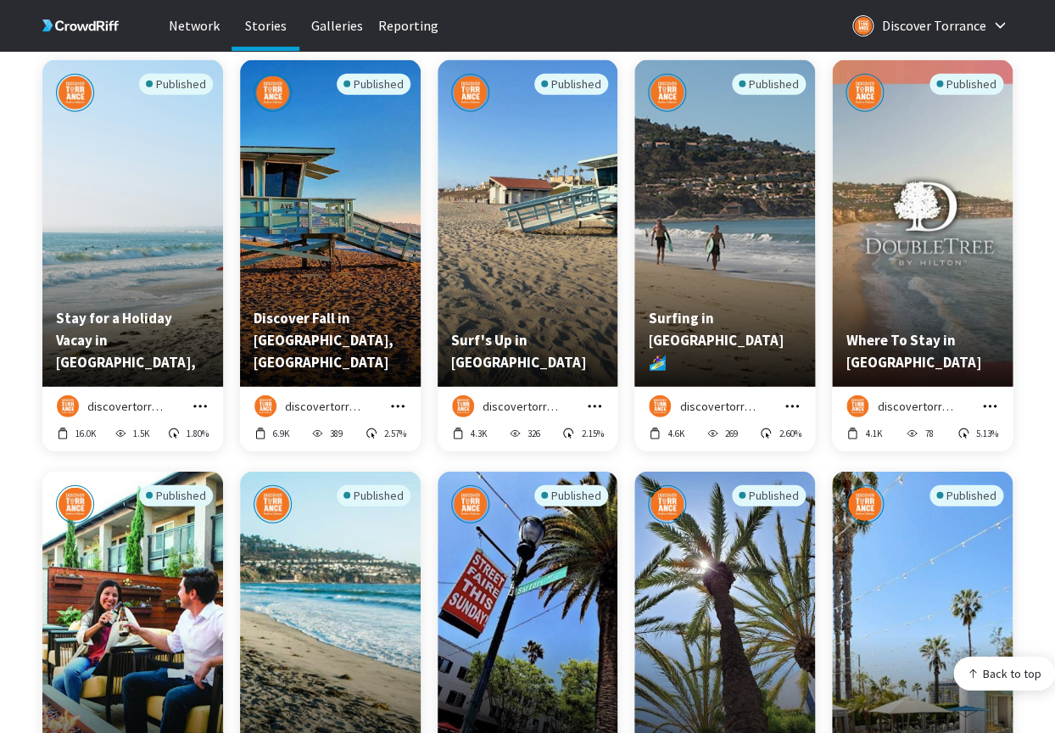
click at [204, 402] on icon "grid" at bounding box center [200, 406] width 17 height 17
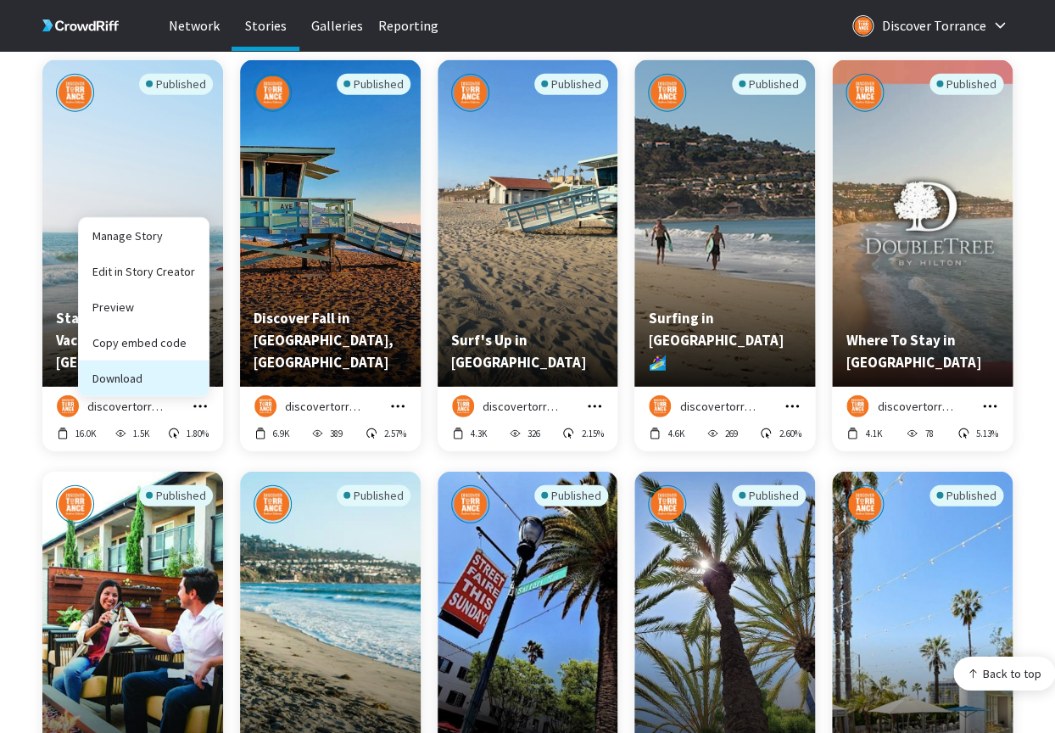
click at [162, 371] on button "Download" at bounding box center [144, 378] width 130 height 36
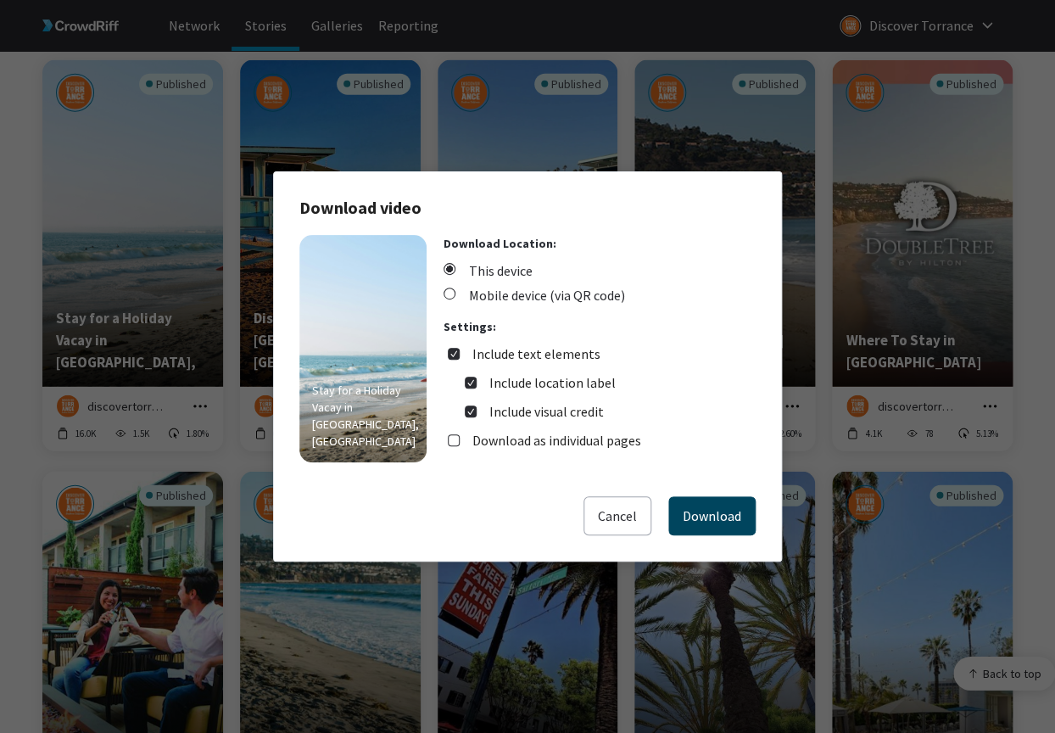
click at [724, 513] on button "Download" at bounding box center [711, 515] width 87 height 39
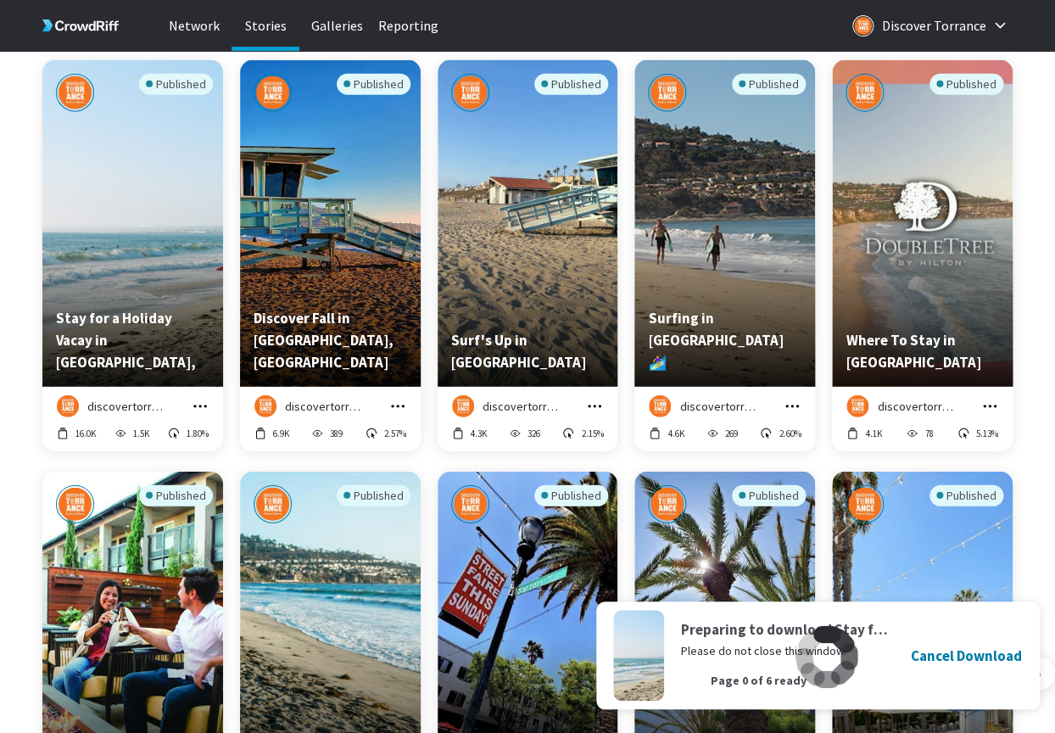
click at [398, 404] on icon "grid" at bounding box center [397, 406] width 17 height 17
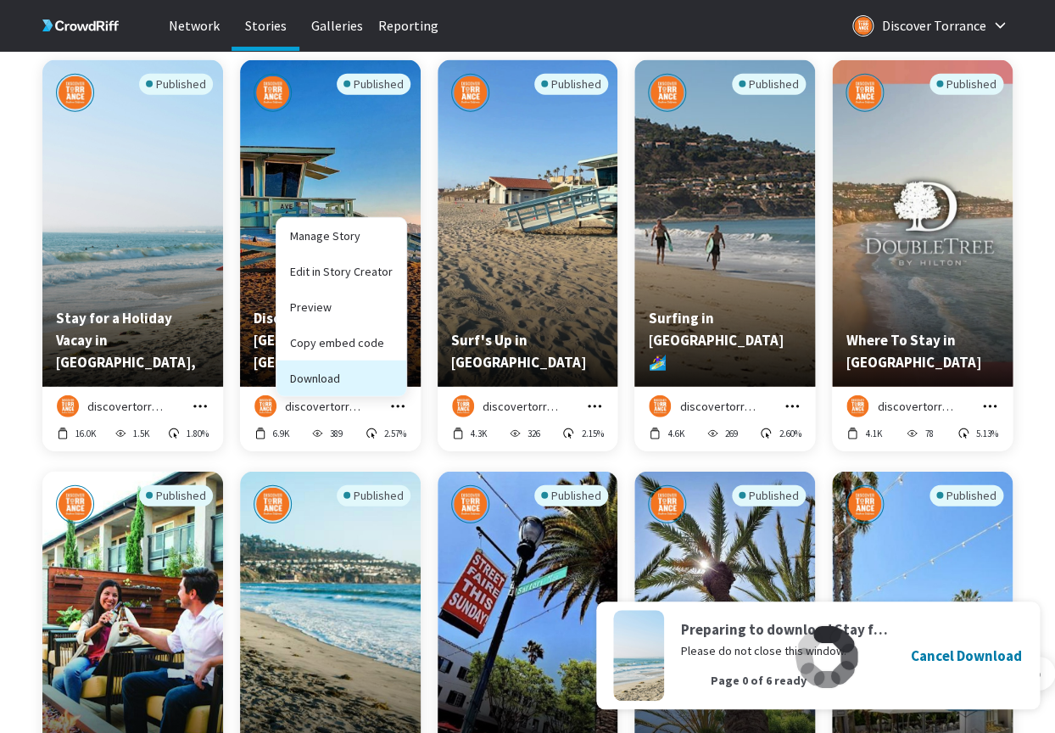
click at [369, 382] on button "Download" at bounding box center [341, 378] width 130 height 36
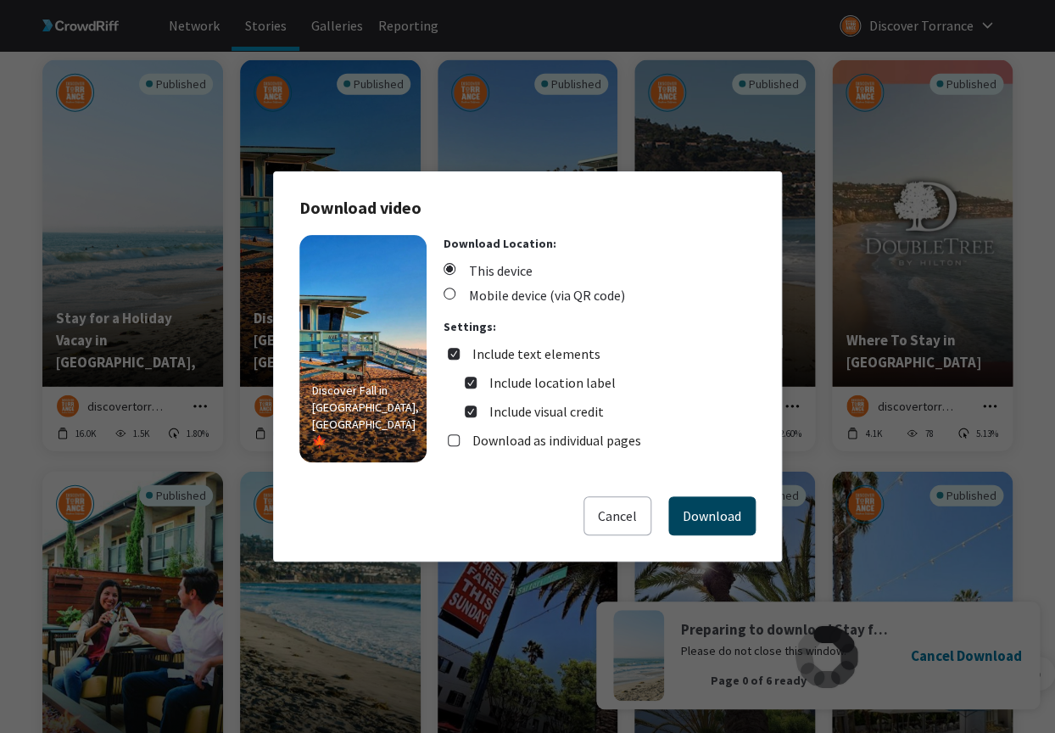
click at [715, 514] on button "Download" at bounding box center [711, 515] width 87 height 39
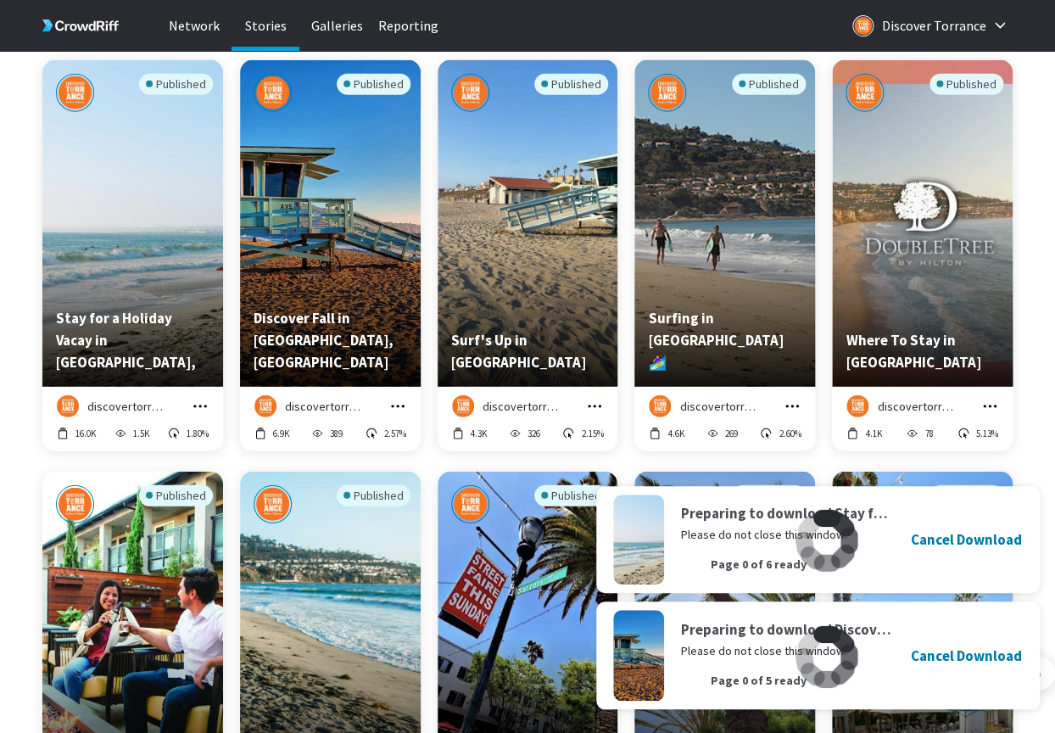
click at [593, 406] on icon "grid" at bounding box center [594, 406] width 17 height 17
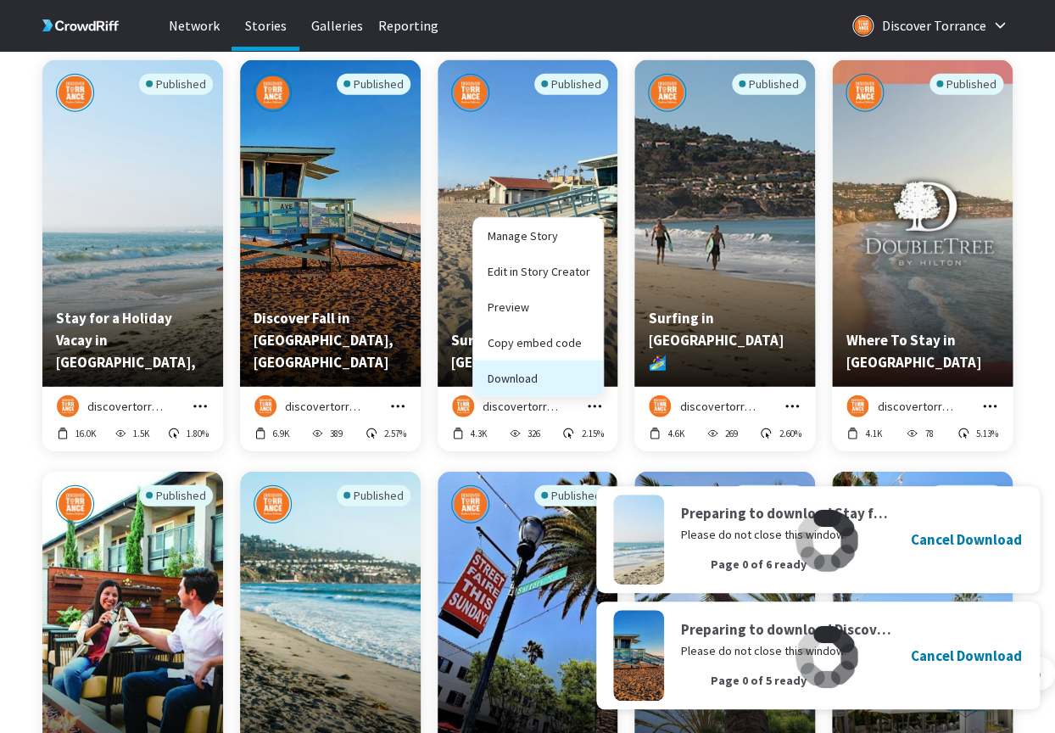
click at [553, 372] on button "Download" at bounding box center [538, 378] width 130 height 36
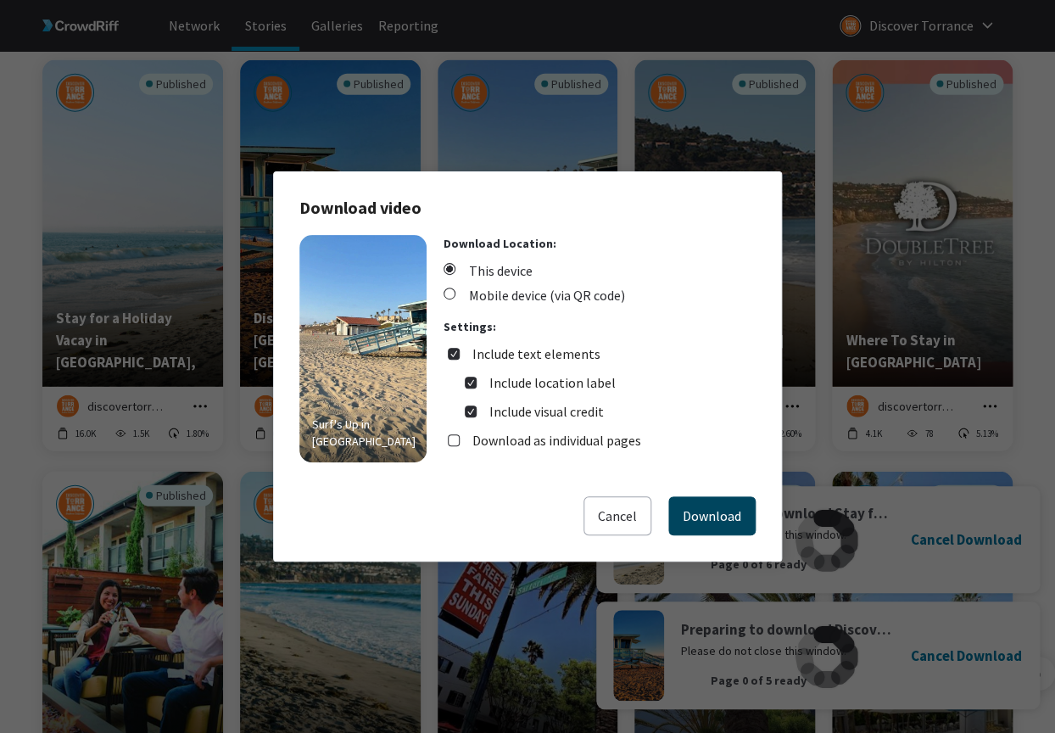
click at [697, 518] on button "Download" at bounding box center [711, 515] width 87 height 39
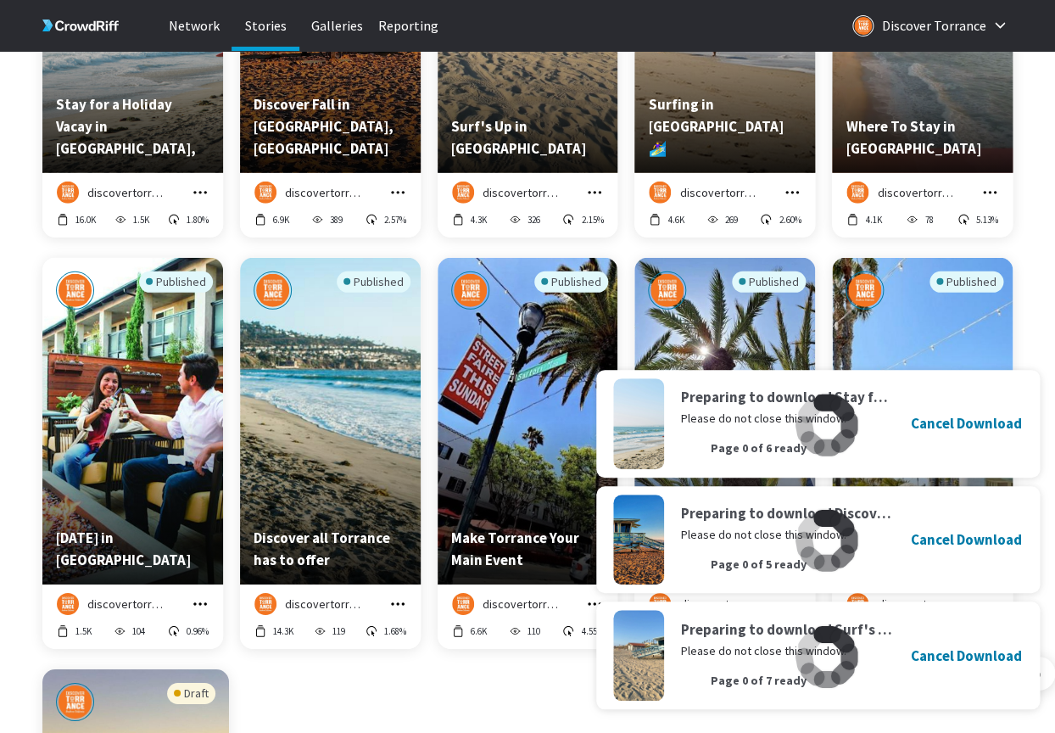
scroll to position [7807, 0]
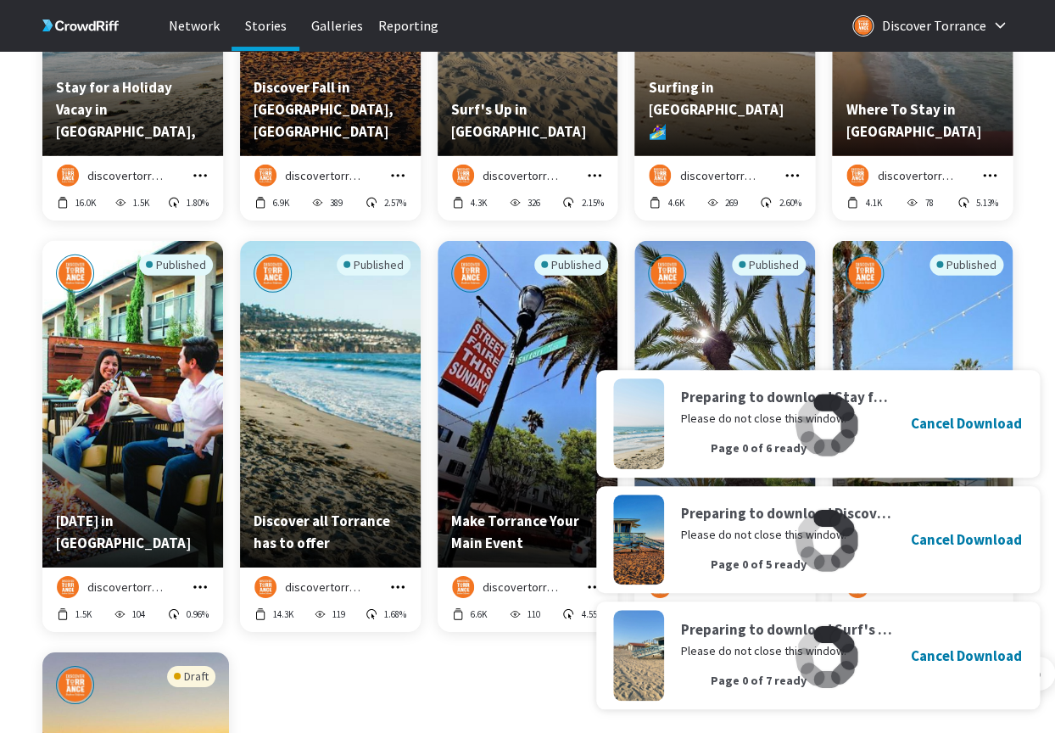
click at [788, 176] on icon "grid" at bounding box center [792, 175] width 14 height 3
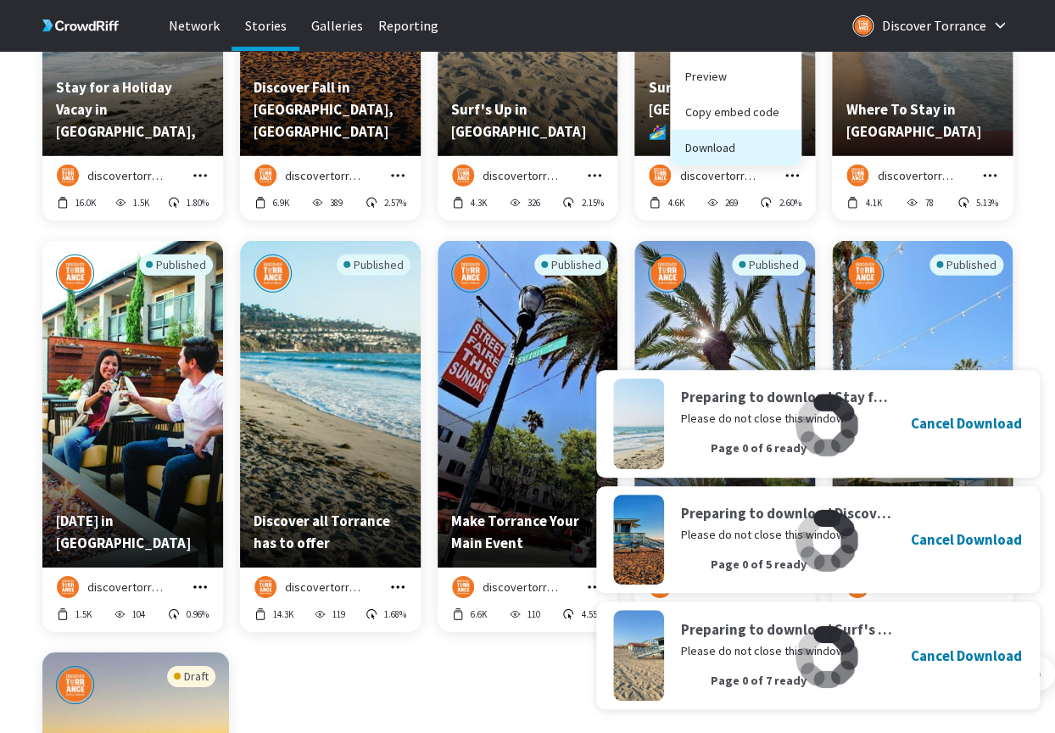
click at [744, 147] on button "Download" at bounding box center [736, 148] width 130 height 36
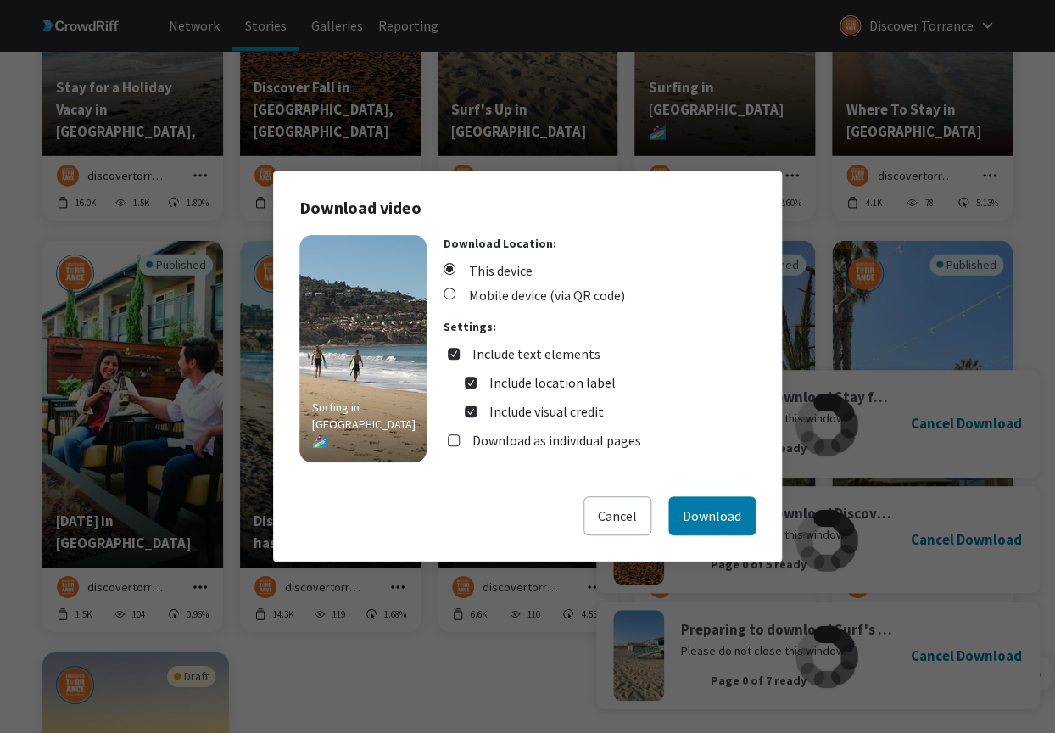
click at [722, 494] on div "Surfing in [GEOGRAPHIC_DATA] 🏄‍♀️ Download Location: This device Mobile device …" at bounding box center [527, 365] width 456 height 261
click at [717, 510] on button "Download" at bounding box center [711, 515] width 87 height 39
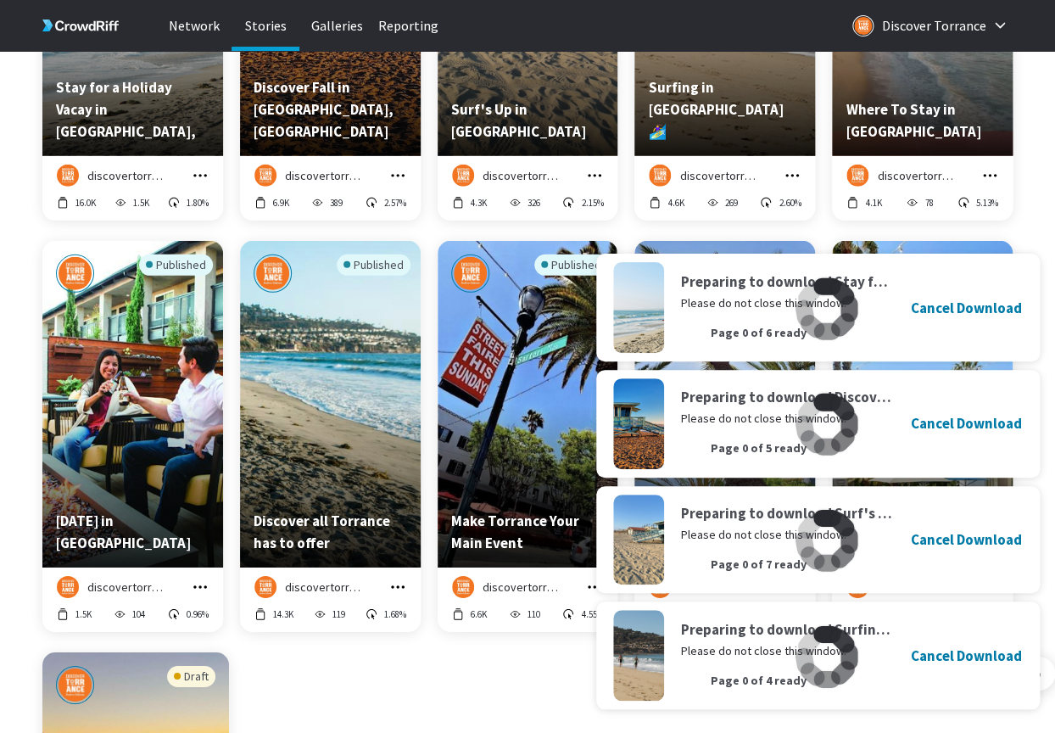
click at [991, 175] on icon "grid" at bounding box center [989, 175] width 17 height 17
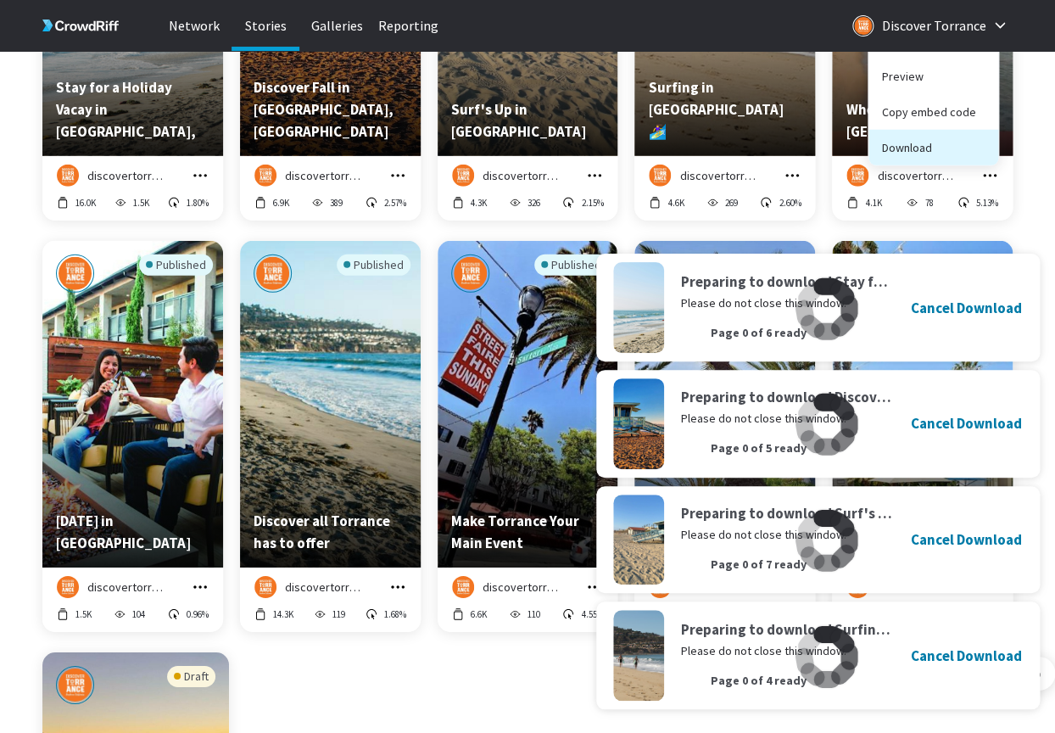
click at [947, 148] on button "Download" at bounding box center [933, 148] width 130 height 36
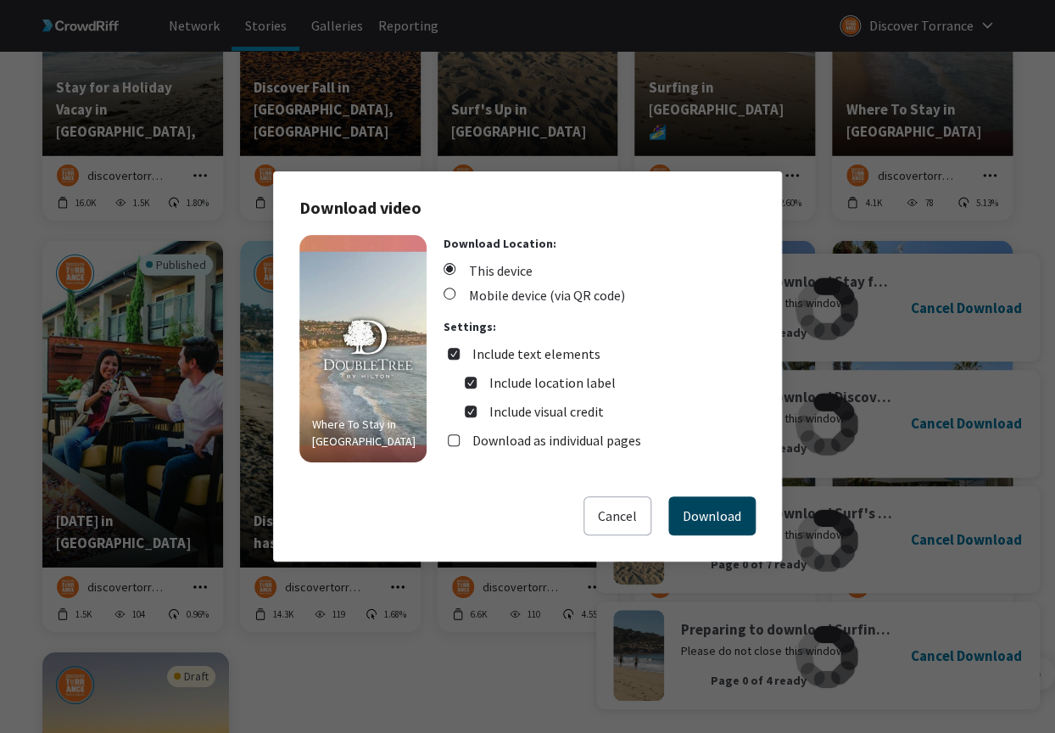
click at [696, 521] on button "Download" at bounding box center [711, 515] width 87 height 39
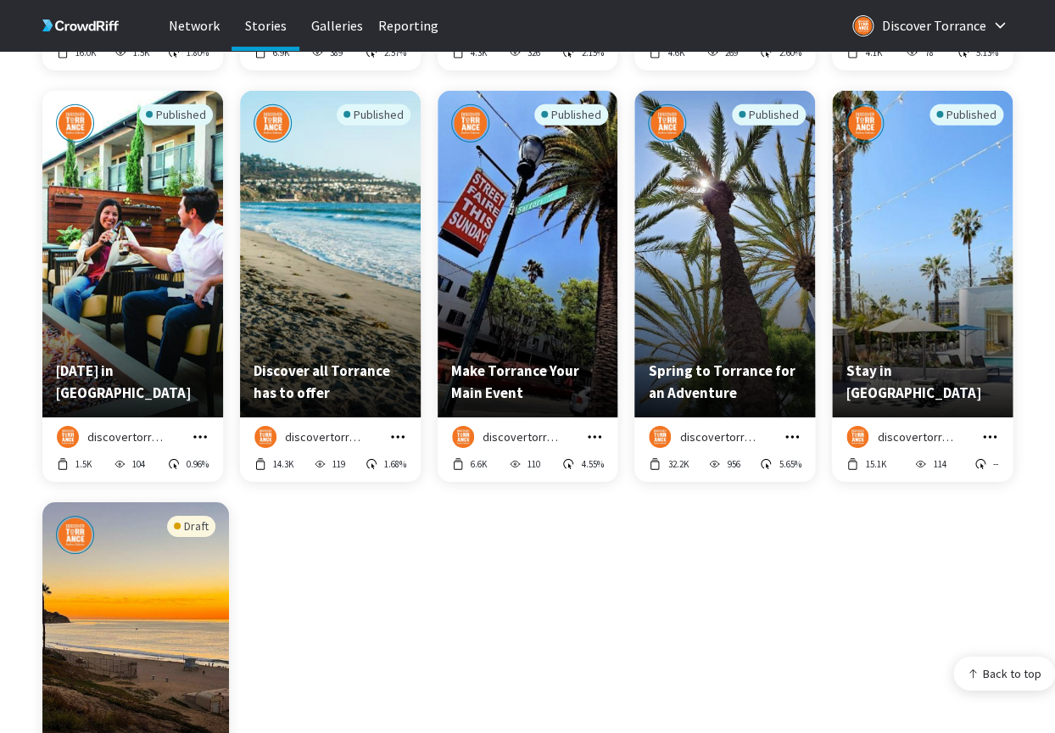
scroll to position [7985, 0]
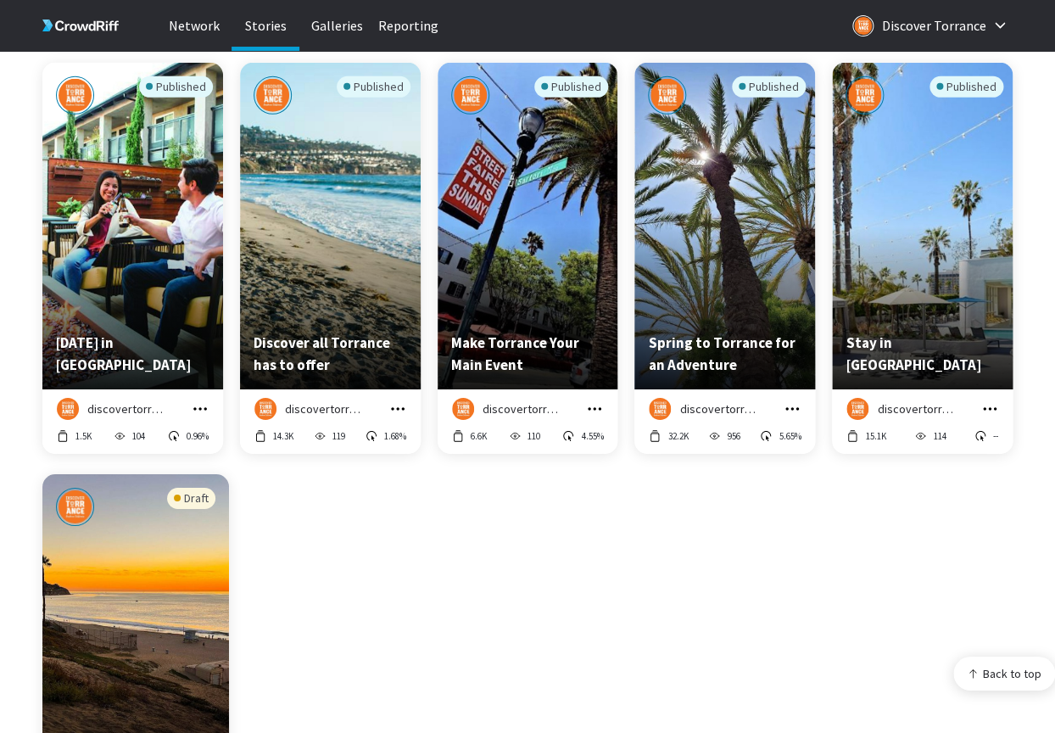
click at [195, 409] on icon "grid" at bounding box center [200, 408] width 14 height 3
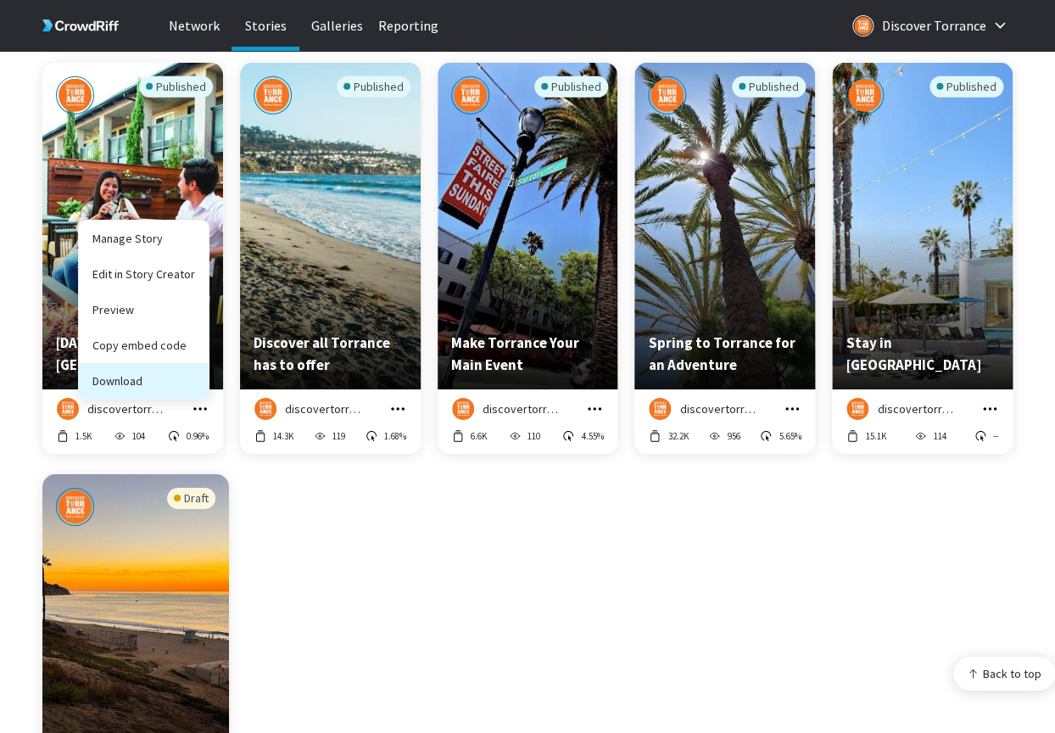
click at [174, 382] on button "Download" at bounding box center [144, 381] width 130 height 36
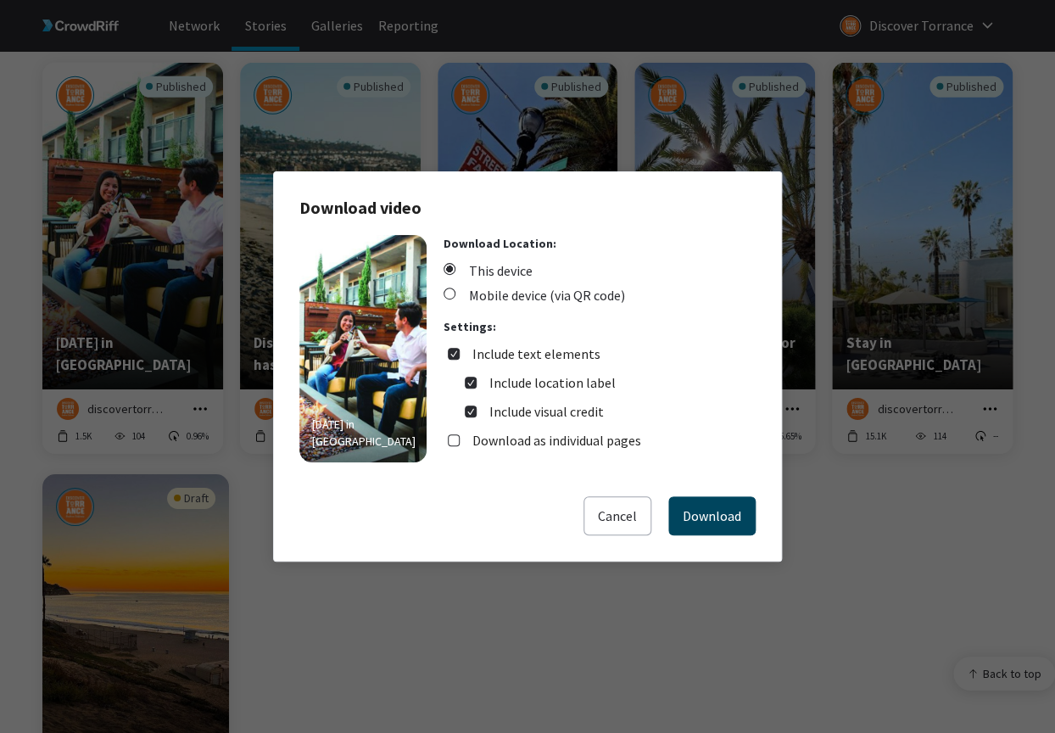
click at [710, 523] on button "Download" at bounding box center [711, 515] width 87 height 39
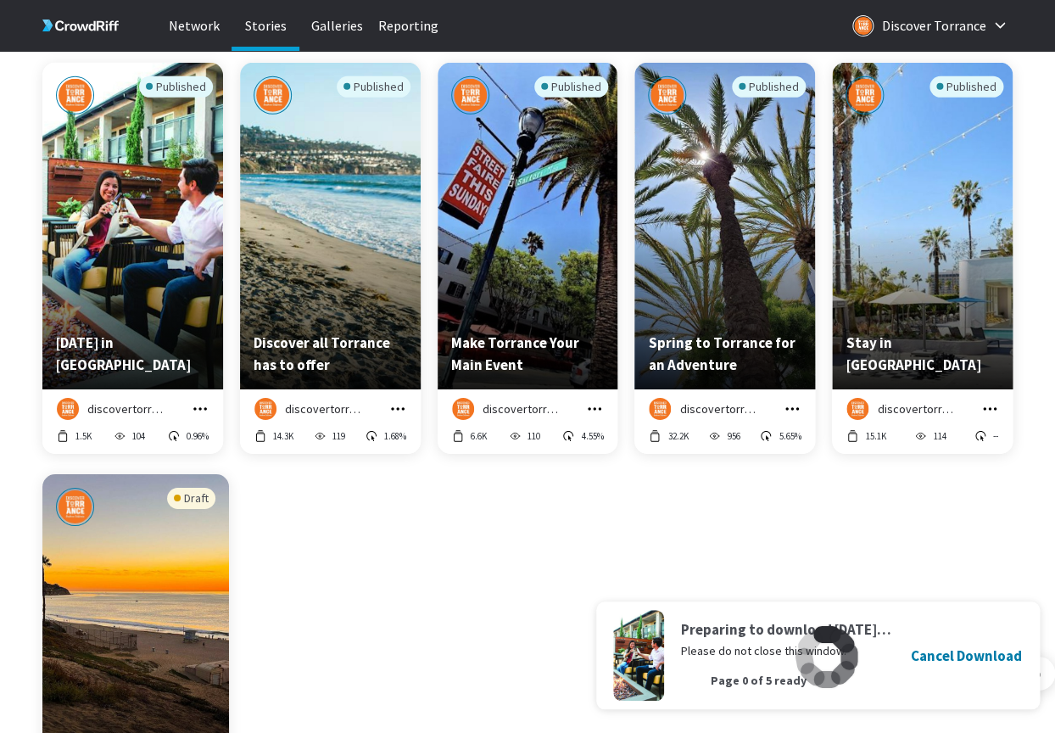
click at [403, 402] on icon "grid" at bounding box center [397, 408] width 17 height 17
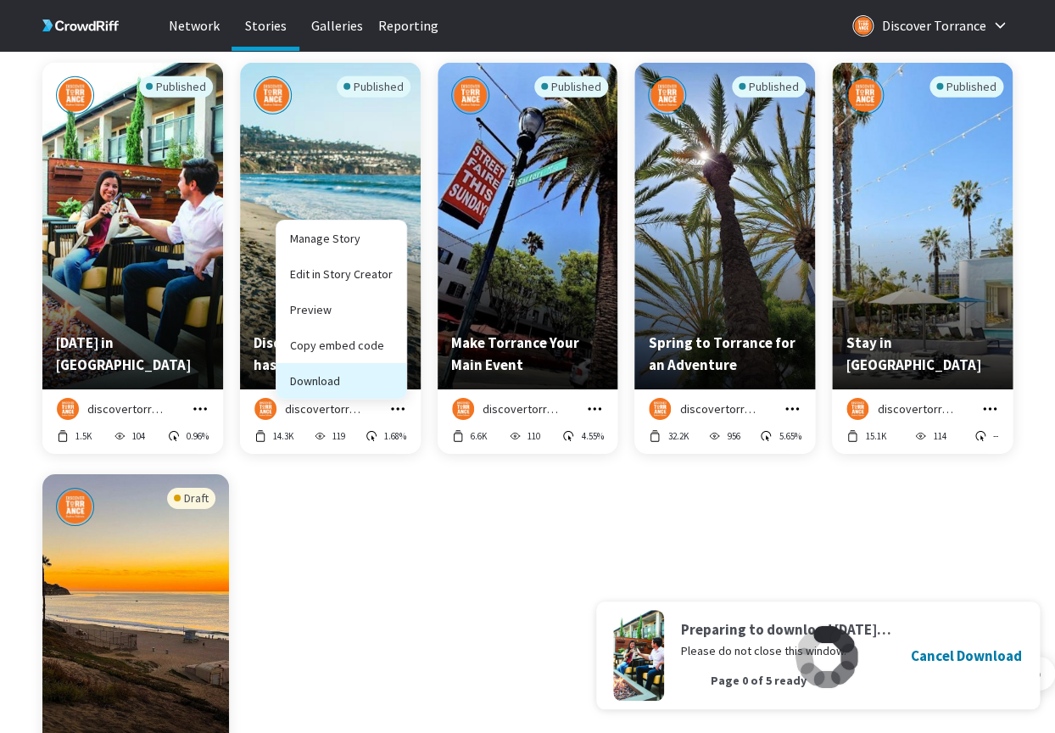
click at [365, 382] on button "Download" at bounding box center [341, 381] width 130 height 36
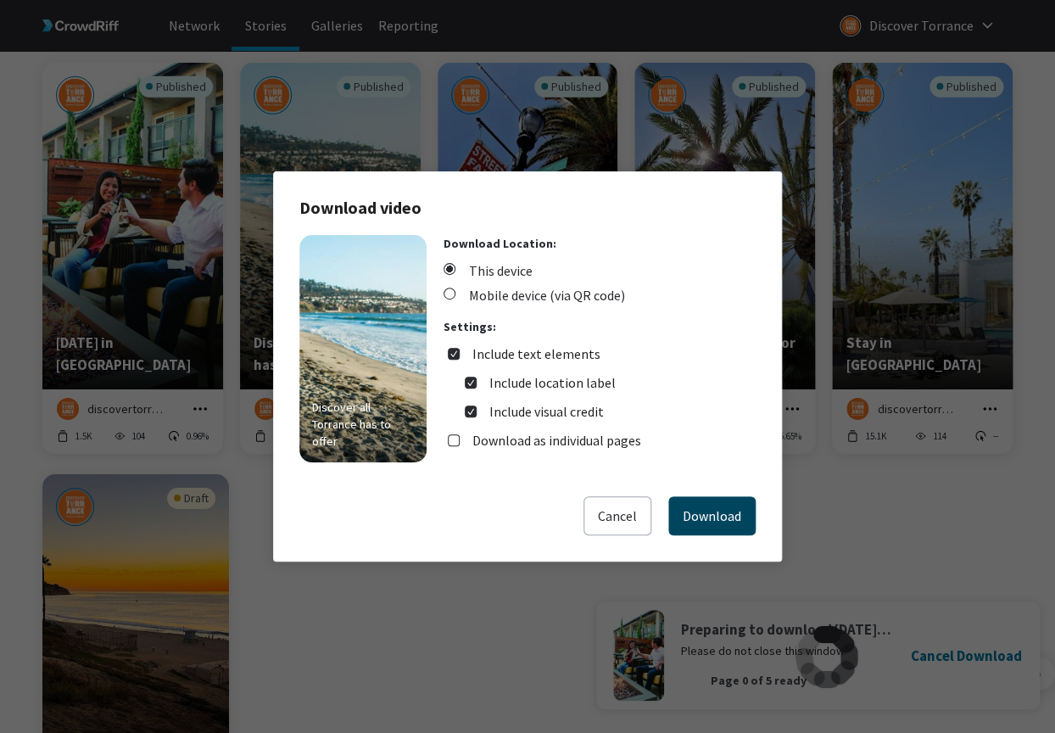
click at [711, 514] on button "Download" at bounding box center [711, 515] width 87 height 39
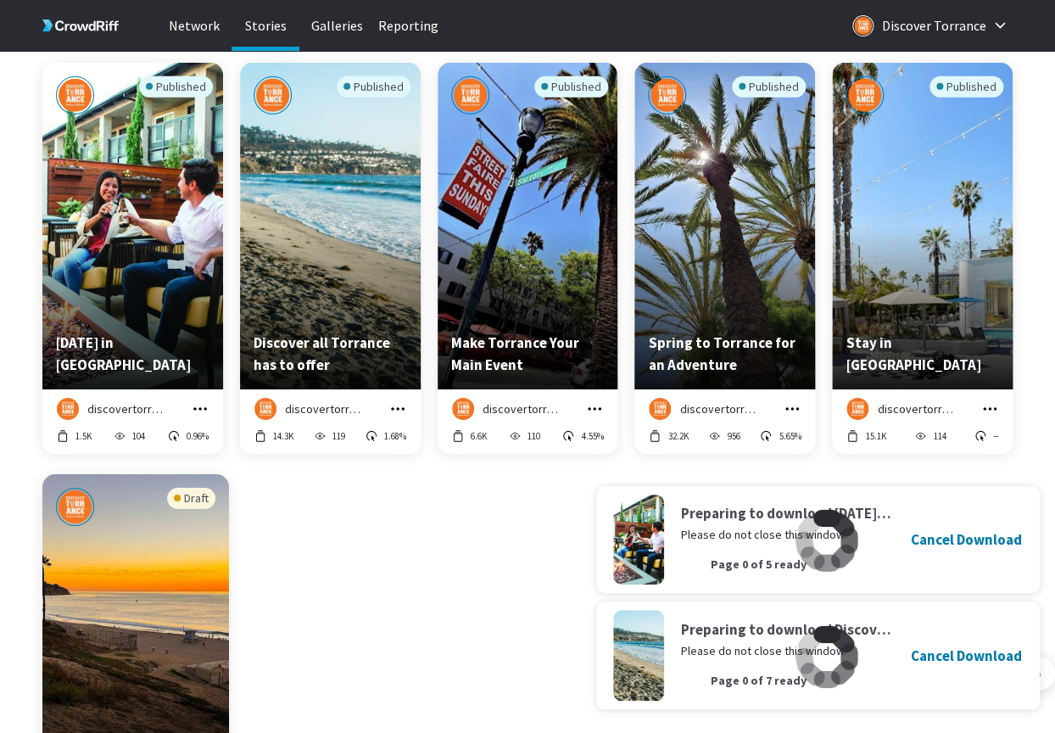
click at [595, 412] on icon "grid" at bounding box center [594, 408] width 17 height 17
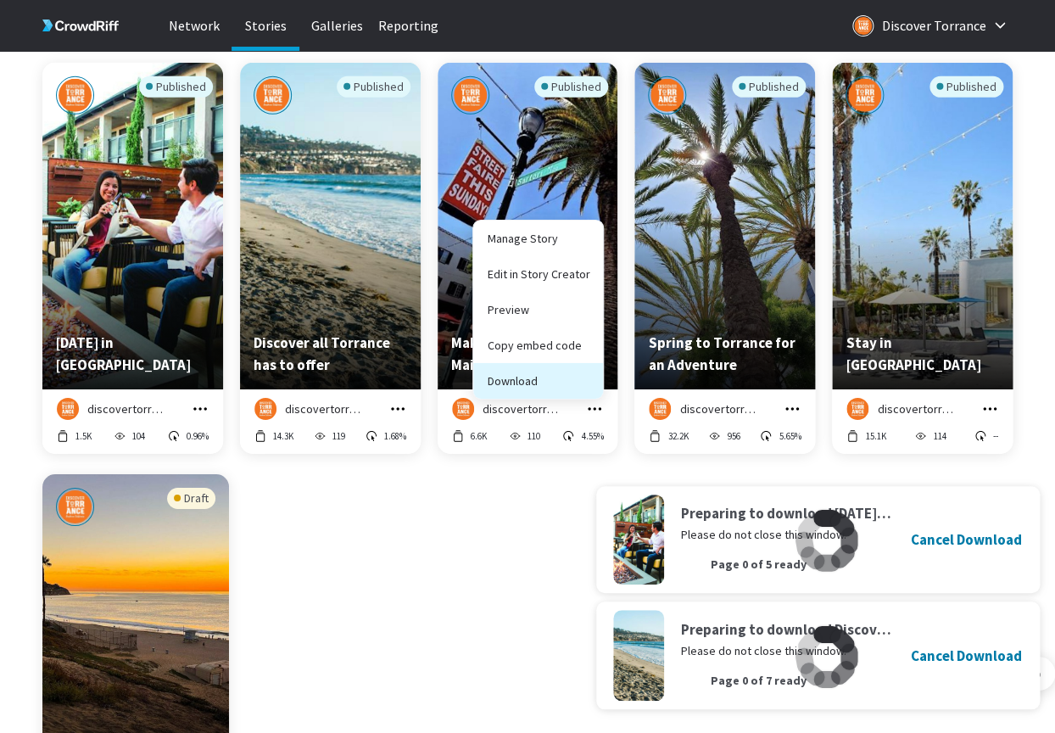
click at [549, 385] on button "Download" at bounding box center [538, 381] width 130 height 36
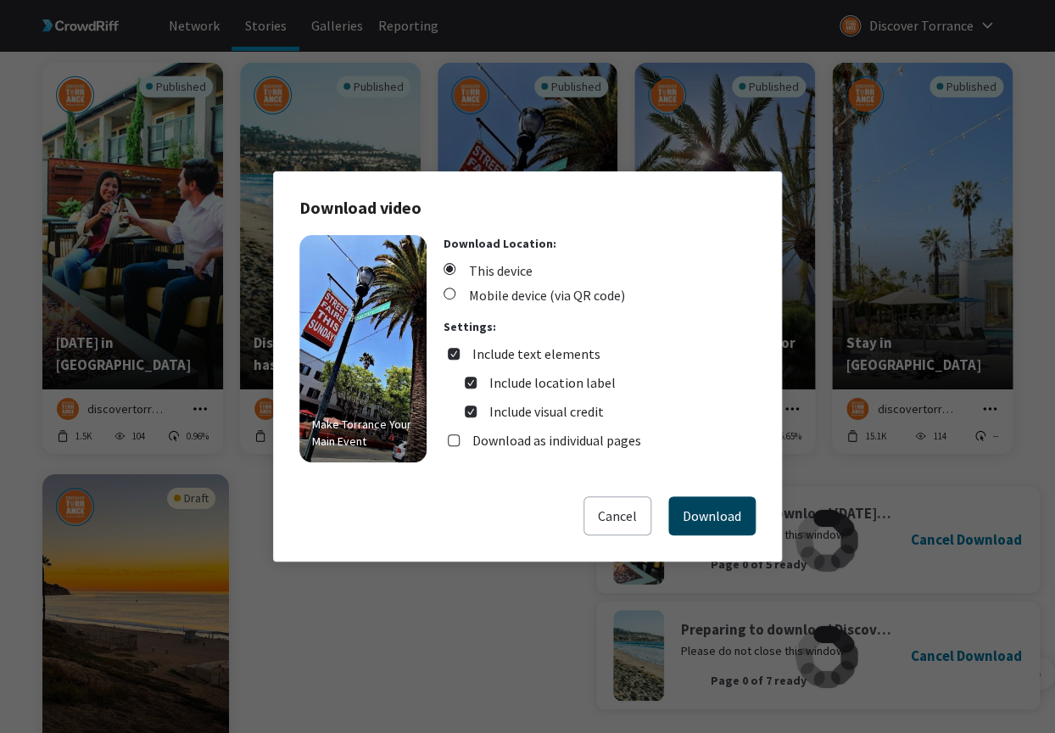
click at [711, 514] on button "Download" at bounding box center [711, 515] width 87 height 39
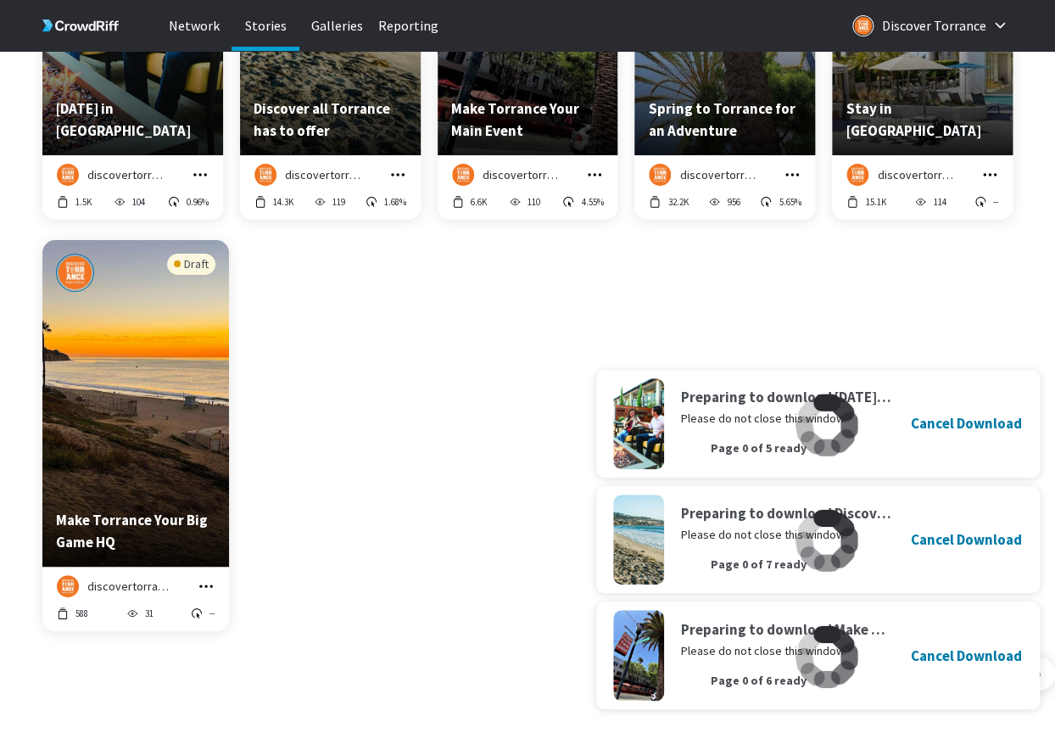
scroll to position [8265, 0]
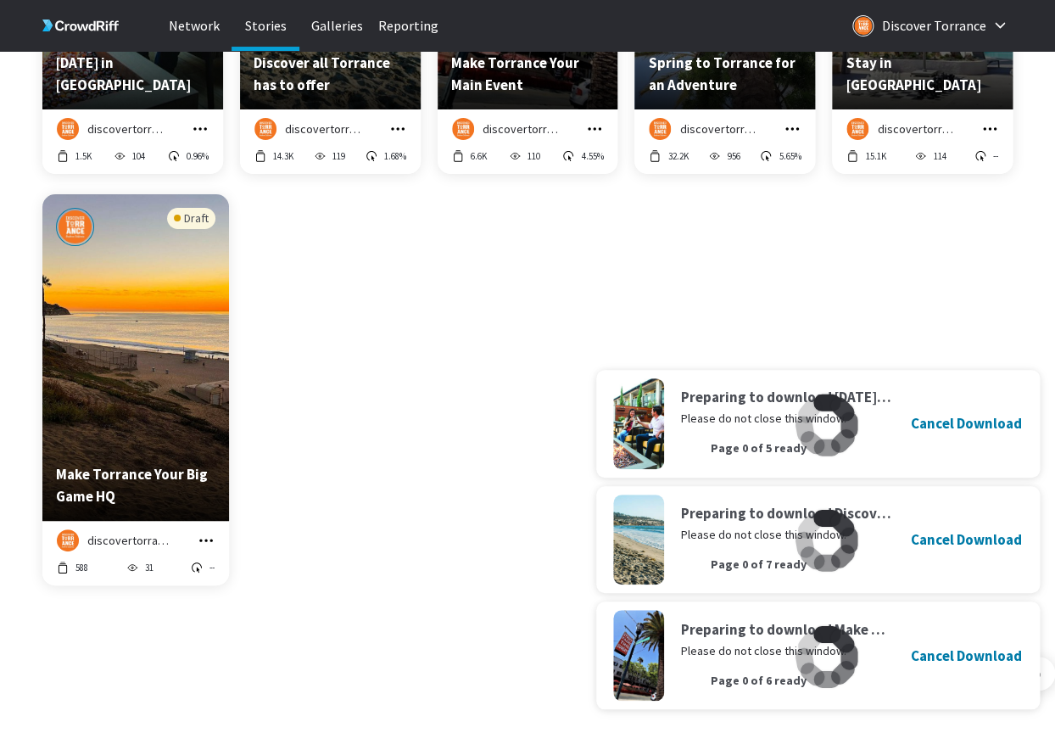
click at [791, 125] on icon "grid" at bounding box center [792, 128] width 17 height 17
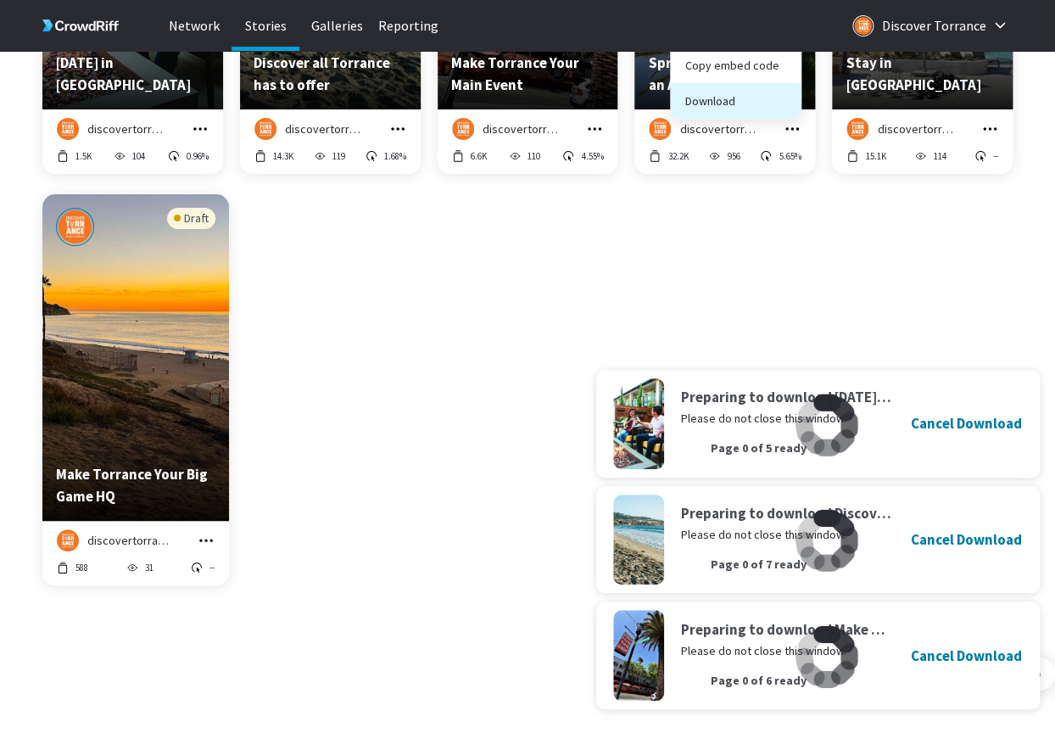
click at [747, 96] on button "Download" at bounding box center [736, 101] width 130 height 36
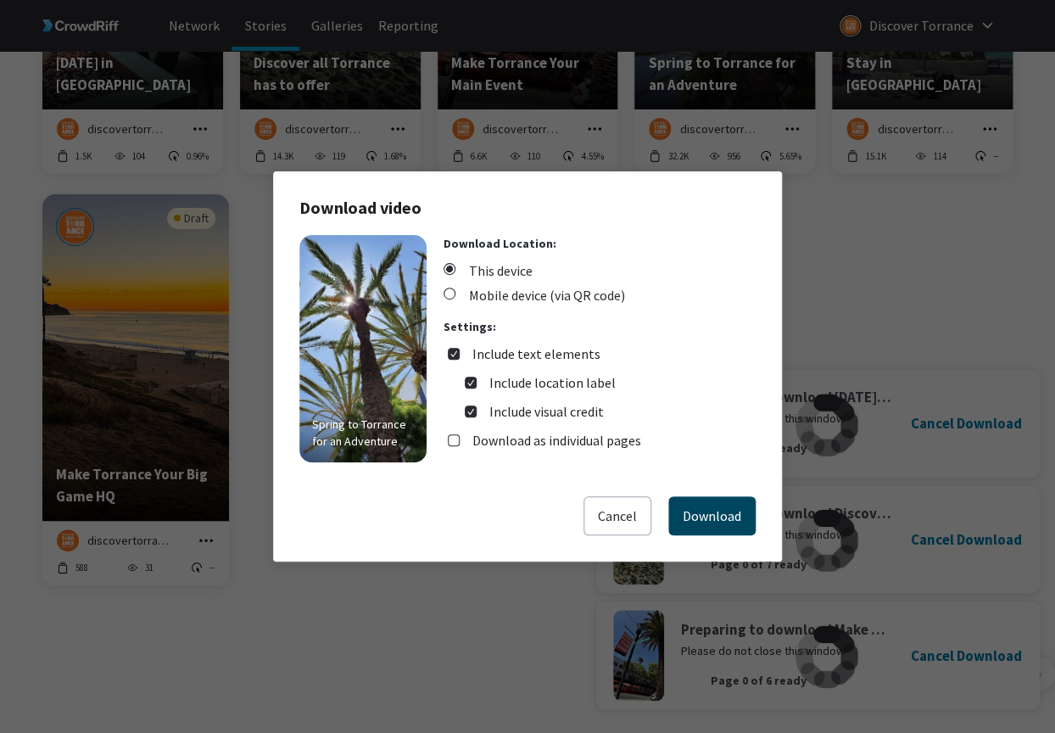
click at [717, 507] on button "Download" at bounding box center [711, 515] width 87 height 39
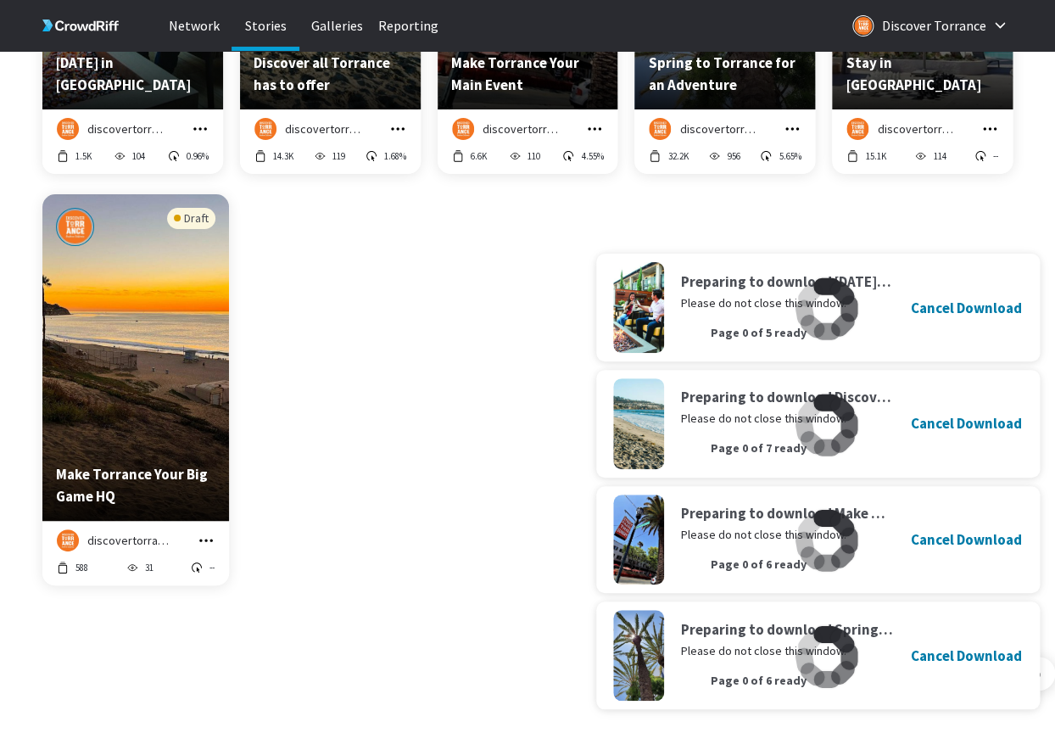
click at [984, 122] on icon "grid" at bounding box center [989, 128] width 17 height 17
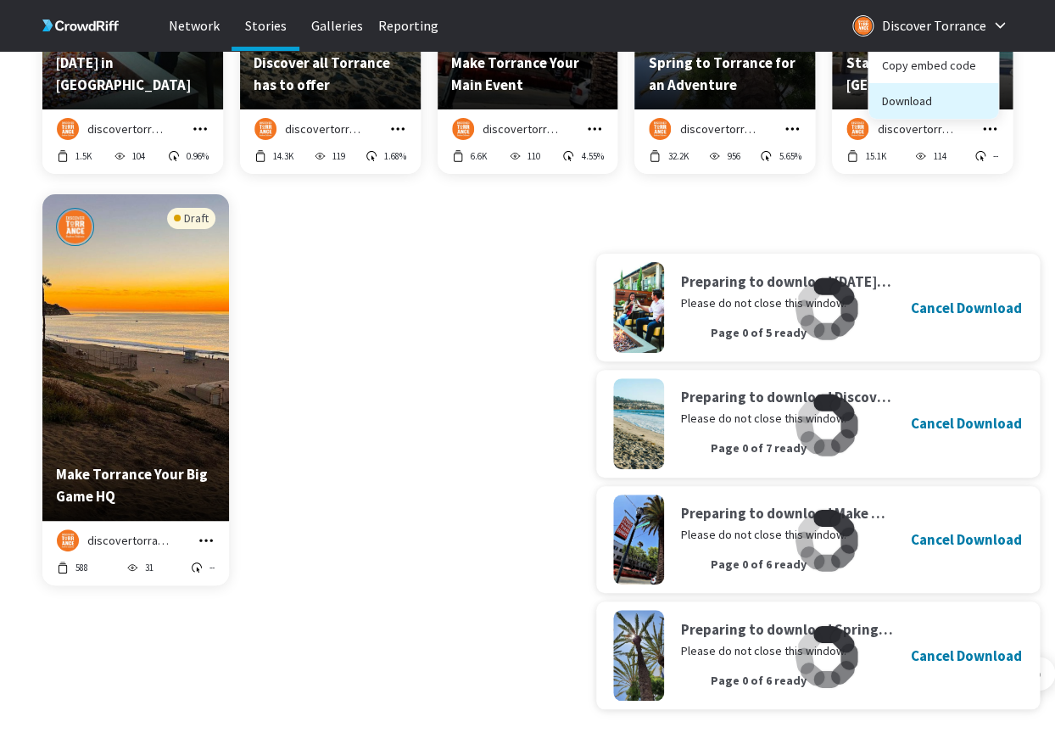
click at [953, 104] on button "Download" at bounding box center [933, 101] width 130 height 36
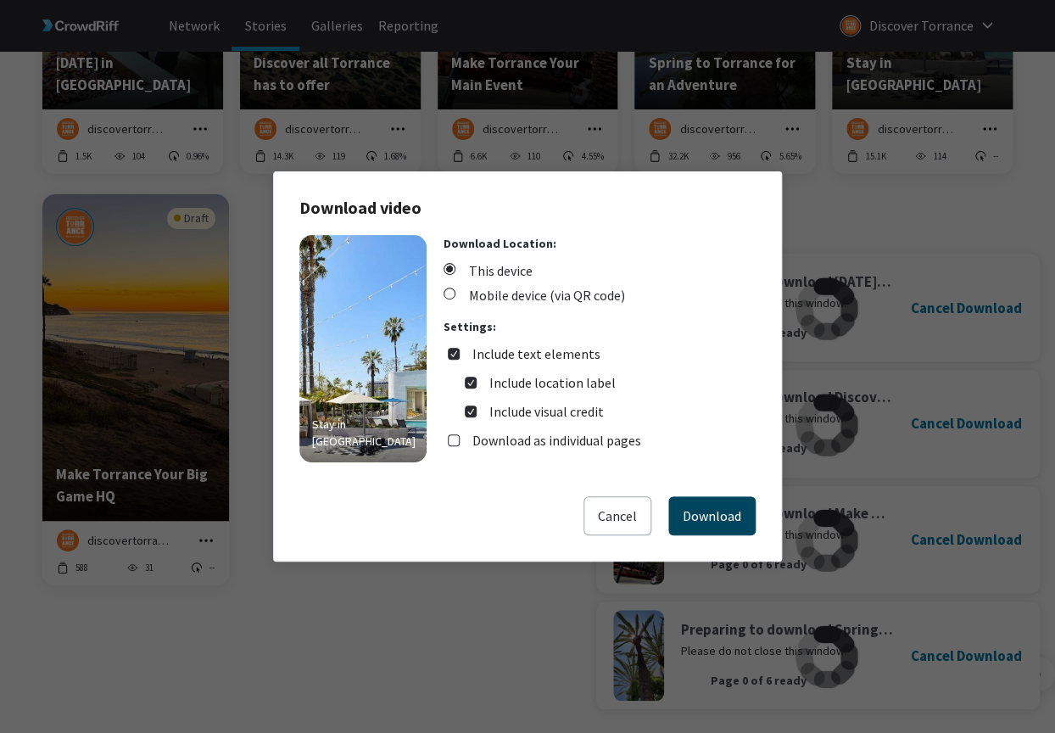
click at [694, 522] on button "Download" at bounding box center [711, 515] width 87 height 39
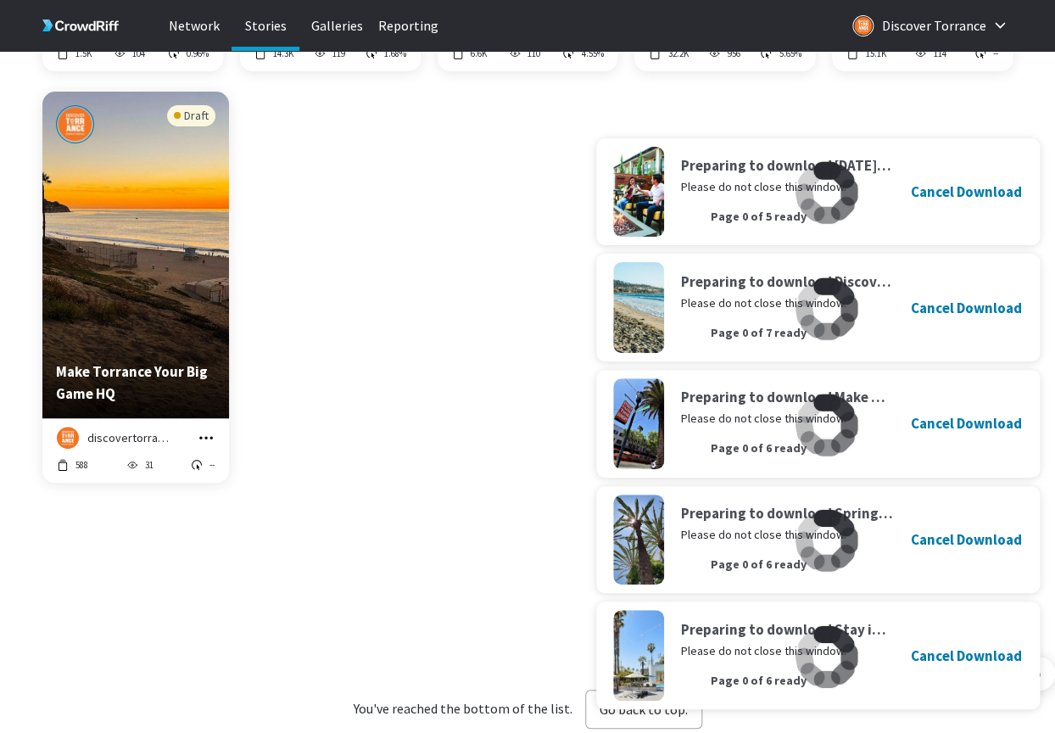
scroll to position [8385, 0]
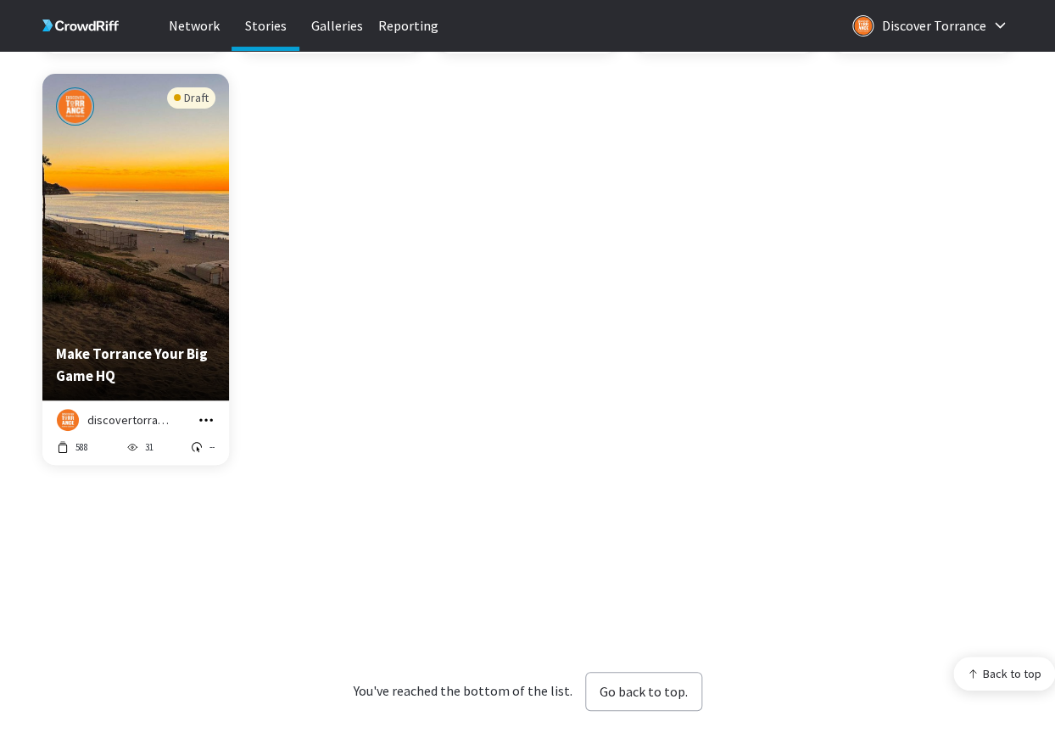
click at [214, 417] on icon "grid" at bounding box center [206, 419] width 17 height 17
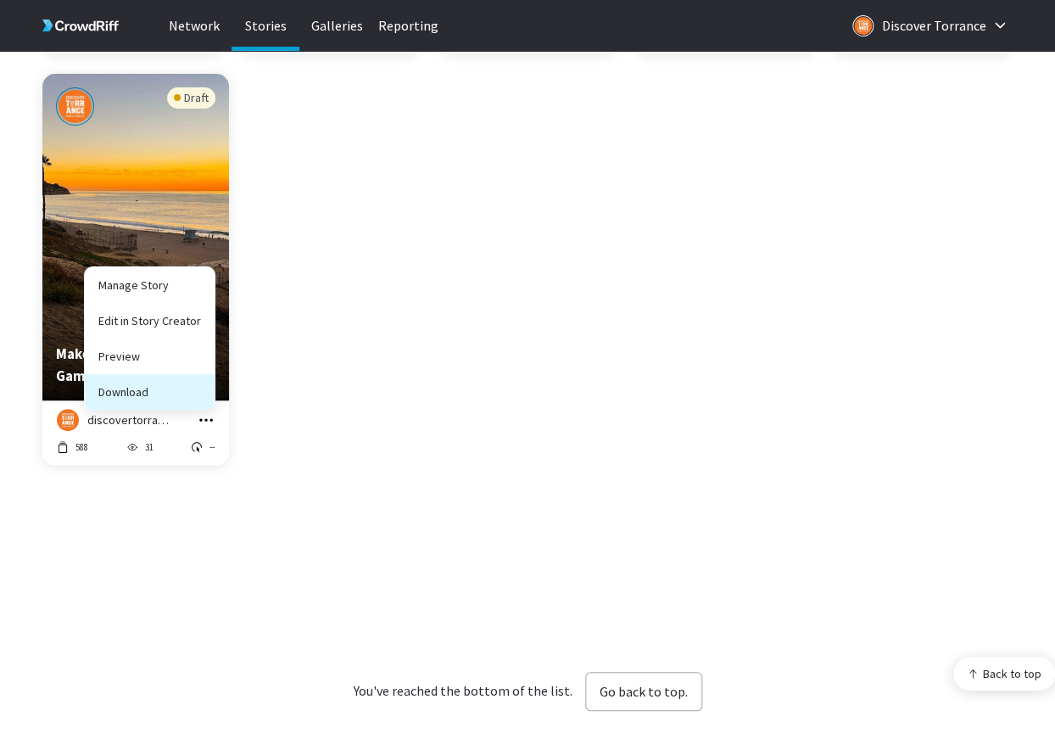
click at [193, 396] on button "Download" at bounding box center [150, 392] width 130 height 36
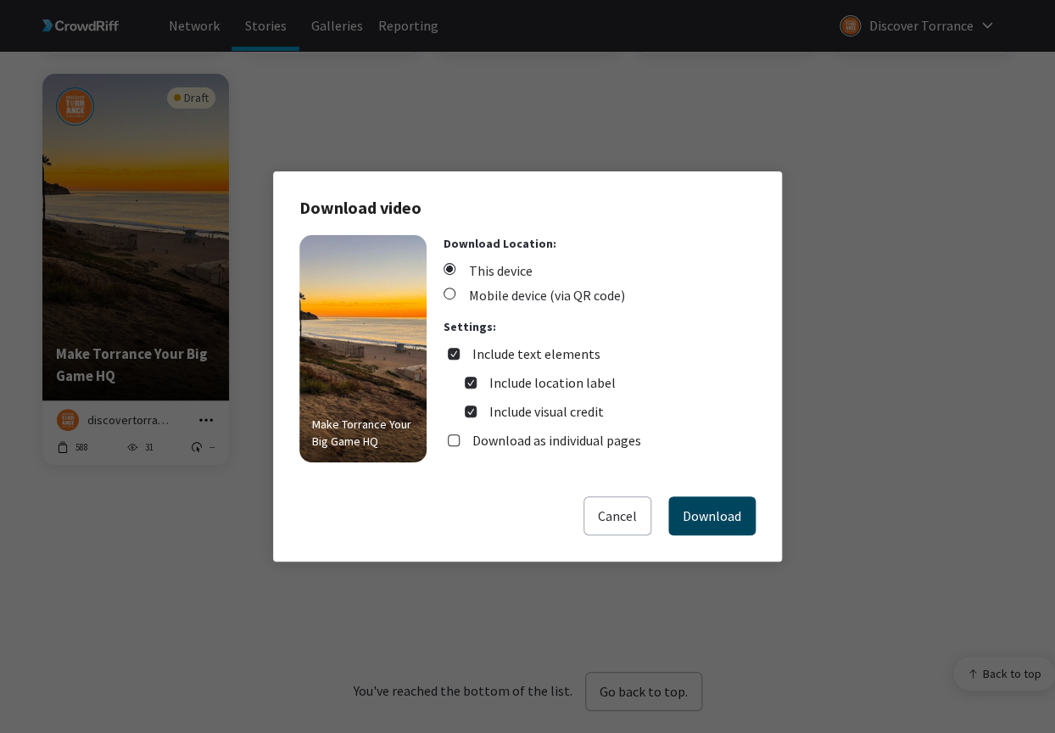
click at [733, 499] on button "Download" at bounding box center [711, 515] width 87 height 39
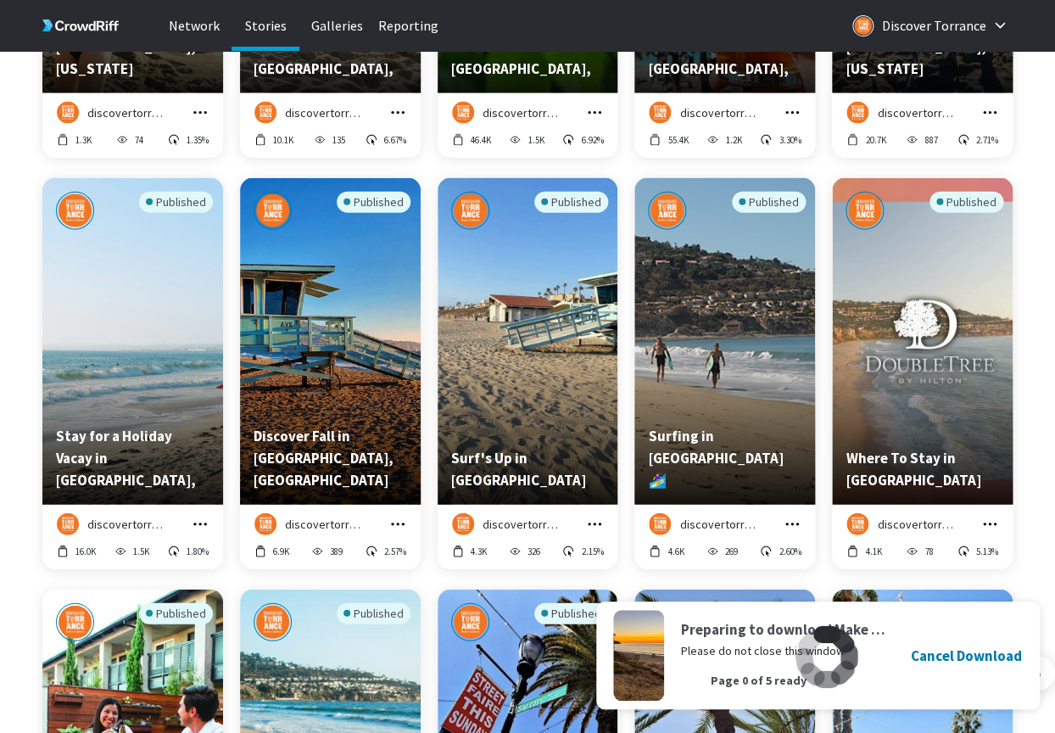
scroll to position [8642, 0]
